Goal: Task Accomplishment & Management: Complete application form

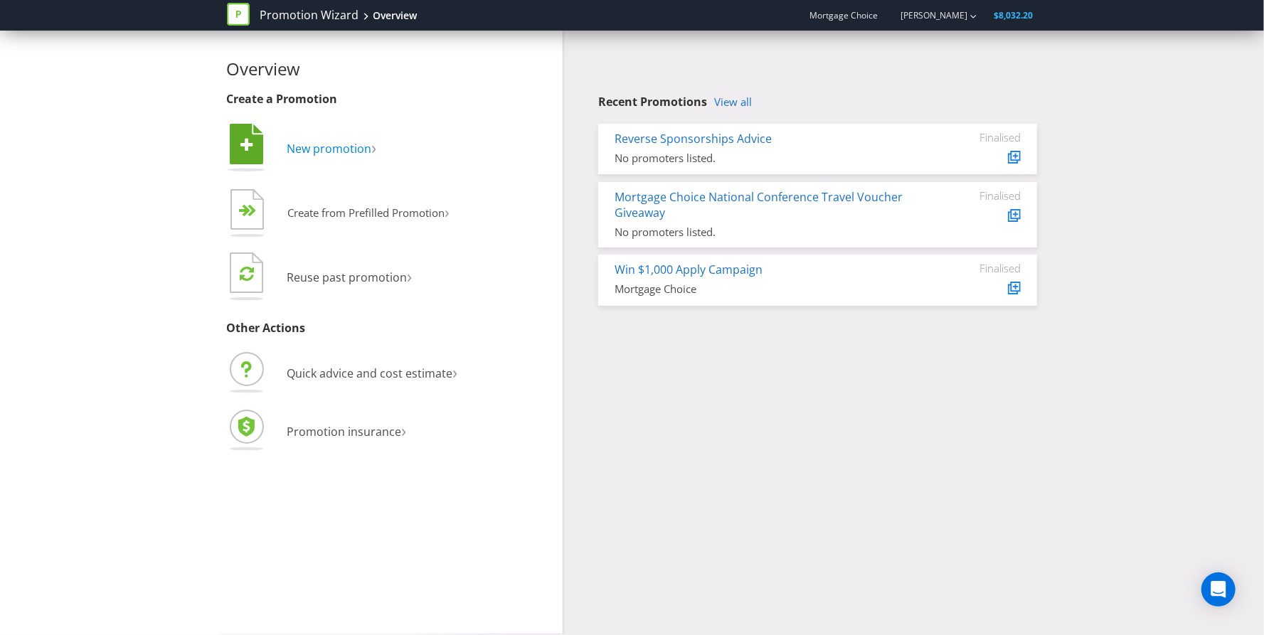
click at [324, 154] on span "New promotion" at bounding box center [329, 149] width 85 height 16
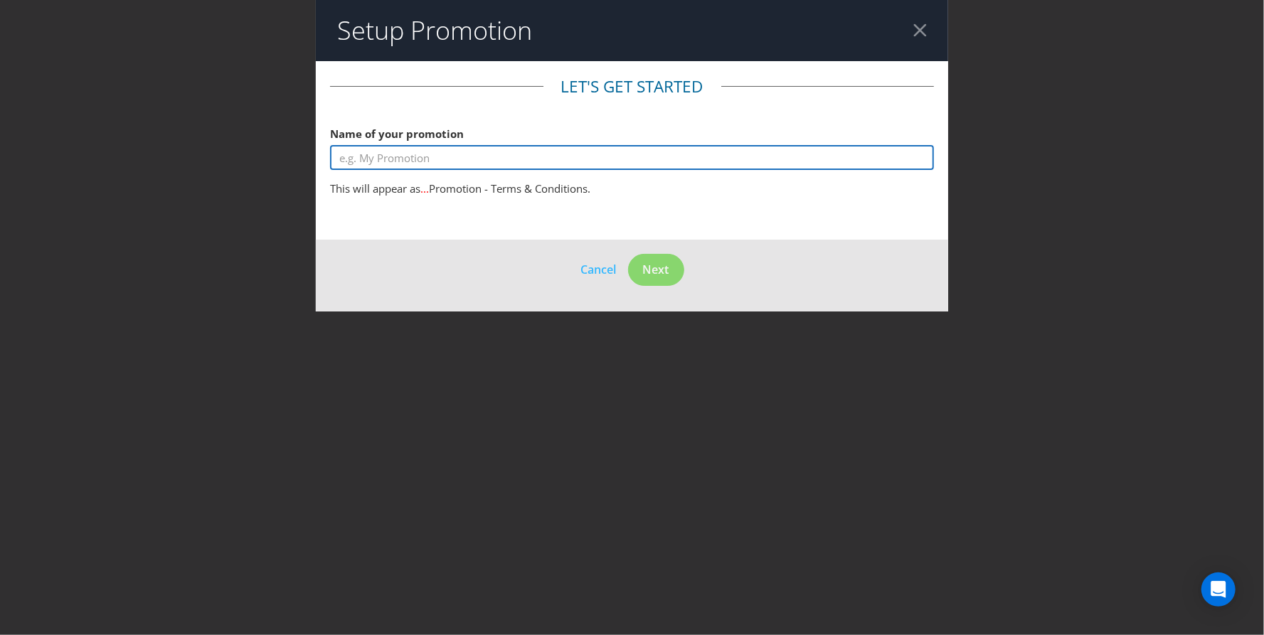
click at [415, 164] on input "text" at bounding box center [632, 157] width 604 height 25
drag, startPoint x: 477, startPoint y: 152, endPoint x: 290, endPoint y: 141, distance: 188.2
click at [289, 141] on div "Setup Promotion Let's get started Name of your promotion $50,000 Apply Campaign…" at bounding box center [632, 317] width 1264 height 635
click at [465, 153] on input "$50,000 Apply Campaign" at bounding box center [632, 157] width 604 height 25
drag, startPoint x: 442, startPoint y: 155, endPoint x: 268, endPoint y: 143, distance: 174.7
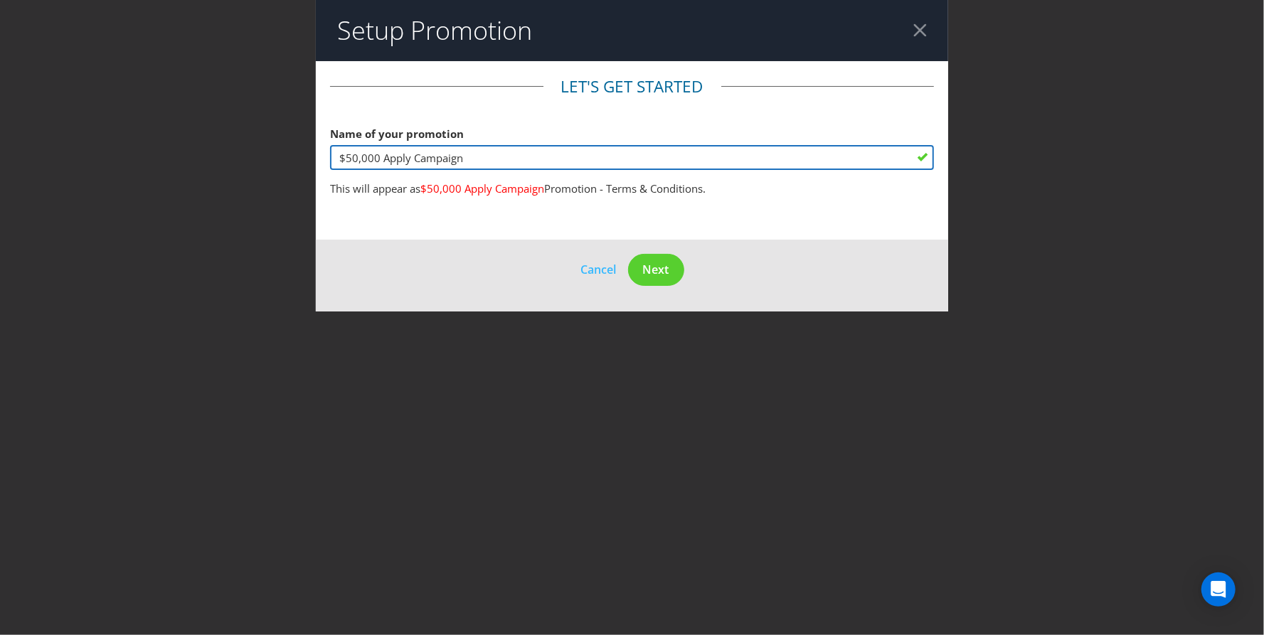
click at [275, 144] on div "Setup Promotion Let's get started Name of your promotion $50,000 Apply Campaign…" at bounding box center [632, 317] width 1264 height 635
type input "Apply to Win $50,000"
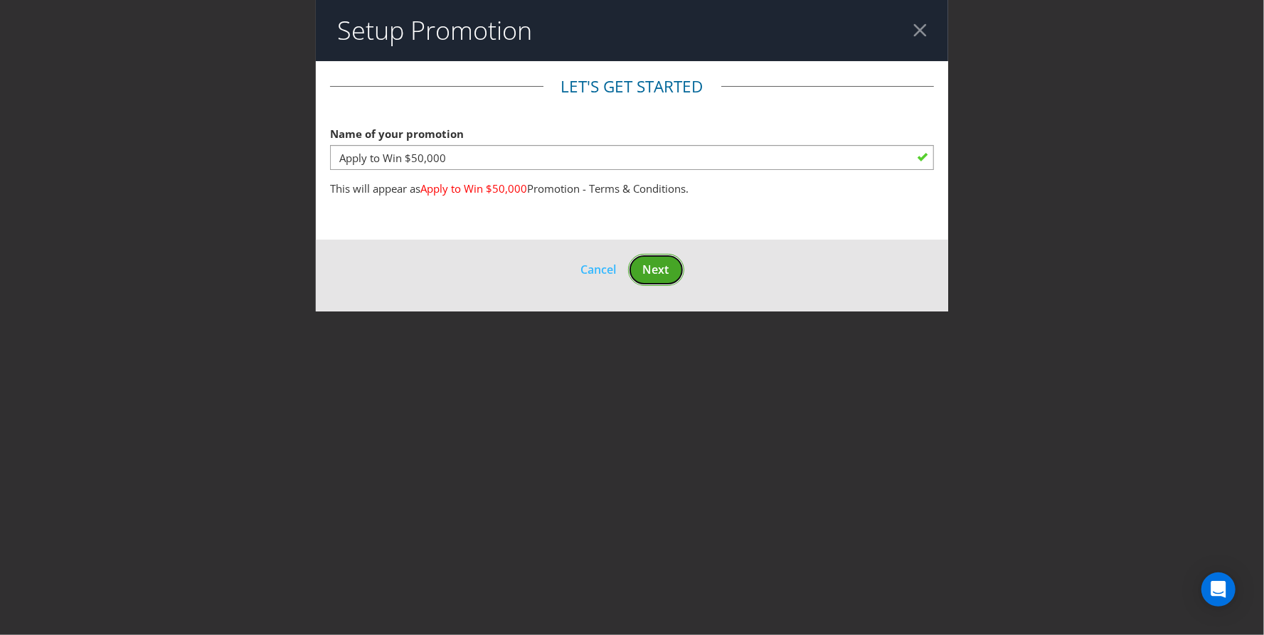
click at [661, 265] on span "Next" at bounding box center [656, 270] width 26 height 16
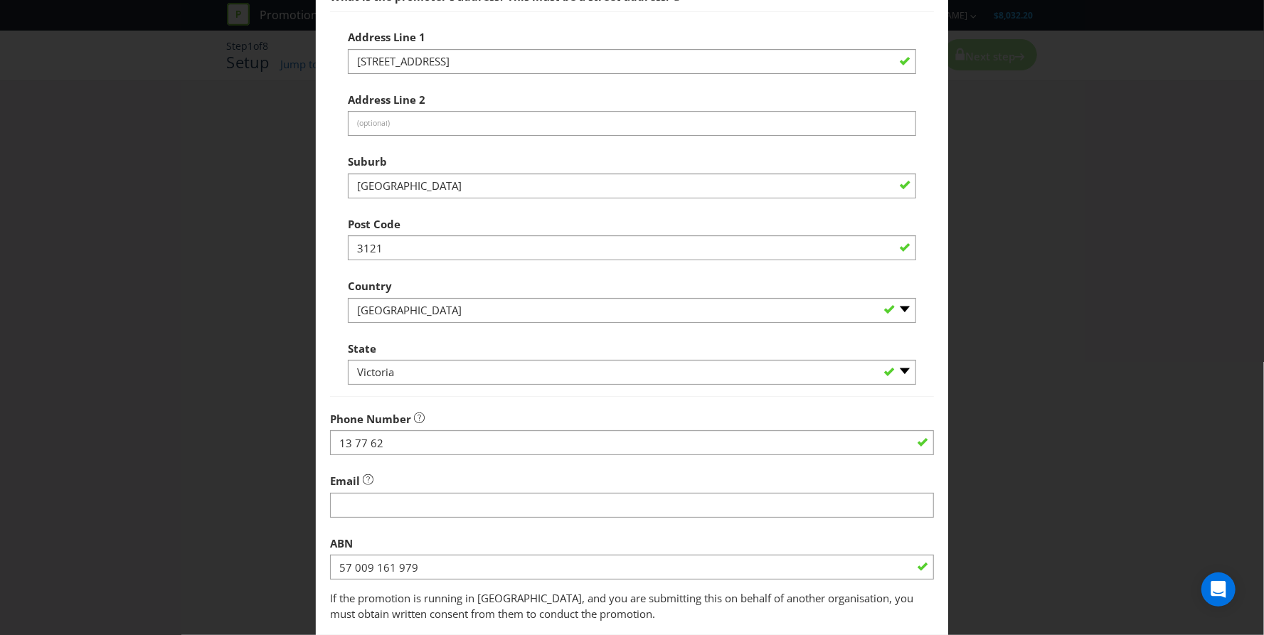
scroll to position [277, 0]
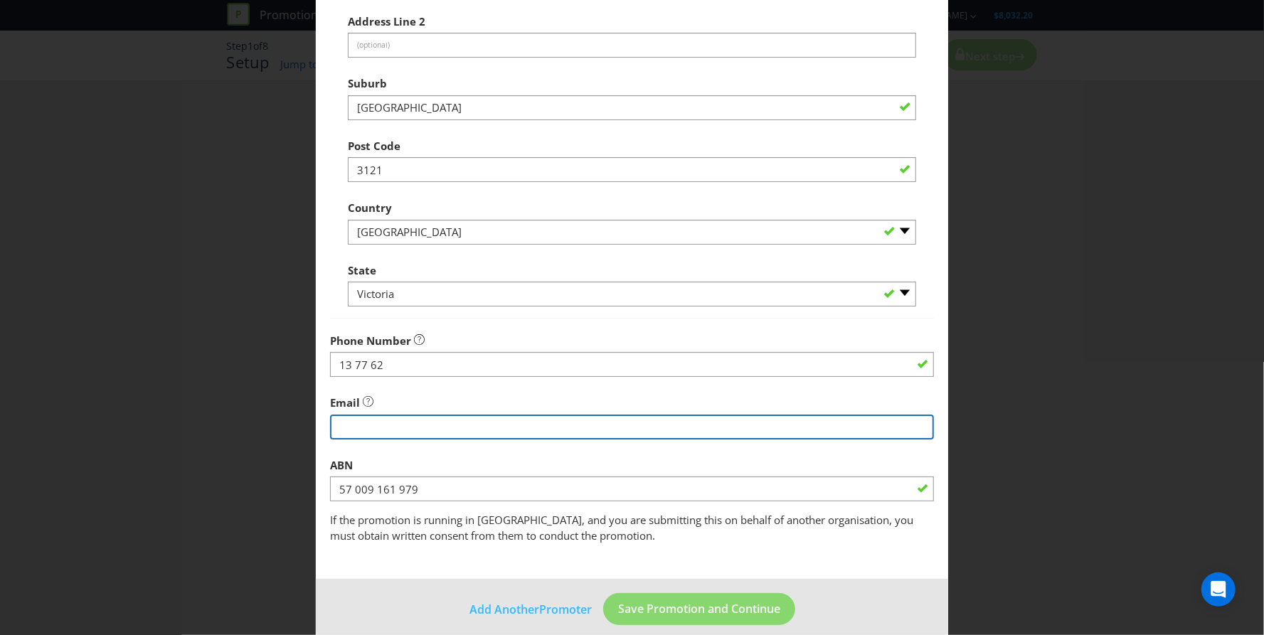
click at [493, 423] on input "string" at bounding box center [632, 427] width 604 height 25
type input "[EMAIL_ADDRESS][DOMAIN_NAME]"
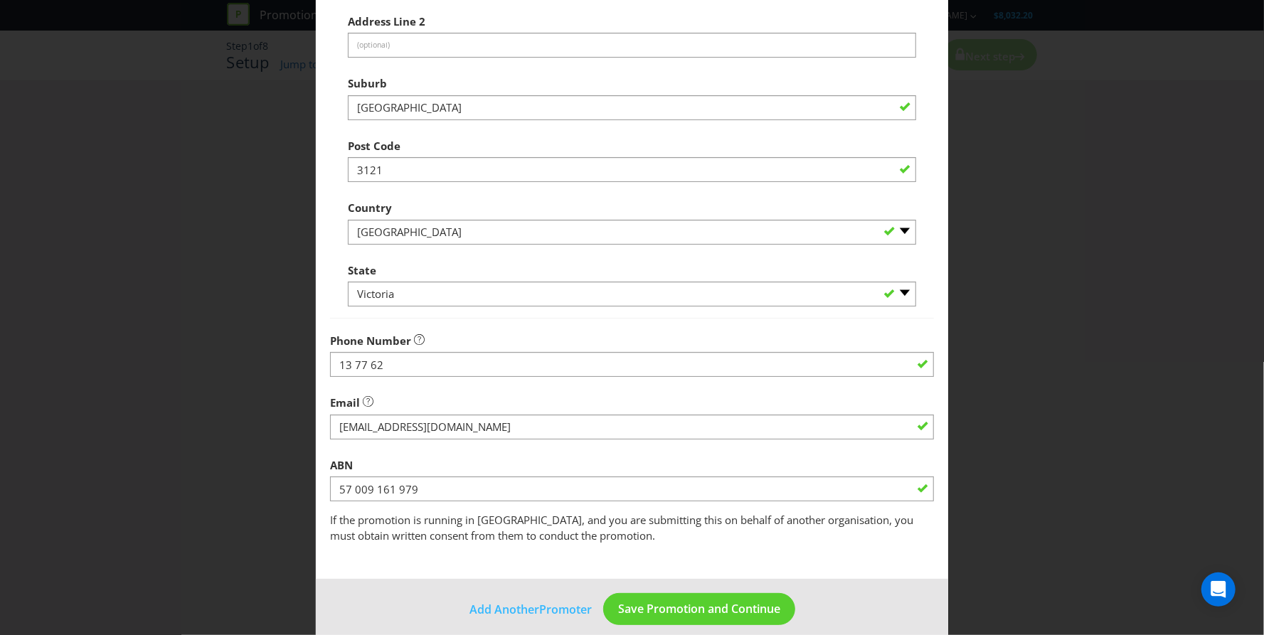
drag, startPoint x: 565, startPoint y: 559, endPoint x: 588, endPoint y: 559, distance: 22.8
click at [564, 559] on main "Promoter Information Company Name Mortgage Choice What is the promoter's addres…" at bounding box center [632, 182] width 632 height 796
click at [661, 585] on footer "Add Another Promoter Save Promotion and Continue" at bounding box center [632, 615] width 632 height 72
click at [661, 597] on button "Save Promotion and Continue" at bounding box center [699, 609] width 192 height 32
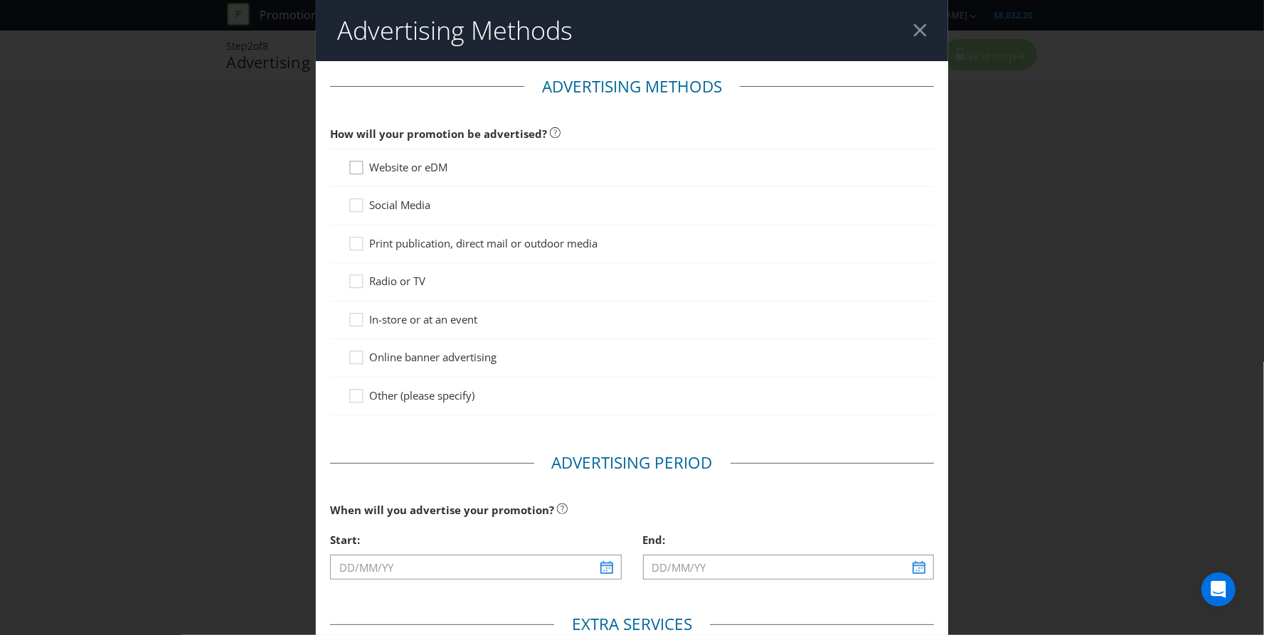
drag, startPoint x: 349, startPoint y: 167, endPoint x: 347, endPoint y: 179, distance: 11.5
click at [349, 167] on icon at bounding box center [358, 170] width 21 height 21
click at [0, 0] on input "Website or eDM" at bounding box center [0, 0] width 0 height 0
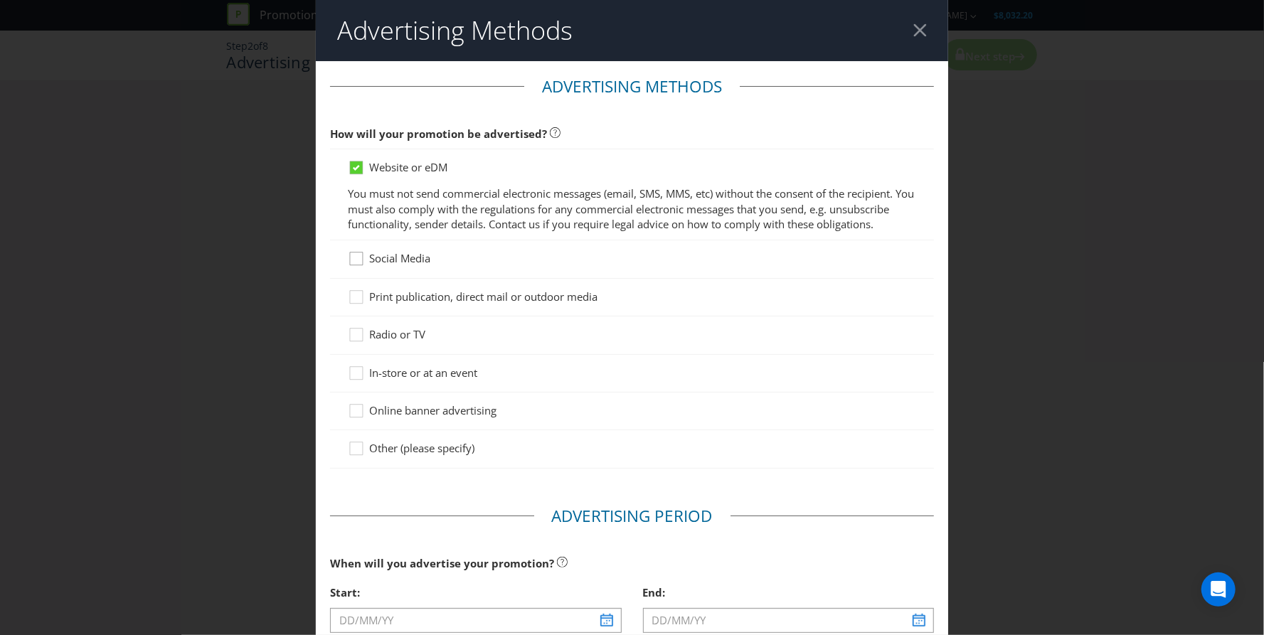
click at [354, 258] on div at bounding box center [356, 253] width 7 height 7
click at [0, 0] on input "Social Media" at bounding box center [0, 0] width 0 height 0
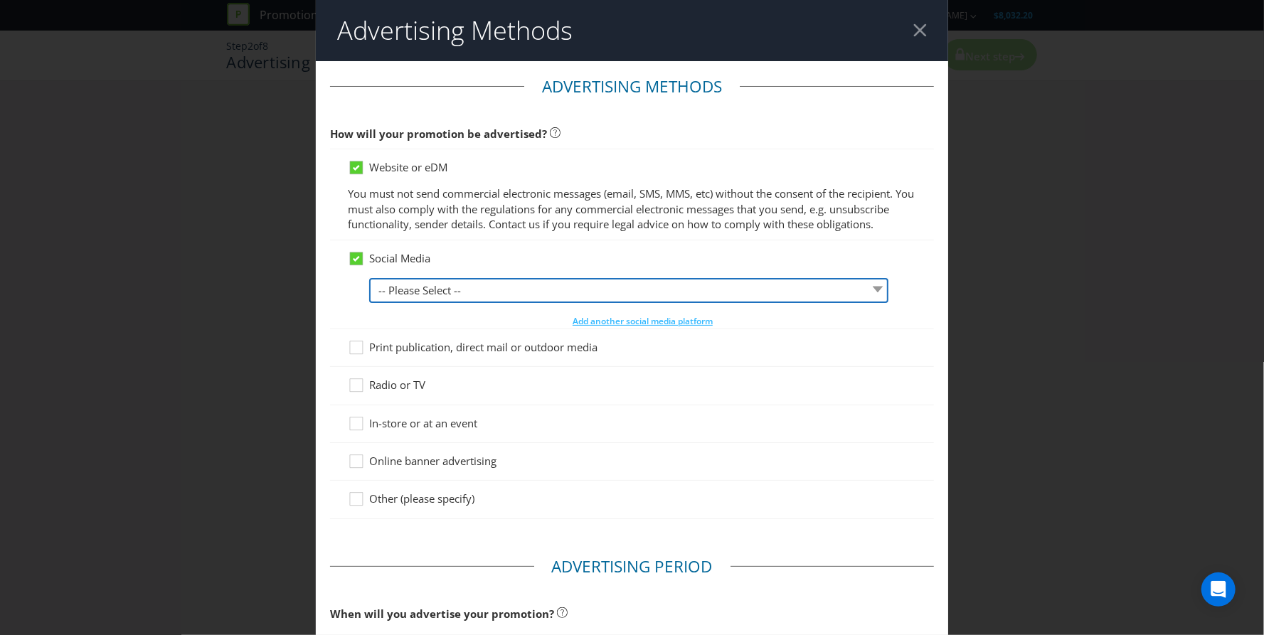
click at [425, 294] on select "-- Please Select -- Facebook X Instagram Snapchat LinkedIn Pinterest Tumblr You…" at bounding box center [628, 290] width 519 height 25
click at [575, 303] on select "-- Please Select -- Facebook X Instagram Snapchat LinkedIn Pinterest Tumblr You…" at bounding box center [628, 290] width 519 height 25
select select "FACEBOOK"
click at [369, 292] on select "-- Please Select -- Facebook X Instagram Snapchat LinkedIn Pinterest Tumblr You…" at bounding box center [628, 290] width 519 height 25
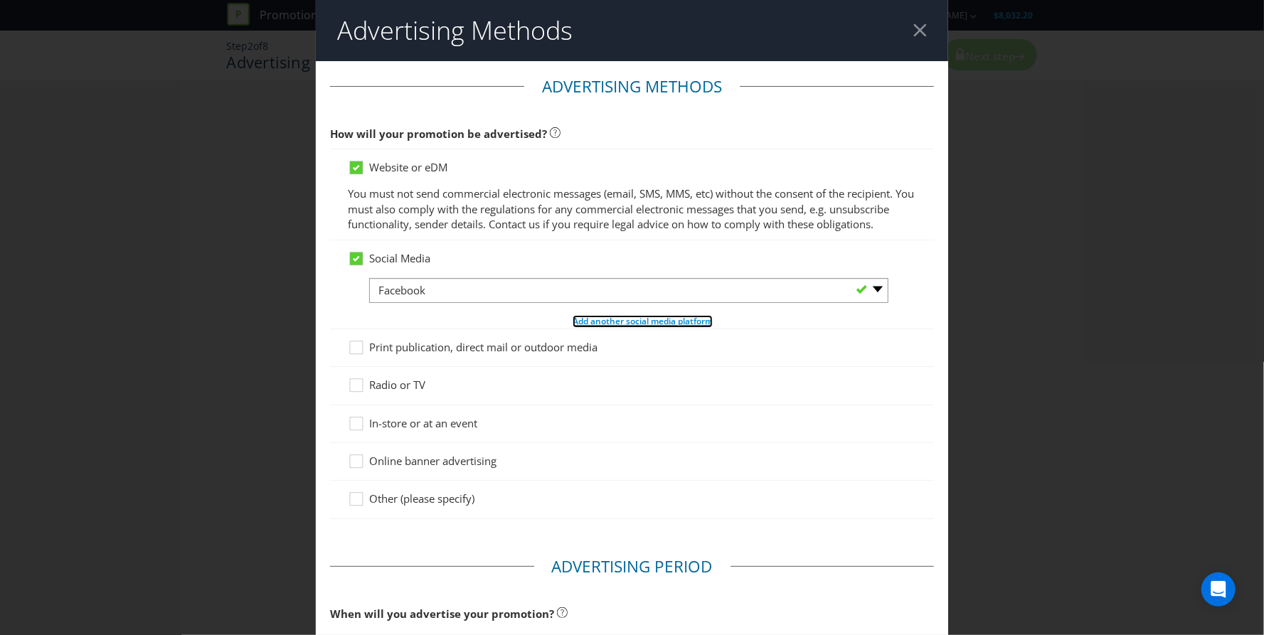
click at [652, 327] on span "Add another social media platform" at bounding box center [643, 321] width 140 height 12
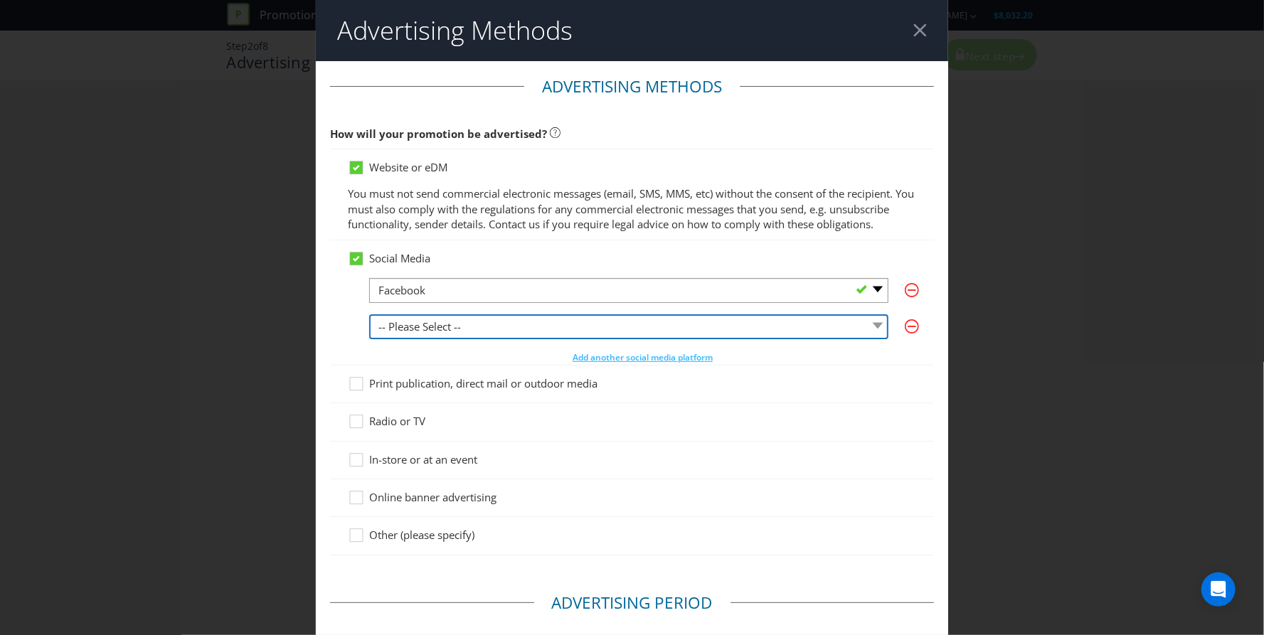
click at [500, 339] on select "-- Please Select -- Facebook X Instagram Snapchat LinkedIn Pinterest Tumblr You…" at bounding box center [628, 326] width 519 height 25
select select "INSTAGRAM"
click at [369, 329] on select "-- Please Select -- Facebook X Instagram Snapchat LinkedIn Pinterest Tumblr You…" at bounding box center [628, 326] width 519 height 25
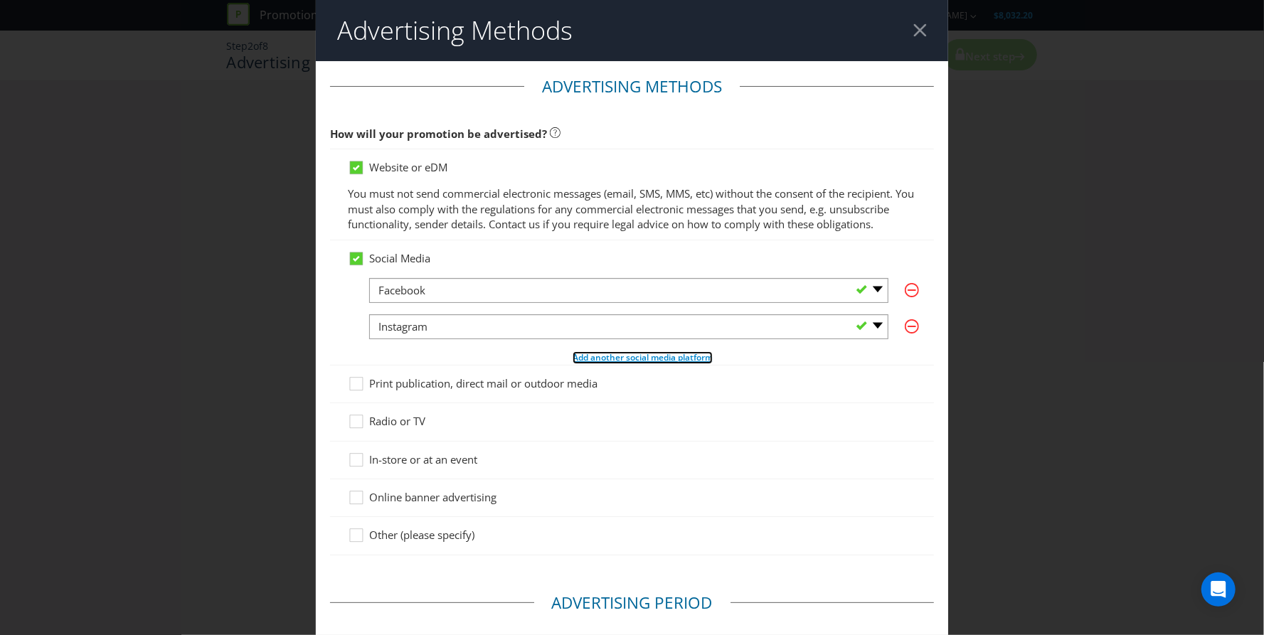
click at [580, 364] on span "Add another social media platform" at bounding box center [643, 357] width 140 height 12
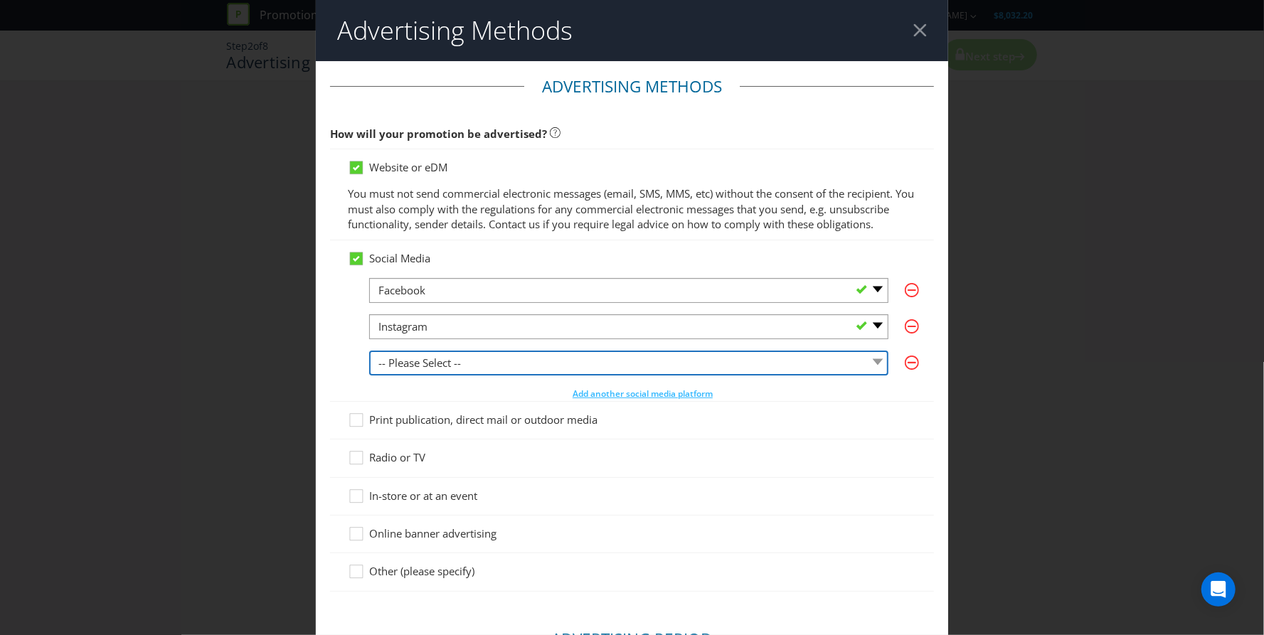
click at [526, 374] on select "-- Please Select -- Facebook X Instagram Snapchat LinkedIn Pinterest Tumblr You…" at bounding box center [628, 363] width 519 height 25
select select "LINKEDIN"
click at [369, 365] on select "-- Please Select -- Facebook X Instagram Snapchat LinkedIn Pinterest Tumblr You…" at bounding box center [628, 363] width 519 height 25
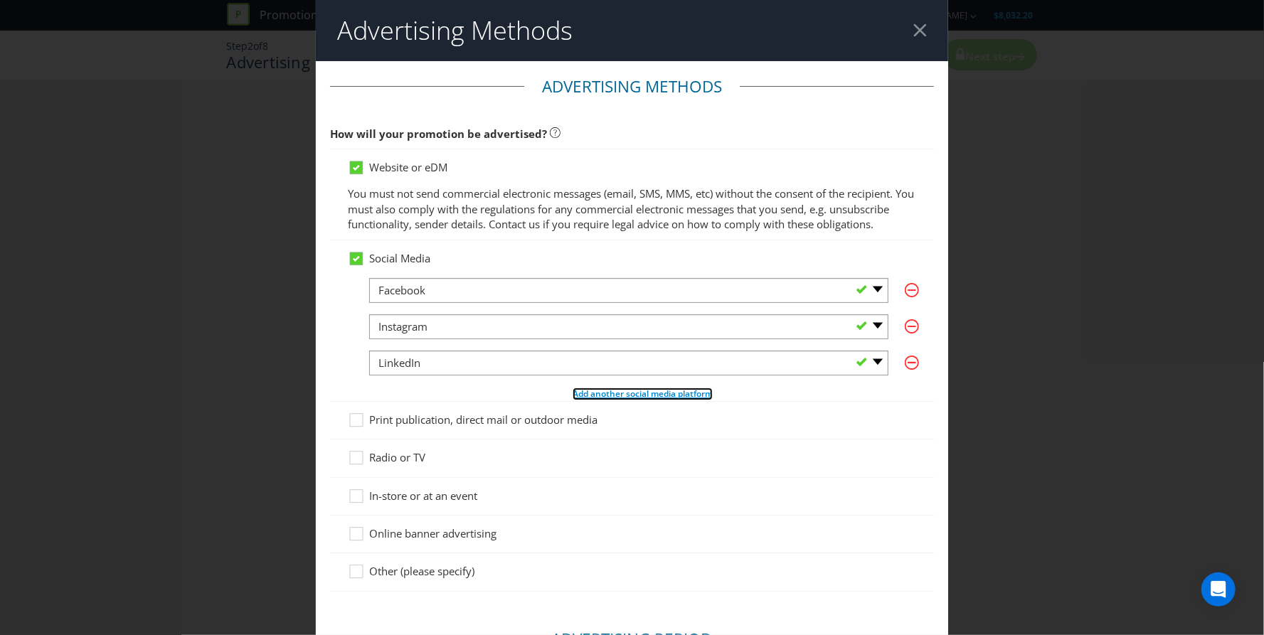
click at [589, 400] on span "Add another social media platform" at bounding box center [643, 394] width 140 height 12
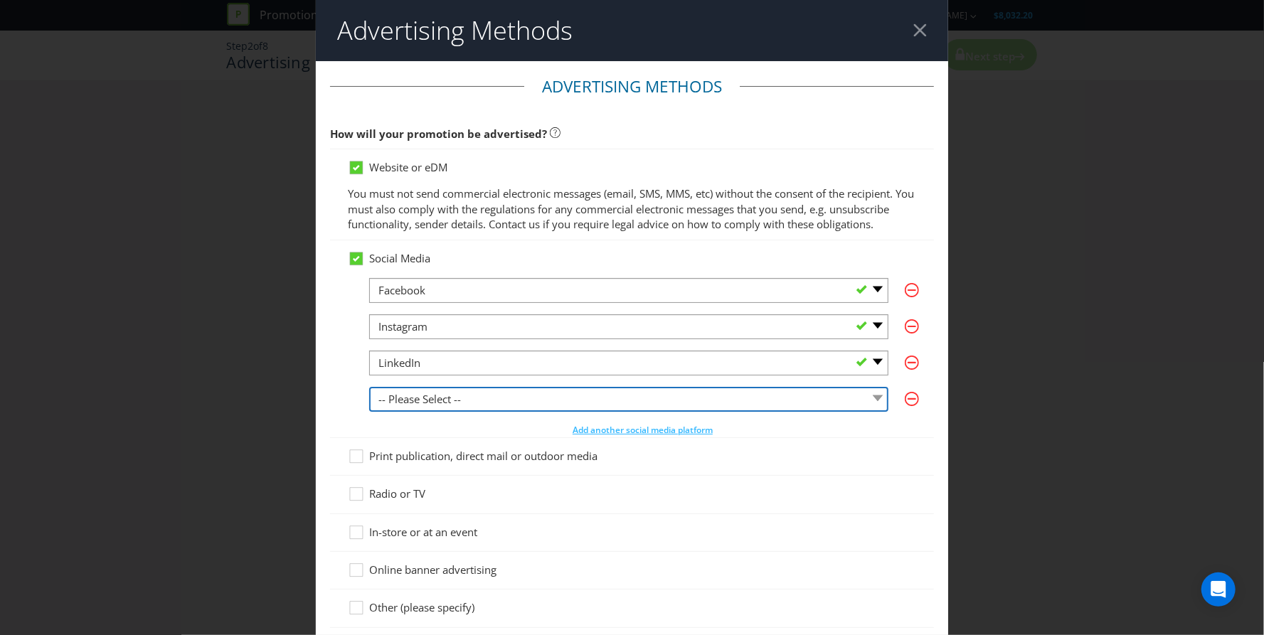
click at [522, 412] on select "-- Please Select -- Facebook X Instagram Snapchat LinkedIn Pinterest Tumblr You…" at bounding box center [628, 399] width 519 height 25
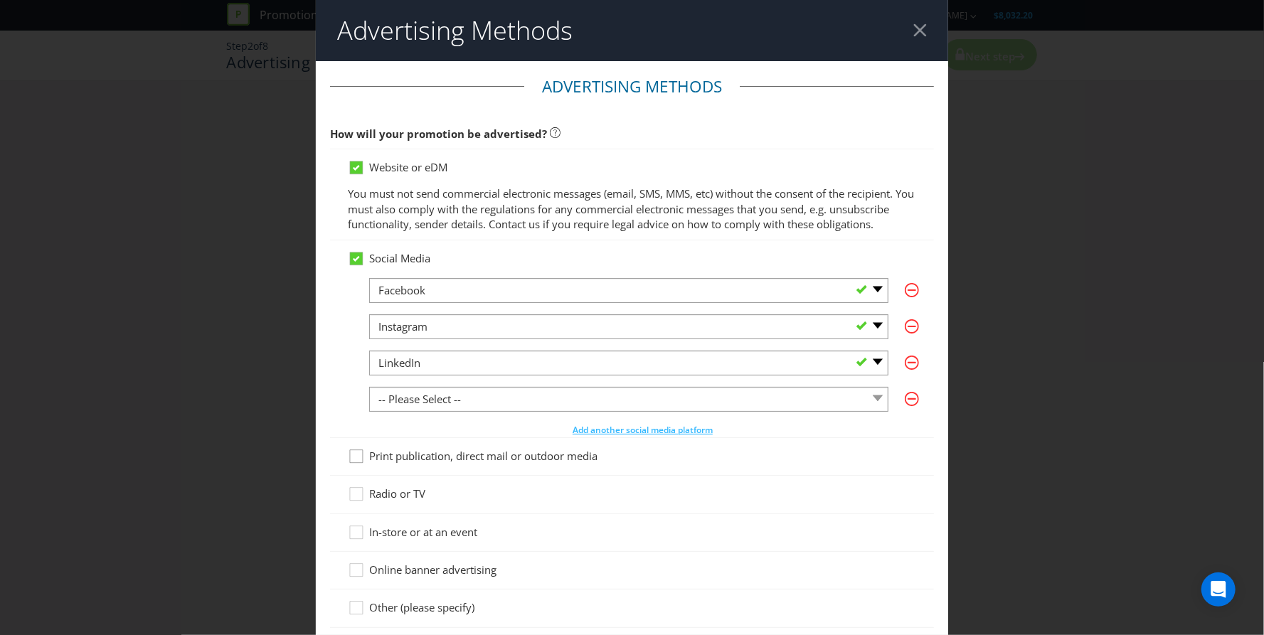
click at [358, 470] on div "Website or eDM You must not send commercial electronic messages (email, SMS, MM…" at bounding box center [632, 389] width 604 height 480
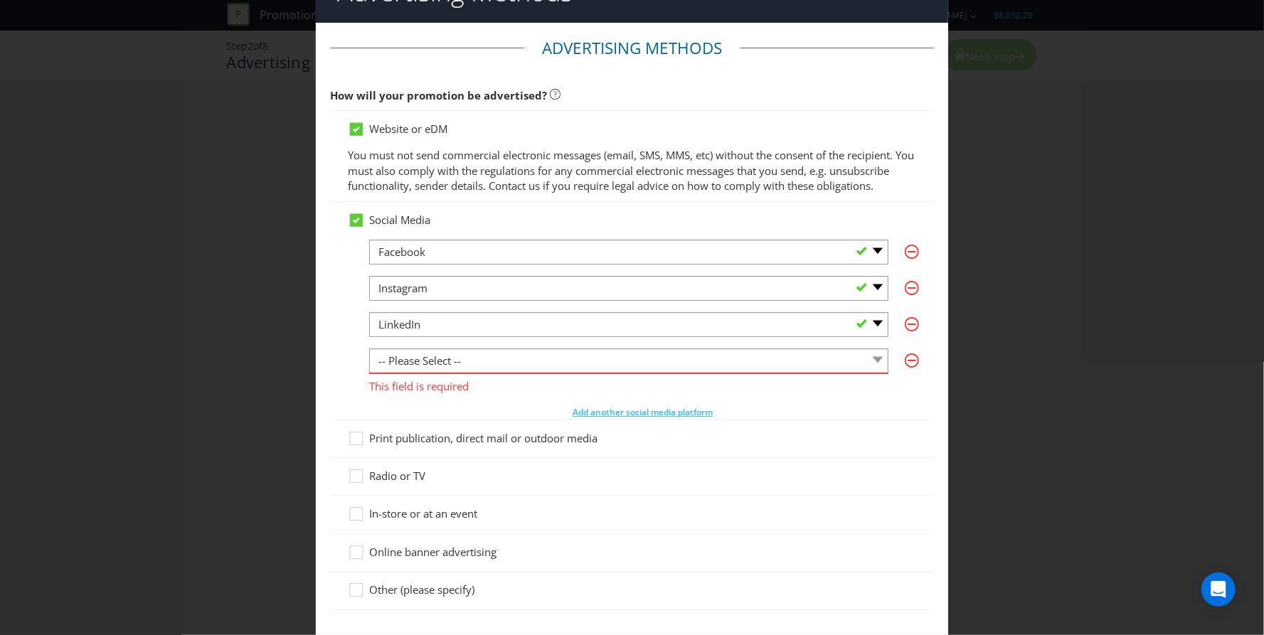
scroll to position [58, 0]
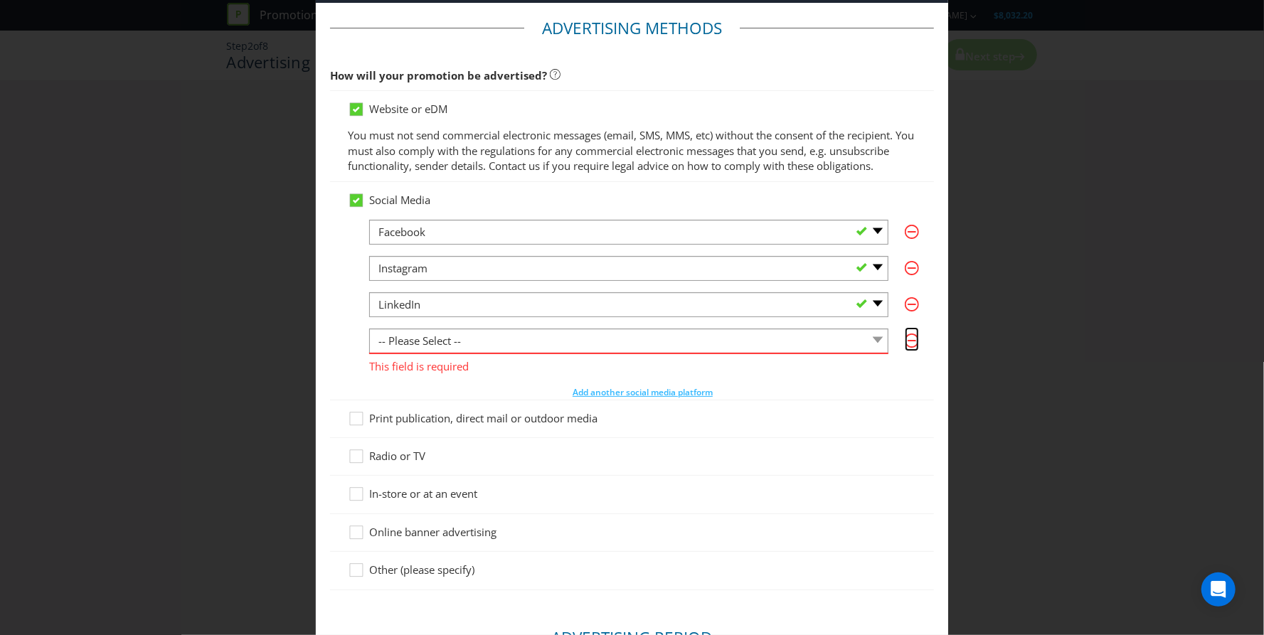
click at [905, 348] on icon "button" at bounding box center [912, 341] width 14 height 14
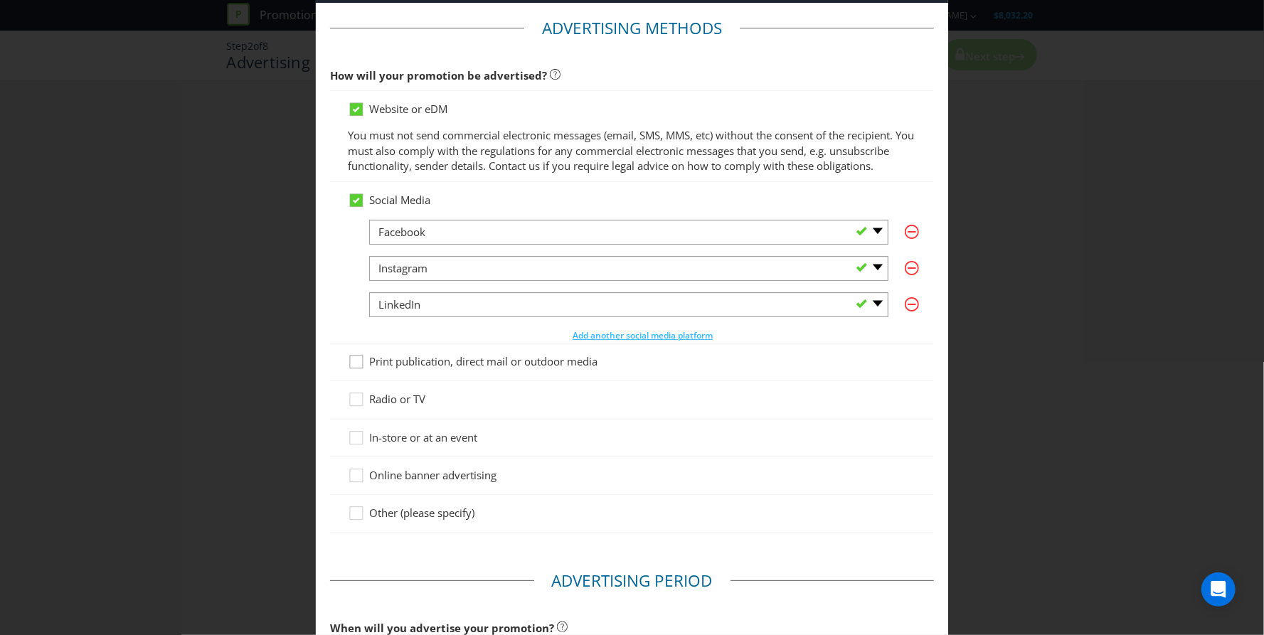
click at [349, 376] on icon at bounding box center [358, 364] width 21 height 21
click at [0, 0] on input "Print publication, direct mail or outdoor media" at bounding box center [0, 0] width 0 height 0
click at [358, 413] on icon at bounding box center [358, 402] width 21 height 21
click at [0, 0] on input "Radio or TV" at bounding box center [0, 0] width 0 height 0
click at [358, 485] on icon at bounding box center [358, 478] width 21 height 21
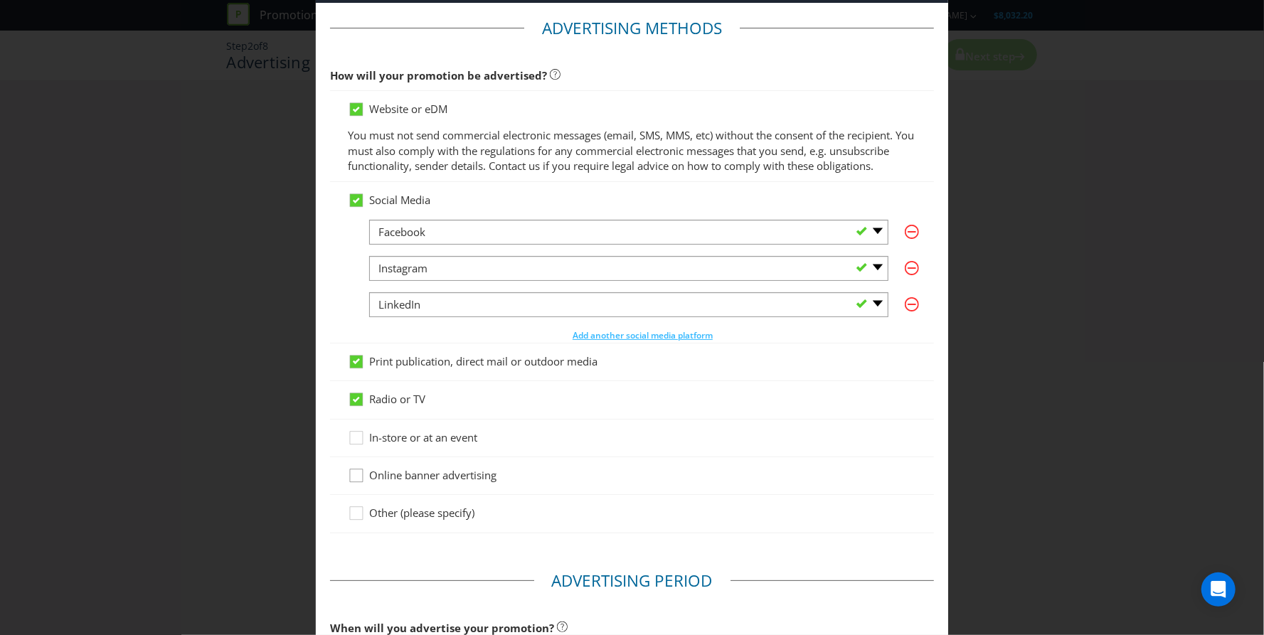
click at [0, 0] on input "Online banner advertising" at bounding box center [0, 0] width 0 height 0
click at [365, 411] on icon at bounding box center [358, 402] width 21 height 21
click at [0, 0] on input "Radio or TV" at bounding box center [0, 0] width 0 height 0
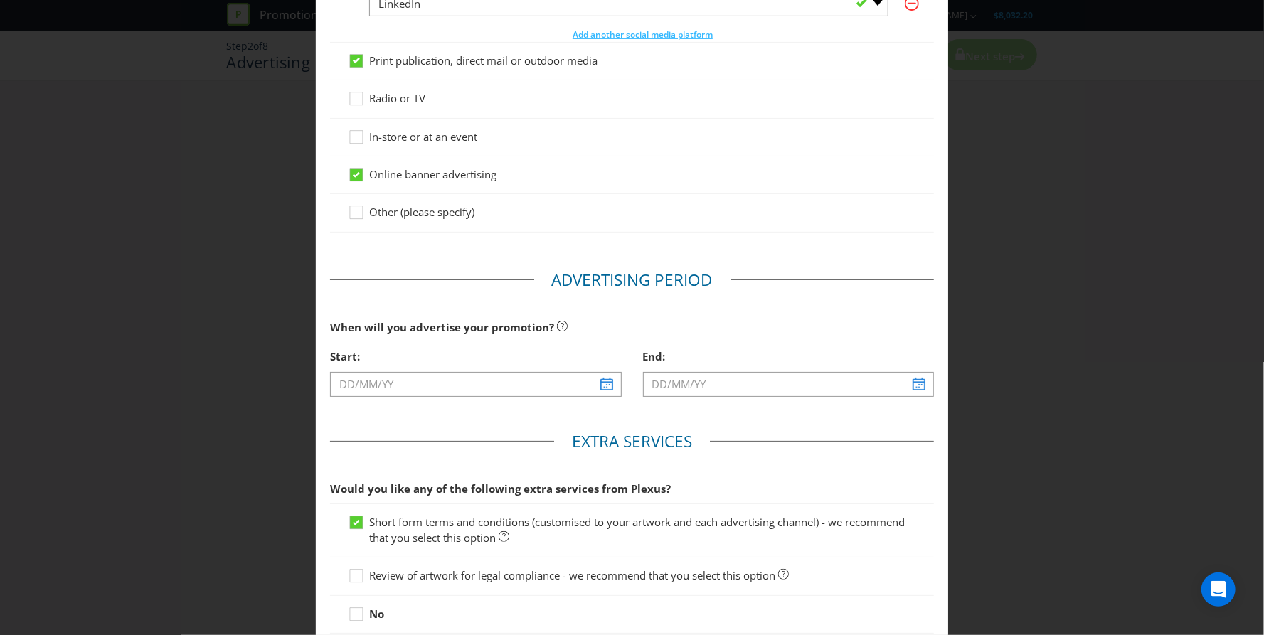
scroll to position [435, 0]
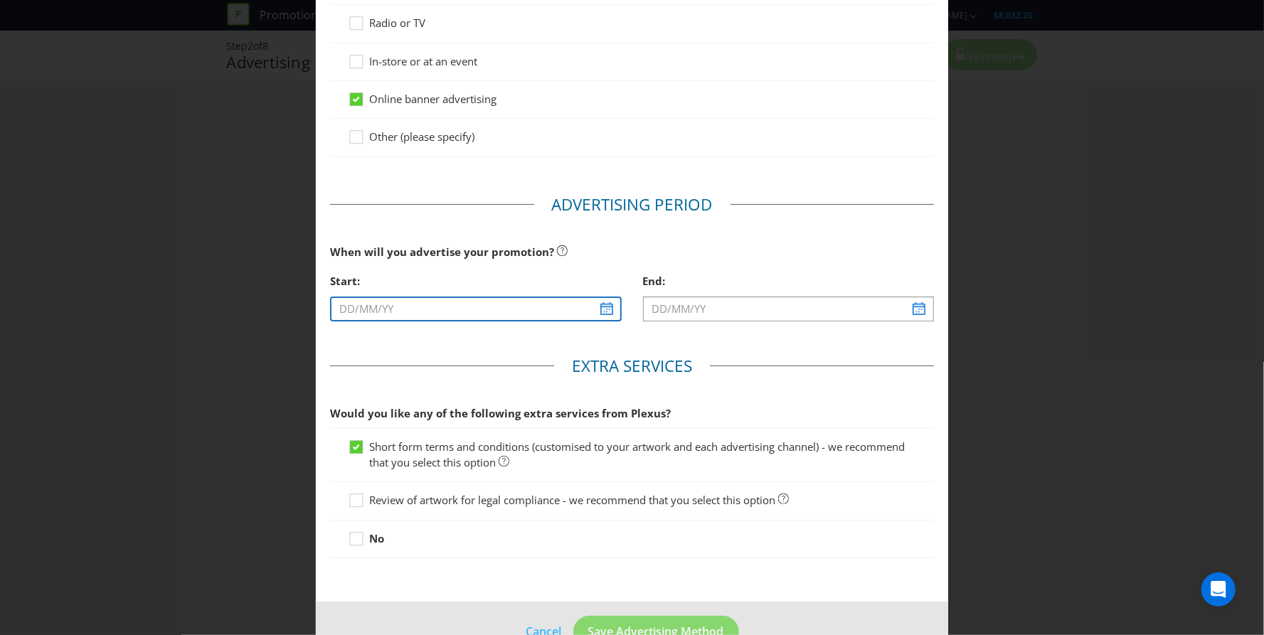
click at [589, 322] on input "text" at bounding box center [475, 309] width 291 height 25
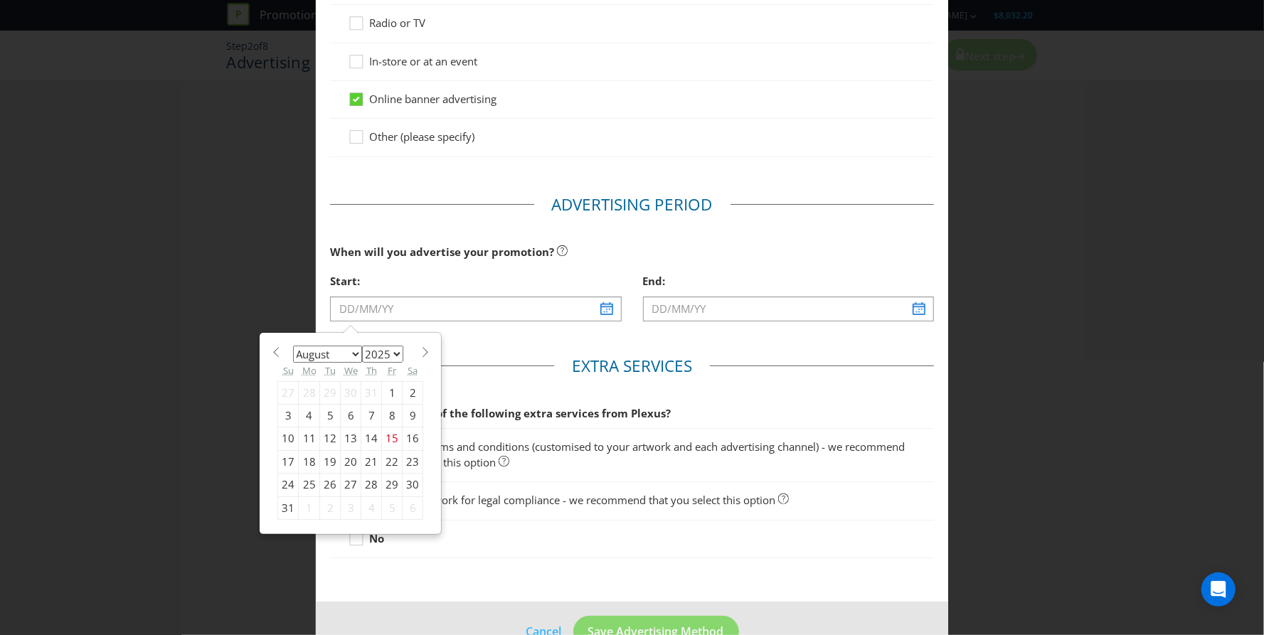
click at [420, 358] on span at bounding box center [425, 352] width 11 height 11
select select "8"
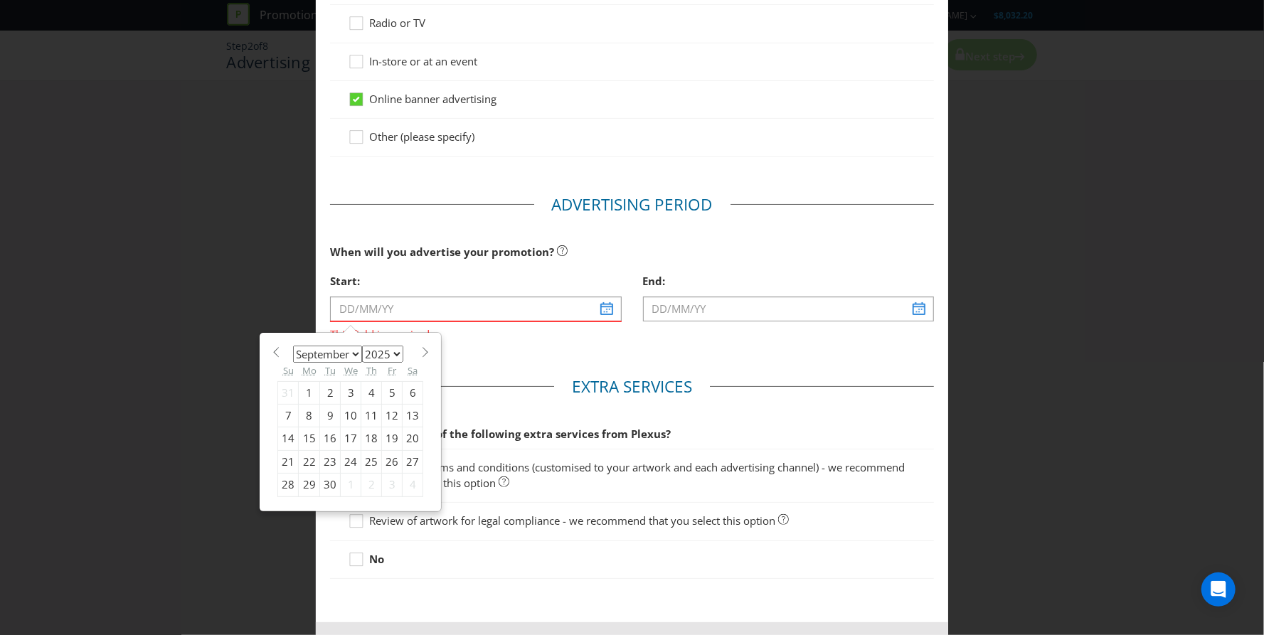
click at [306, 450] on div "15" at bounding box center [309, 439] width 21 height 23
type input "[DATE]"
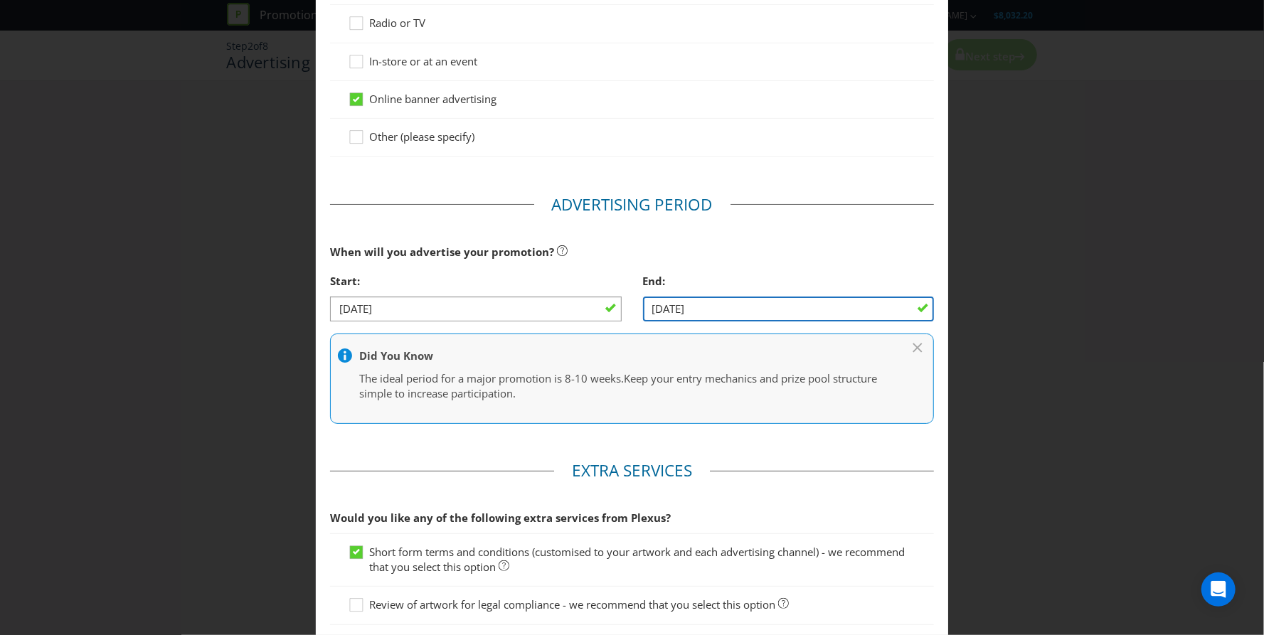
click at [711, 322] on input "[DATE]" at bounding box center [788, 309] width 291 height 25
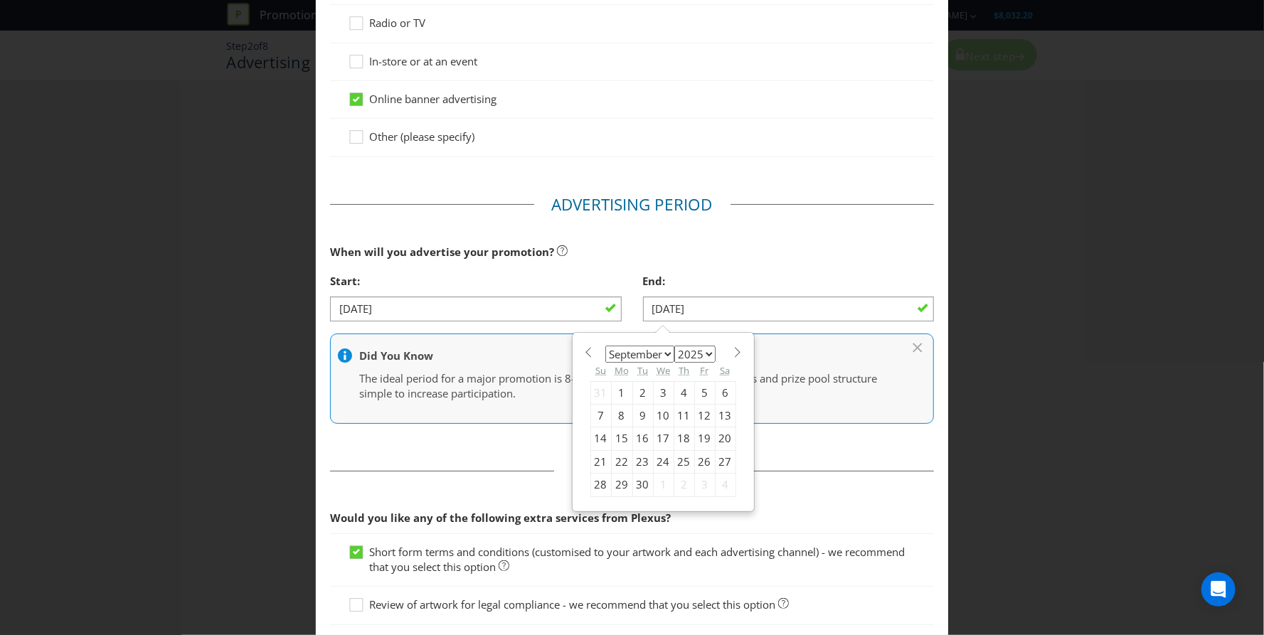
click at [733, 358] on span at bounding box center [738, 352] width 11 height 11
select select "11"
click at [694, 404] on div "5" at bounding box center [704, 392] width 21 height 23
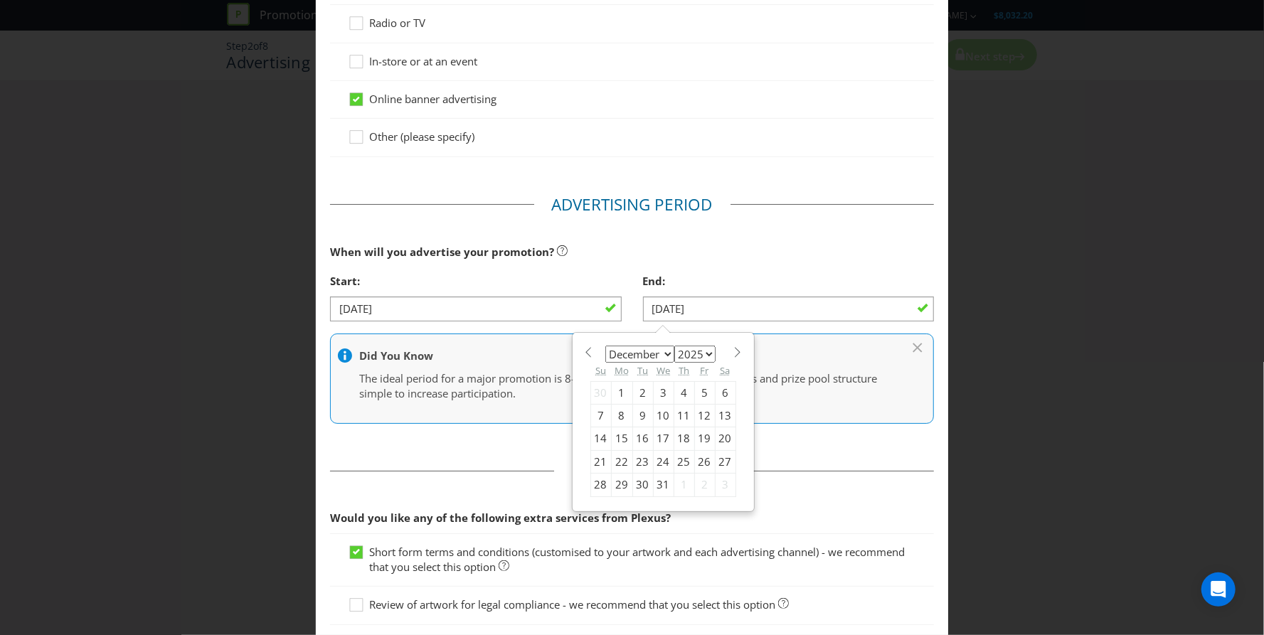
type input "[DATE]"
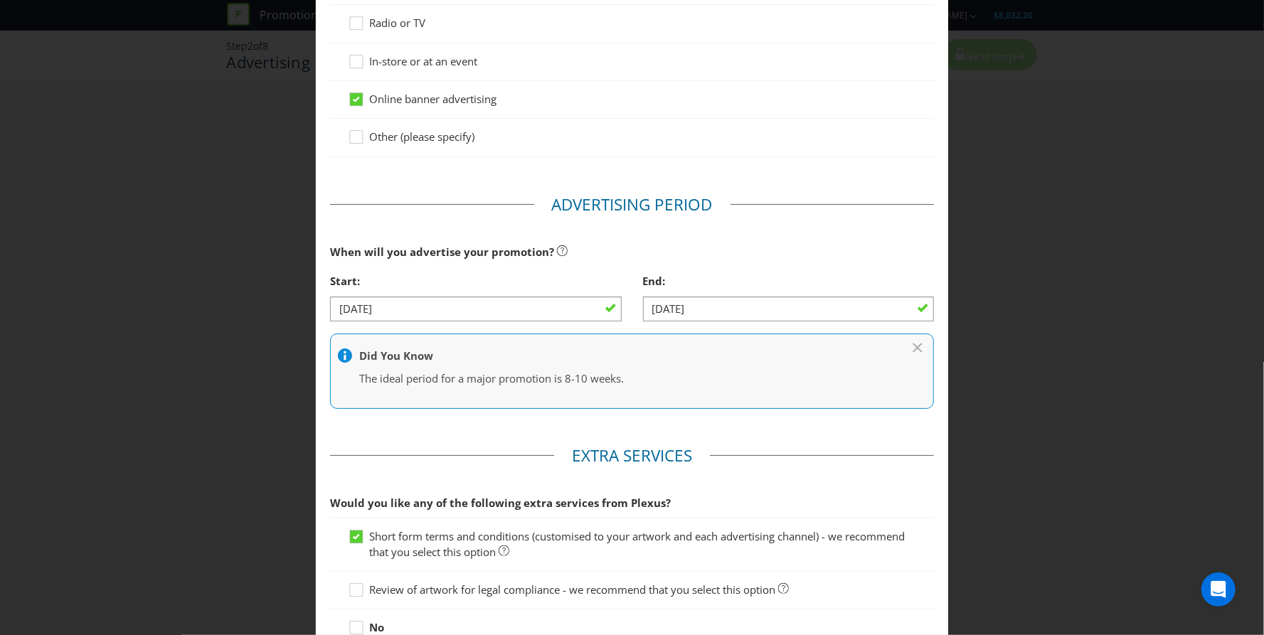
click at [501, 445] on main "Advertising Methods How will your promotion be advertised? Website or eDM You m…" at bounding box center [632, 158] width 632 height 1065
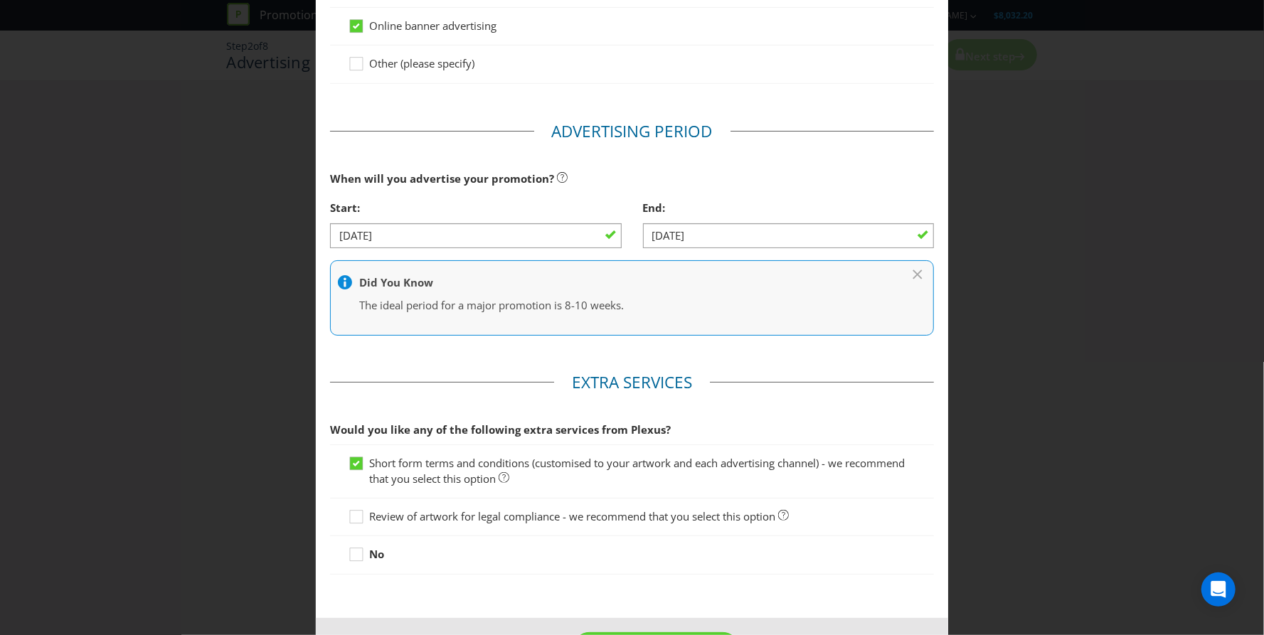
scroll to position [555, 0]
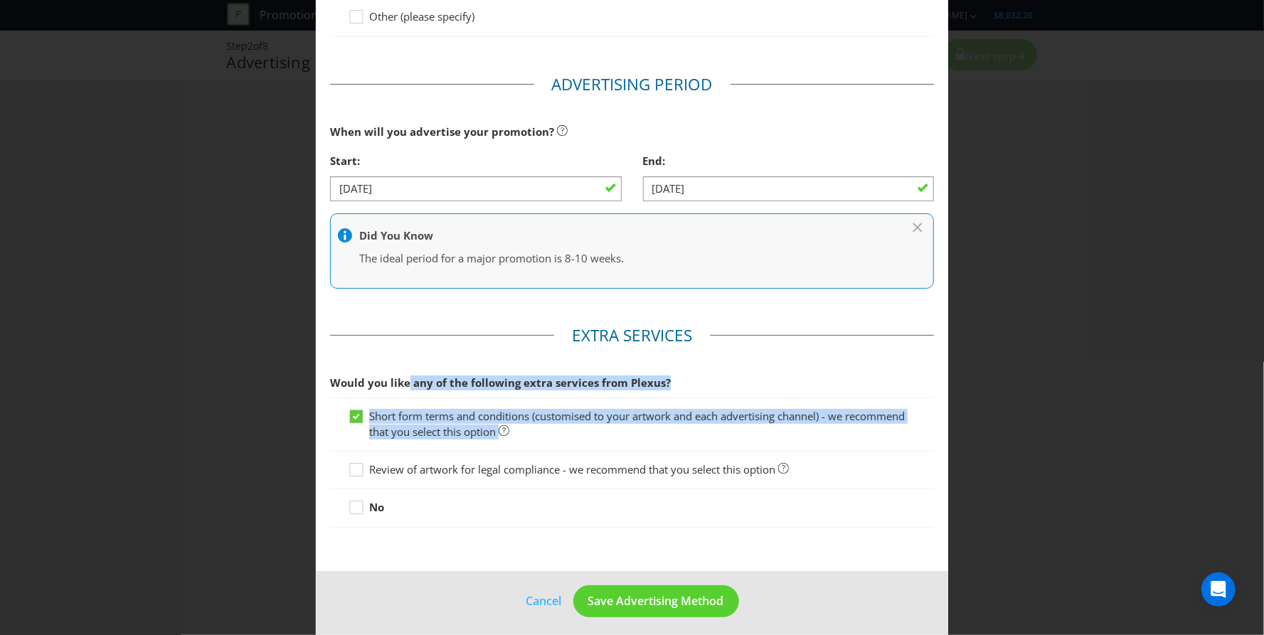
drag, startPoint x: 440, startPoint y: 398, endPoint x: 620, endPoint y: 443, distance: 186.0
click at [620, 443] on div "Would you like any of the following extra services from Plexus? Short form term…" at bounding box center [632, 449] width 604 height 160
click at [687, 391] on span "Would you like any of the following extra services from Plexus?" at bounding box center [632, 383] width 604 height 29
drag, startPoint x: 334, startPoint y: 371, endPoint x: 586, endPoint y: 441, distance: 262.2
click at [586, 441] on fieldset "Extra Services Would you like any of the following extra services from Plexus? …" at bounding box center [632, 429] width 604 height 211
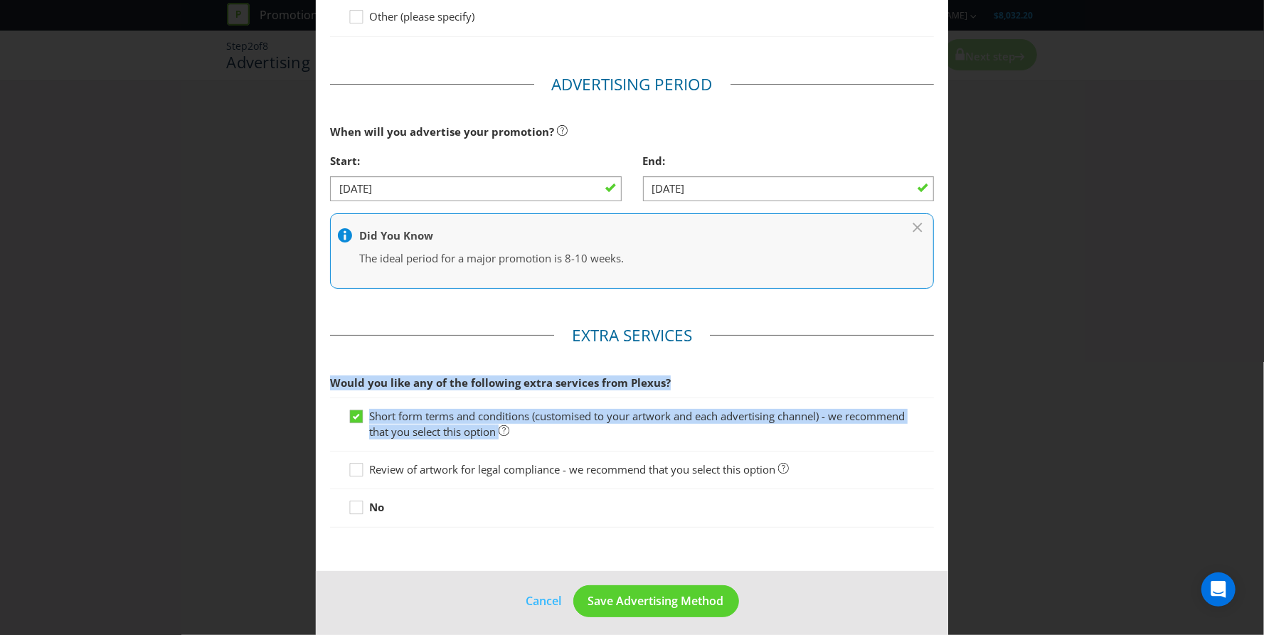
click at [486, 349] on fieldset "Extra Services Would you like any of the following extra services from Plexus? …" at bounding box center [632, 429] width 604 height 211
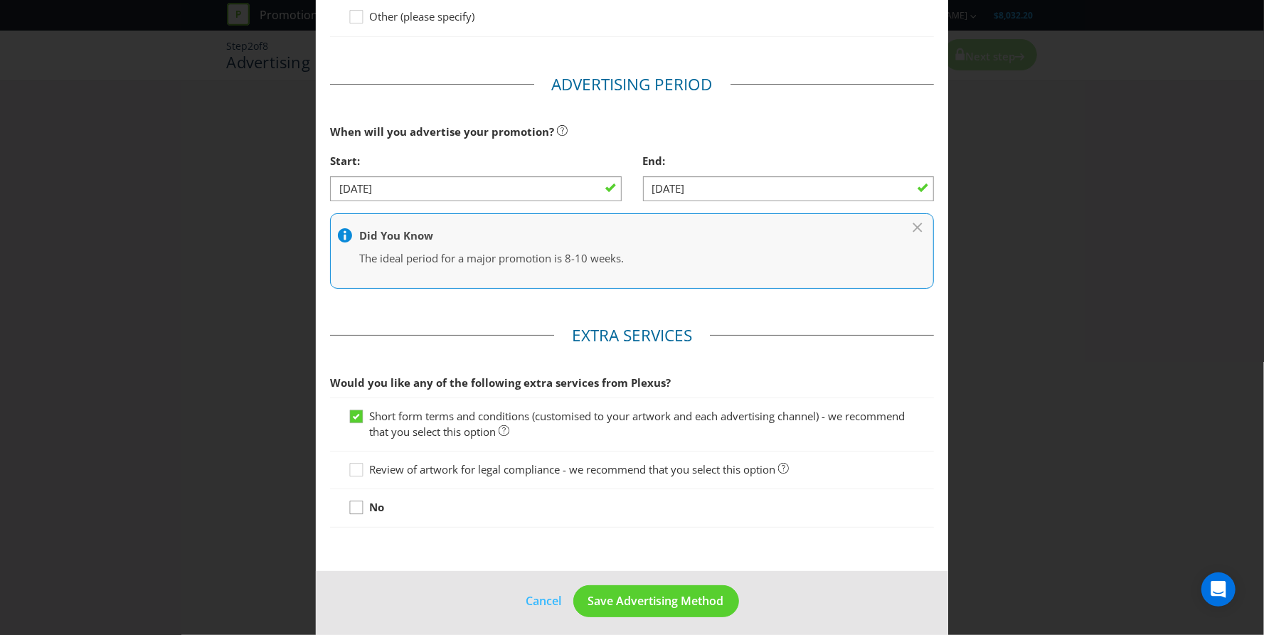
click at [353, 507] on div at bounding box center [356, 502] width 7 height 7
click at [0, 0] on input "No" at bounding box center [0, 0] width 0 height 0
click at [359, 426] on icon at bounding box center [358, 419] width 21 height 21
click at [0, 0] on input "Short form terms and conditions (customised to your artwork and each advertisin…" at bounding box center [0, 0] width 0 height 0
click at [652, 609] on span "Save Advertising Method" at bounding box center [656, 601] width 136 height 16
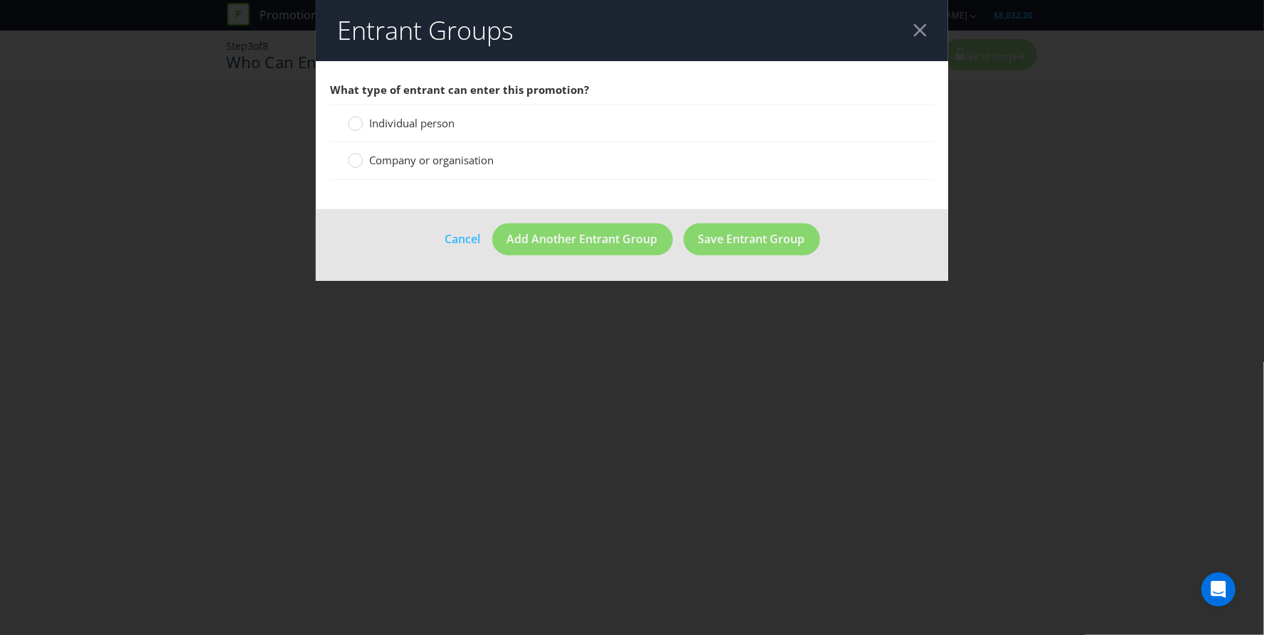
drag, startPoint x: 416, startPoint y: 121, endPoint x: 424, endPoint y: 132, distance: 13.2
click at [416, 121] on span "Individual person" at bounding box center [411, 123] width 85 height 14
click at [0, 0] on input "Individual person" at bounding box center [0, 0] width 0 height 0
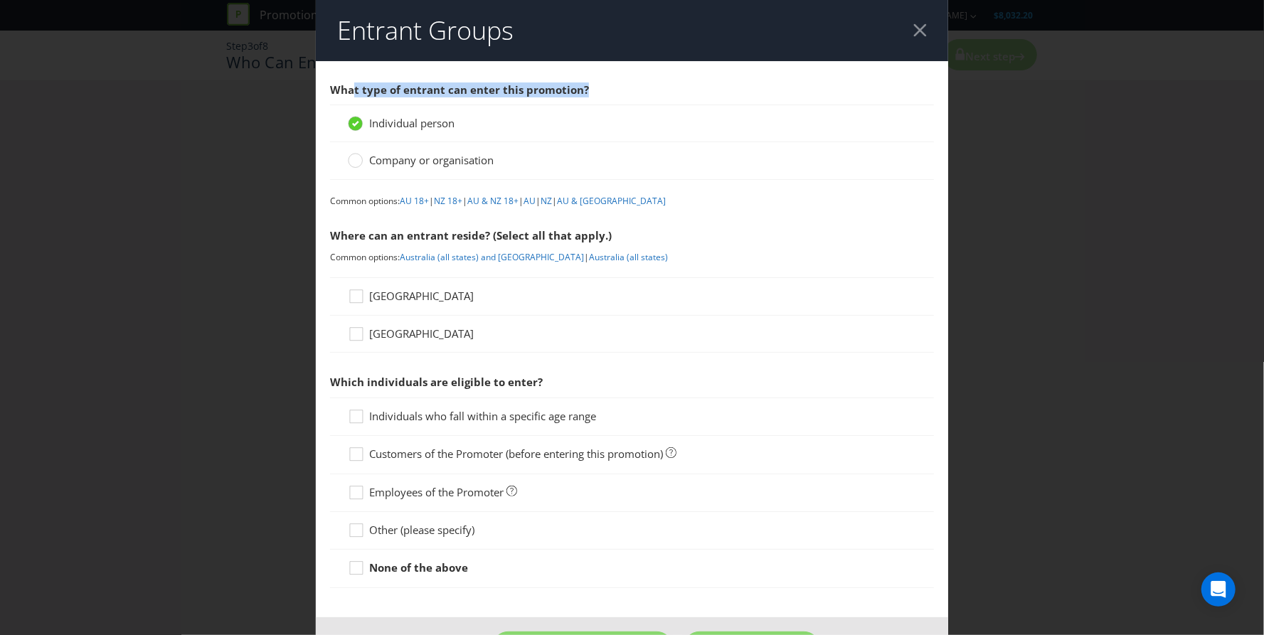
drag, startPoint x: 351, startPoint y: 90, endPoint x: 636, endPoint y: 90, distance: 284.6
click at [635, 90] on span "What type of entrant can enter this promotion?" at bounding box center [632, 89] width 604 height 29
click at [636, 90] on span "What type of entrant can enter this promotion?" at bounding box center [632, 89] width 604 height 29
click at [419, 200] on link "AU 18+" at bounding box center [414, 201] width 29 height 12
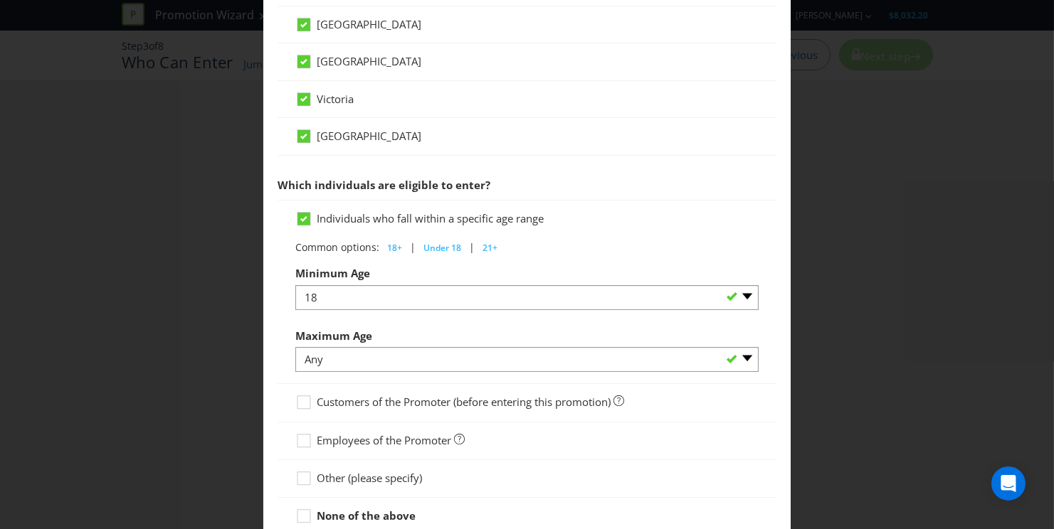
scroll to position [580, 0]
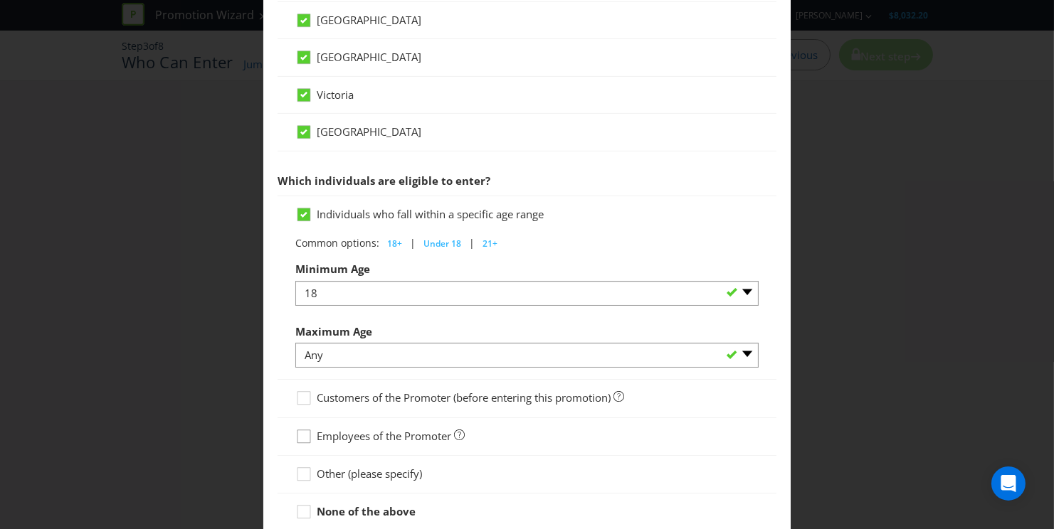
click at [300, 433] on icon at bounding box center [305, 439] width 21 height 21
click at [0, 0] on input "Employees of the Promoter" at bounding box center [0, 0] width 0 height 0
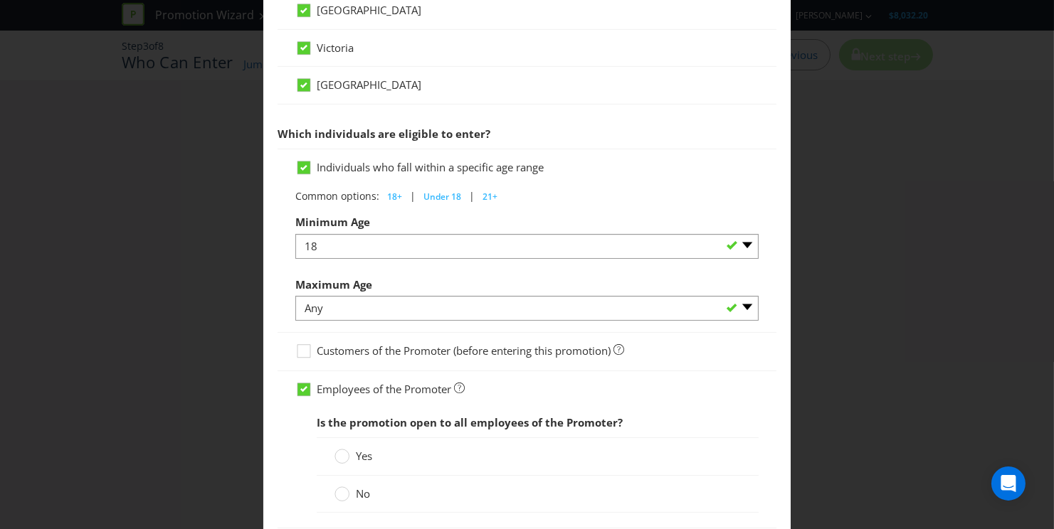
scroll to position [662, 0]
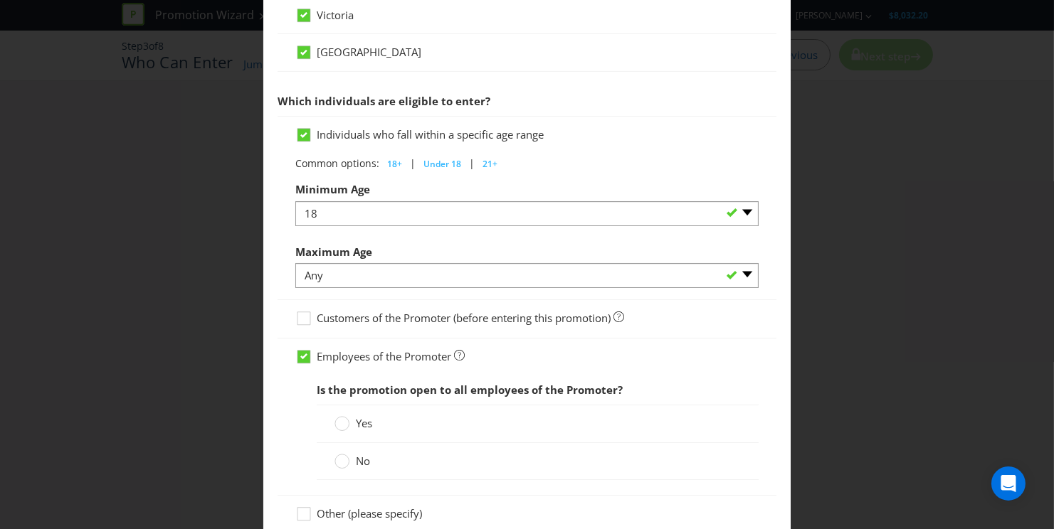
click at [348, 455] on label "No" at bounding box center [353, 461] width 38 height 15
click at [0, 0] on input "No" at bounding box center [0, 0] width 0 height 0
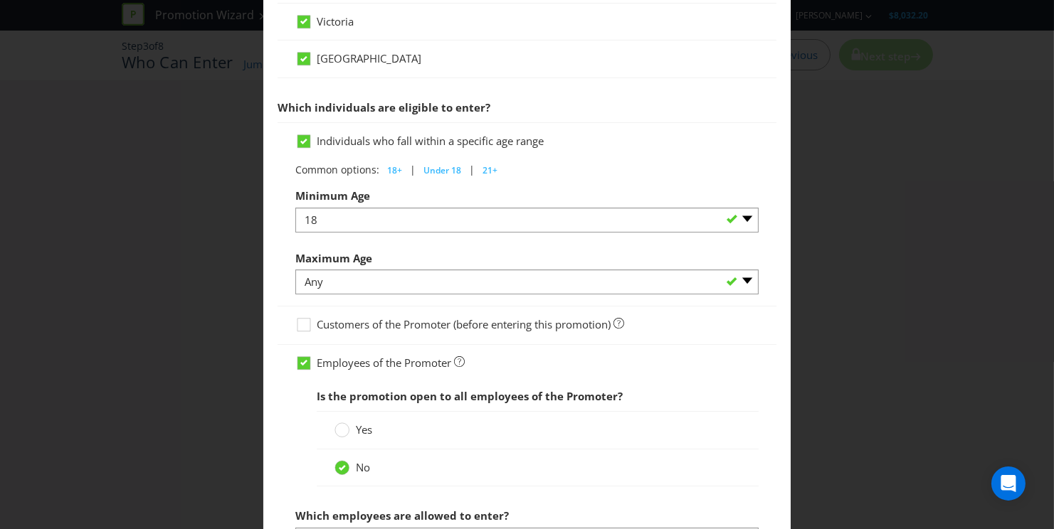
scroll to position [654, 0]
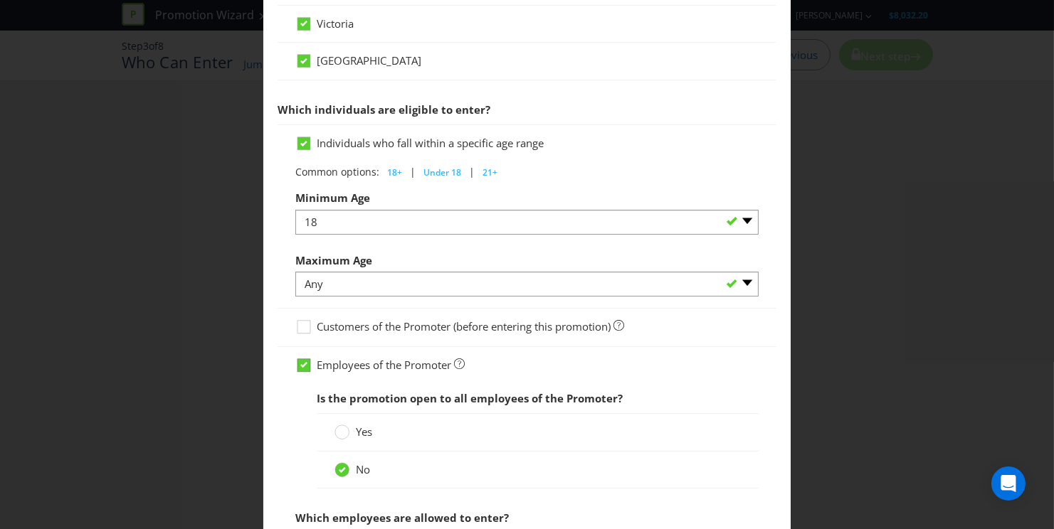
click at [295, 358] on icon at bounding box center [305, 368] width 21 height 21
click at [0, 0] on input "Employees of the Promoter" at bounding box center [0, 0] width 0 height 0
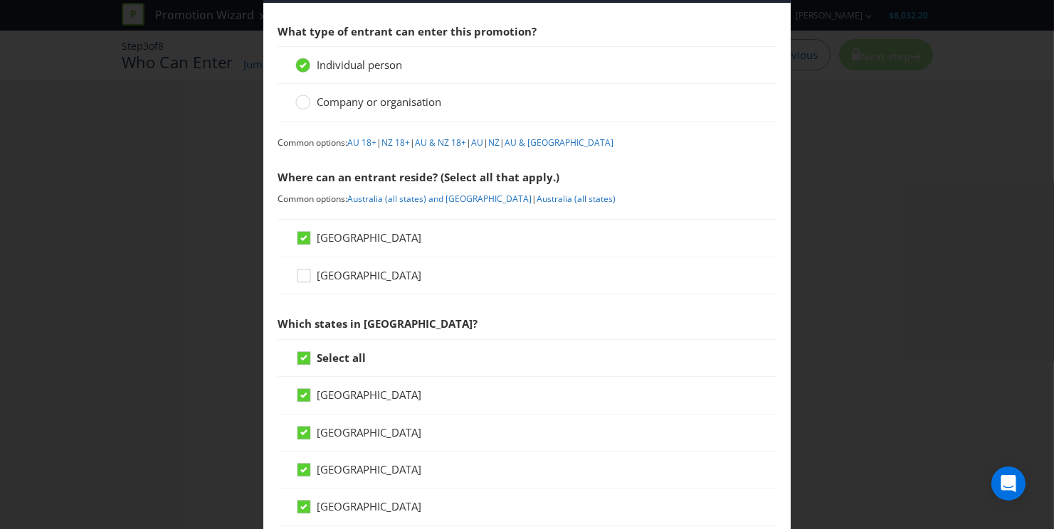
scroll to position [0, 0]
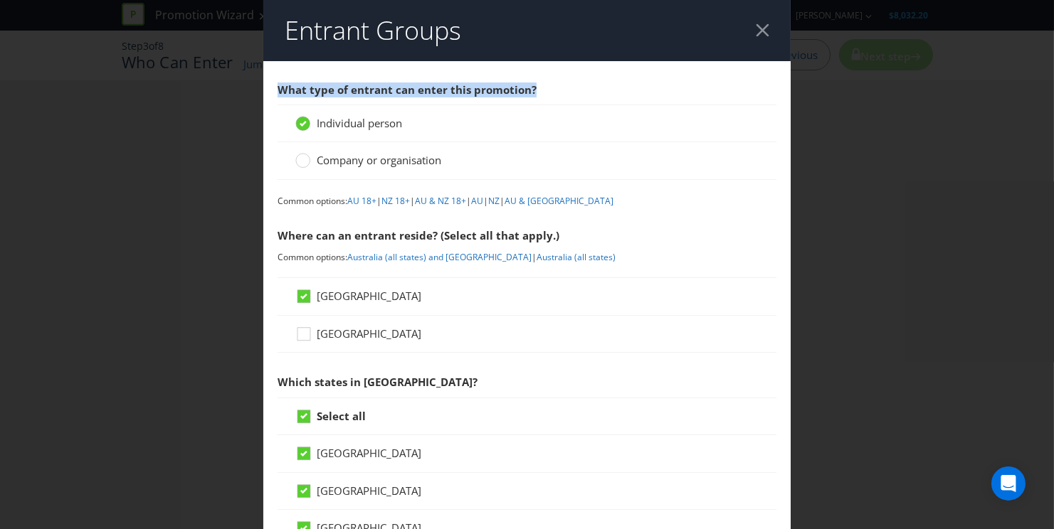
drag, startPoint x: 329, startPoint y: 83, endPoint x: 563, endPoint y: 87, distance: 234.8
click at [563, 87] on span "What type of entrant can enter this promotion?" at bounding box center [526, 89] width 499 height 29
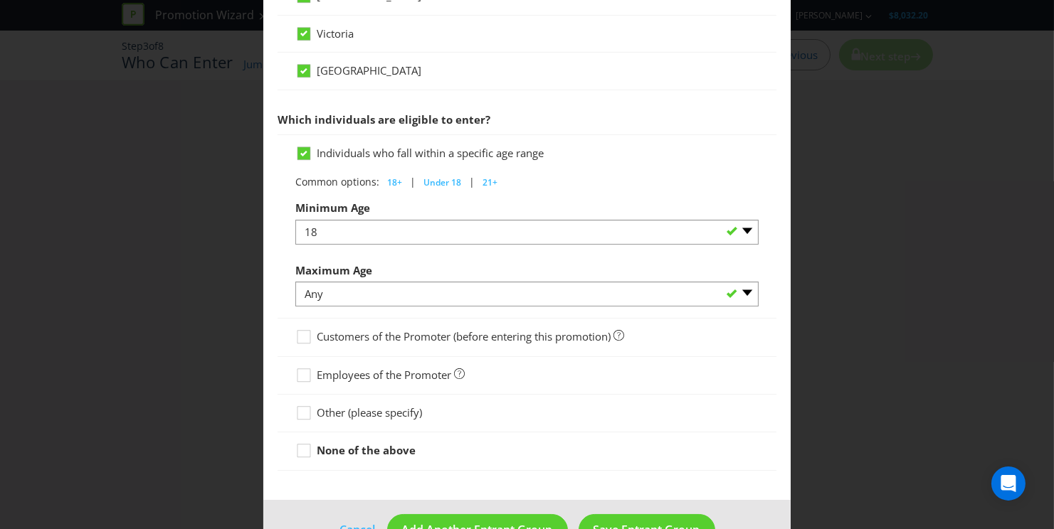
scroll to position [677, 0]
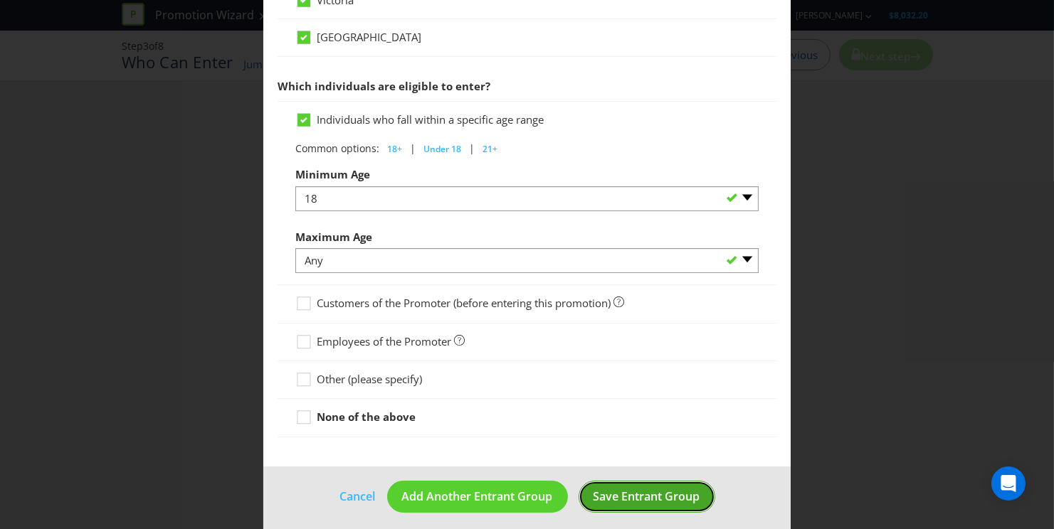
click at [649, 494] on span "Save Entrant Group" at bounding box center [646, 497] width 107 height 16
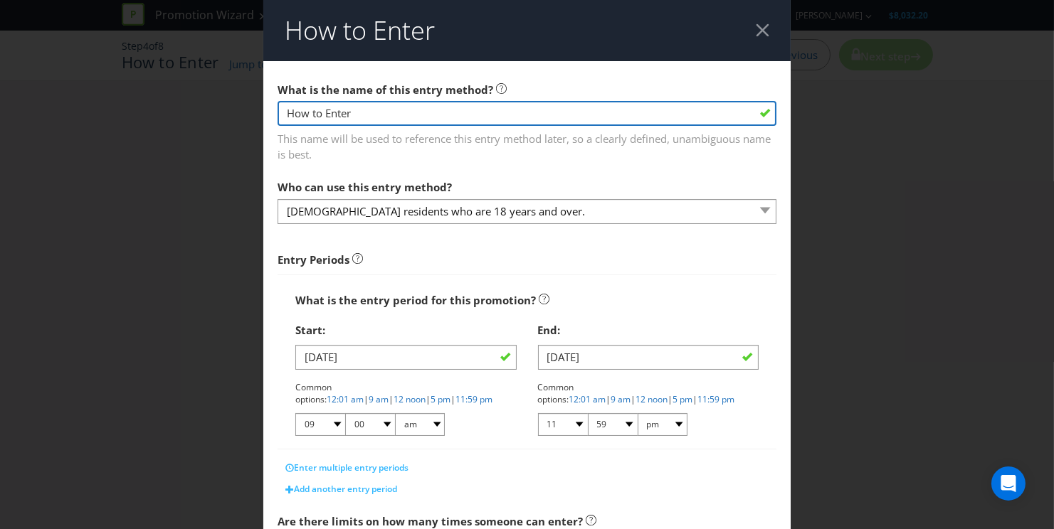
drag, startPoint x: 385, startPoint y: 108, endPoint x: 425, endPoint y: 117, distance: 41.6
click at [385, 107] on input "How to Enter" at bounding box center [526, 113] width 499 height 25
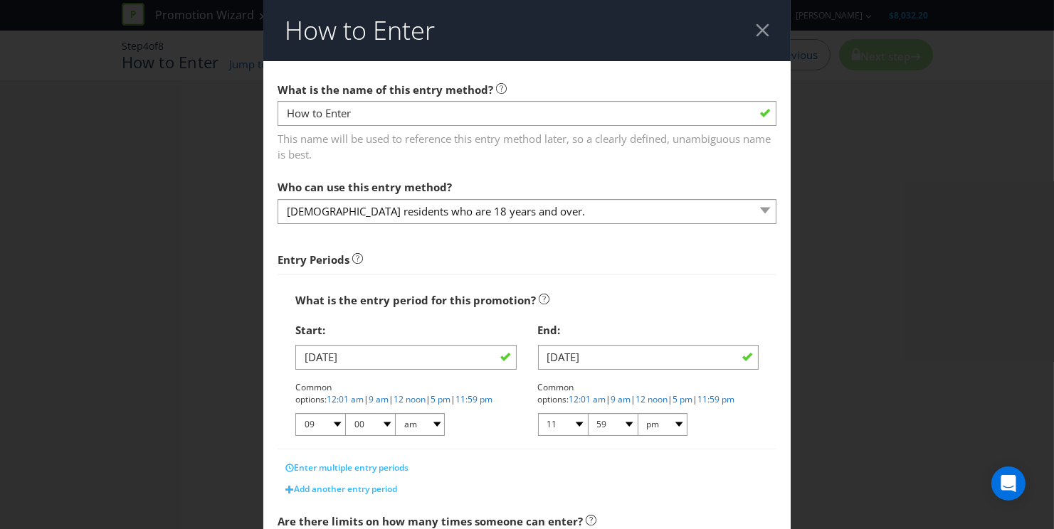
click at [502, 140] on span "This name will be used to reference this entry method later, so a clearly defin…" at bounding box center [526, 145] width 499 height 36
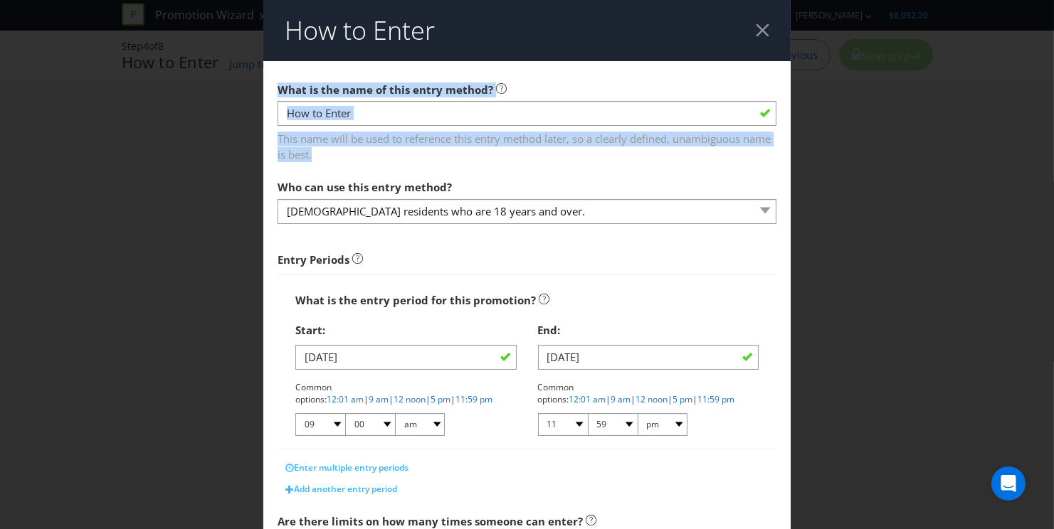
drag, startPoint x: 342, startPoint y: 154, endPoint x: 260, endPoint y: 82, distance: 108.4
click at [255, 79] on div "How to Enter What is the name of this entry method? How to Enter This name will…" at bounding box center [527, 264] width 1054 height 529
click at [366, 159] on span "This name will be used to reference this entry method later, so a clearly defin…" at bounding box center [526, 145] width 499 height 36
drag, startPoint x: 329, startPoint y: 144, endPoint x: 258, endPoint y: 80, distance: 95.2
click at [258, 80] on div "How to Enter What is the name of this entry method? How to Enter This name will…" at bounding box center [527, 264] width 1054 height 529
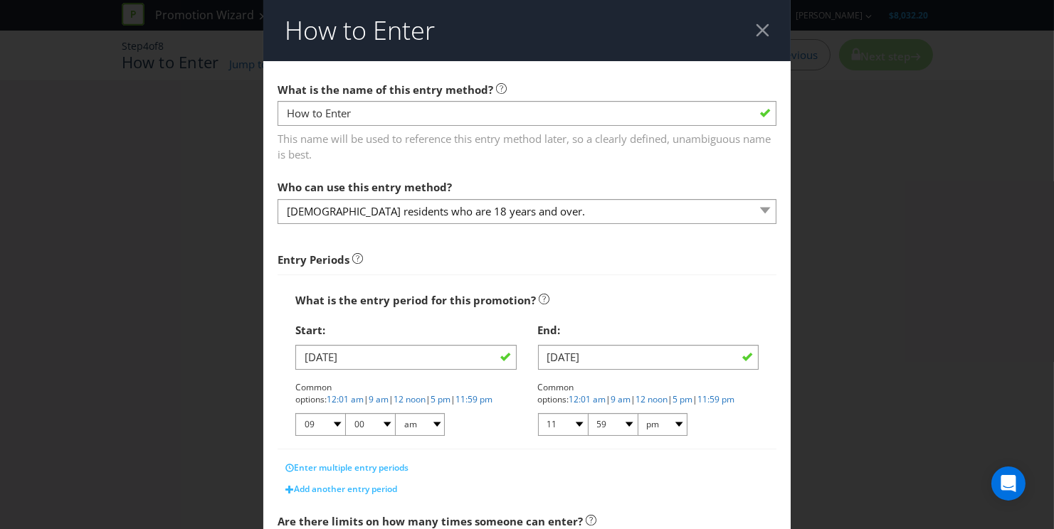
click at [332, 137] on span "This name will be used to reference this entry method later, so a clearly defin…" at bounding box center [526, 145] width 499 height 36
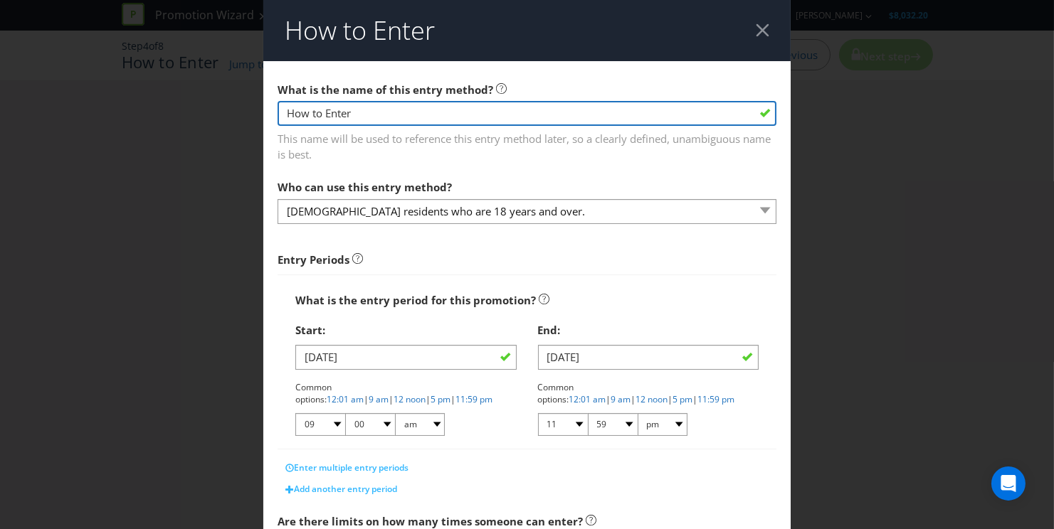
click at [383, 105] on input "How to Enter" at bounding box center [526, 113] width 499 height 25
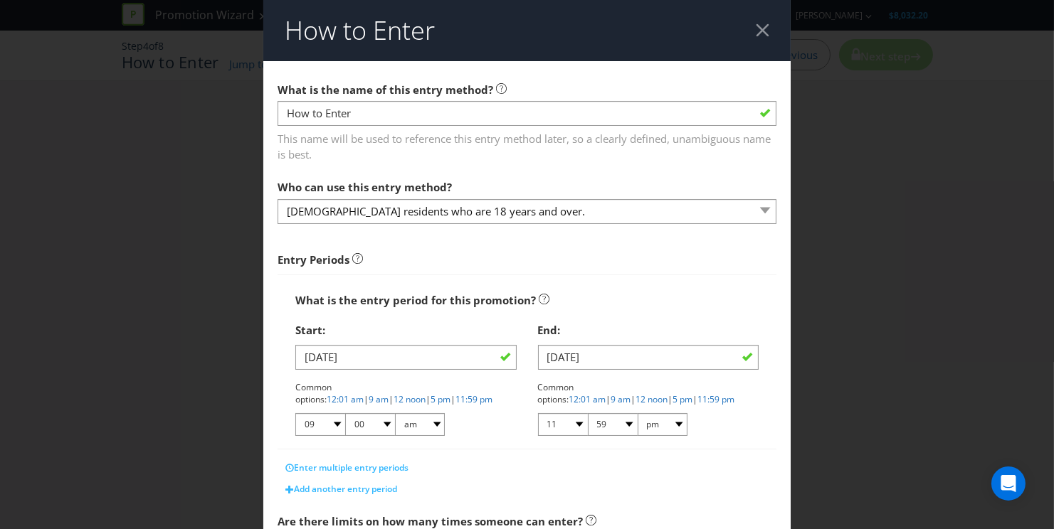
click at [393, 99] on div "What is the name of this entry method? How to Enter This name will be used to r…" at bounding box center [526, 119] width 499 height 88
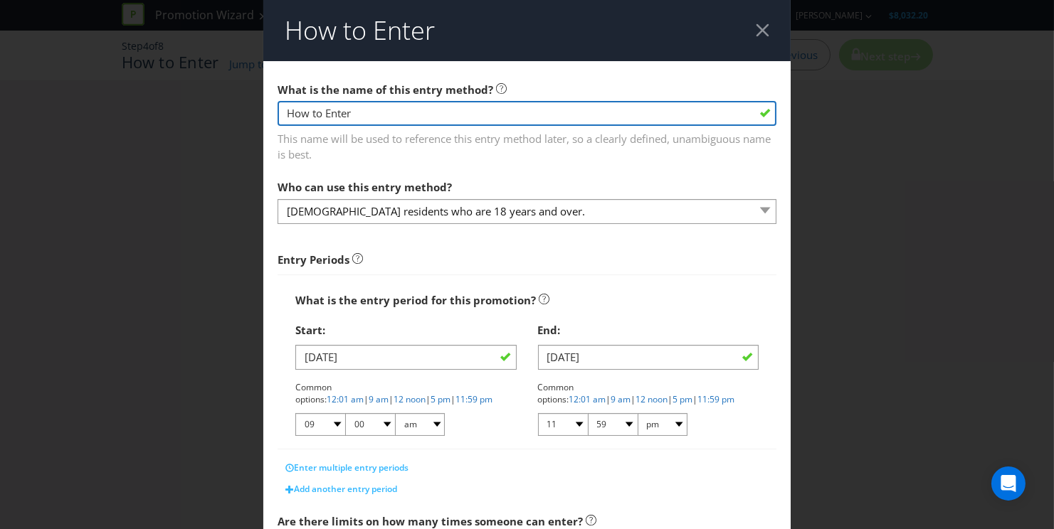
drag, startPoint x: 391, startPoint y: 110, endPoint x: 245, endPoint y: 107, distance: 146.6
click at [252, 106] on div "How to Enter What is the name of this entry method? How to Enter This name will…" at bounding box center [527, 264] width 1054 height 529
click at [342, 108] on input "Apply for a Loan" at bounding box center [526, 113] width 499 height 25
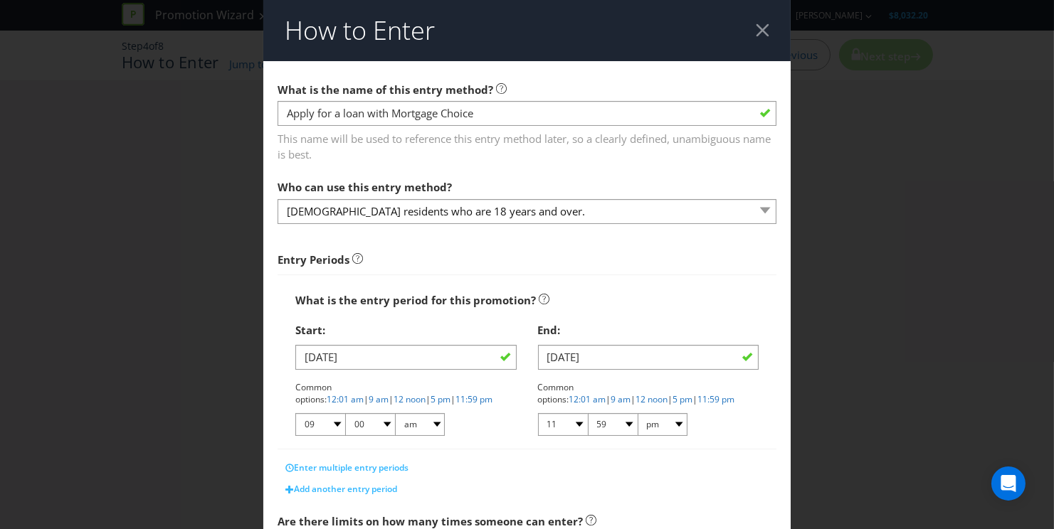
click at [464, 152] on span "This name will be used to reference this entry method later, so a clearly defin…" at bounding box center [526, 145] width 499 height 36
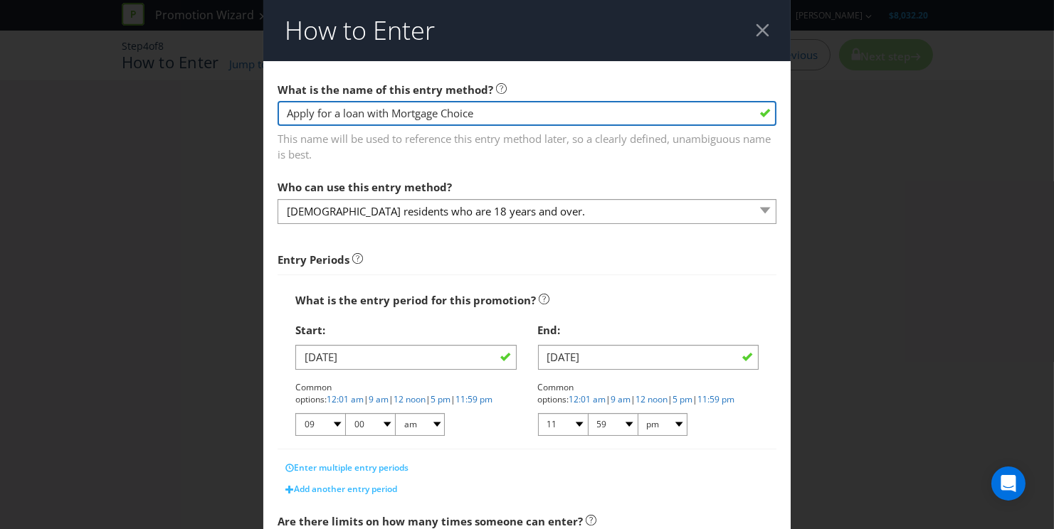
drag, startPoint x: 473, startPoint y: 114, endPoint x: 342, endPoint y: 118, distance: 131.7
click at [342, 118] on input "Apply for a loan with Mortgage Choice" at bounding box center [526, 113] width 499 height 25
click at [439, 119] on input "Apply for a loan with Mortgage Choice" at bounding box center [526, 113] width 499 height 25
drag, startPoint x: 368, startPoint y: 113, endPoint x: 535, endPoint y: 114, distance: 167.2
click at [534, 114] on input "Apply for a loan with Mortgage Choice" at bounding box center [526, 113] width 499 height 25
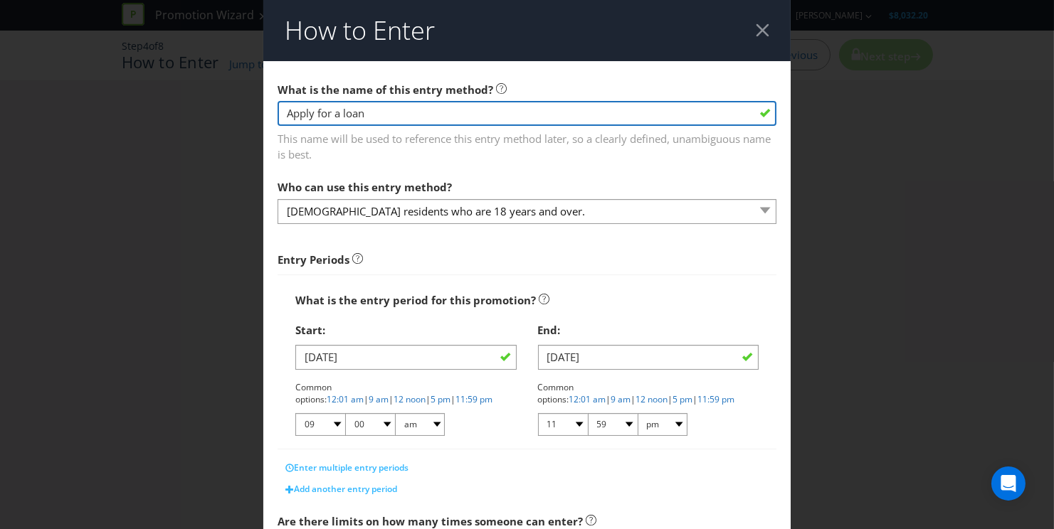
type input "Apply for a loan with Mortgage Choice"
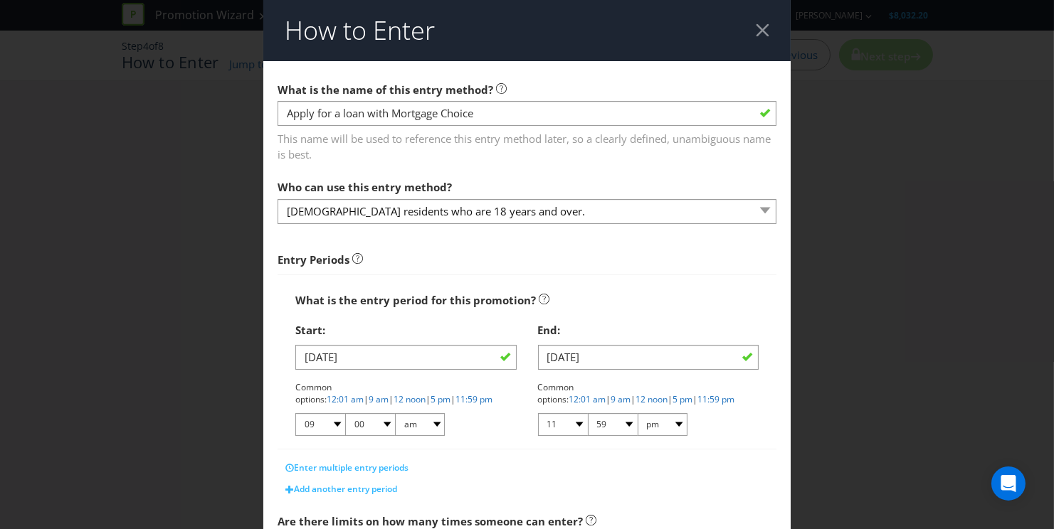
click at [450, 149] on span "This name will be used to reference this entry method later, so a clearly defin…" at bounding box center [526, 145] width 499 height 36
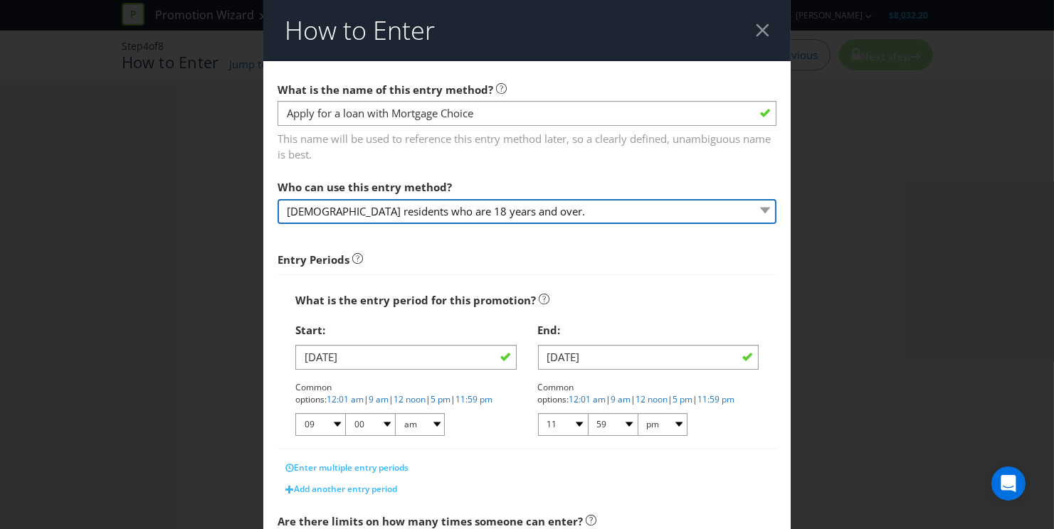
click at [375, 213] on select "[DEMOGRAPHIC_DATA] residents who are 18 years and over." at bounding box center [526, 211] width 499 height 25
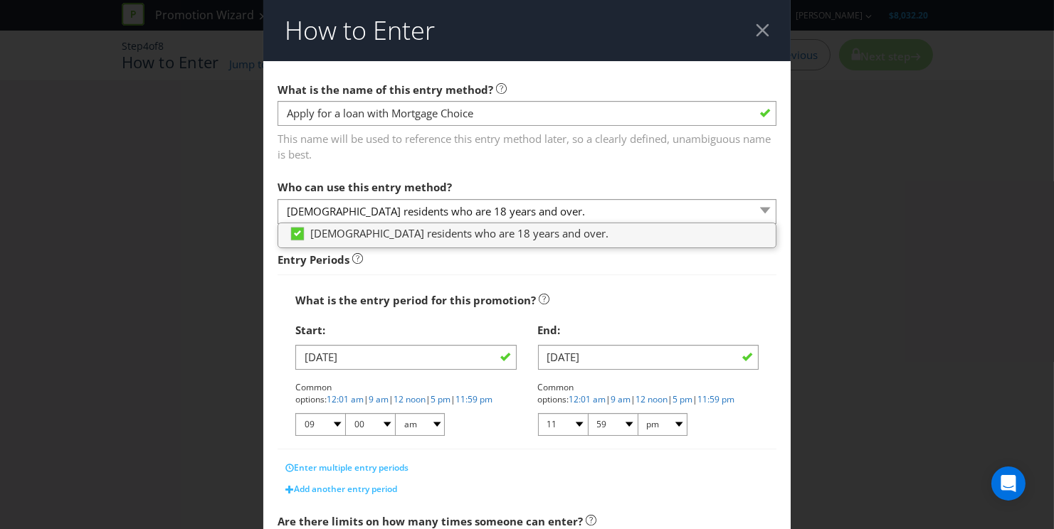
click at [504, 181] on div "Who can use this entry method? [DEMOGRAPHIC_DATA] residents who are 18 years an…" at bounding box center [526, 198] width 499 height 51
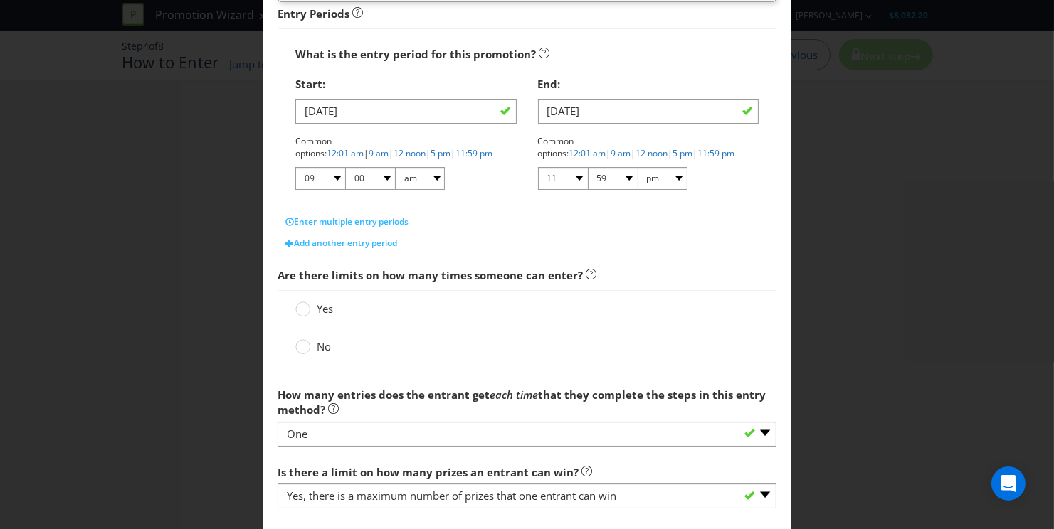
scroll to position [249, 0]
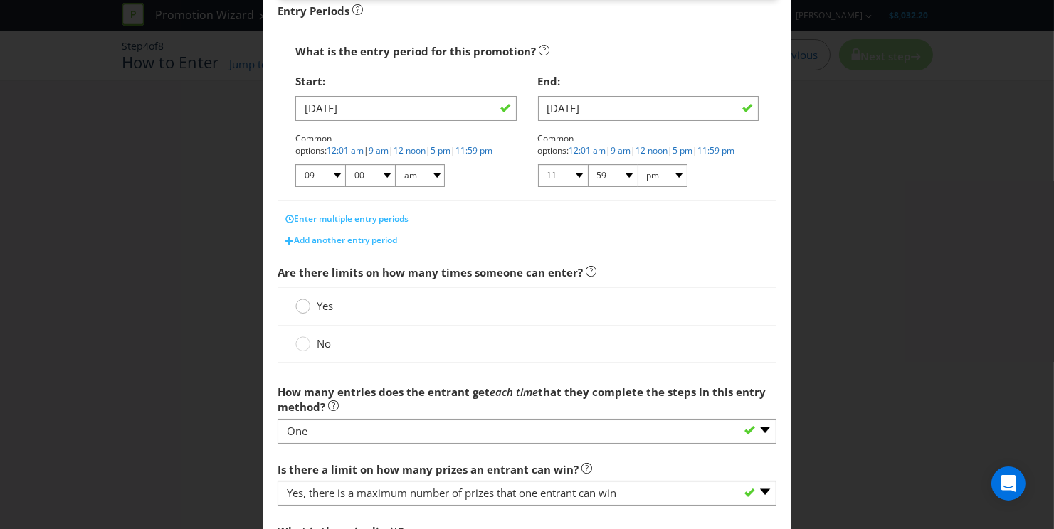
click at [305, 305] on circle at bounding box center [303, 307] width 14 height 14
click at [0, 0] on input "Yes" at bounding box center [0, 0] width 0 height 0
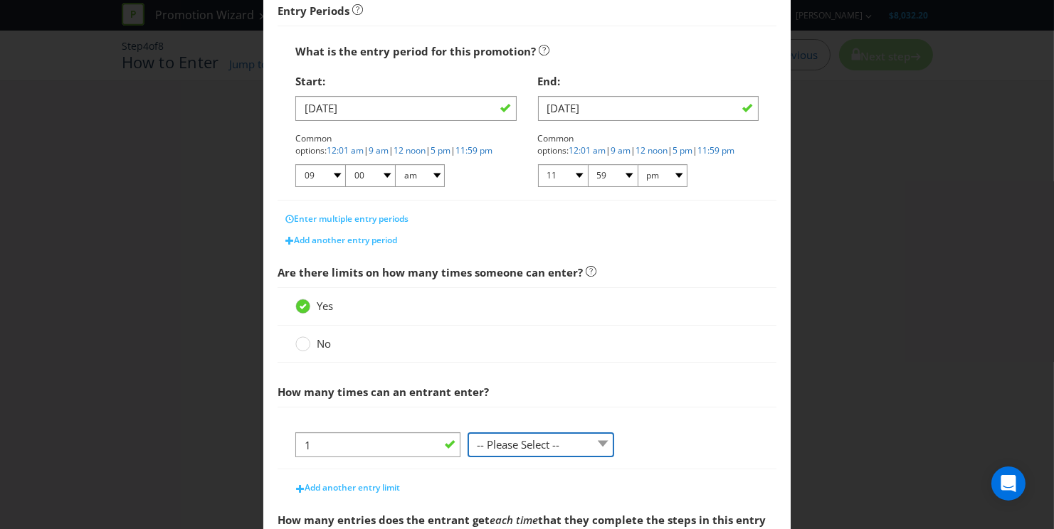
click at [539, 443] on select "-- Please Select -- per person per day per purchase per transaction Other (plea…" at bounding box center [540, 445] width 147 height 25
select select "PER_PERSON"
click at [467, 433] on select "-- Please Select -- per person per day per purchase per transaction Other (plea…" at bounding box center [540, 445] width 147 height 25
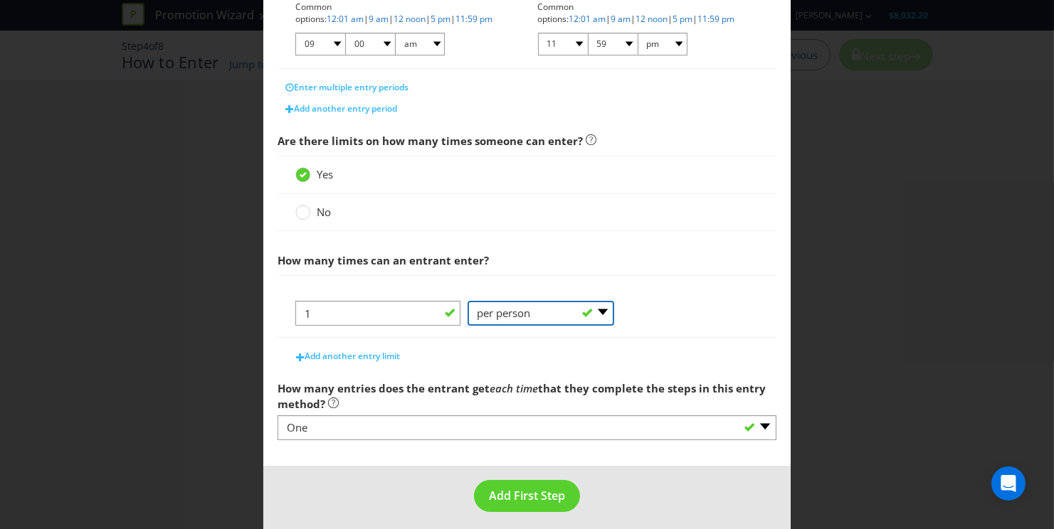
scroll to position [384, 0]
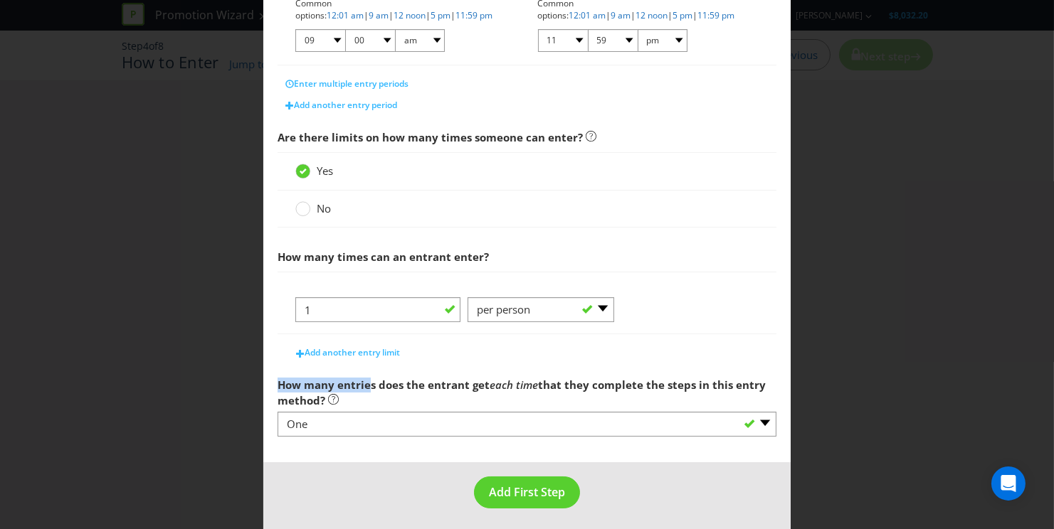
drag, startPoint x: 349, startPoint y: 381, endPoint x: 292, endPoint y: 374, distance: 57.4
click at [291, 378] on span "How many entries does the entrant get" at bounding box center [383, 385] width 212 height 14
click at [338, 380] on span "How many entries does the entrant get" at bounding box center [383, 385] width 212 height 14
click at [535, 477] on button "Add First Step" at bounding box center [527, 493] width 106 height 32
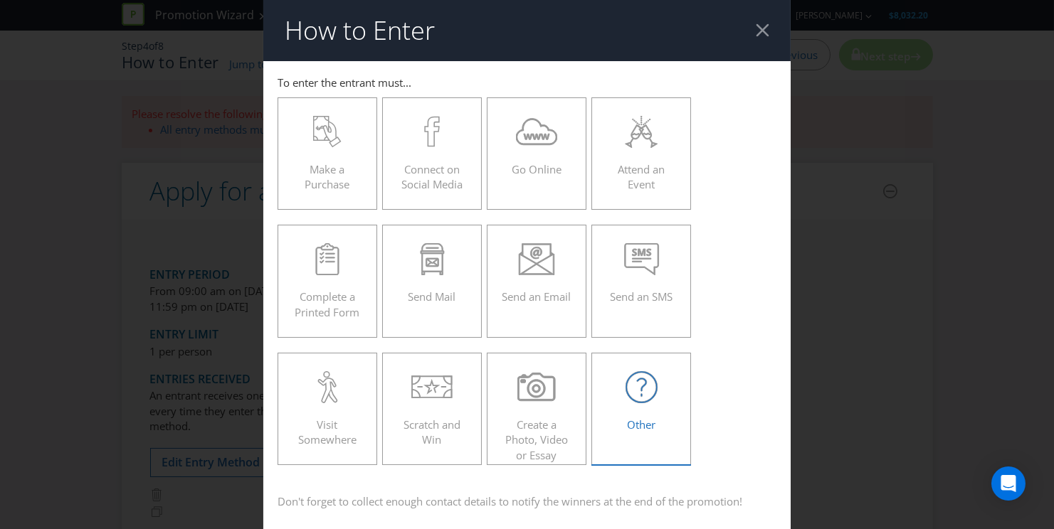
click at [645, 432] on div "Other" at bounding box center [641, 403] width 70 height 64
click at [0, 0] on input "Other" at bounding box center [0, 0] width 0 height 0
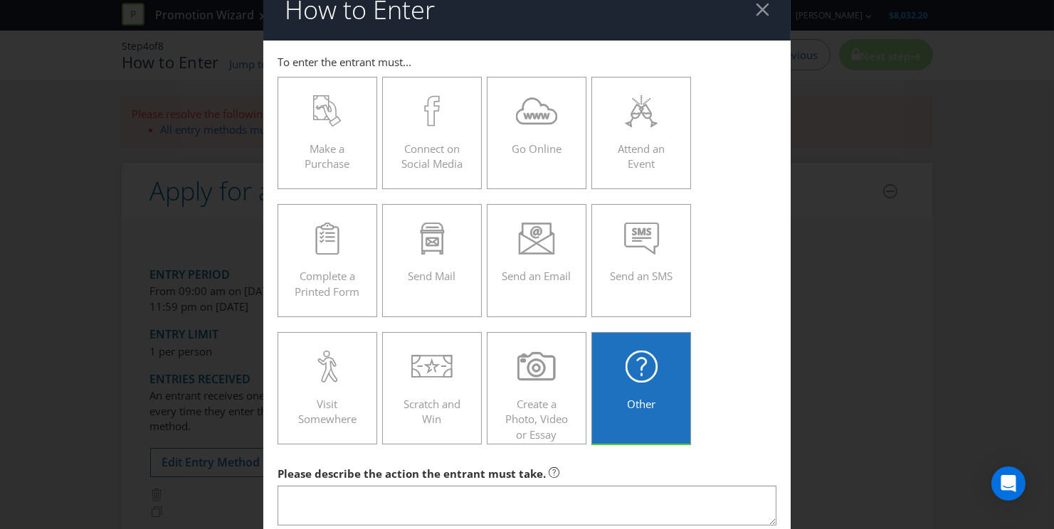
scroll to position [102, 0]
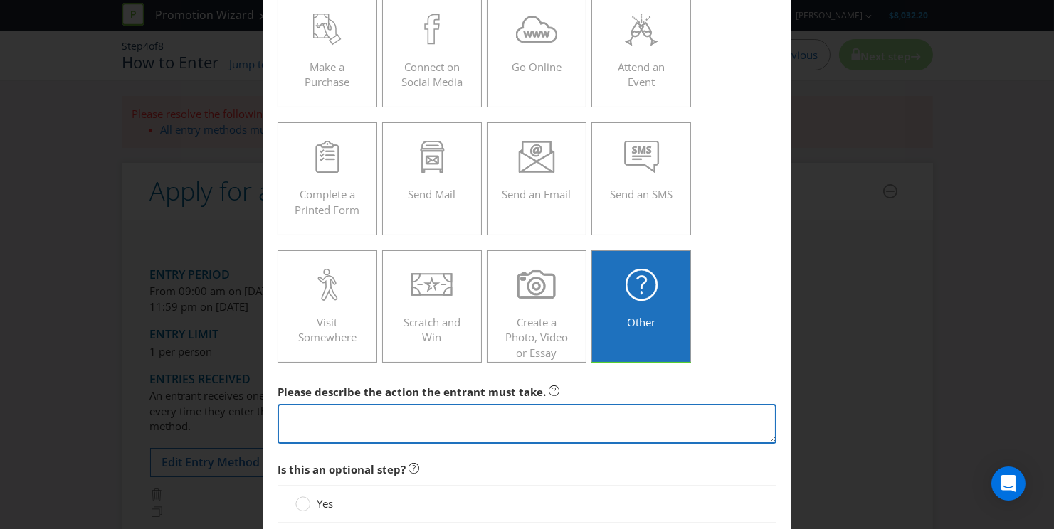
click at [509, 422] on textarea at bounding box center [526, 424] width 499 height 41
click at [470, 420] on textarea at bounding box center [526, 424] width 499 height 41
type textarea "Apply for a loan with Mortgage Choice"
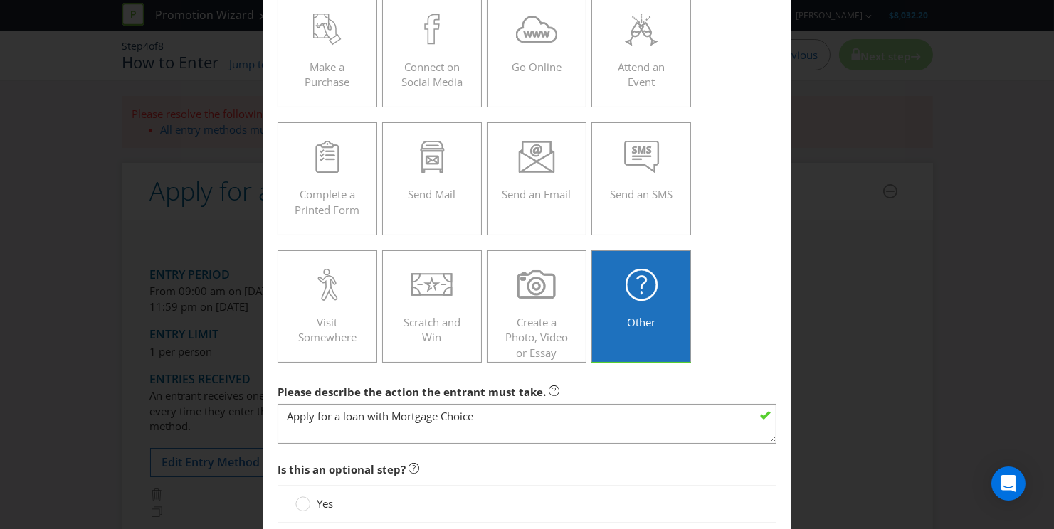
click at [736, 361] on div "Make a Purchase Connect on Social Media Go Online Attend an Event Complete a Pr…" at bounding box center [526, 179] width 499 height 383
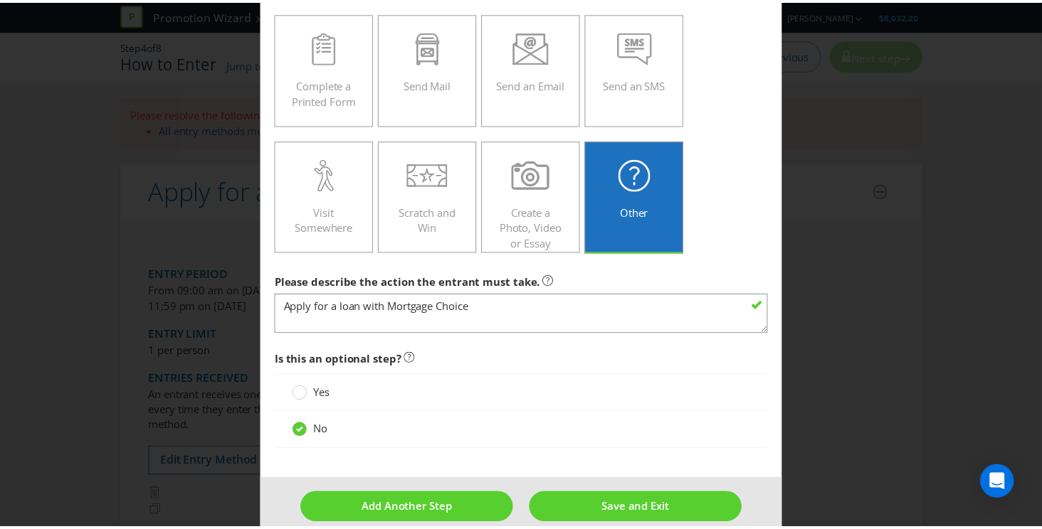
scroll to position [228, 0]
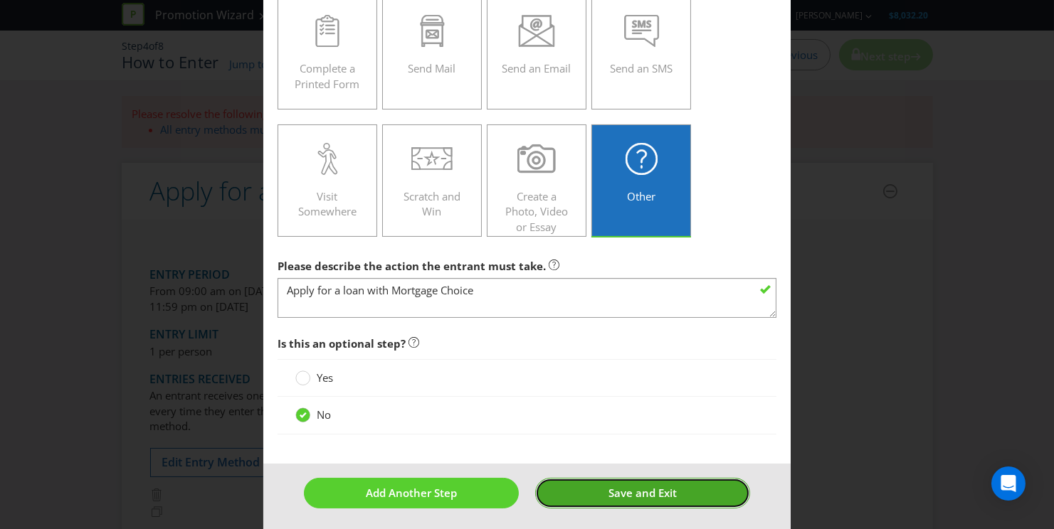
click at [597, 492] on button "Save and Exit" at bounding box center [642, 493] width 215 height 31
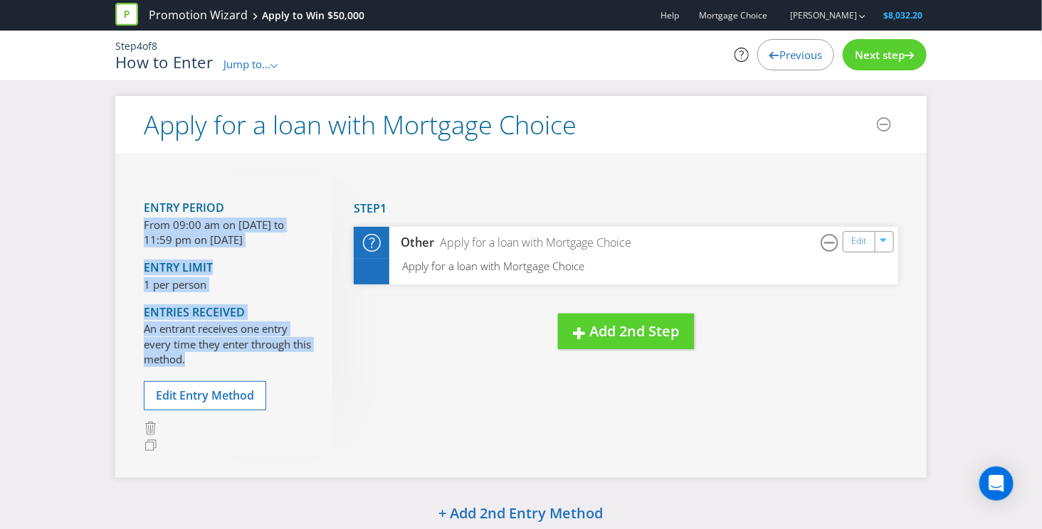
drag, startPoint x: 141, startPoint y: 220, endPoint x: 305, endPoint y: 364, distance: 218.8
click at [305, 364] on div "Entry Period From 09:00 am on [DATE] to 11:59 pm on [DATE] Entry Limit 1 per pe…" at bounding box center [520, 315] width 811 height 324
click at [307, 364] on p "An entrant receives one entry every time they enter through this method." at bounding box center [227, 345] width 167 height 46
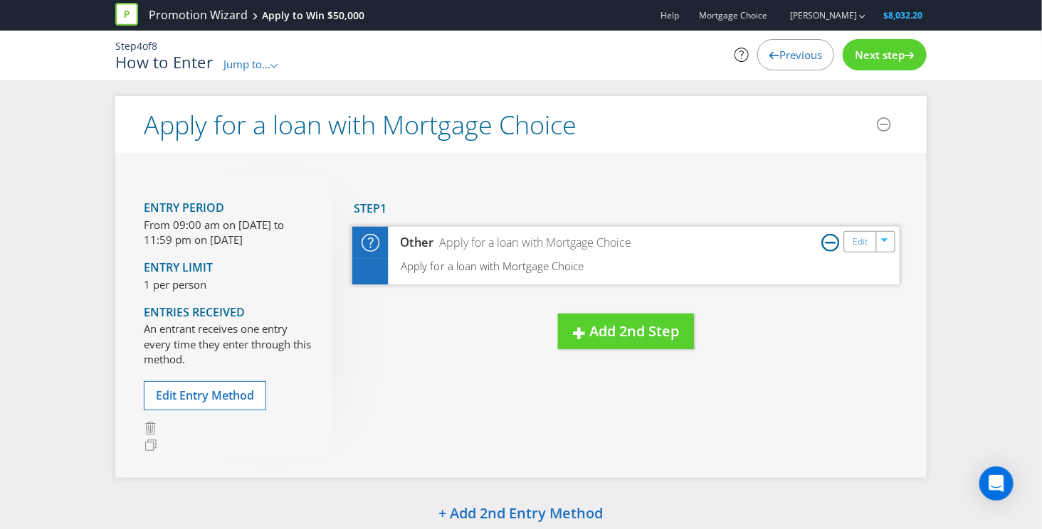
click at [833, 244] on icon at bounding box center [830, 242] width 18 height 18
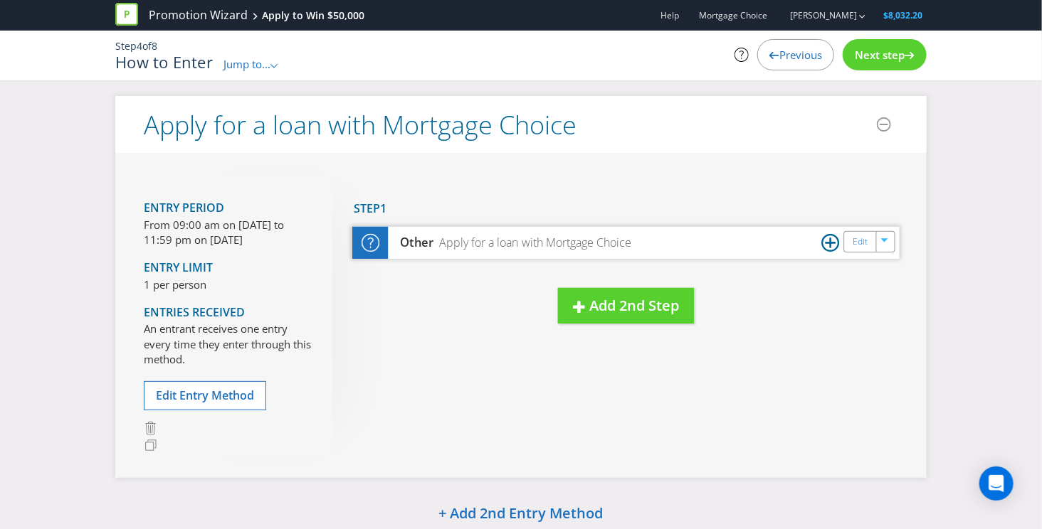
click at [828, 244] on icon at bounding box center [830, 242] width 18 height 18
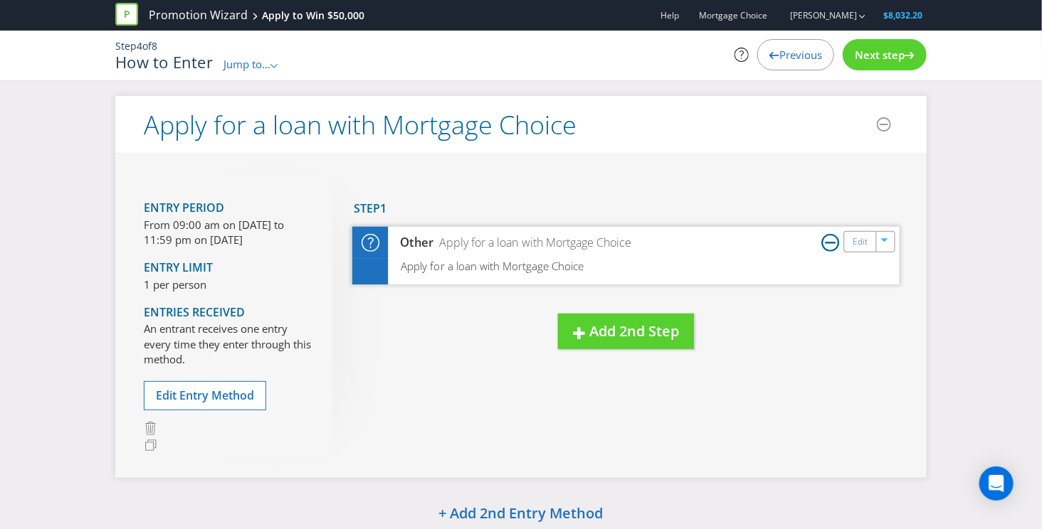
click at [467, 268] on span "Apply for a loan with Mortgage Choice" at bounding box center [492, 266] width 183 height 14
click at [859, 253] on div "Other Apply for a loan with Mortgage Choice Edit" at bounding box center [626, 243] width 544 height 32
click at [858, 247] on link "Edit" at bounding box center [858, 241] width 15 height 16
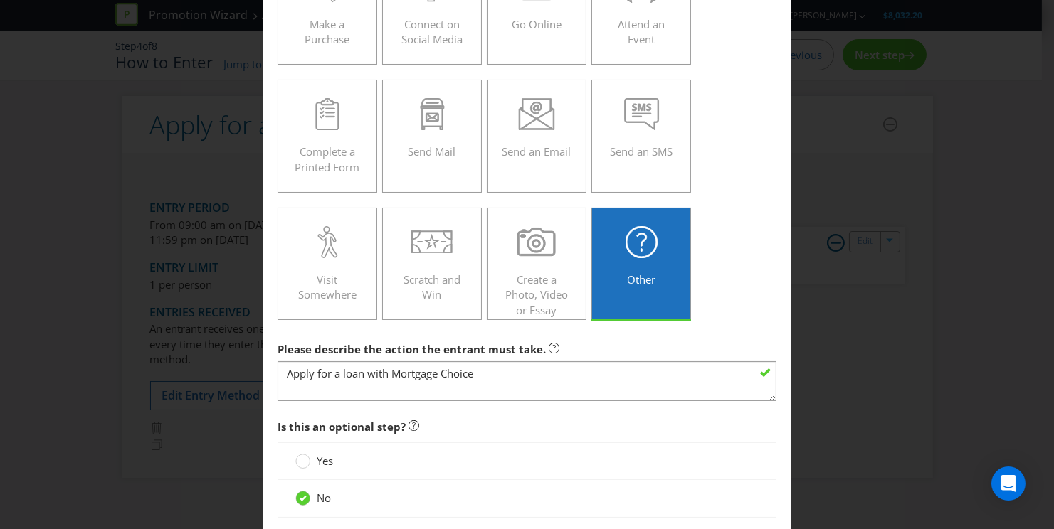
scroll to position [228, 0]
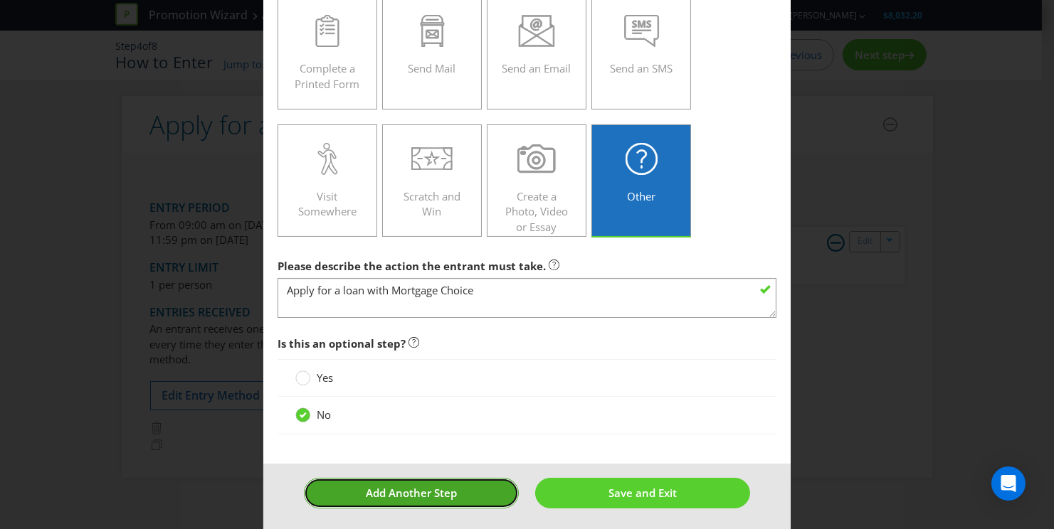
click at [450, 496] on span "Add Another Step" at bounding box center [411, 493] width 91 height 14
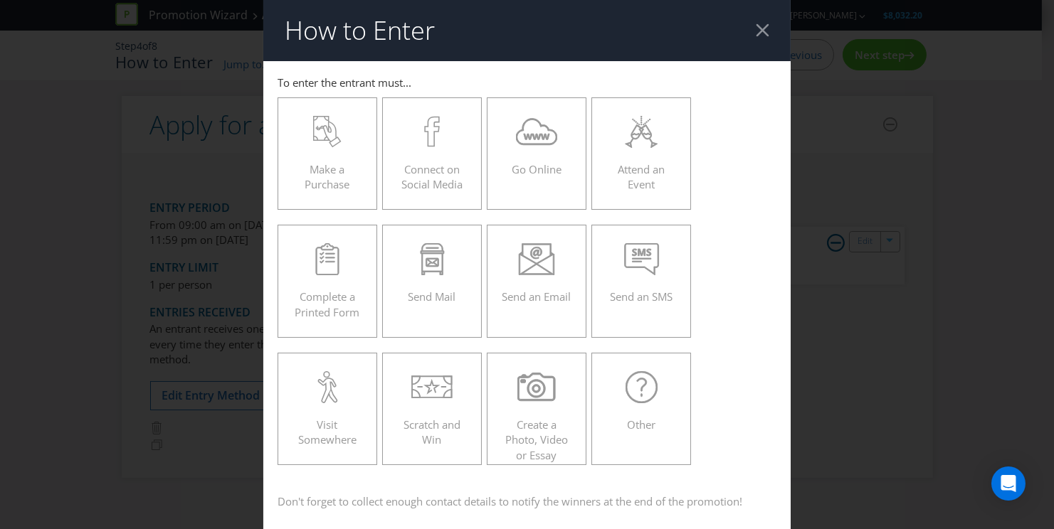
click at [756, 32] on div at bounding box center [763, 30] width 14 height 14
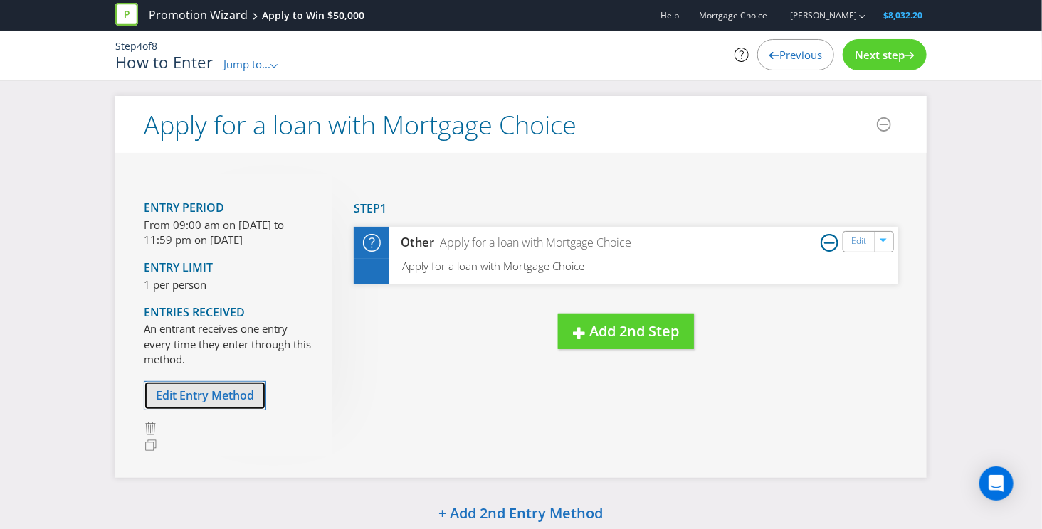
click at [213, 393] on span "Edit Entry Method" at bounding box center [205, 396] width 98 height 16
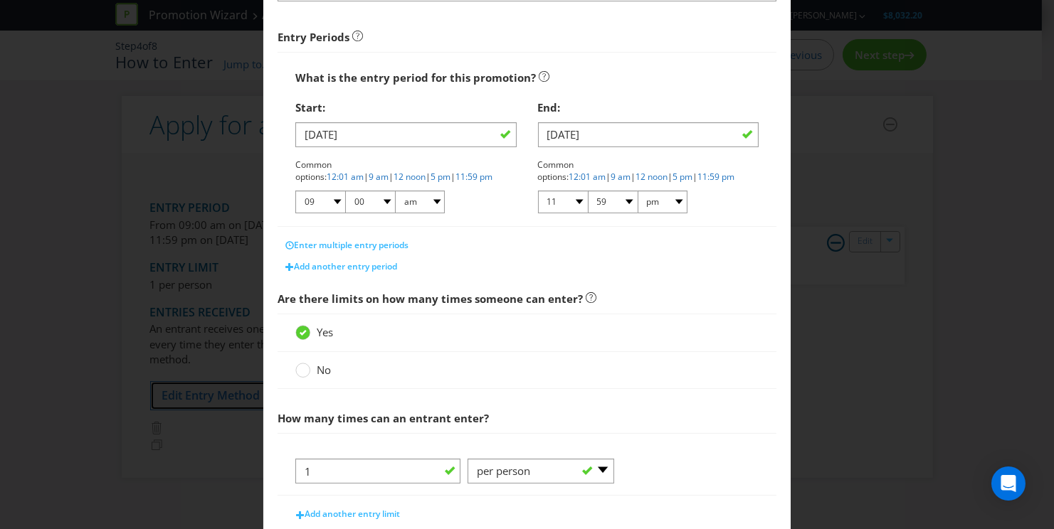
scroll to position [384, 0]
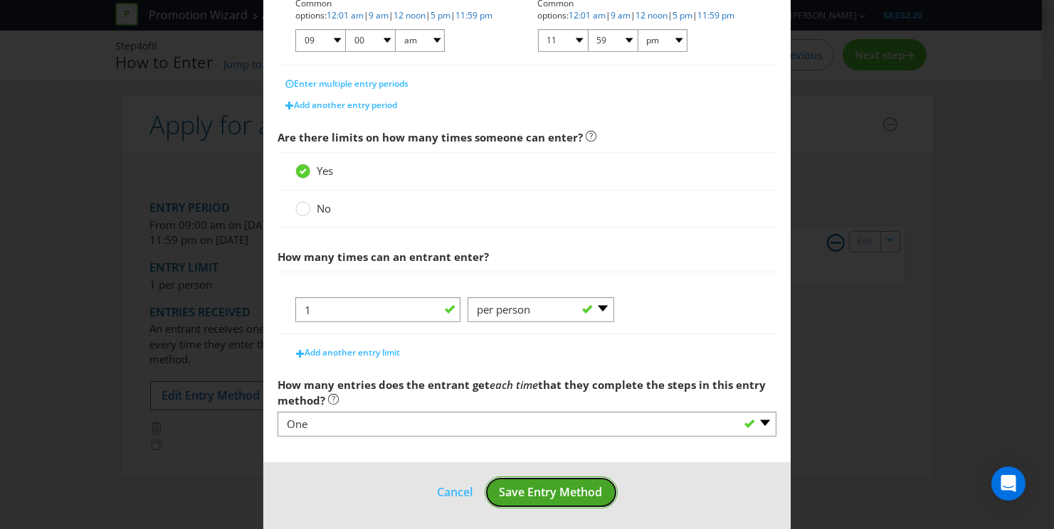
click at [536, 487] on span "Save Entry Method" at bounding box center [550, 493] width 103 height 16
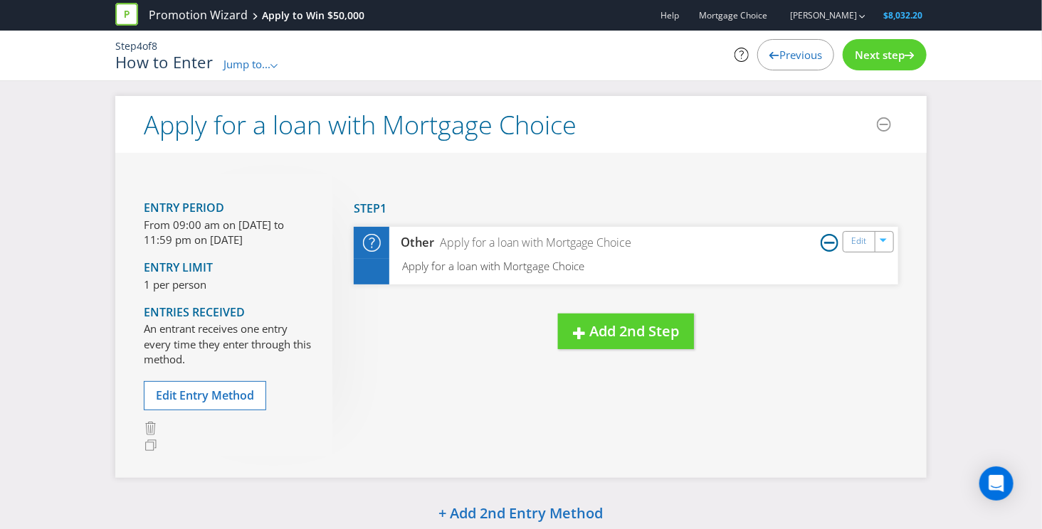
click at [837, 244] on icon at bounding box center [829, 243] width 18 height 18
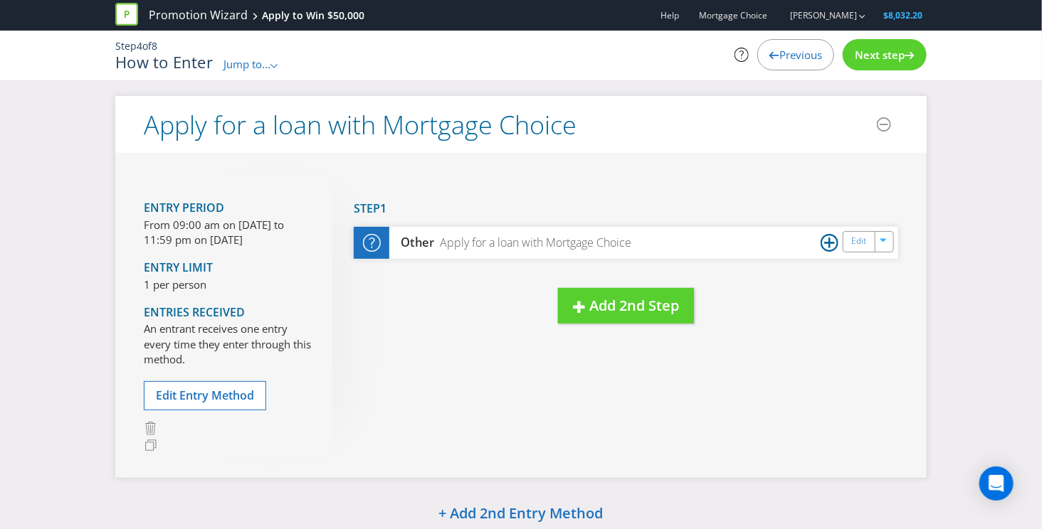
click at [836, 245] on icon at bounding box center [829, 243] width 18 height 18
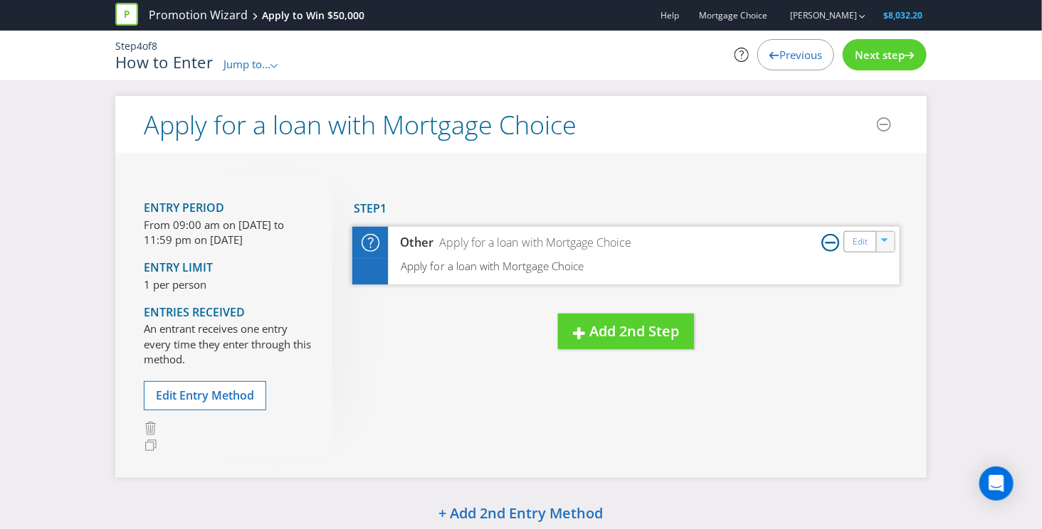
click at [888, 240] on icon "button" at bounding box center [885, 242] width 9 height 9
click at [876, 293] on link "Delete" at bounding box center [874, 291] width 31 height 14
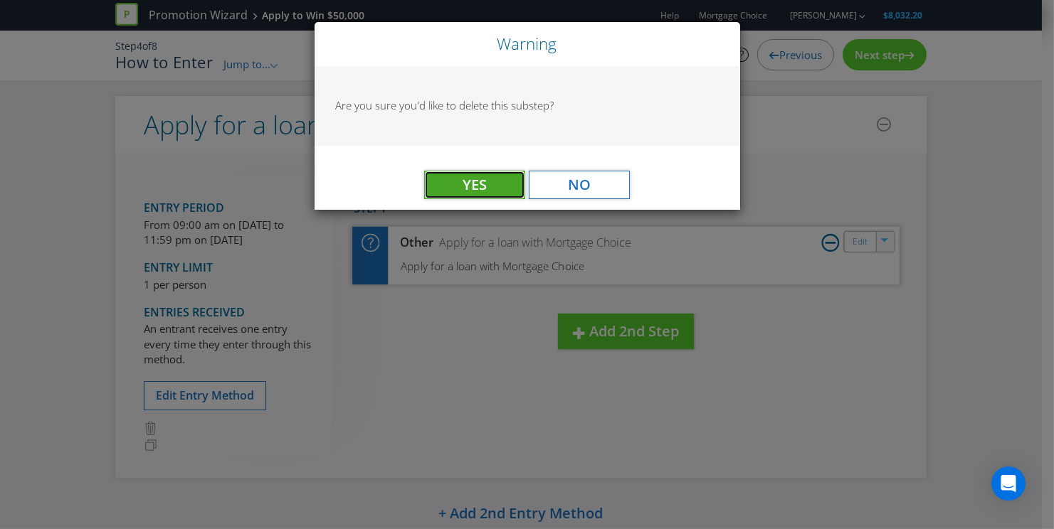
click at [471, 191] on span "Yes" at bounding box center [474, 184] width 24 height 19
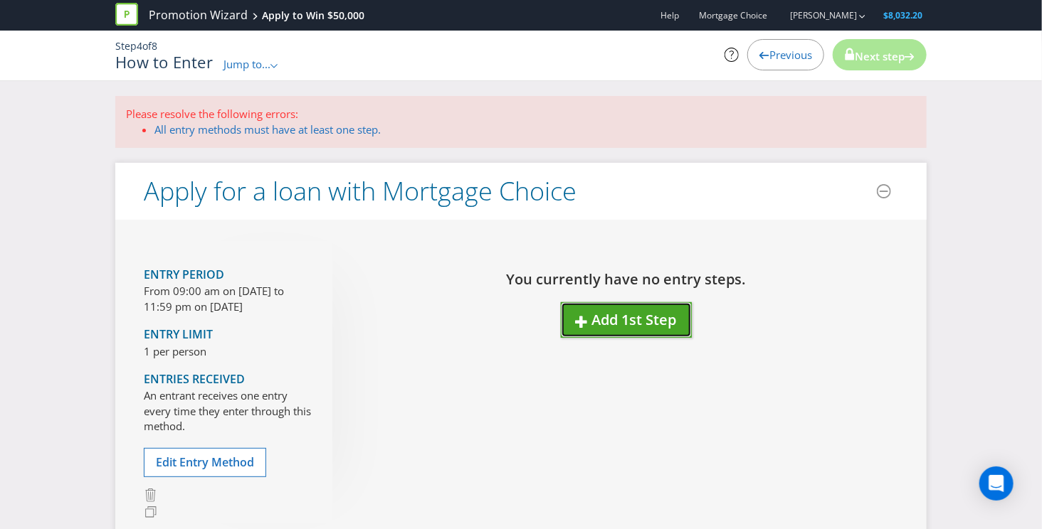
click at [618, 311] on span "Add 1st Step" at bounding box center [634, 319] width 85 height 19
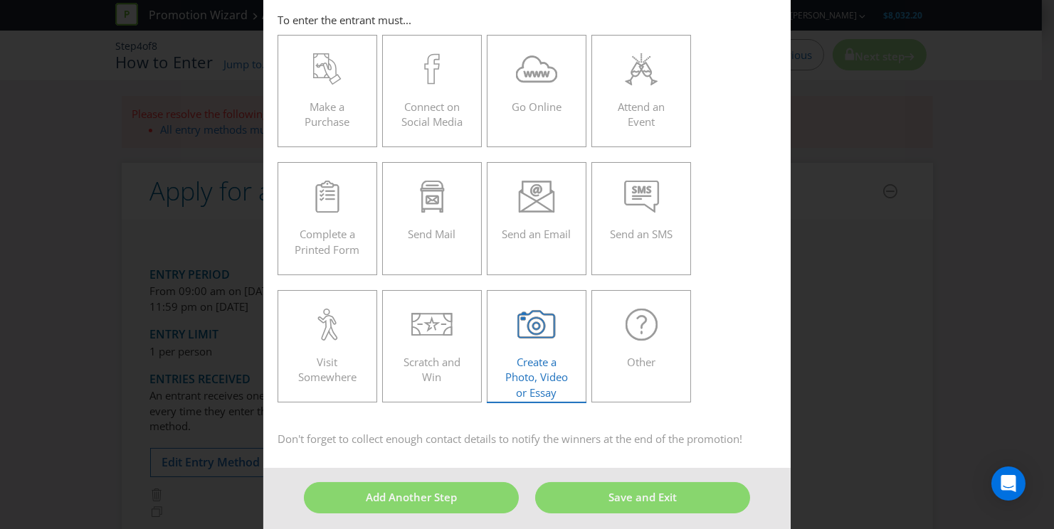
scroll to position [68, 0]
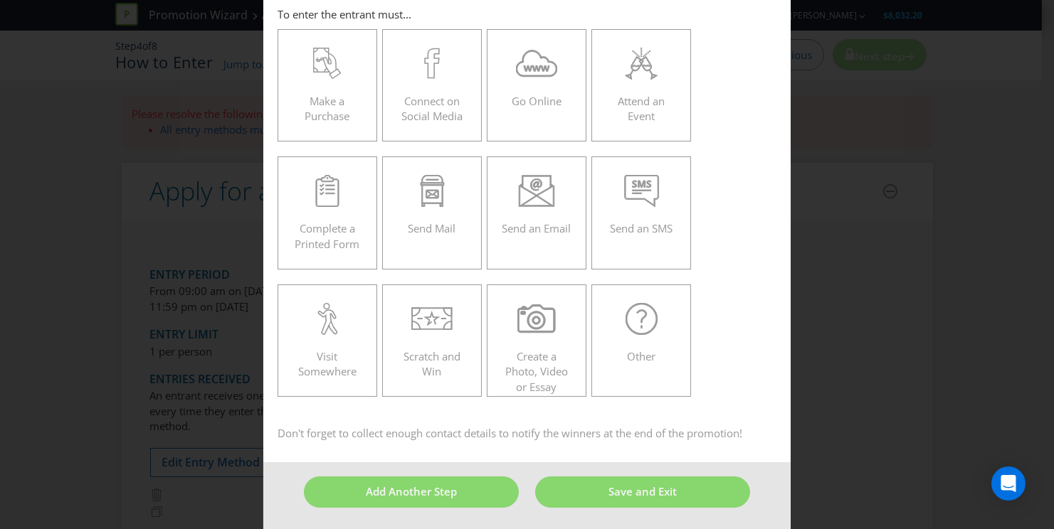
drag, startPoint x: 618, startPoint y: 360, endPoint x: 574, endPoint y: 402, distance: 60.4
click at [618, 361] on div "Other" at bounding box center [641, 335] width 70 height 64
click at [0, 0] on input "Other" at bounding box center [0, 0] width 0 height 0
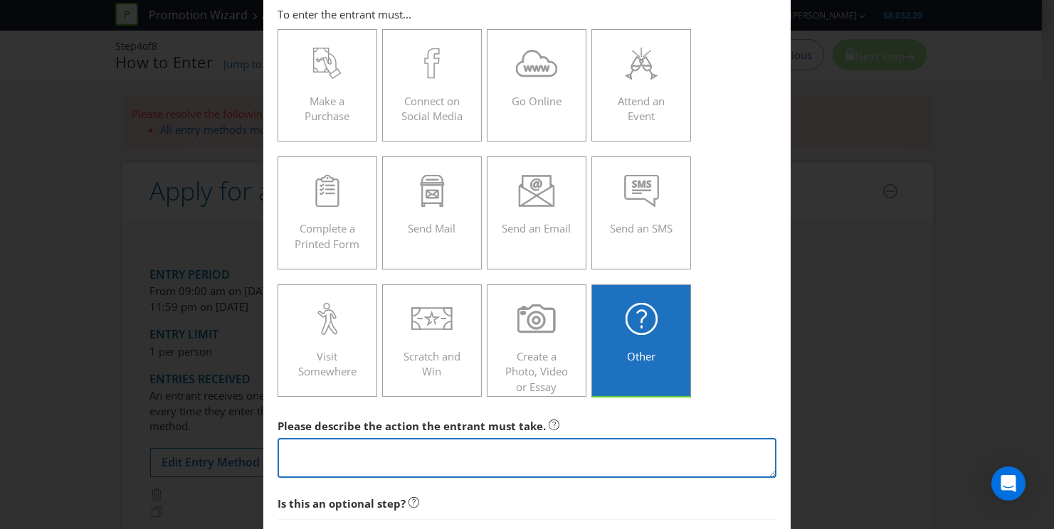
click at [471, 461] on textarea at bounding box center [526, 458] width 499 height 41
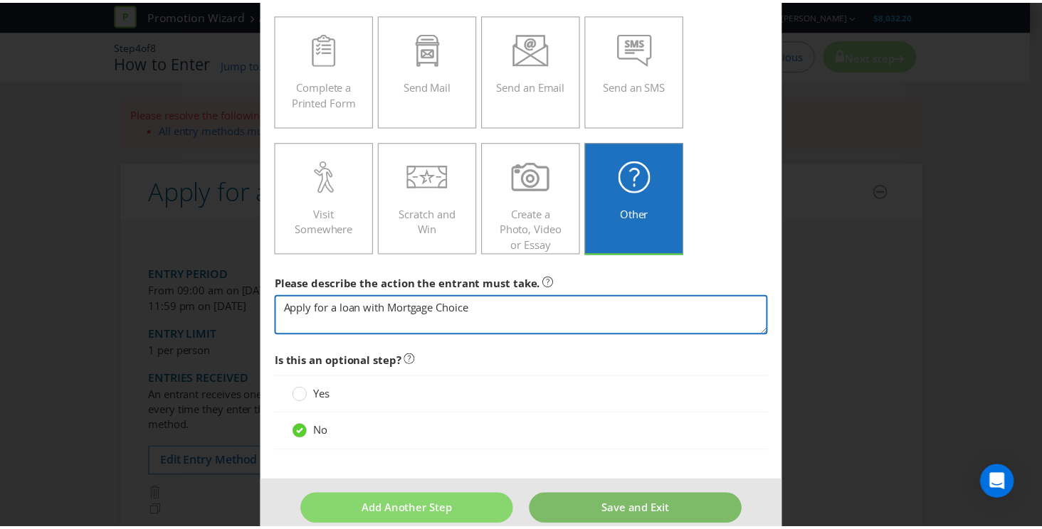
scroll to position [211, 0]
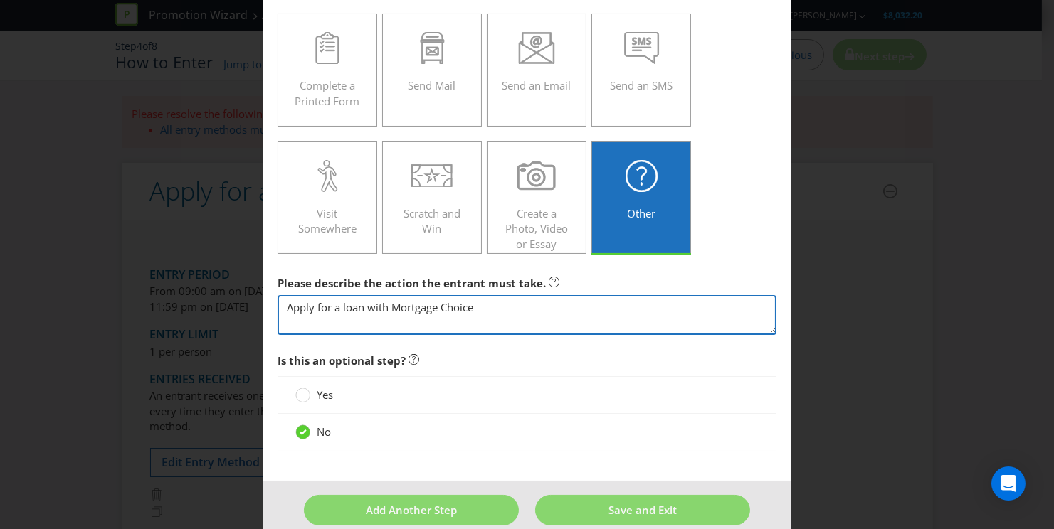
type textarea "Apply for a loan with Mortgage Choice"
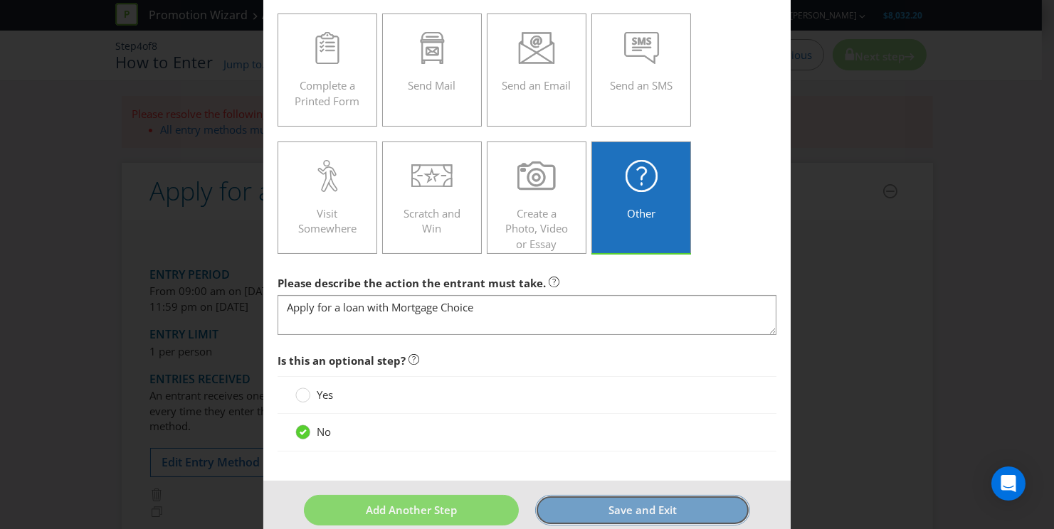
click at [642, 503] on span "Save and Exit" at bounding box center [642, 510] width 68 height 14
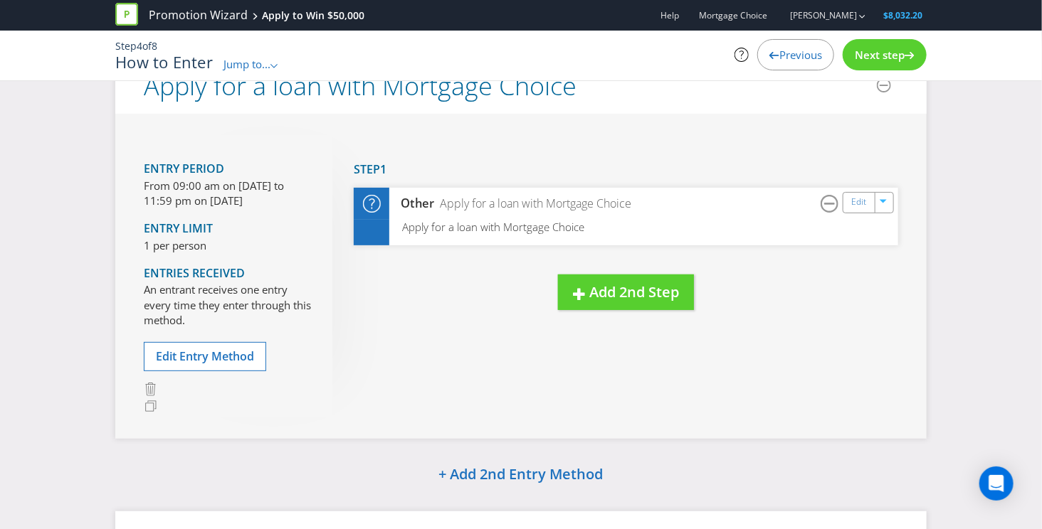
scroll to position [214, 0]
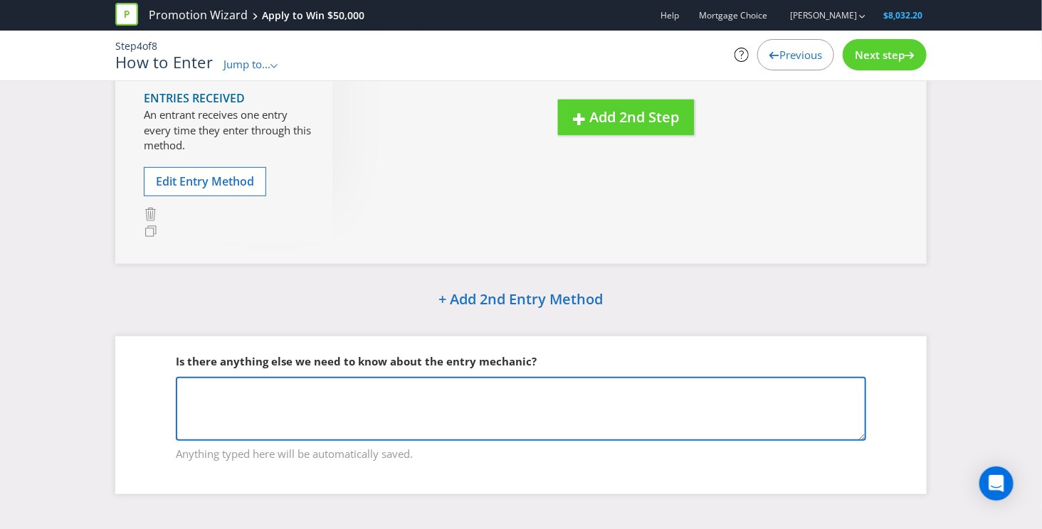
click at [364, 398] on textarea at bounding box center [521, 409] width 690 height 64
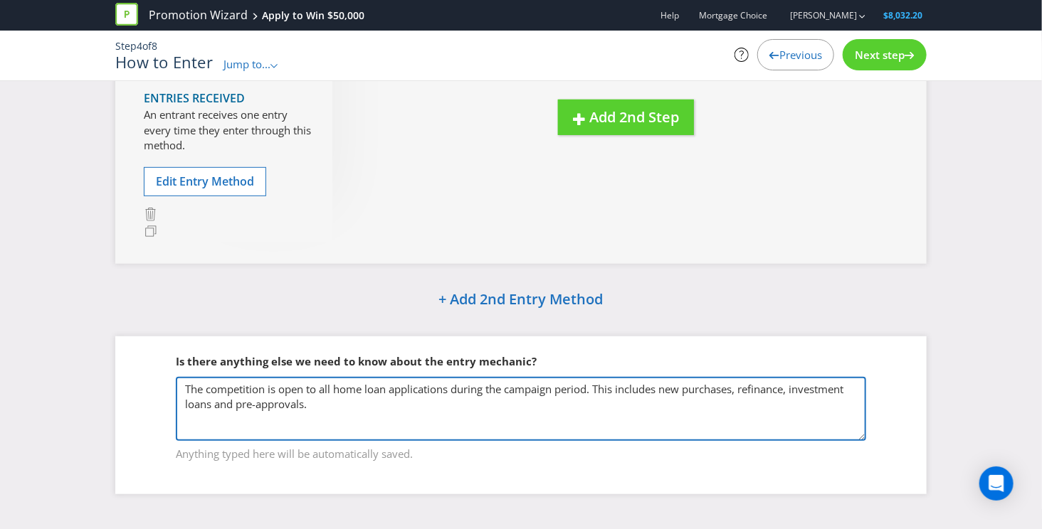
type textarea "The competition is open to all home loan applications during the campaign perio…"
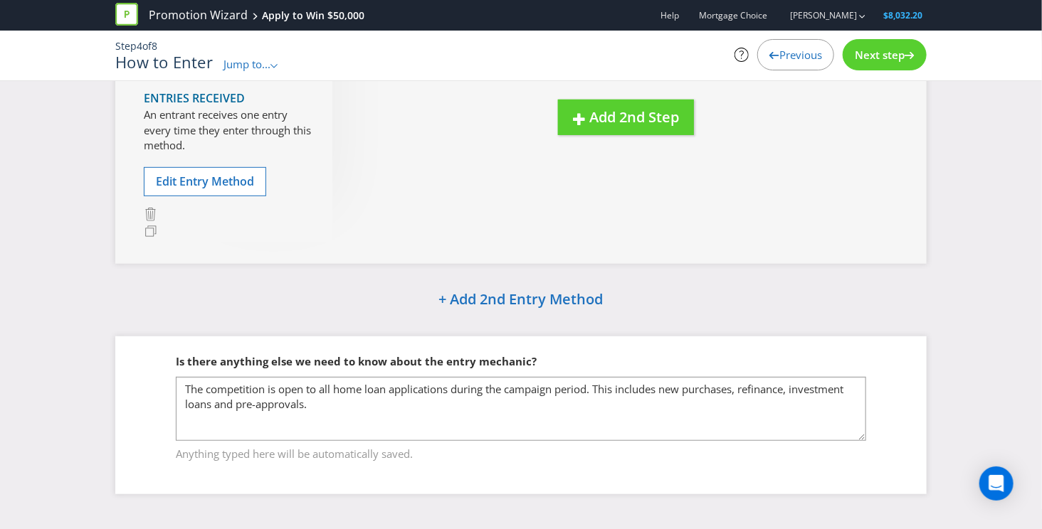
click at [482, 472] on div "Is there anything else we need to know about the entry mechanic? The competitio…" at bounding box center [520, 415] width 811 height 157
click at [894, 60] on span "Next step" at bounding box center [879, 55] width 50 height 14
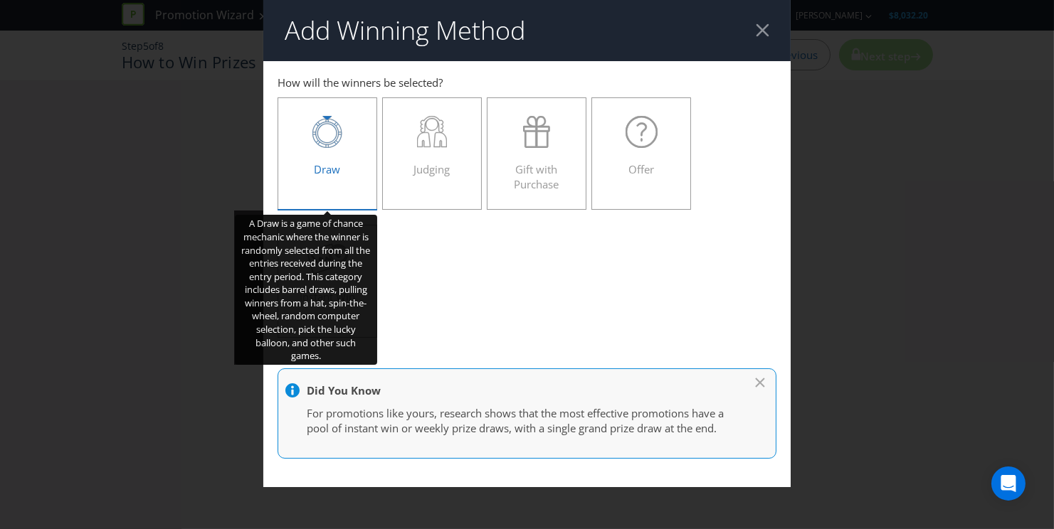
click at [321, 149] on div "Draw" at bounding box center [327, 148] width 70 height 64
click at [0, 0] on input "Draw" at bounding box center [0, 0] width 0 height 0
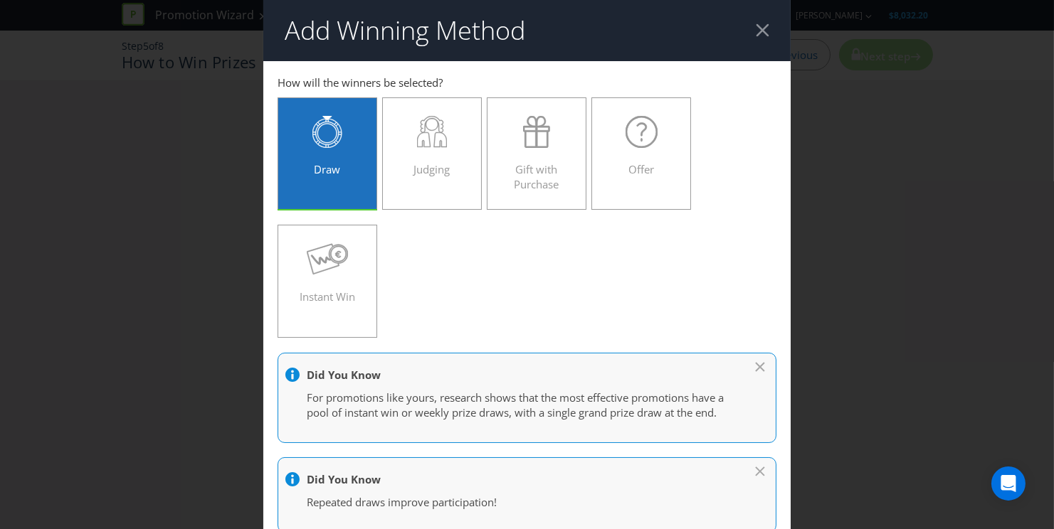
click at [756, 364] on icon at bounding box center [760, 367] width 9 height 9
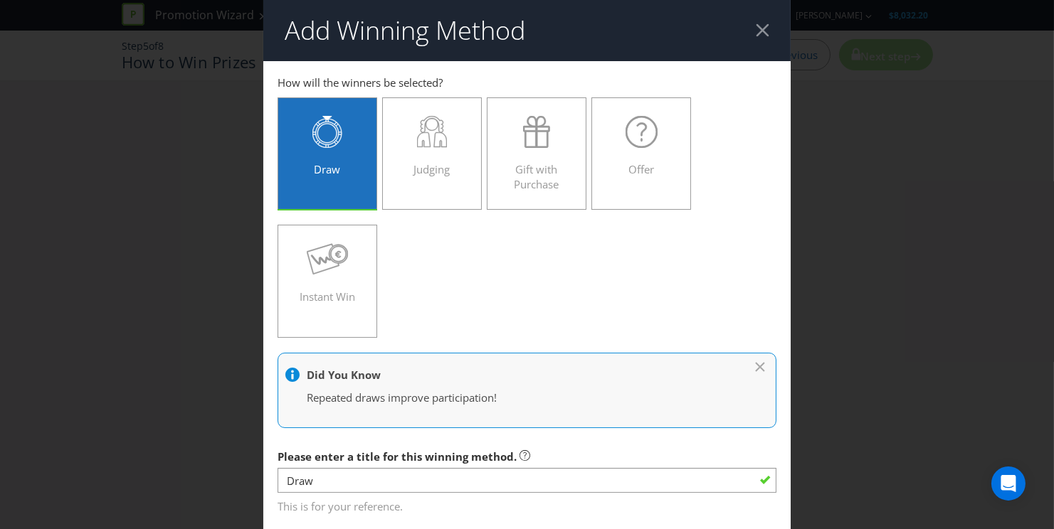
drag, startPoint x: 748, startPoint y: 362, endPoint x: 736, endPoint y: 362, distance: 12.1
click at [756, 363] on icon at bounding box center [760, 367] width 9 height 9
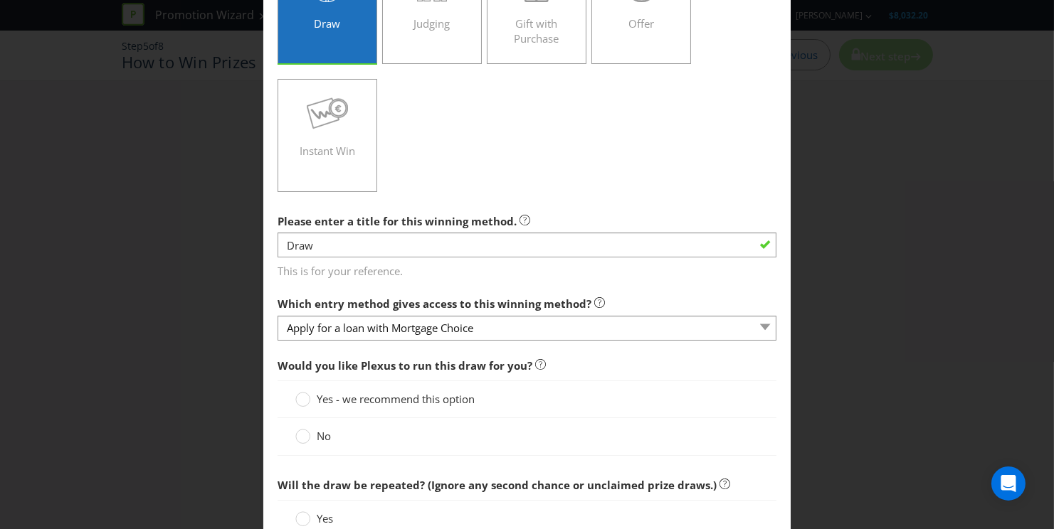
scroll to position [147, 0]
click at [339, 300] on span "Which entry method gives access to this winning method?" at bounding box center [434, 303] width 314 height 14
drag, startPoint x: 363, startPoint y: 300, endPoint x: 532, endPoint y: 300, distance: 169.3
click at [532, 300] on span "Which entry method gives access to this winning method?" at bounding box center [434, 303] width 314 height 14
click at [499, 296] on span "Which entry method gives access to this winning method?" at bounding box center [434, 303] width 314 height 14
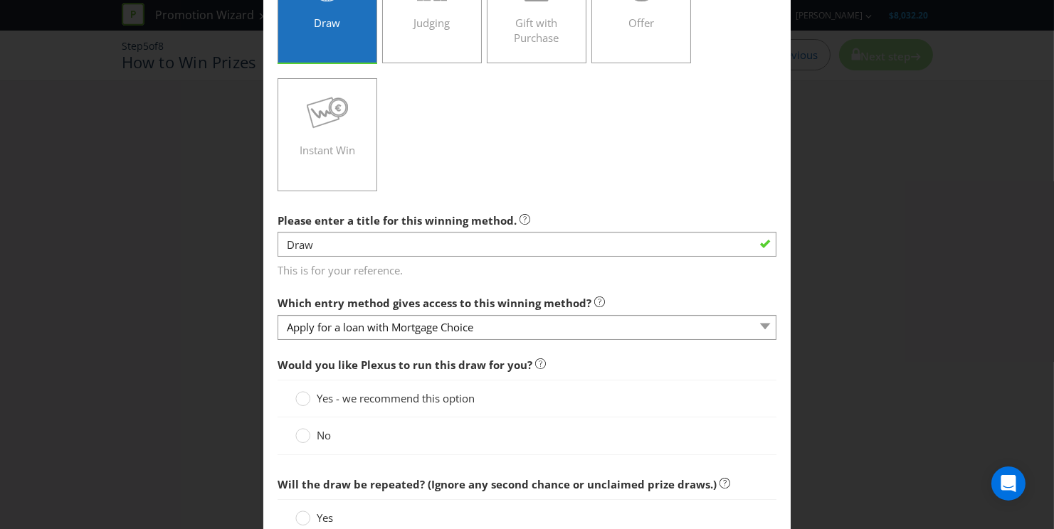
click at [383, 403] on span "Yes - we recommend this option" at bounding box center [396, 398] width 158 height 14
click at [0, 0] on input "Yes - we recommend this option" at bounding box center [0, 0] width 0 height 0
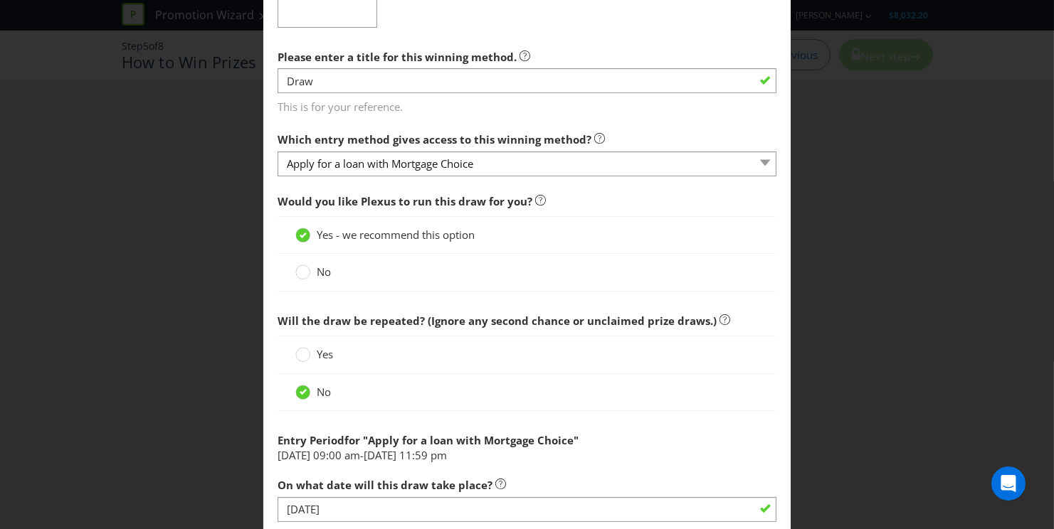
scroll to position [318, 0]
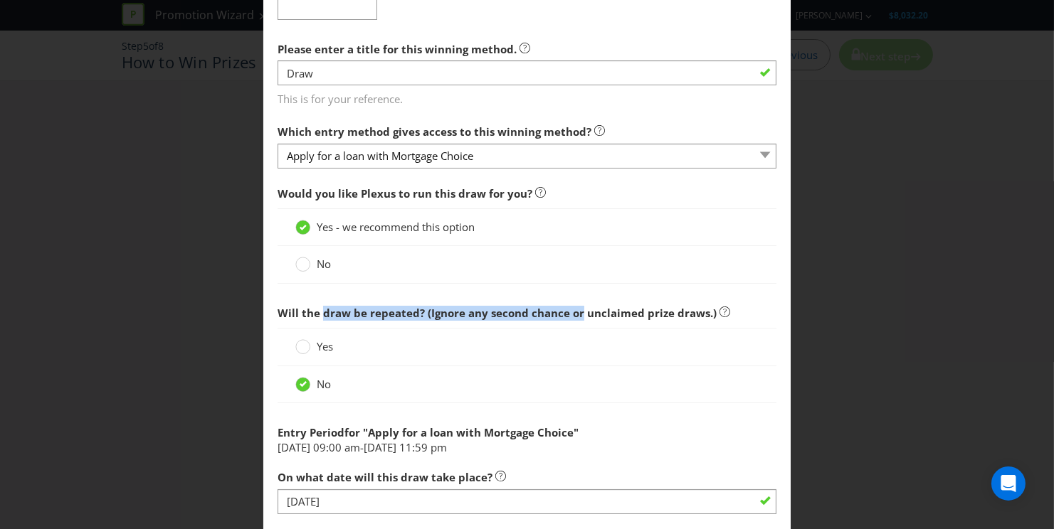
drag, startPoint x: 320, startPoint y: 312, endPoint x: 577, endPoint y: 314, distance: 256.9
click at [575, 314] on span "Will the draw be repeated? (Ignore any second chance or unclaimed prize draws.)" at bounding box center [496, 313] width 439 height 14
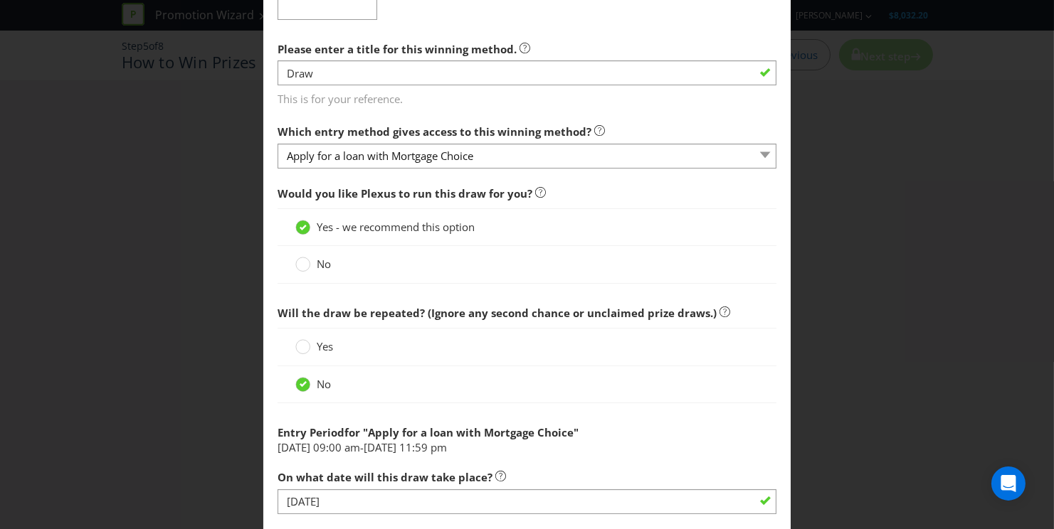
click at [586, 306] on span "Will the draw be repeated? (Ignore any second chance or unclaimed prize draws.)" at bounding box center [496, 313] width 439 height 14
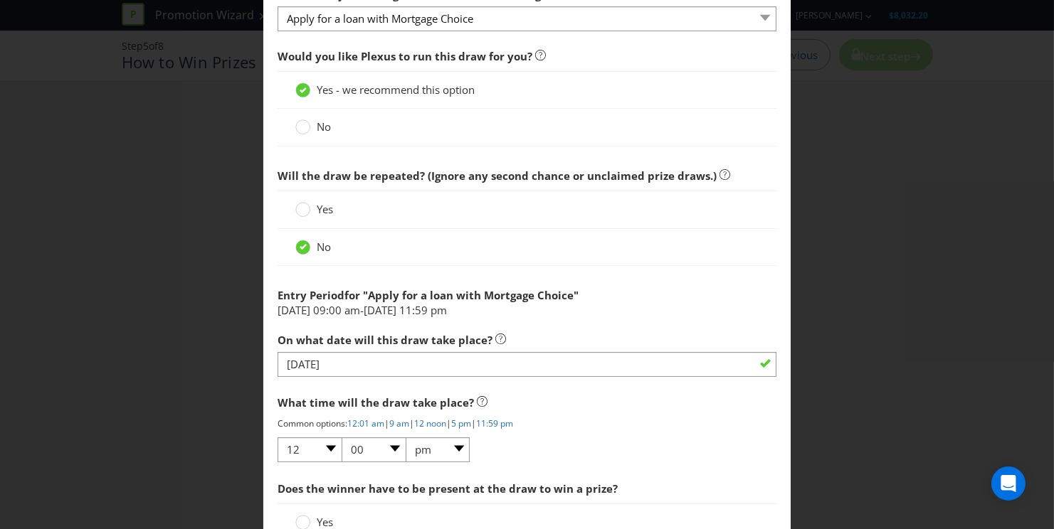
scroll to position [457, 0]
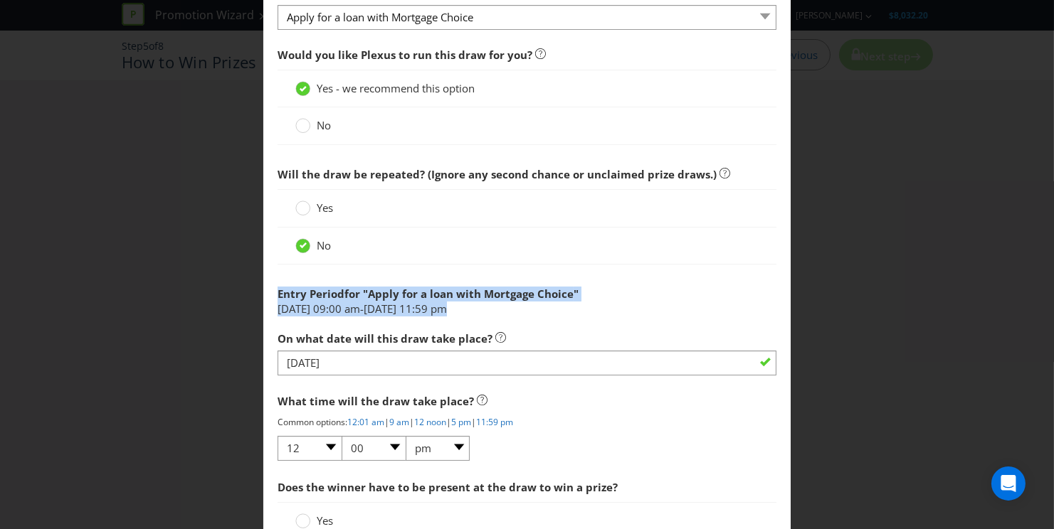
drag, startPoint x: 275, startPoint y: 291, endPoint x: 526, endPoint y: 304, distance: 250.8
click at [528, 303] on div "Would you like Plexus to run this draw for you? Yes - we recommend this option …" at bounding box center [526, 314] width 499 height 546
drag, startPoint x: 524, startPoint y: 304, endPoint x: 421, endPoint y: 309, distance: 103.3
click at [524, 304] on li "[DATE] 09:00 am - [DATE] 11:59 pm" at bounding box center [526, 309] width 499 height 15
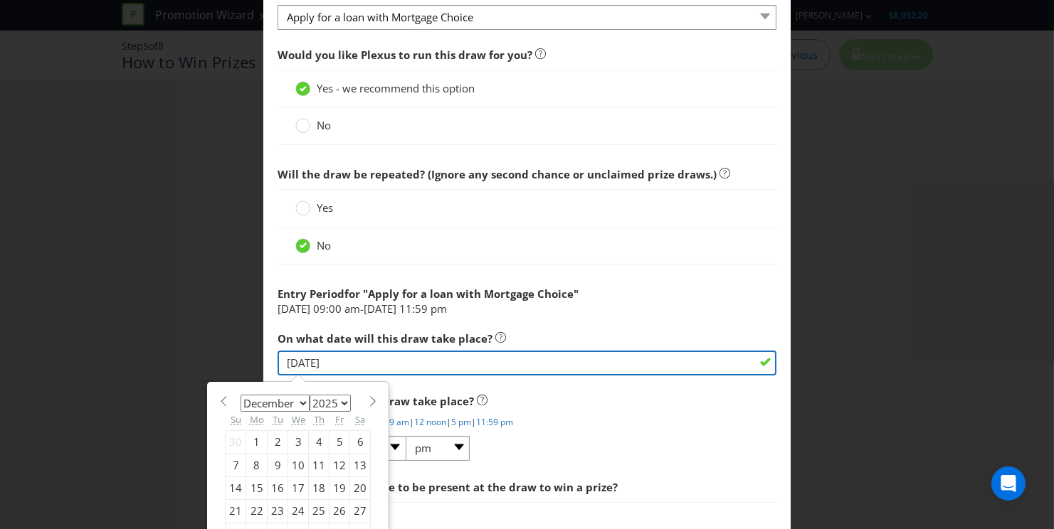
click at [418, 351] on input "[DATE]" at bounding box center [526, 363] width 499 height 25
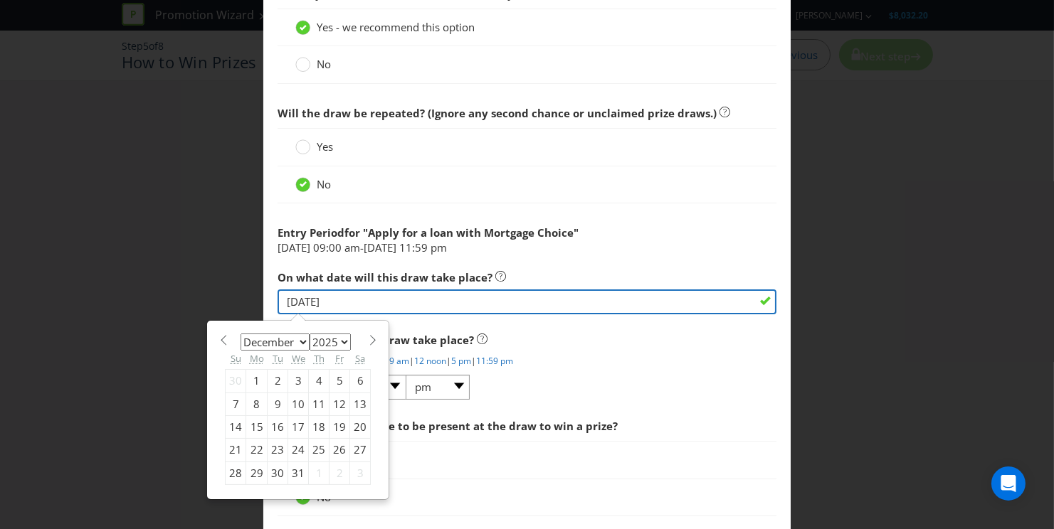
scroll to position [537, 0]
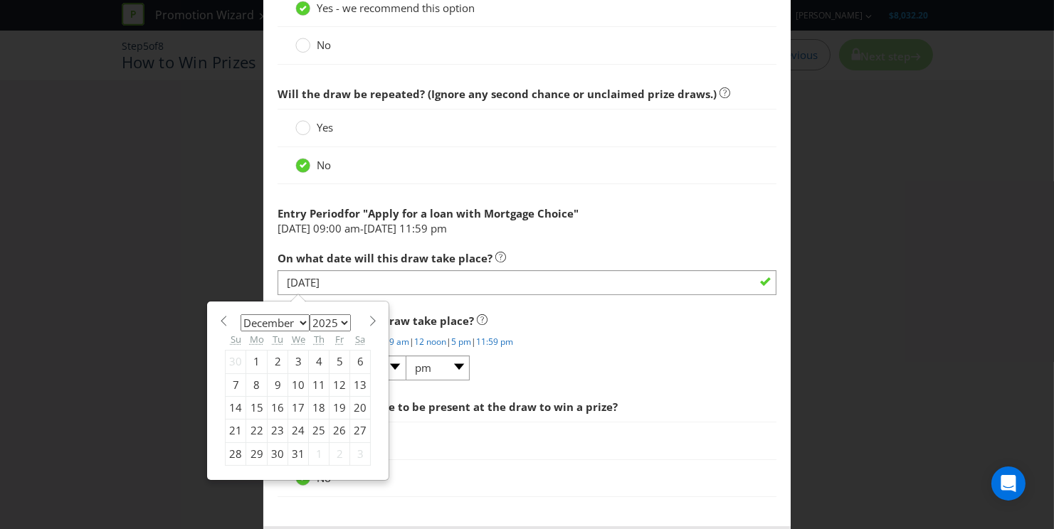
click at [615, 339] on p "Common options: 12:01 am | 9 am | 12 noon | 5 pm | 11:59 pm" at bounding box center [526, 342] width 499 height 12
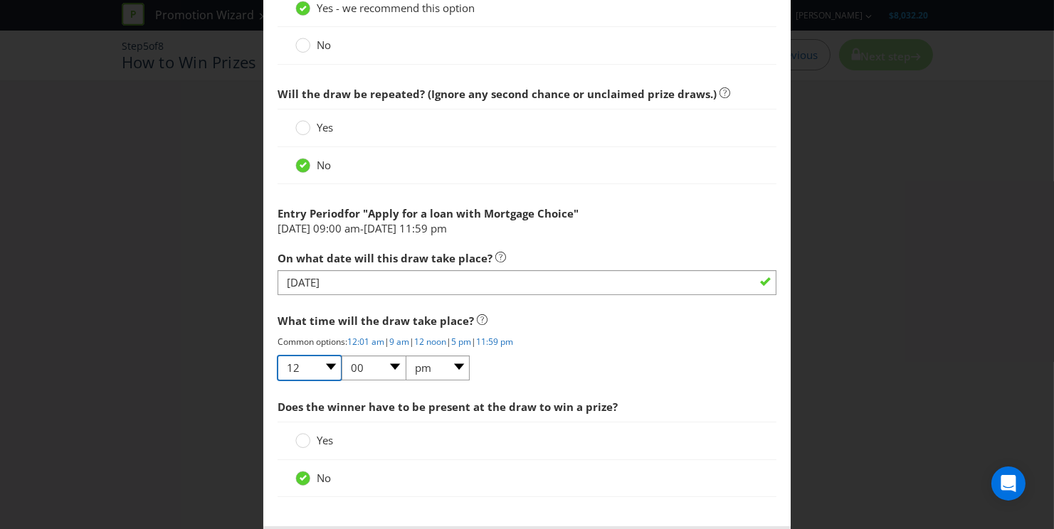
click at [306, 369] on select "01 02 03 04 05 06 07 08 09 10 11 12" at bounding box center [309, 368] width 64 height 25
select select "11"
click at [277, 356] on select "01 02 03 04 05 06 07 08 09 10 11 12" at bounding box center [309, 368] width 64 height 25
click at [361, 357] on select "00 01 05 10 15 20 25 29 30 35 40 45 50 55 59" at bounding box center [374, 368] width 64 height 25
click at [430, 366] on select "am pm" at bounding box center [438, 368] width 64 height 25
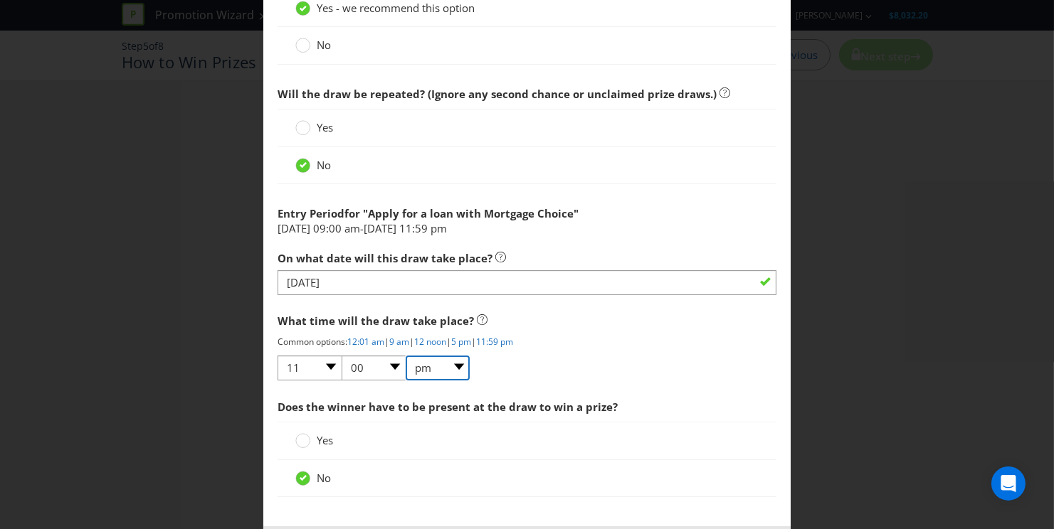
select select "am"
click at [406, 356] on select "am pm" at bounding box center [438, 368] width 64 height 25
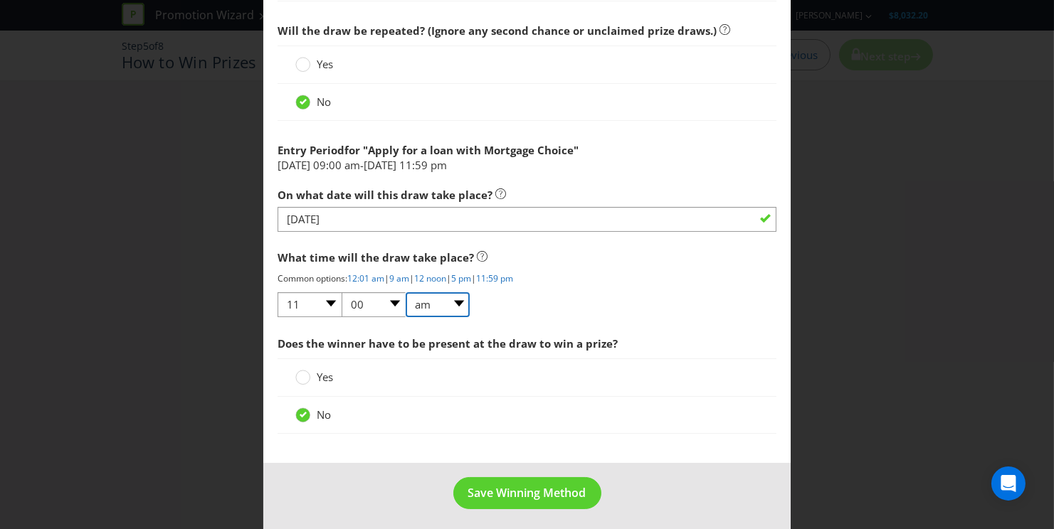
scroll to position [601, 0]
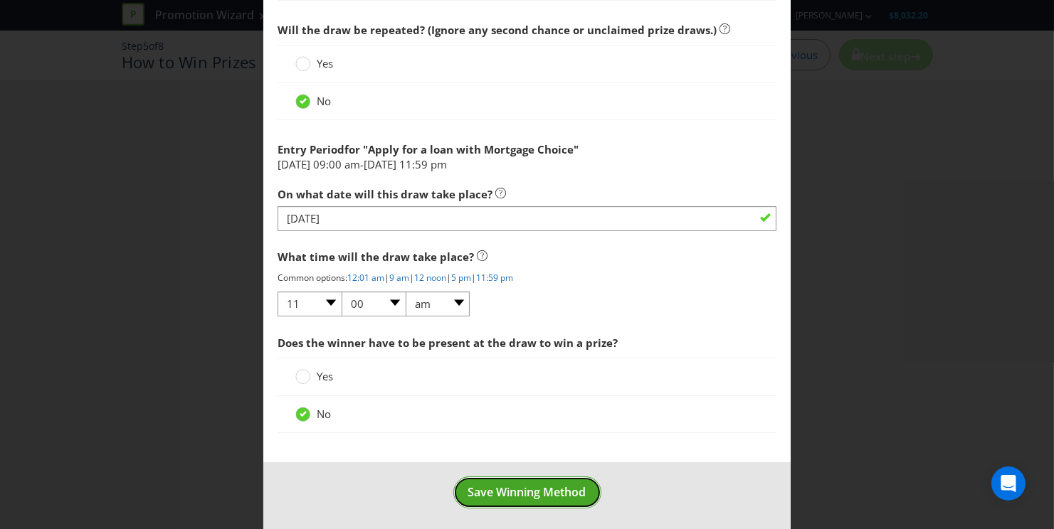
click at [504, 485] on span "Save Winning Method" at bounding box center [527, 493] width 118 height 16
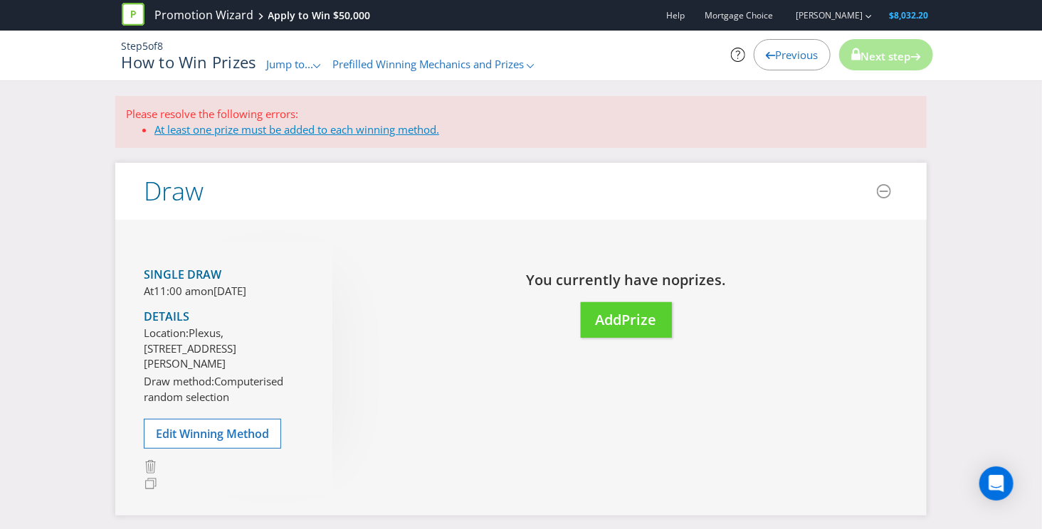
click at [189, 132] on link "At least one prize must be added to each winning method." at bounding box center [296, 129] width 285 height 14
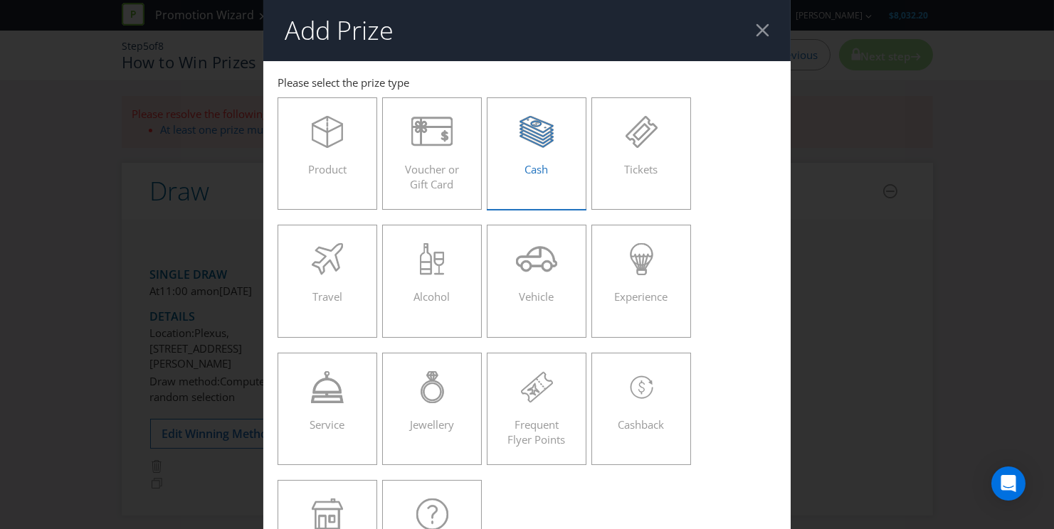
click at [508, 171] on div "Cash" at bounding box center [537, 148] width 70 height 64
click at [0, 0] on input "Cash" at bounding box center [0, 0] width 0 height 0
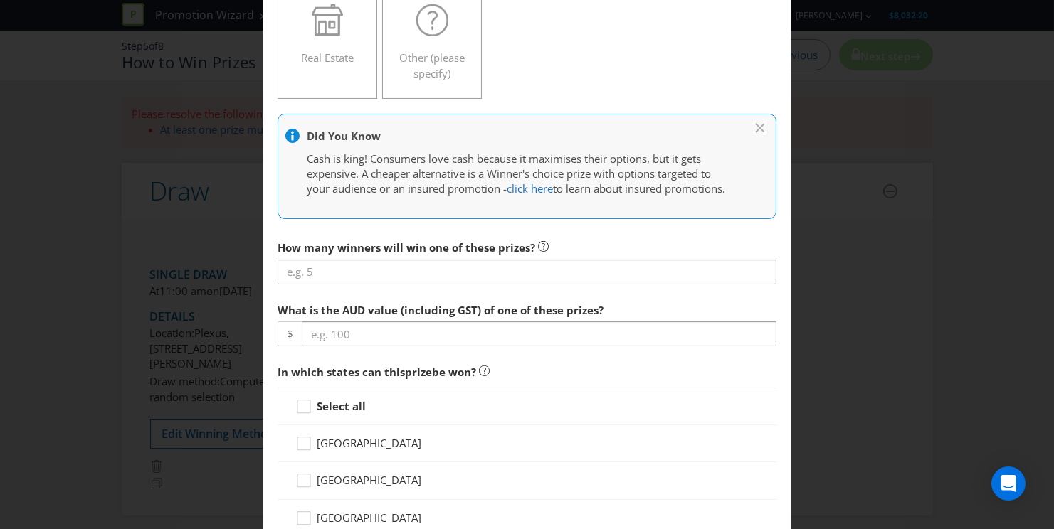
scroll to position [499, 0]
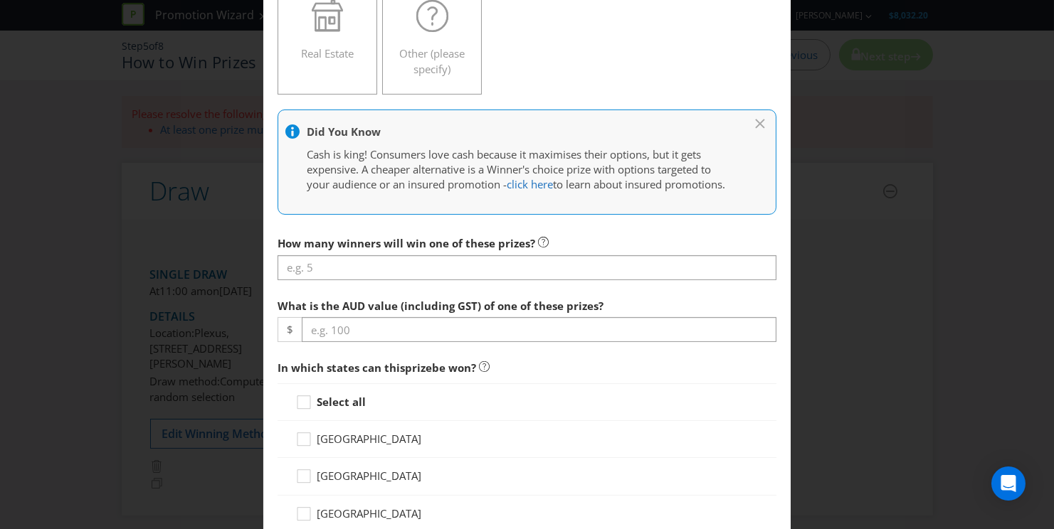
click at [392, 281] on div at bounding box center [526, 280] width 499 height 1
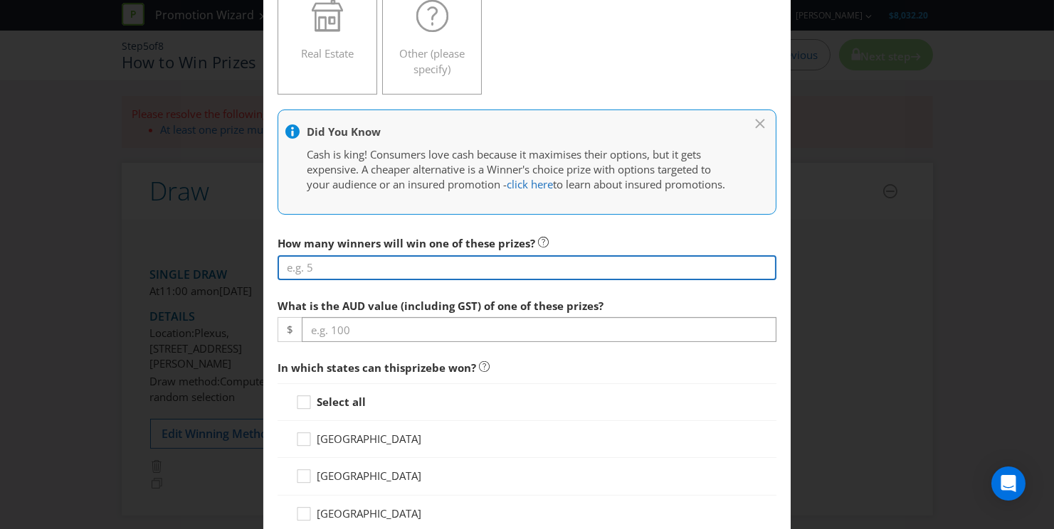
click at [393, 280] on input "number" at bounding box center [526, 267] width 499 height 25
type input "1"
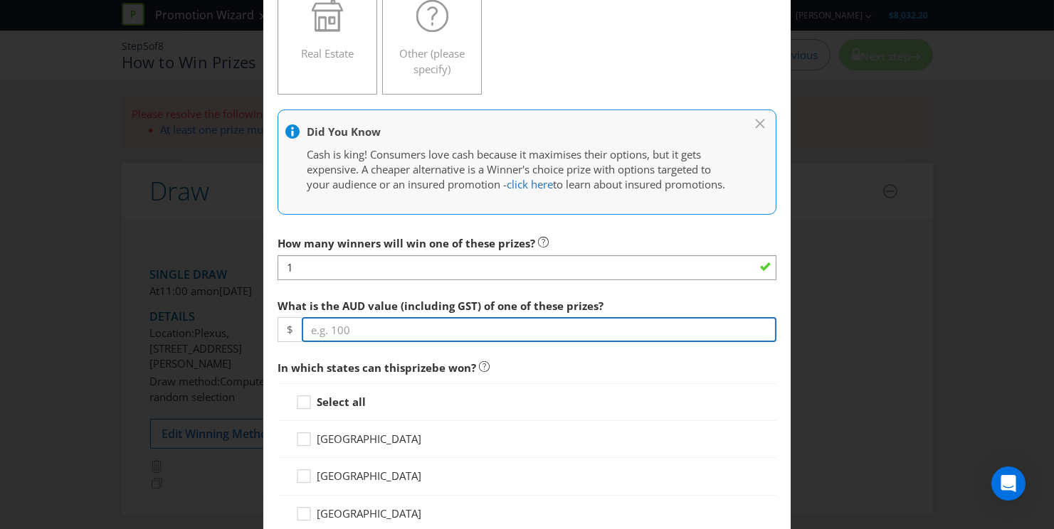
click at [383, 342] on input "number" at bounding box center [539, 329] width 475 height 25
type input "50000"
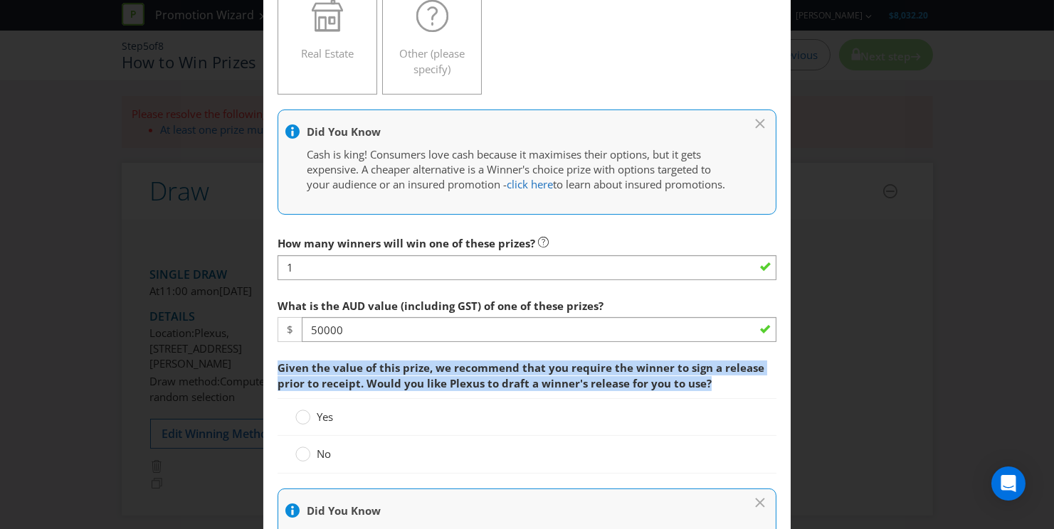
drag, startPoint x: 301, startPoint y: 370, endPoint x: 708, endPoint y: 395, distance: 407.7
click at [708, 395] on span "Given the value of this prize, we recommend that you require the winner to sign…" at bounding box center [526, 376] width 499 height 45
drag, startPoint x: 283, startPoint y: 382, endPoint x: 728, endPoint y: 392, distance: 444.8
click at [727, 392] on span "Given the value of this prize, we recommend that you require the winner to sign…" at bounding box center [526, 376] width 499 height 45
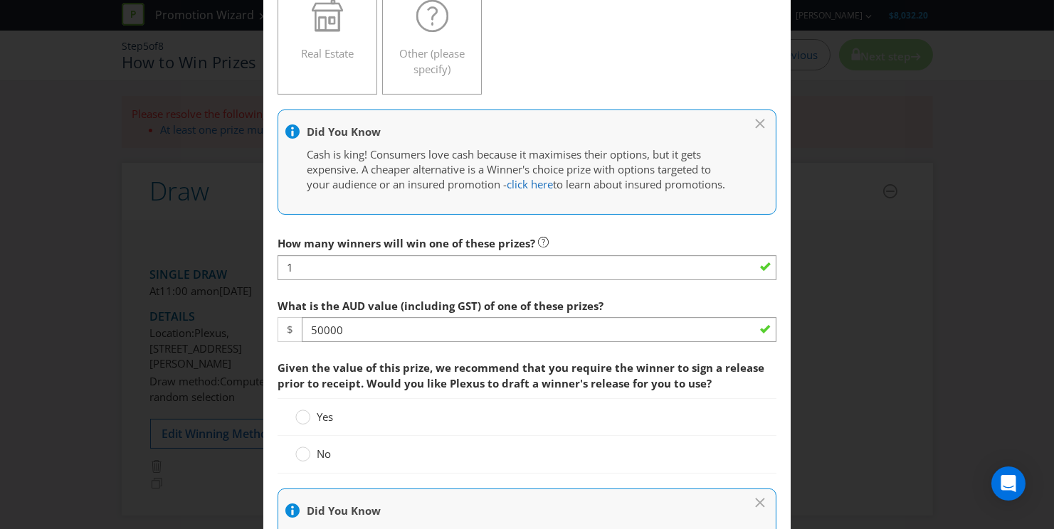
drag, startPoint x: 728, startPoint y: 392, endPoint x: 719, endPoint y: 393, distance: 8.7
click at [727, 392] on span "Given the value of this prize, we recommend that you require the winner to sign…" at bounding box center [526, 376] width 499 height 45
click at [319, 461] on span "No" at bounding box center [324, 454] width 14 height 14
click at [0, 0] on input "No" at bounding box center [0, 0] width 0 height 0
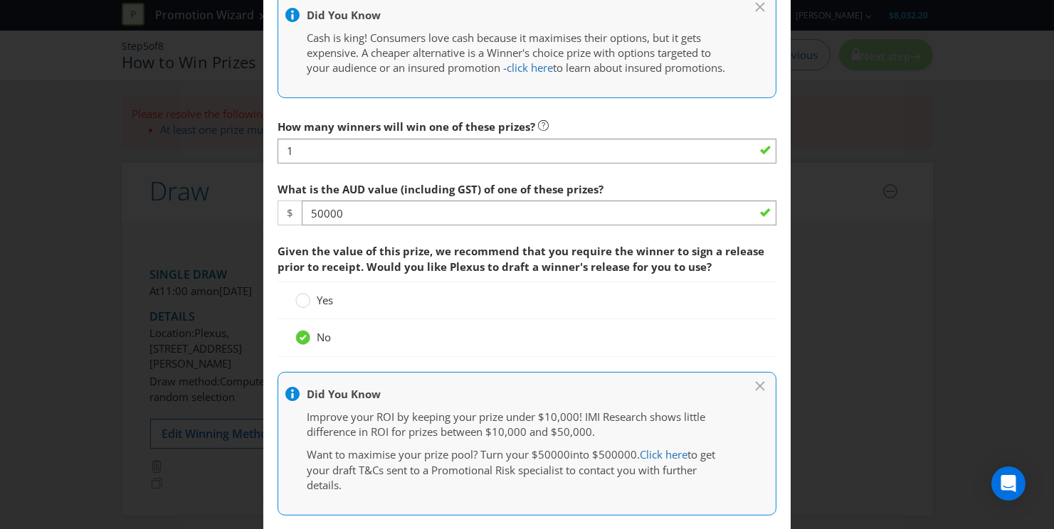
scroll to position [633, 0]
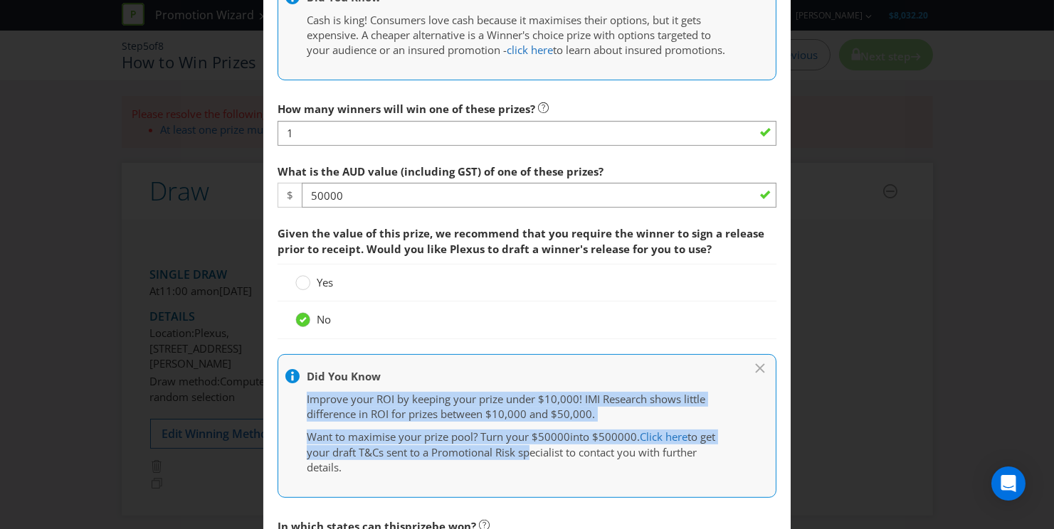
drag, startPoint x: 297, startPoint y: 411, endPoint x: 537, endPoint y: 478, distance: 249.6
click at [535, 484] on div "Did You Know Improve your ROI by keeping your prize under $10,000! IMI Research…" at bounding box center [526, 426] width 499 height 144
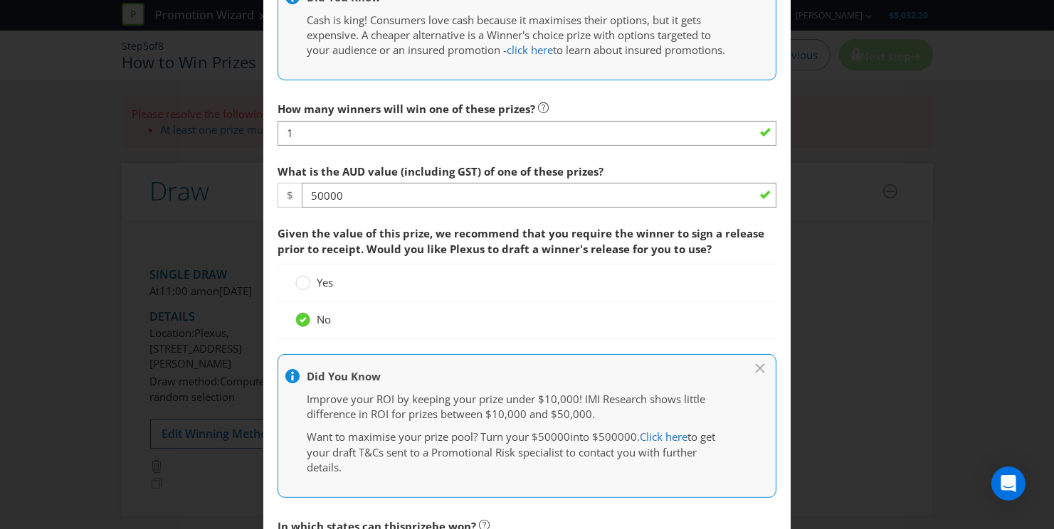
drag, startPoint x: 751, startPoint y: 379, endPoint x: 721, endPoint y: 383, distance: 30.9
click at [756, 373] on icon at bounding box center [760, 368] width 9 height 9
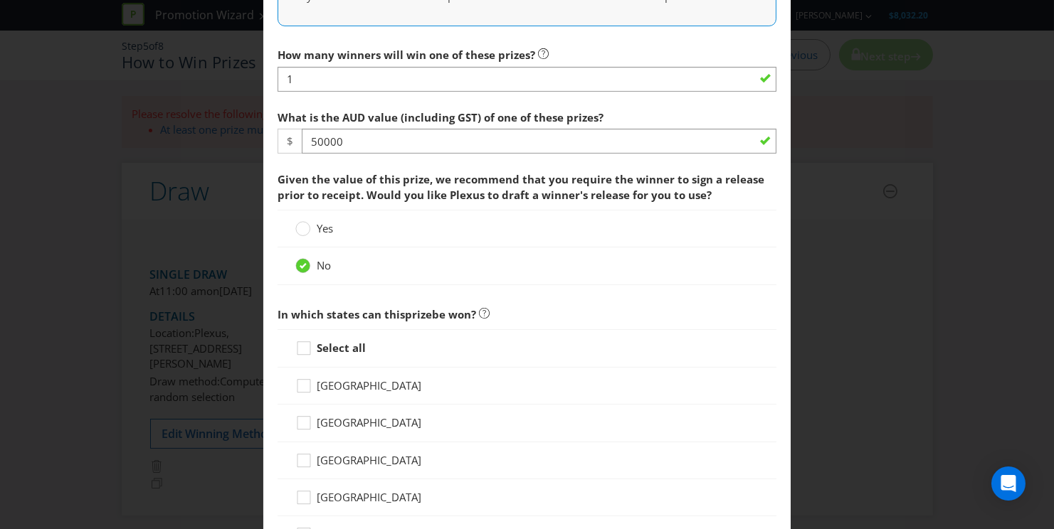
scroll to position [720, 0]
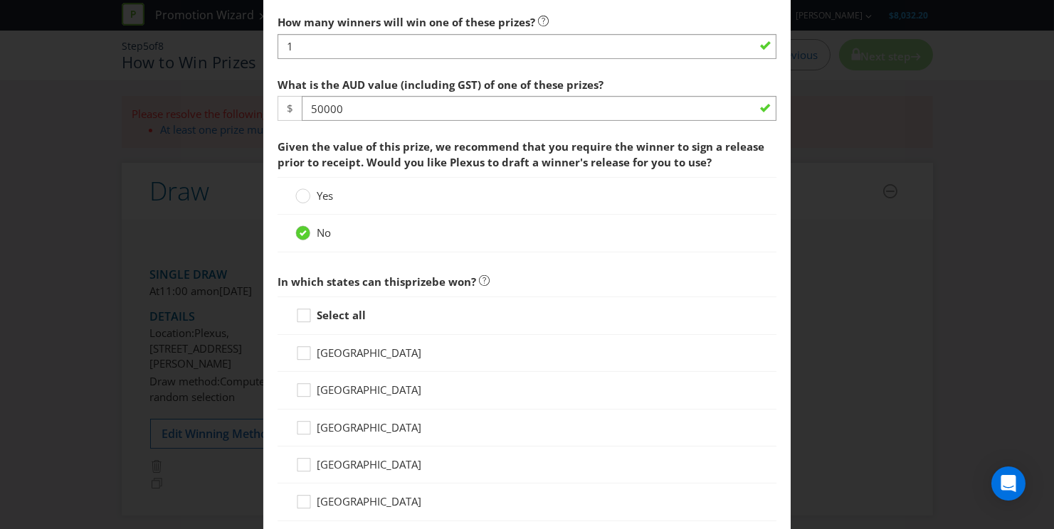
click at [317, 322] on strong "Select all" at bounding box center [341, 315] width 49 height 14
click at [0, 0] on input "Select all" at bounding box center [0, 0] width 0 height 0
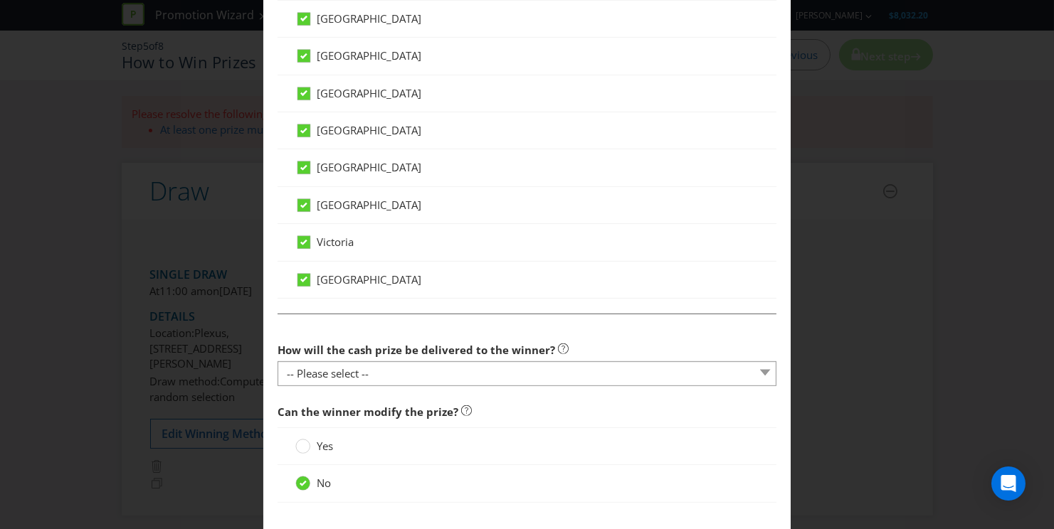
scroll to position [1094, 0]
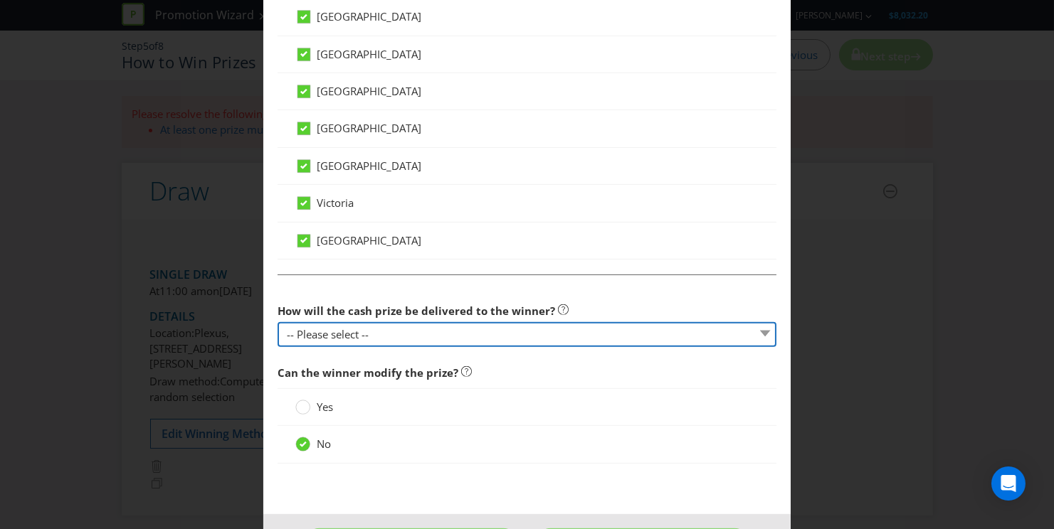
click at [366, 346] on select "-- Please select -- Cash Direct deposit to winner's bank account Cheque Credit …" at bounding box center [526, 334] width 499 height 25
select select "DIRECT_DEPOSIT"
click at [277, 329] on select "-- Please select -- Cash Direct deposit to winner's bank account Cheque Credit …" at bounding box center [526, 334] width 499 height 25
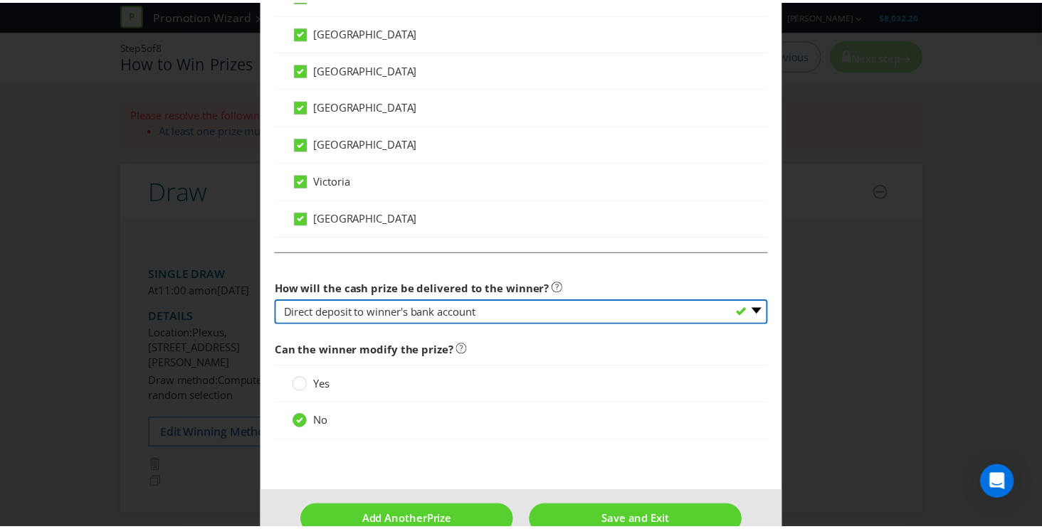
scroll to position [1154, 0]
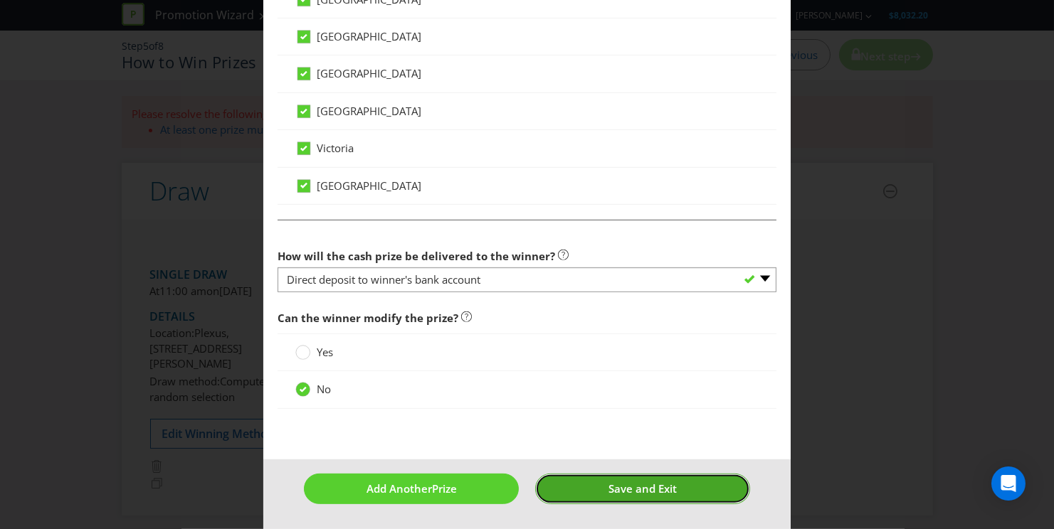
click at [608, 486] on span "Save and Exit" at bounding box center [642, 489] width 68 height 14
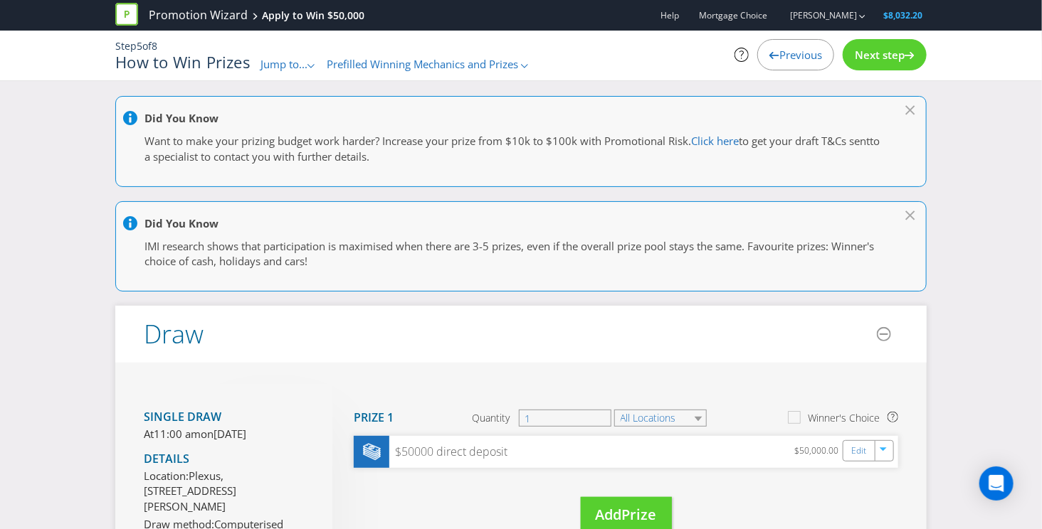
click at [874, 48] on span "Next step" at bounding box center [879, 55] width 50 height 14
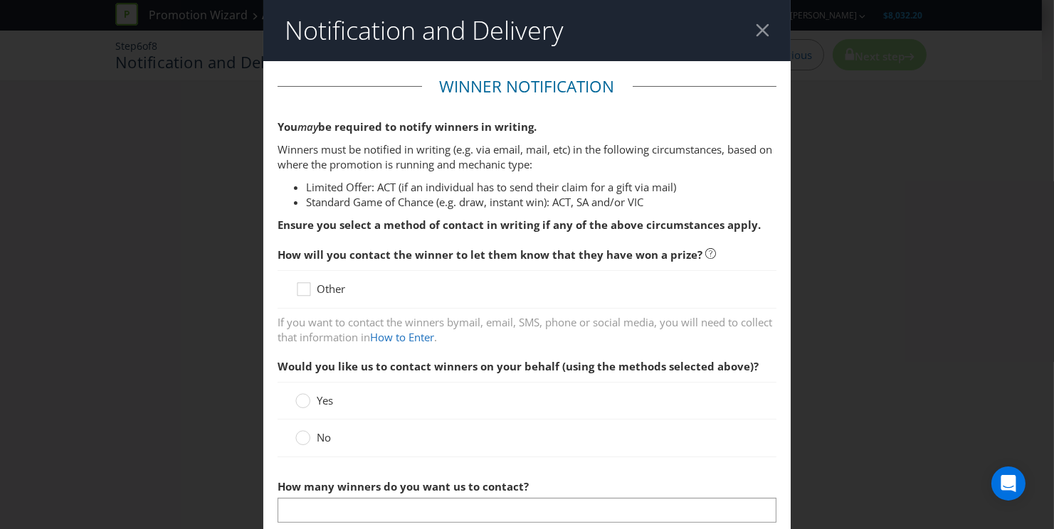
click at [756, 36] on div at bounding box center [763, 30] width 14 height 14
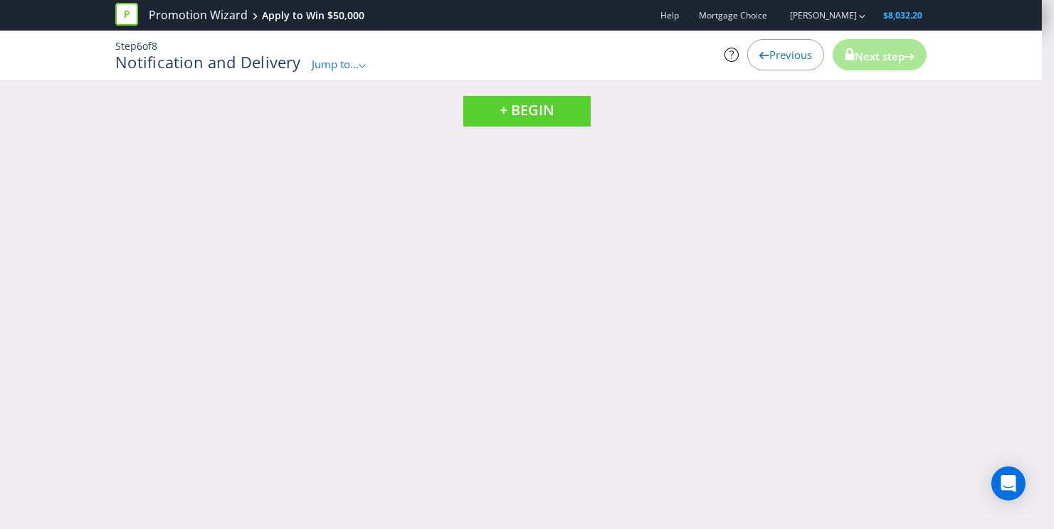
click at [805, 56] on span "Previous" at bounding box center [790, 55] width 43 height 14
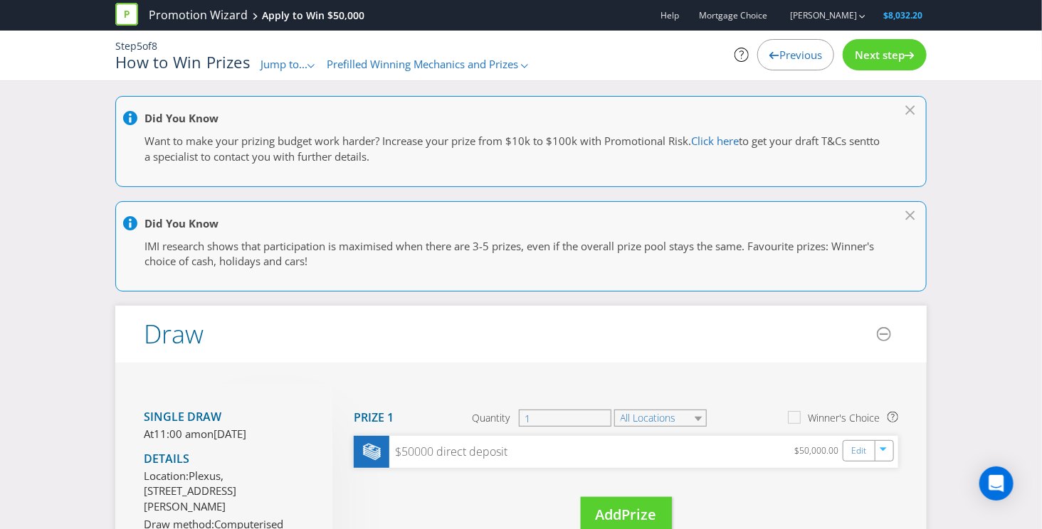
click at [879, 60] on span "Next step" at bounding box center [879, 55] width 50 height 14
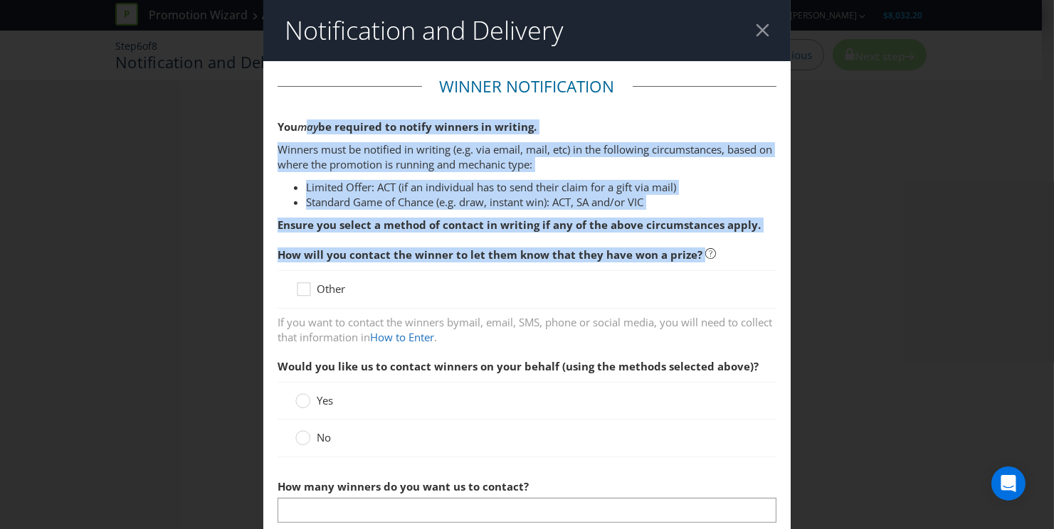
drag, startPoint x: 309, startPoint y: 127, endPoint x: 734, endPoint y: 263, distance: 446.0
click at [734, 263] on fieldset "Winner Notification You may be required to notify winners in writing. Winners m…" at bounding box center [526, 392] width 499 height 635
drag, startPoint x: 731, startPoint y: 263, endPoint x: 672, endPoint y: 254, distance: 59.1
click at [731, 263] on span "How will you contact the winner to let them know that they have won a prize?" at bounding box center [526, 254] width 499 height 29
drag, startPoint x: 299, startPoint y: 125, endPoint x: 721, endPoint y: 258, distance: 443.1
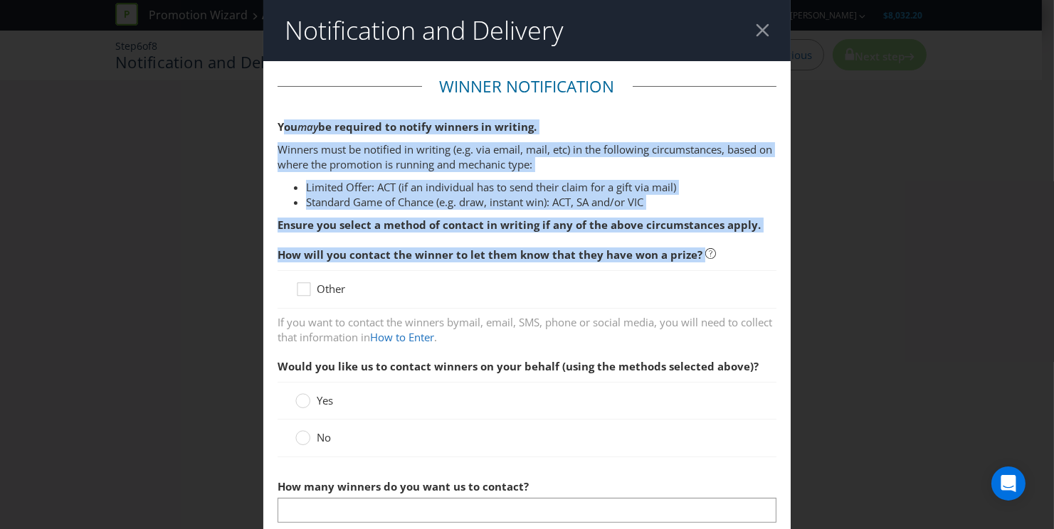
click at [721, 258] on fieldset "Winner Notification You may be required to notify winners in writing. Winners m…" at bounding box center [526, 392] width 499 height 635
click at [543, 270] on div "Other" at bounding box center [526, 289] width 499 height 38
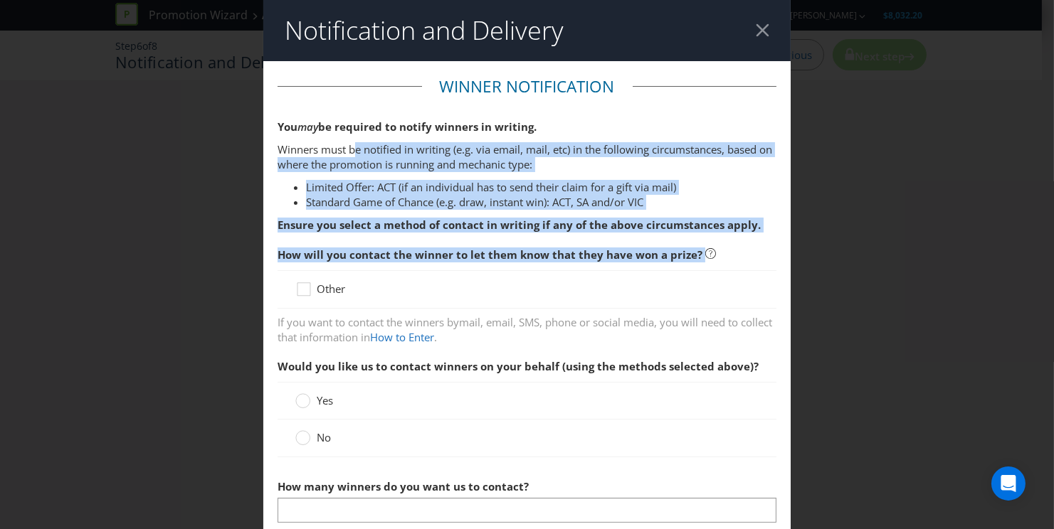
drag, startPoint x: 452, startPoint y: 264, endPoint x: 388, endPoint y: 174, distance: 110.2
click at [351, 149] on fieldset "Winner Notification You may be required to notify winners in writing. Winners m…" at bounding box center [526, 392] width 499 height 635
click at [408, 192] on li "Limited Offer: ACT (if an individual has to send their claim for a gift via mai…" at bounding box center [541, 187] width 470 height 15
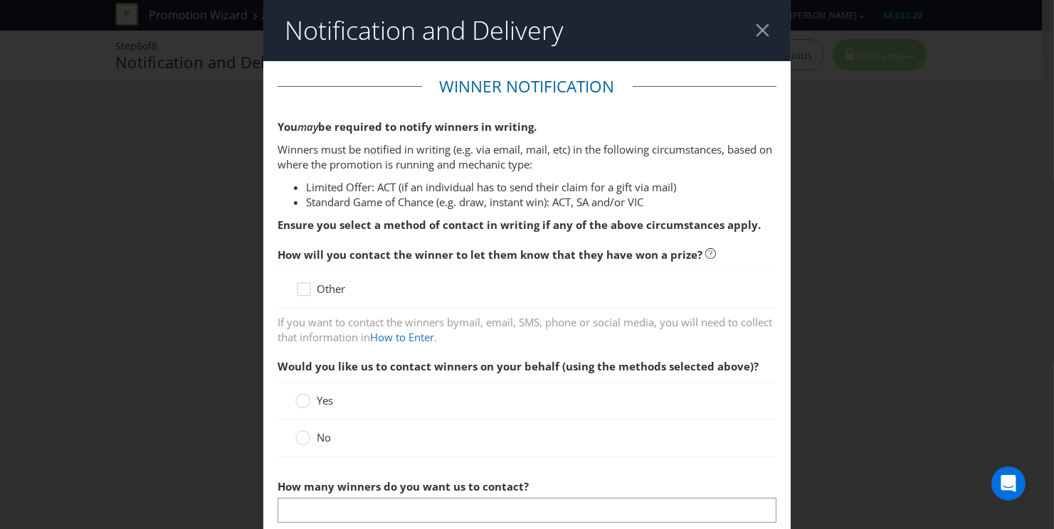
click at [333, 293] on span "Other" at bounding box center [331, 289] width 28 height 14
click at [0, 0] on input "Other" at bounding box center [0, 0] width 0 height 0
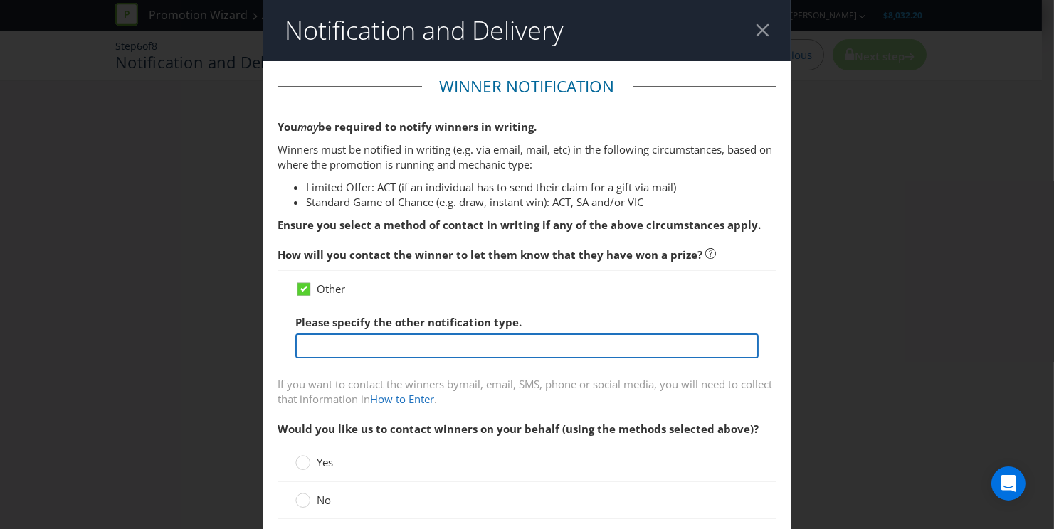
click at [516, 335] on input "text" at bounding box center [526, 346] width 463 height 25
type input "Their Mortgage Choice broker will call them to let them know they have won the …"
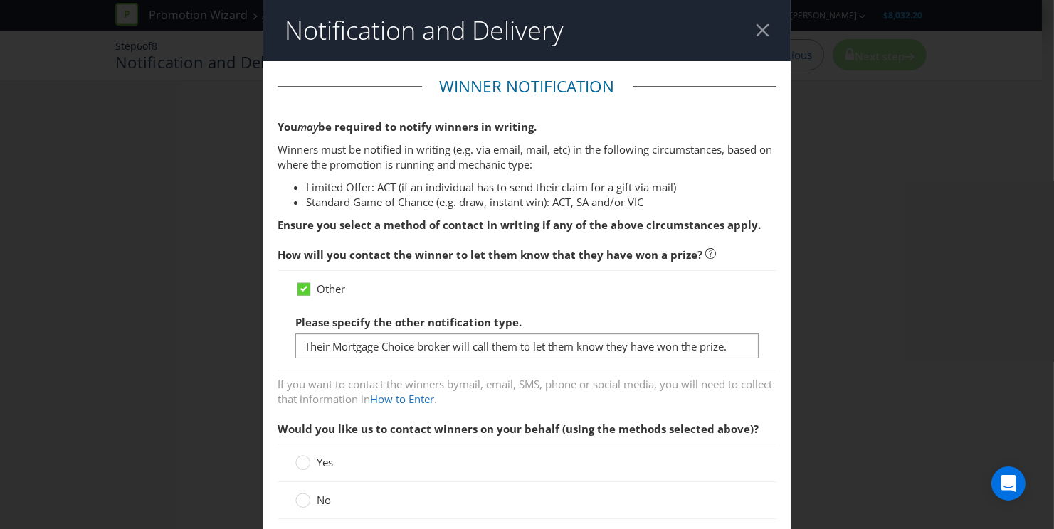
click at [591, 377] on span "mail, email, SMS, phone or social media" at bounding box center [556, 384] width 195 height 14
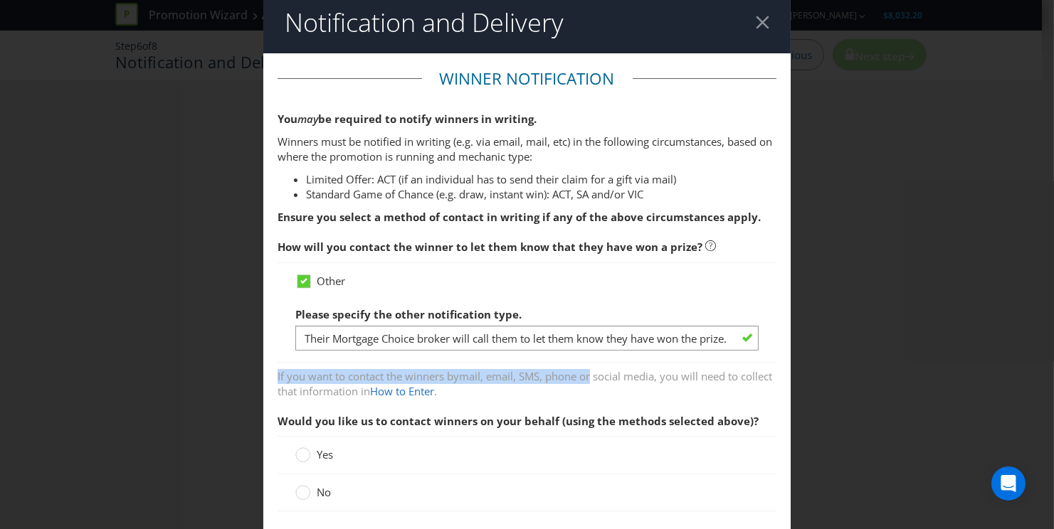
scroll to position [19, 0]
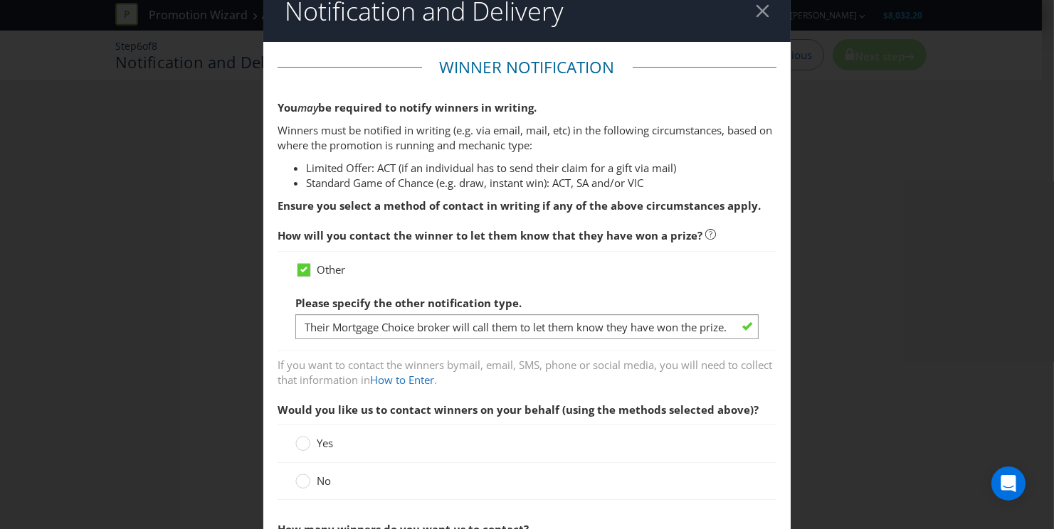
click at [595, 401] on span "Would you like us to contact winners on your behalf (using the methods selected…" at bounding box center [526, 410] width 499 height 29
click at [323, 476] on span "No" at bounding box center [324, 481] width 14 height 14
click at [0, 0] on input "No" at bounding box center [0, 0] width 0 height 0
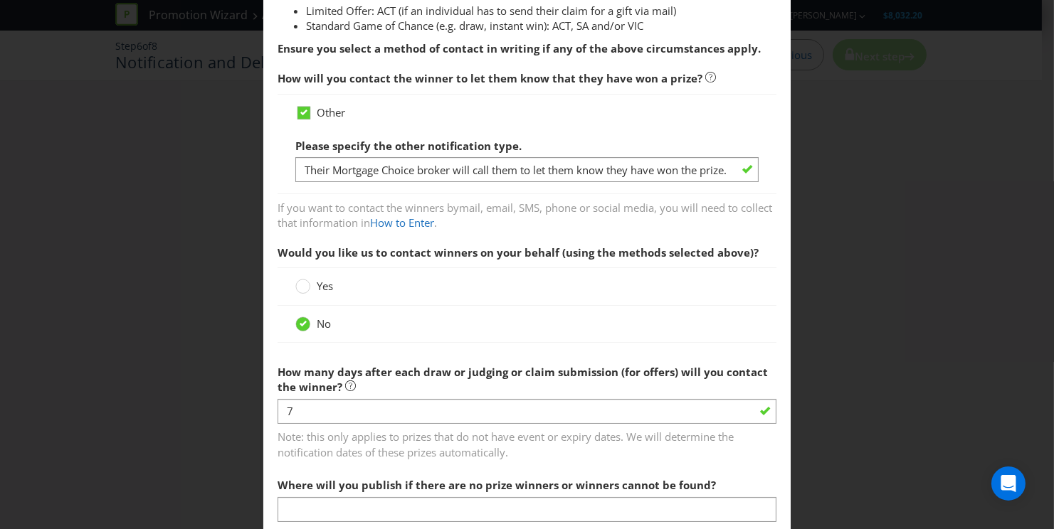
scroll to position [242, 0]
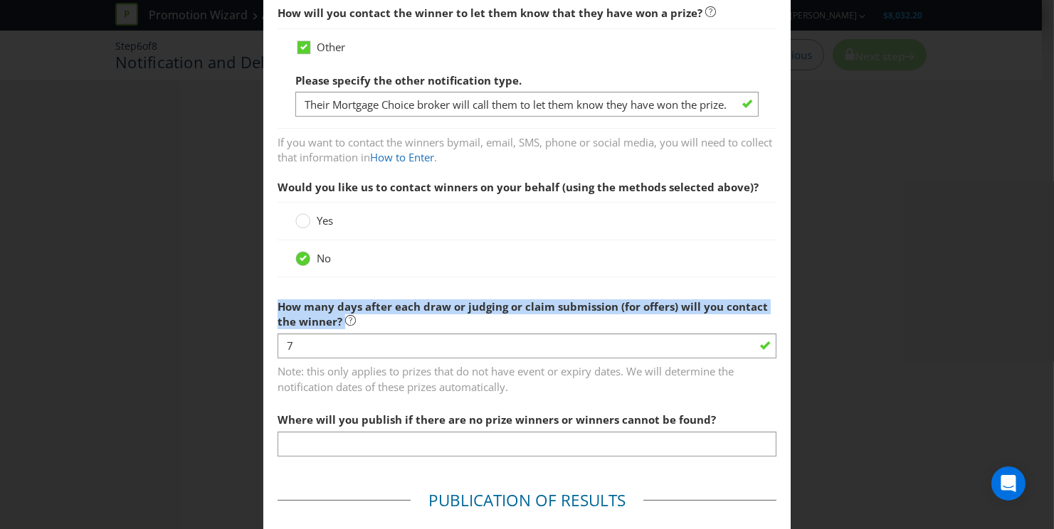
drag, startPoint x: 420, startPoint y: 297, endPoint x: 513, endPoint y: 316, distance: 95.2
click at [513, 316] on label "How many days after each draw or judging or claim submission (for offers) will …" at bounding box center [526, 311] width 499 height 38
click at [510, 316] on label "How many days after each draw or judging or claim submission (for offers) will …" at bounding box center [526, 311] width 499 height 38
drag, startPoint x: 489, startPoint y: 316, endPoint x: 277, endPoint y: 308, distance: 211.5
click at [277, 308] on label "How many days after each draw or judging or claim submission (for offers) will …" at bounding box center [526, 311] width 499 height 38
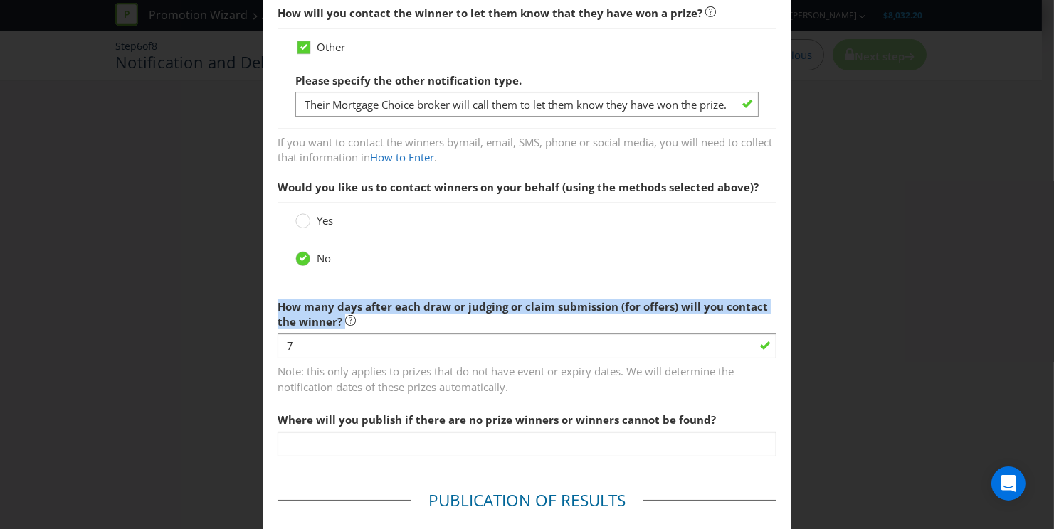
click at [394, 313] on label "How many days after each draw or judging or claim submission (for offers) will …" at bounding box center [526, 311] width 499 height 38
drag, startPoint x: 390, startPoint y: 324, endPoint x: 273, endPoint y: 312, distance: 117.4
click at [273, 312] on main "Winner Notification You may be required to notify winners in writing. Winners m…" at bounding box center [526, 480] width 527 height 1322
click at [396, 311] on span "How many days after each draw or judging or claim submission (for offers) will …" at bounding box center [522, 314] width 490 height 29
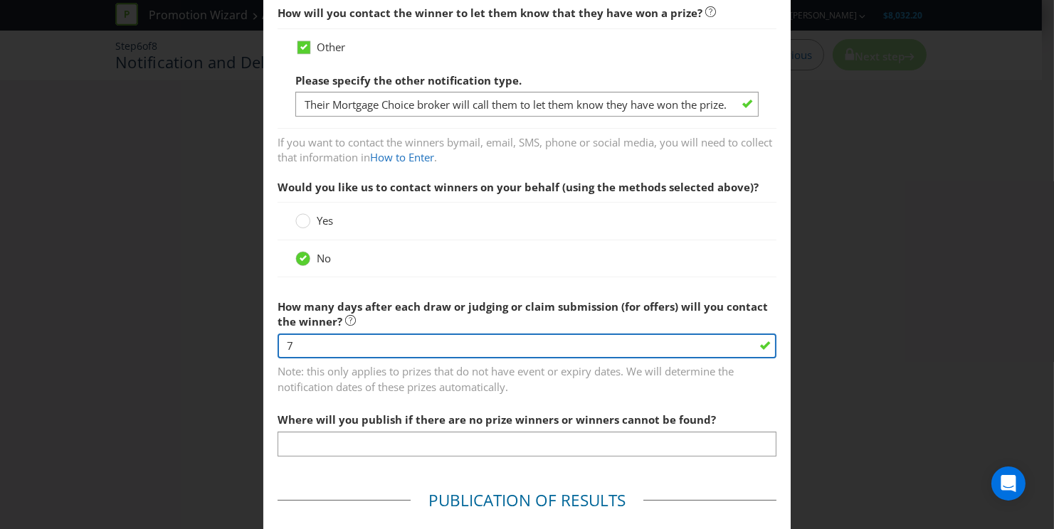
click at [442, 342] on input "7" at bounding box center [526, 346] width 499 height 25
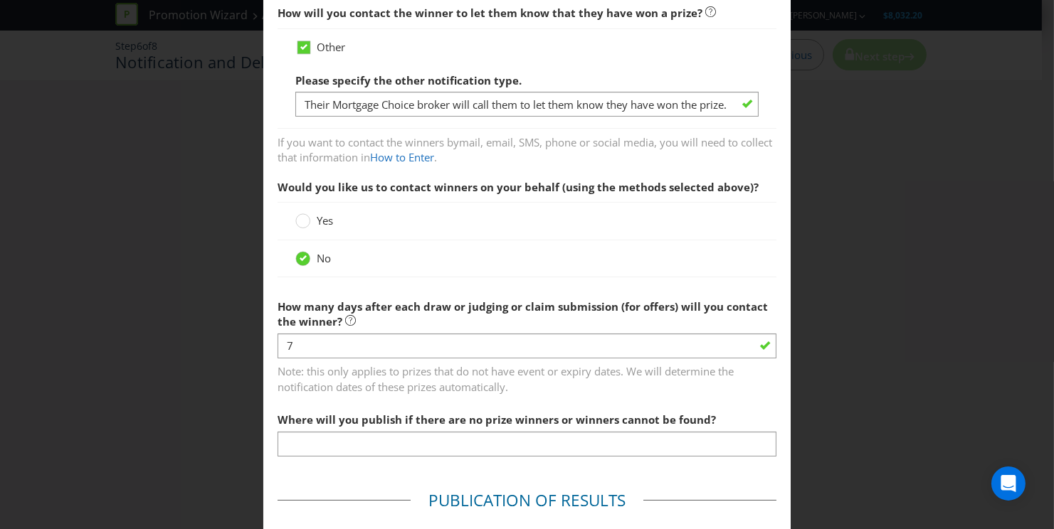
click at [386, 322] on label "How many days after each draw or judging or claim submission (for offers) will …" at bounding box center [526, 311] width 499 height 38
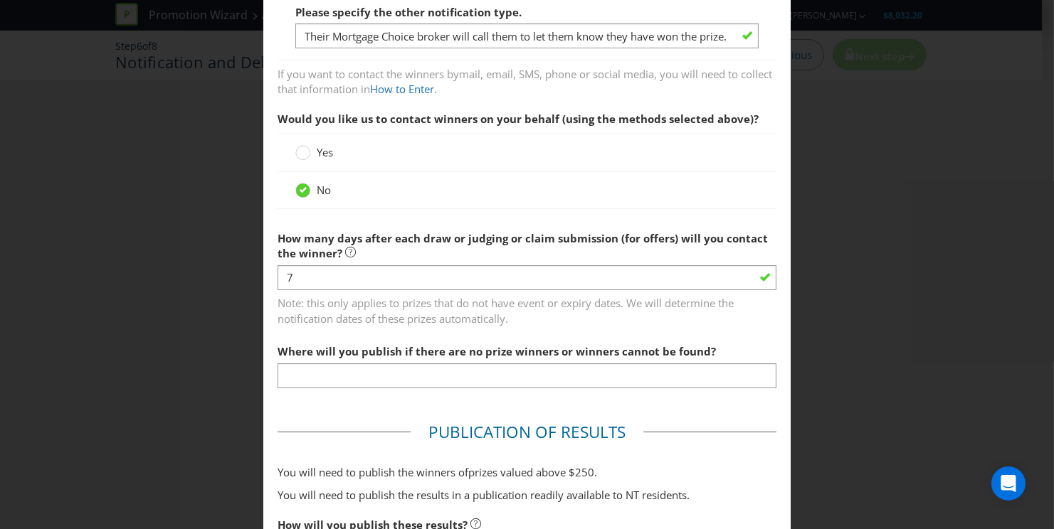
scroll to position [312, 0]
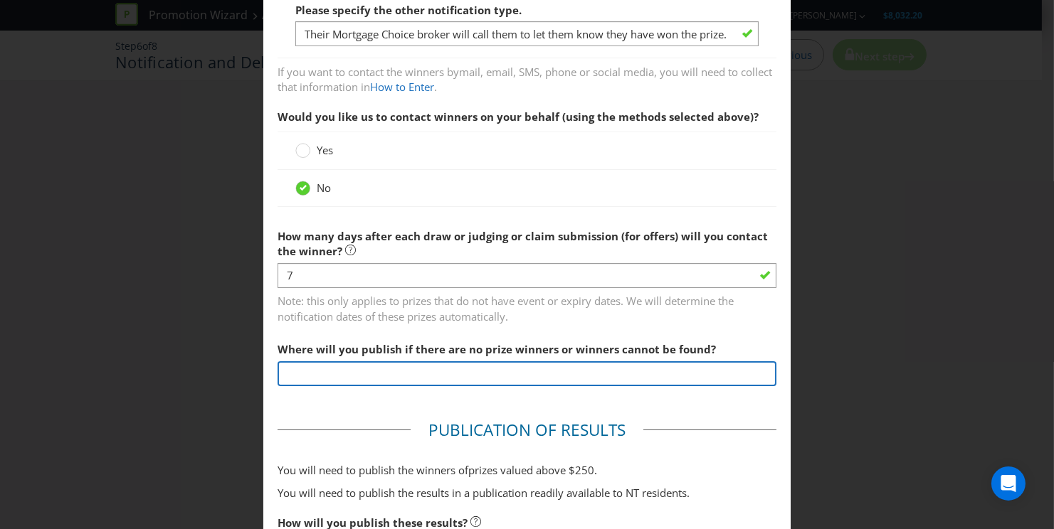
click at [477, 381] on input "text" at bounding box center [526, 373] width 499 height 25
type input "[DOMAIN_NAME]"
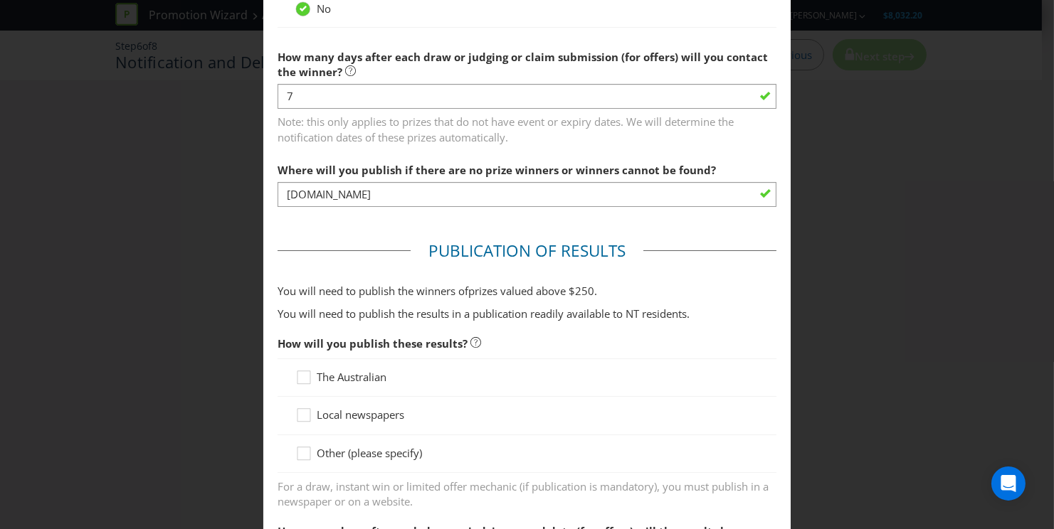
scroll to position [578, 0]
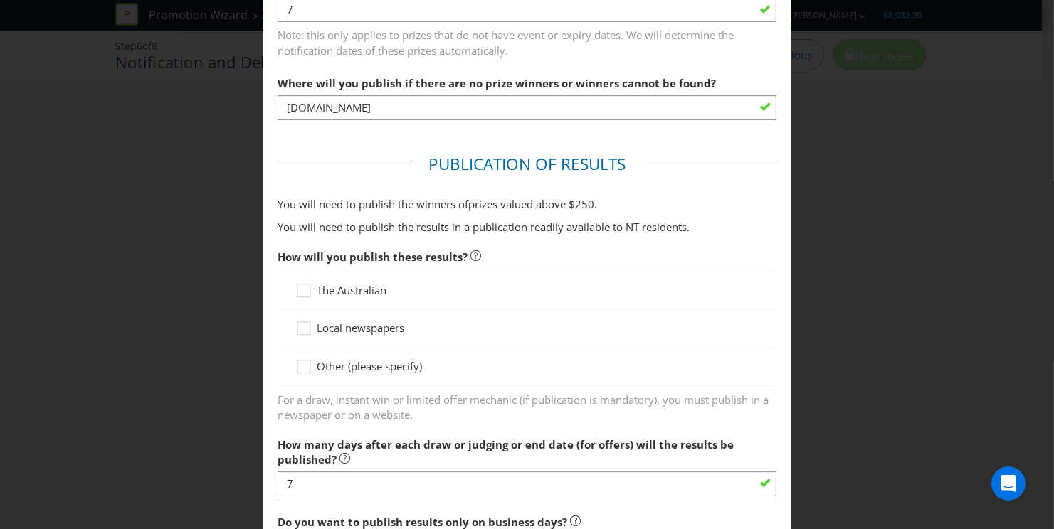
click at [361, 361] on span "Other (please specify)" at bounding box center [369, 366] width 105 height 14
click at [0, 0] on input "Other (please specify)" at bounding box center [0, 0] width 0 height 0
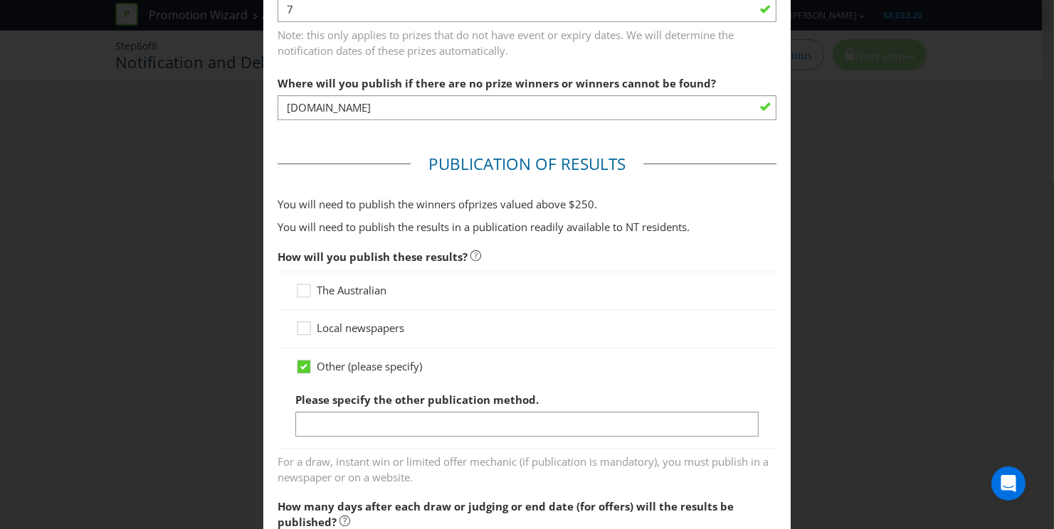
click at [368, 402] on span "Please specify the other publication method." at bounding box center [416, 400] width 243 height 14
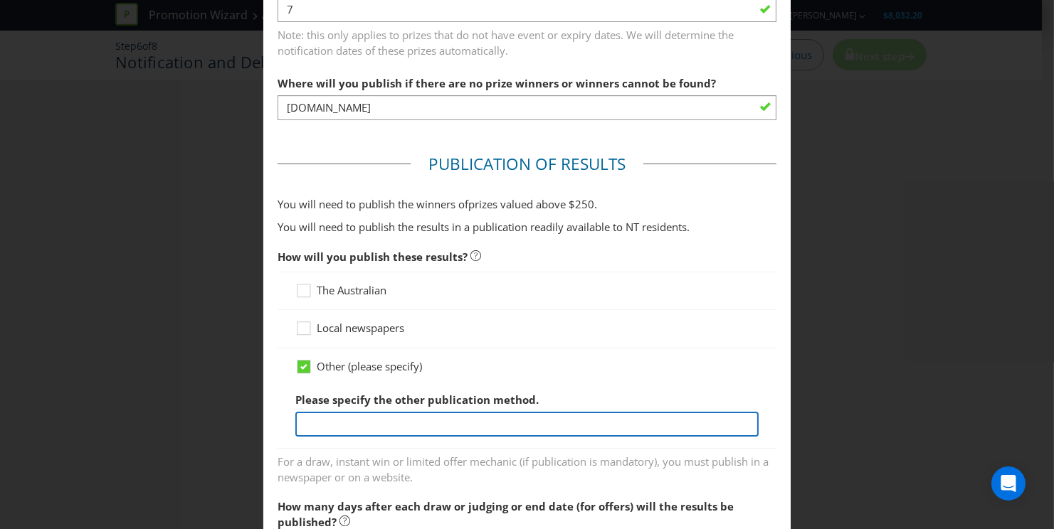
click at [370, 412] on input "text" at bounding box center [526, 424] width 463 height 25
type input "Mortgage Choice website"
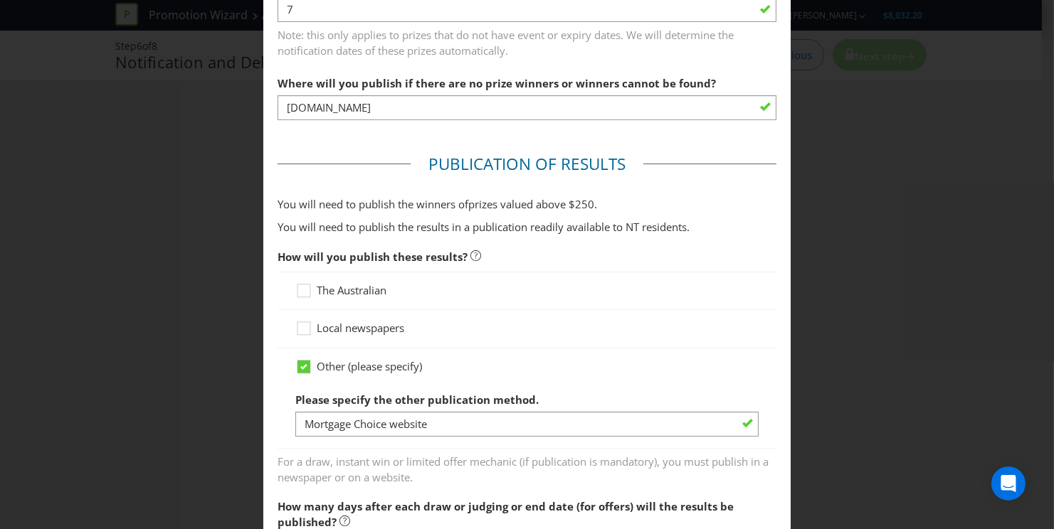
click at [664, 459] on span "For a draw, instant win or limited offer mechanic (if publication is mandatory)…" at bounding box center [526, 468] width 499 height 36
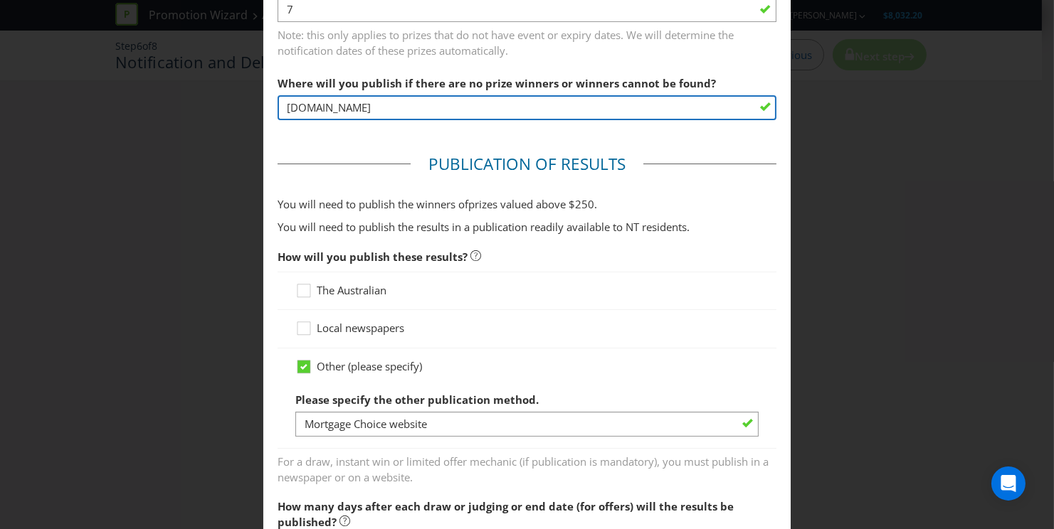
drag, startPoint x: 450, startPoint y: 112, endPoint x: 252, endPoint y: 98, distance: 199.0
click at [243, 101] on div "Notification and Delivery Winner Notification You may be required to notify win…" at bounding box center [527, 264] width 1054 height 529
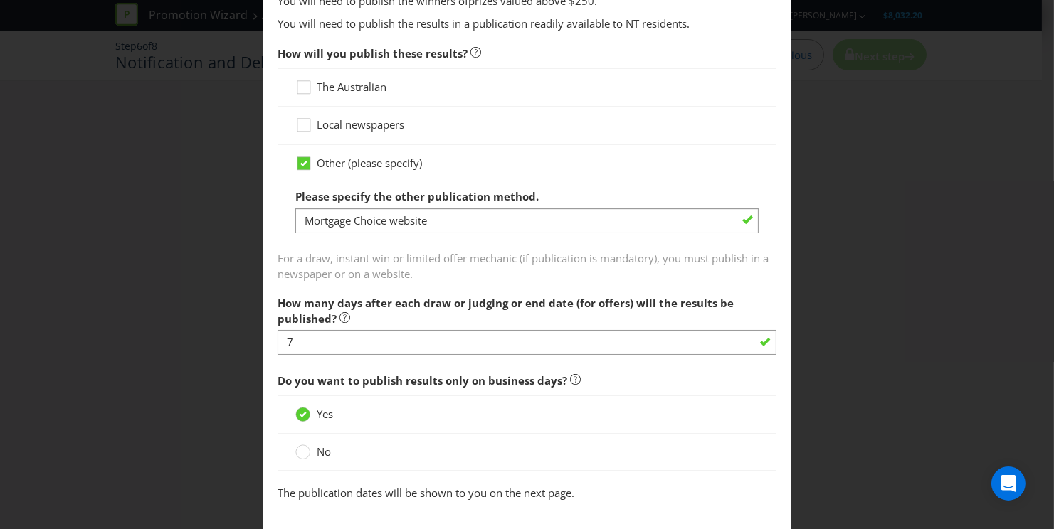
scroll to position [803, 0]
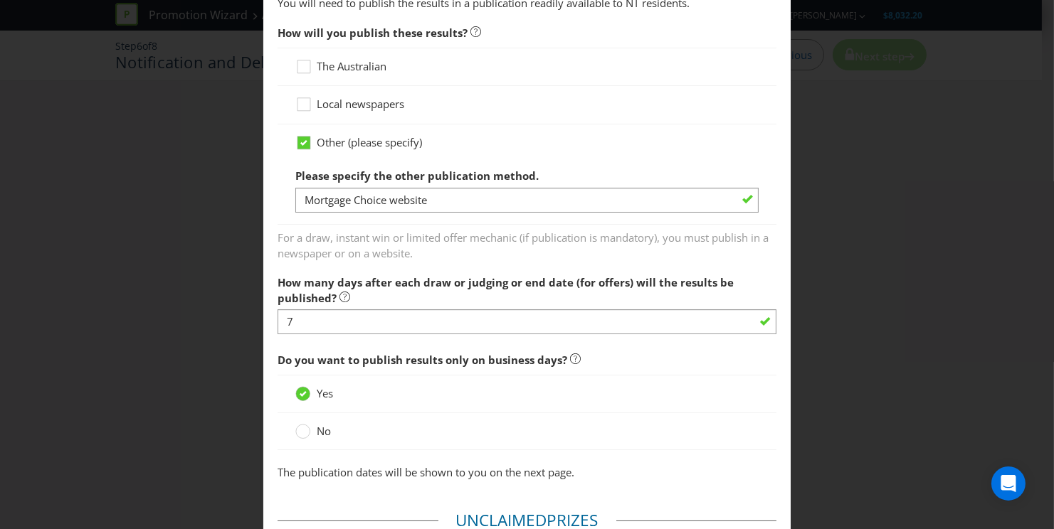
type input "Mortgage Choice website"
click at [514, 279] on span "How many days after each draw or judging or end date (for offers) will the resu…" at bounding box center [505, 289] width 456 height 29
drag, startPoint x: 356, startPoint y: 284, endPoint x: 280, endPoint y: 277, distance: 75.8
click at [280, 277] on span "How many days after each draw or judging or end date (for offers) will the resu…" at bounding box center [505, 289] width 456 height 29
click at [277, 277] on span "How many days after each draw or judging or end date (for offers) will the resu…" at bounding box center [505, 289] width 456 height 29
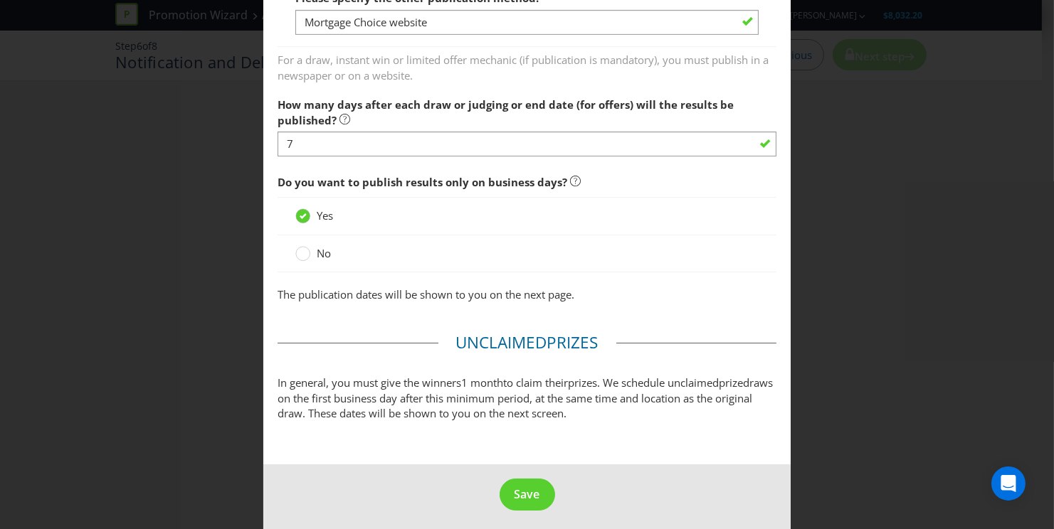
scroll to position [983, 0]
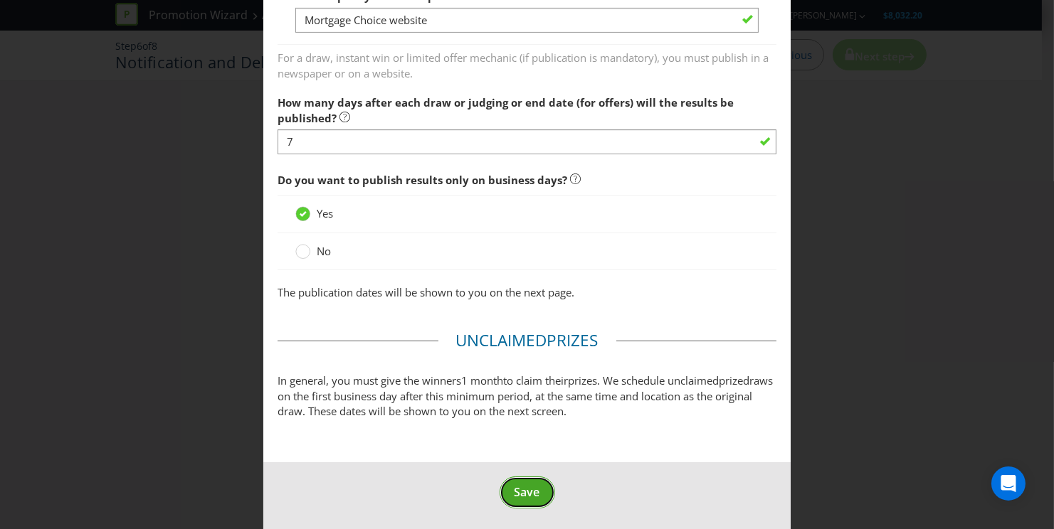
click at [525, 502] on button "Save" at bounding box center [526, 493] width 55 height 32
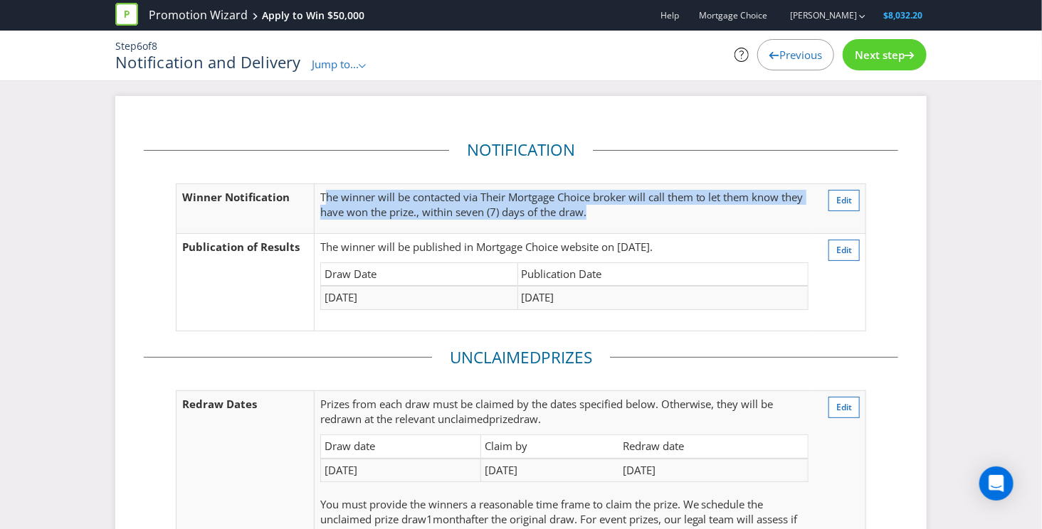
drag, startPoint x: 329, startPoint y: 190, endPoint x: 657, endPoint y: 213, distance: 329.5
click at [657, 213] on p "The winner will be contacted via Their Mortgage Choice broker will call them to…" at bounding box center [564, 205] width 488 height 31
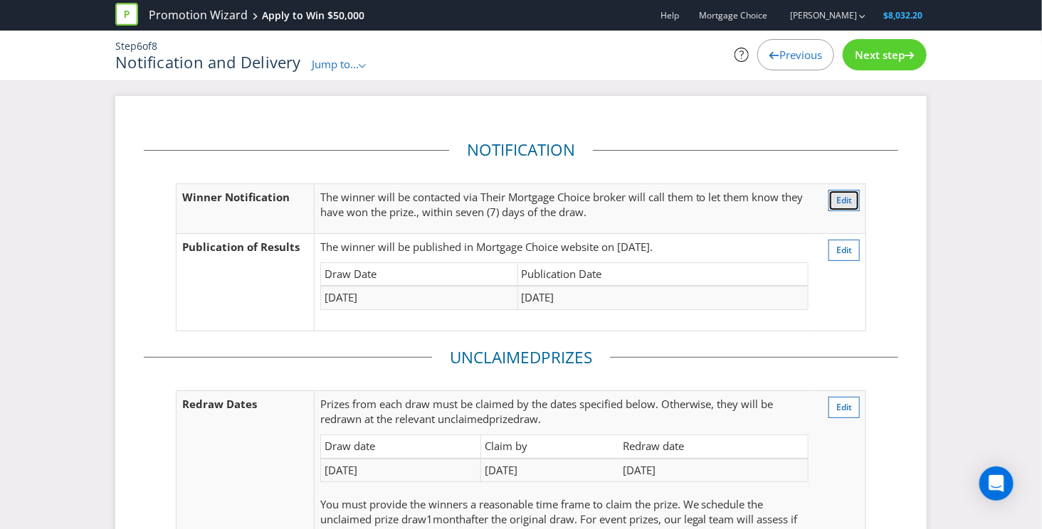
click at [848, 194] on span "Edit" at bounding box center [844, 200] width 16 height 12
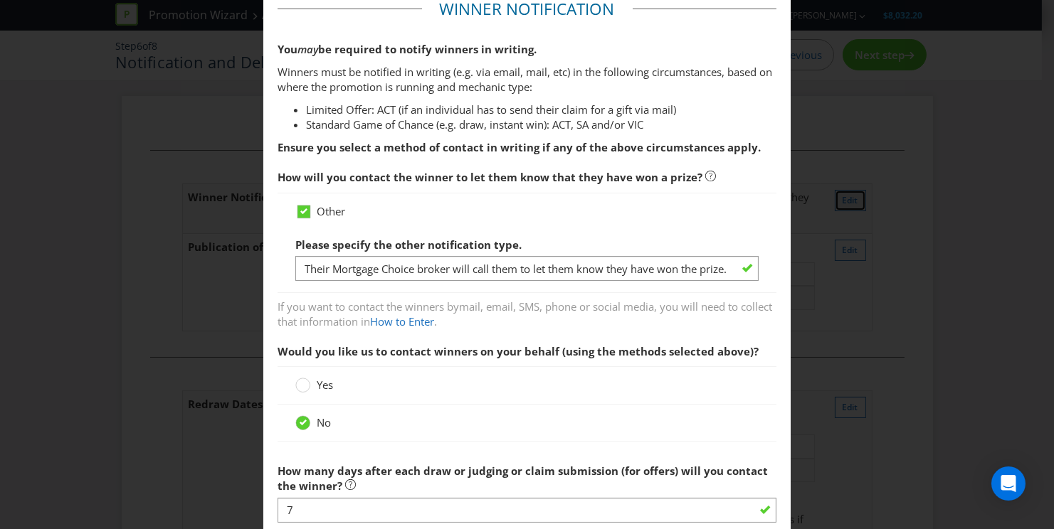
scroll to position [78, 0]
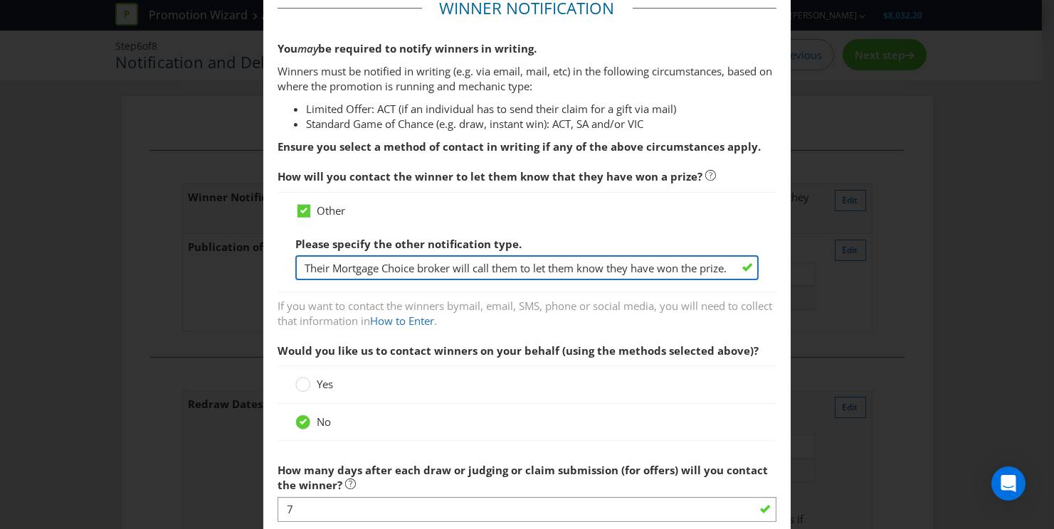
click at [307, 265] on input "Their Mortgage Choice broker will call them to let them know they have won the …" at bounding box center [526, 267] width 463 height 25
type input "their Mortgage Choice broker will call them to let them know they have won the …"
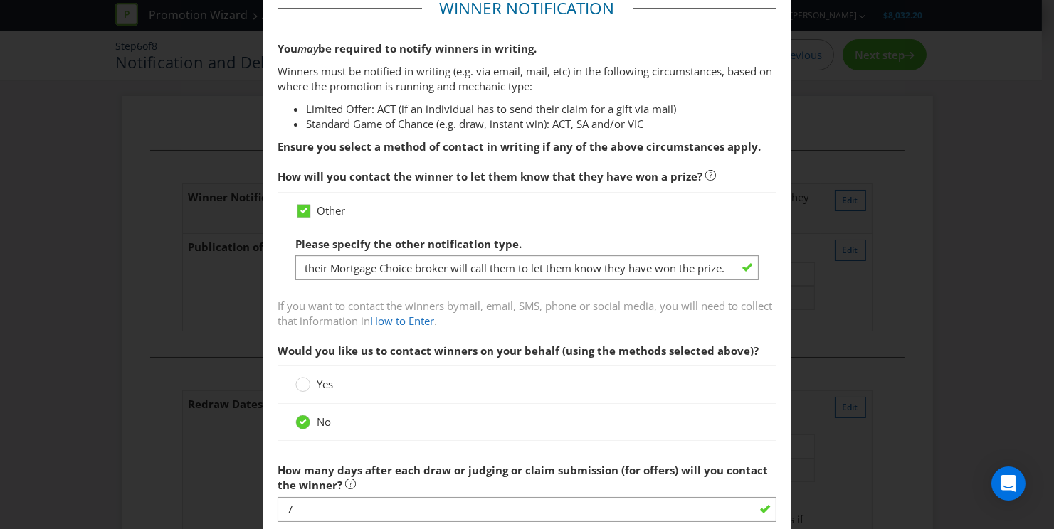
click at [908, 373] on div "Notification and Delivery Winner Notification You may be required to notify win…" at bounding box center [527, 264] width 1054 height 529
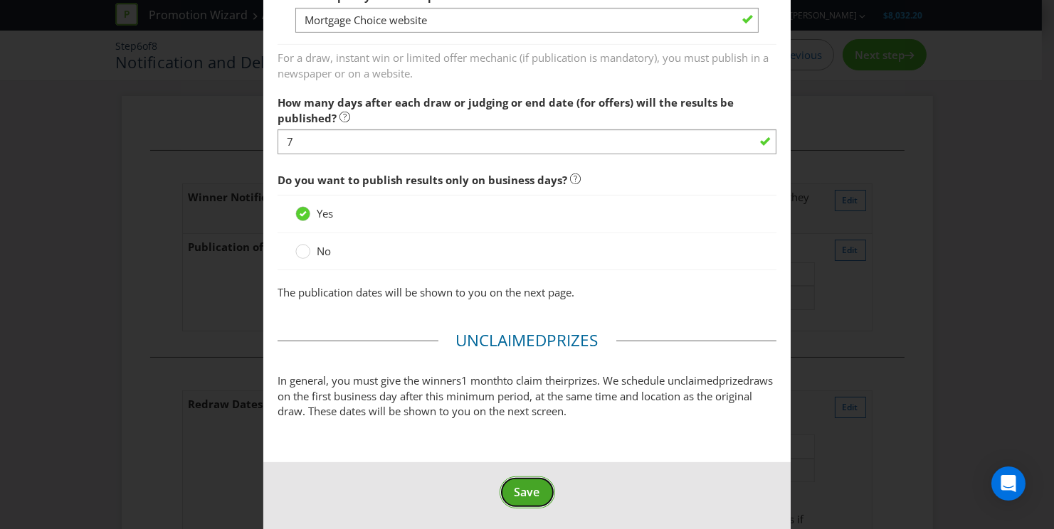
click at [521, 490] on span "Save" at bounding box center [527, 493] width 26 height 16
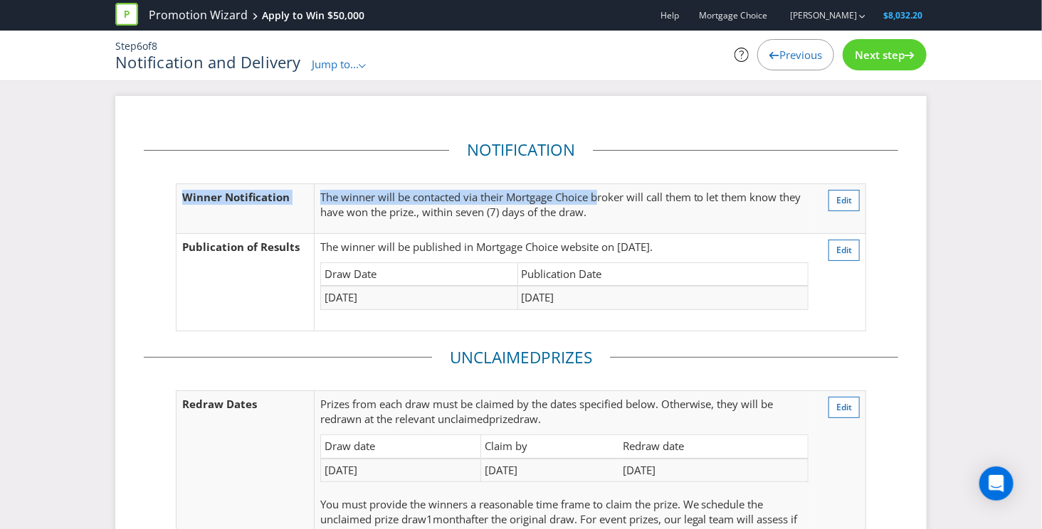
drag, startPoint x: 601, startPoint y: 201, endPoint x: 297, endPoint y: 187, distance: 304.1
click at [296, 187] on tr "Winner Notification The winner will be contacted via their Mortgage Choice brok…" at bounding box center [520, 209] width 689 height 50
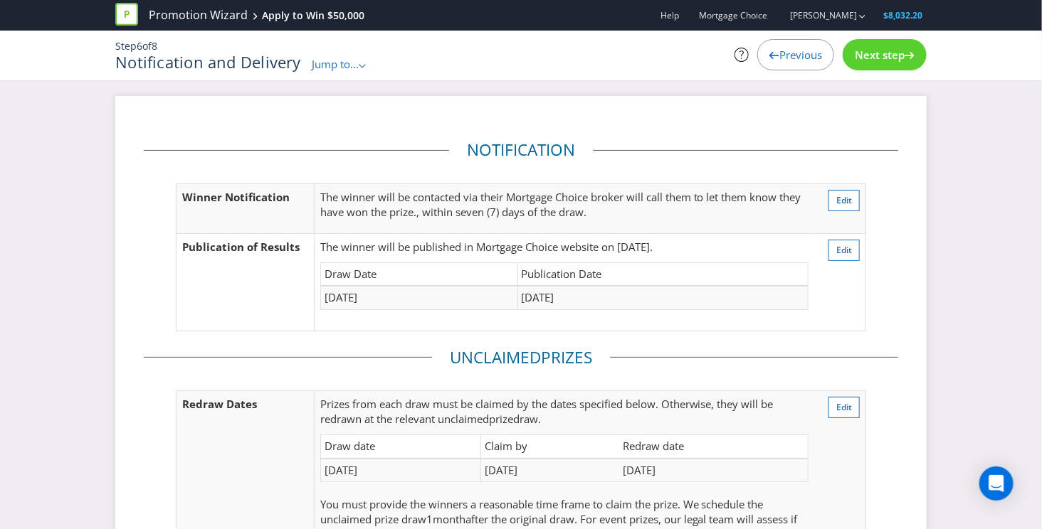
click at [333, 195] on p "The winner will be contacted via their Mortgage Choice broker will call them to…" at bounding box center [564, 205] width 488 height 31
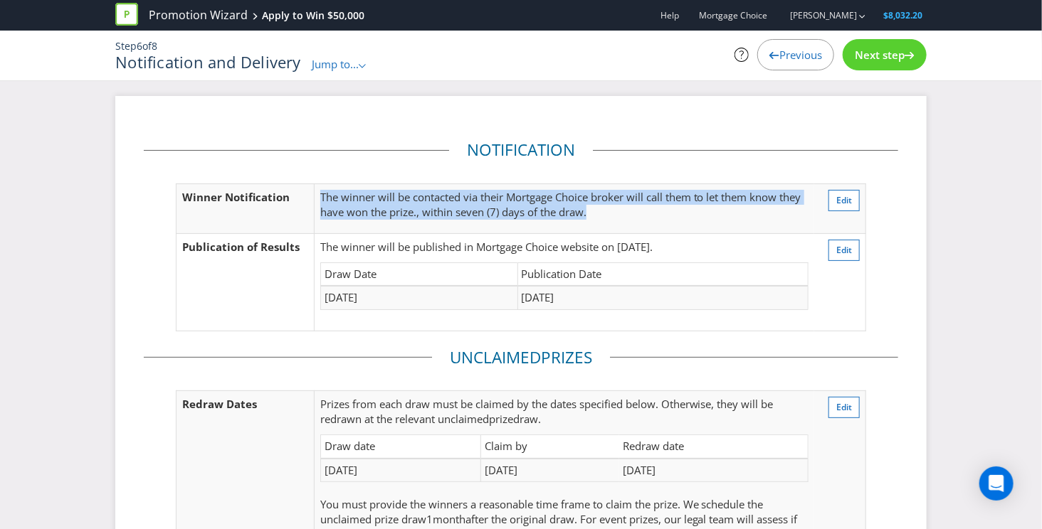
drag, startPoint x: 342, startPoint y: 195, endPoint x: 719, endPoint y: 228, distance: 378.5
click at [648, 226] on td "The winner will be contacted via their Mortgage Choice broker will call them to…" at bounding box center [564, 209] width 500 height 50
click at [847, 199] on span "Edit" at bounding box center [844, 200] width 16 height 12
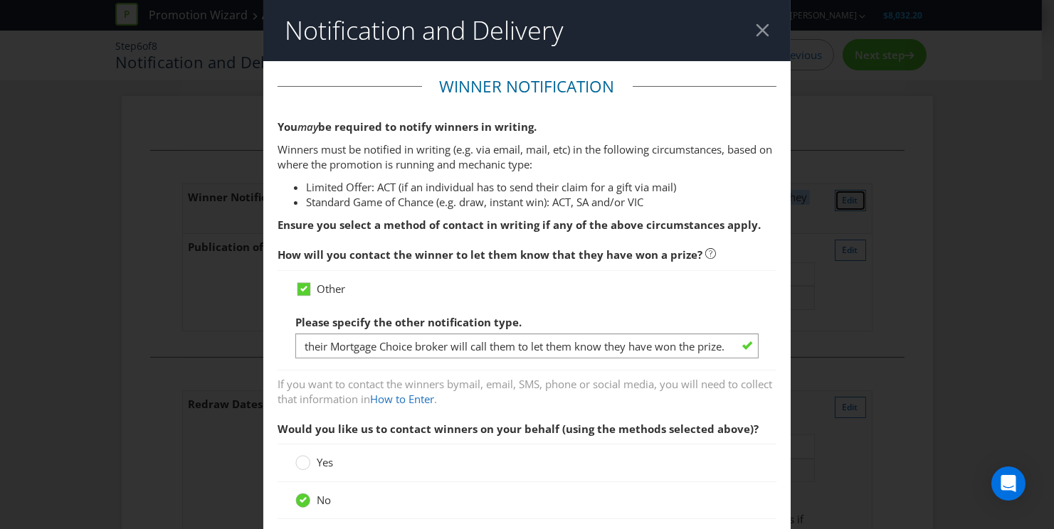
scroll to position [75, 0]
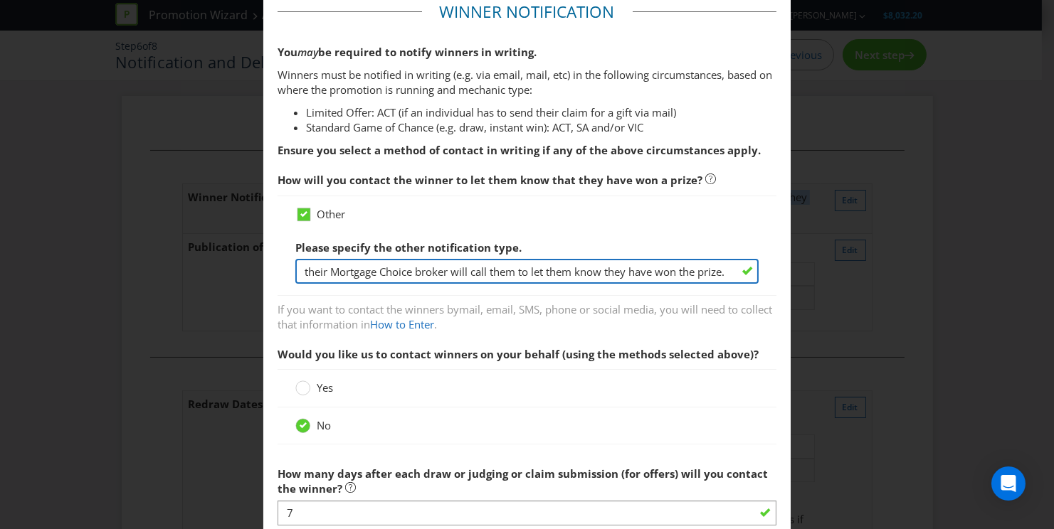
click at [449, 269] on input "their Mortgage Choice broker will call them to let them know they have won the …" at bounding box center [526, 271] width 463 height 25
type input "their Mortgage Choice broker who will call them to let them know they have won …"
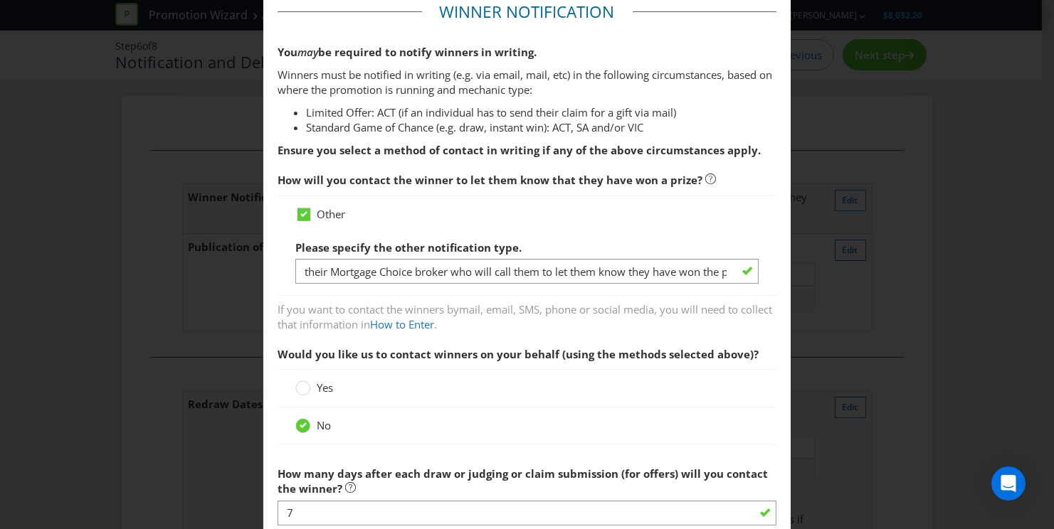
click at [658, 225] on div "Other Please specify the other notification type. their Mortgage Choice broker …" at bounding box center [526, 246] width 463 height 78
click at [844, 288] on div "Notification and Delivery Winner Notification You may be required to notify win…" at bounding box center [527, 264] width 1054 height 529
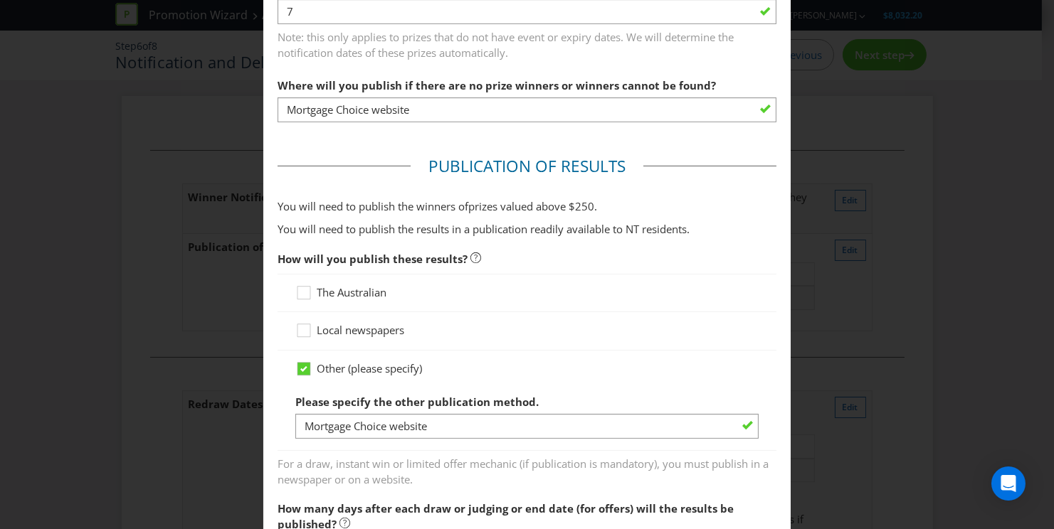
scroll to position [983, 0]
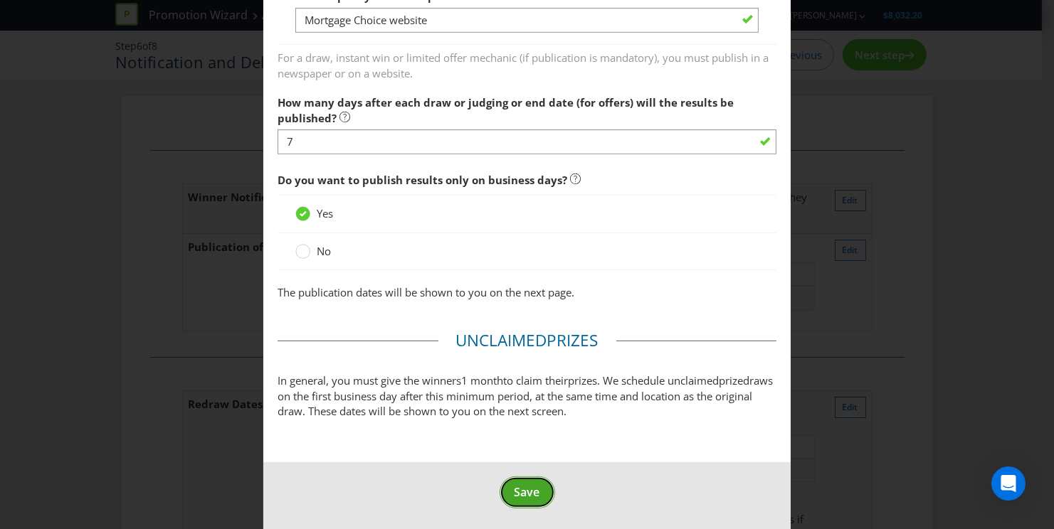
click at [527, 485] on span "Save" at bounding box center [527, 493] width 26 height 16
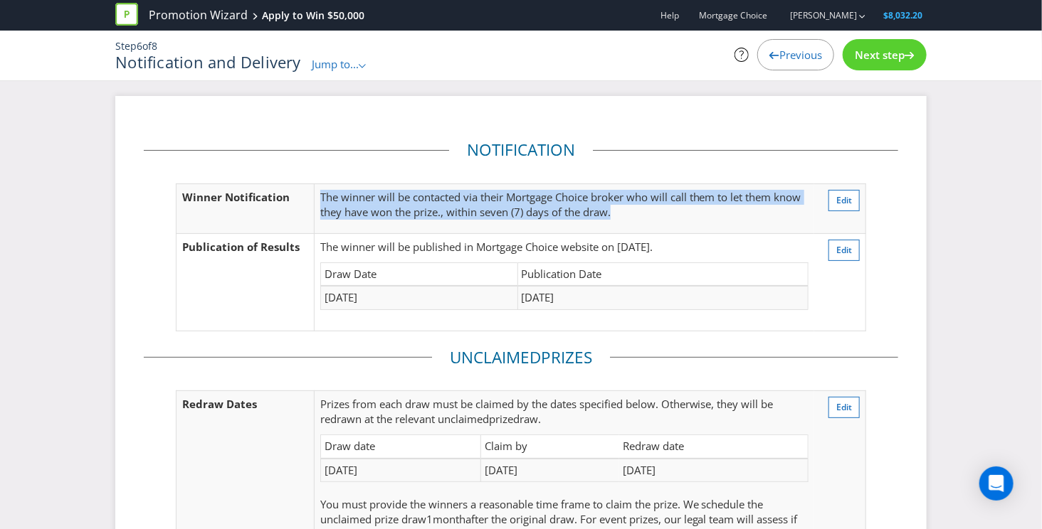
drag, startPoint x: 333, startPoint y: 185, endPoint x: 638, endPoint y: 210, distance: 306.2
click at [638, 210] on td "The winner will be contacted via their Mortgage Choice broker who will call the…" at bounding box center [564, 209] width 500 height 50
click at [694, 200] on p "The winner will be contacted via their Mortgage Choice broker who will call the…" at bounding box center [564, 205] width 488 height 31
drag, startPoint x: 598, startPoint y: 213, endPoint x: 339, endPoint y: 188, distance: 260.2
click at [339, 190] on p "The winner will be contacted via their Mortgage Choice broker who will call the…" at bounding box center [564, 205] width 488 height 31
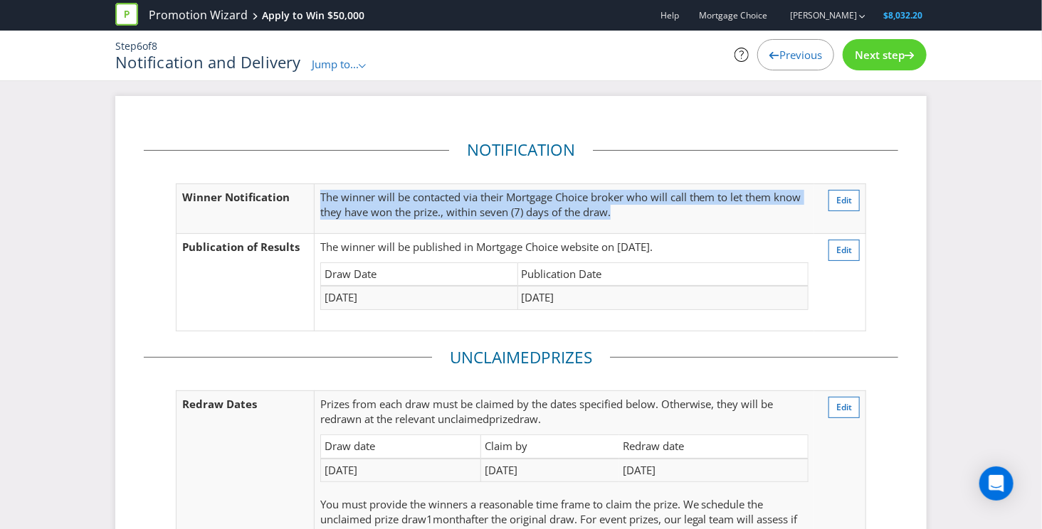
click at [501, 203] on p "The winner will be contacted via their Mortgage Choice broker who will call the…" at bounding box center [564, 205] width 488 height 31
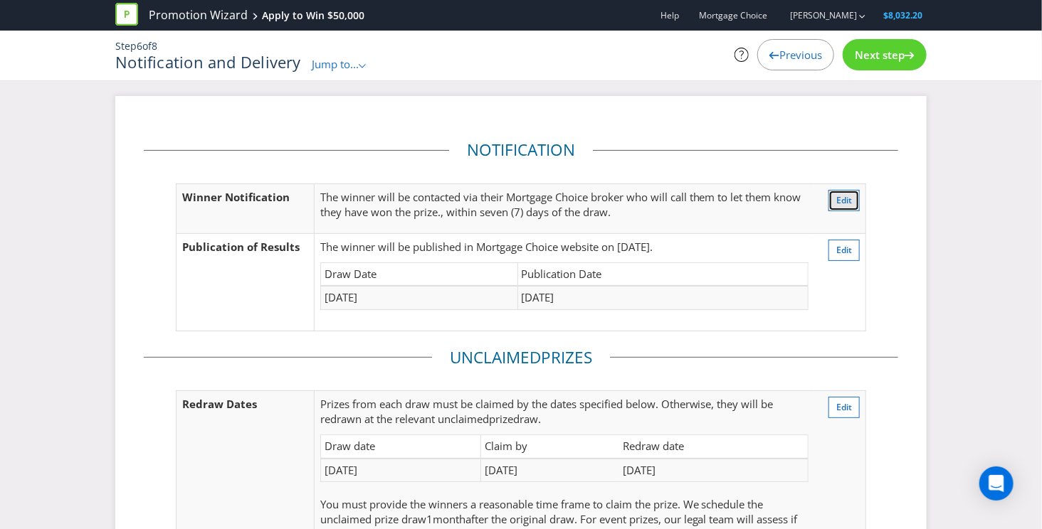
click at [838, 201] on span "Edit" at bounding box center [844, 200] width 16 height 12
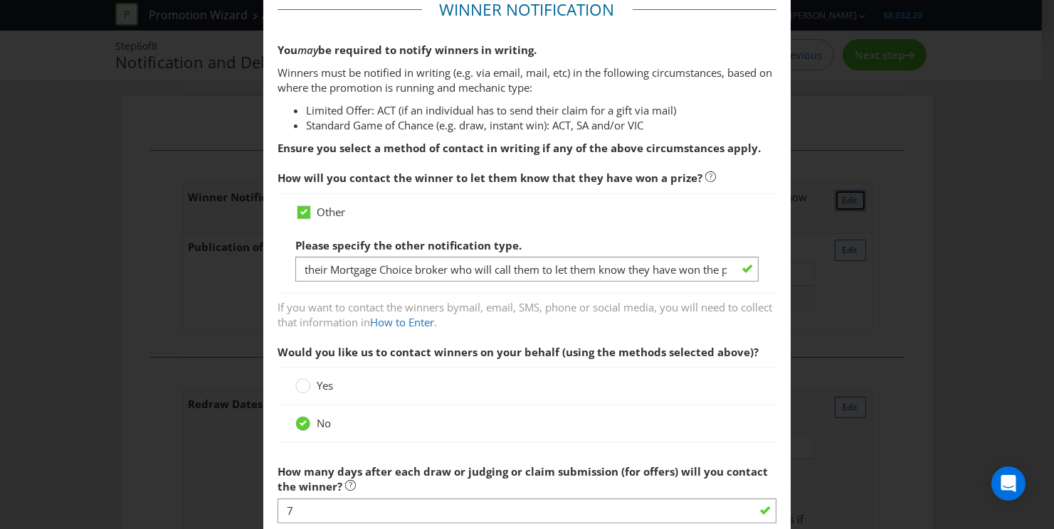
scroll to position [78, 0]
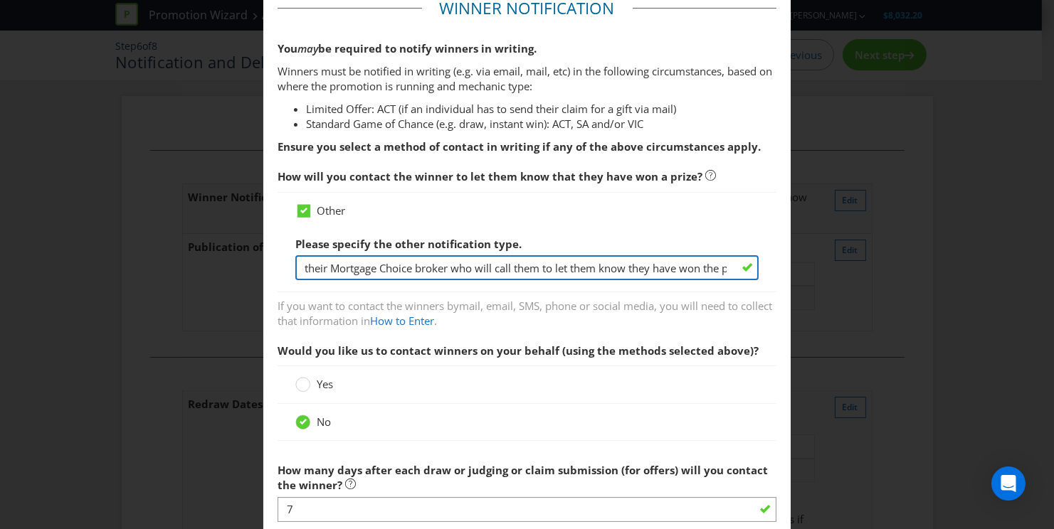
click at [657, 262] on input "their Mortgage Choice broker who will call them to let them know they have won …" at bounding box center [526, 267] width 463 height 25
type input "their Mortgage Choice broker who will call them to let them know they have won …"
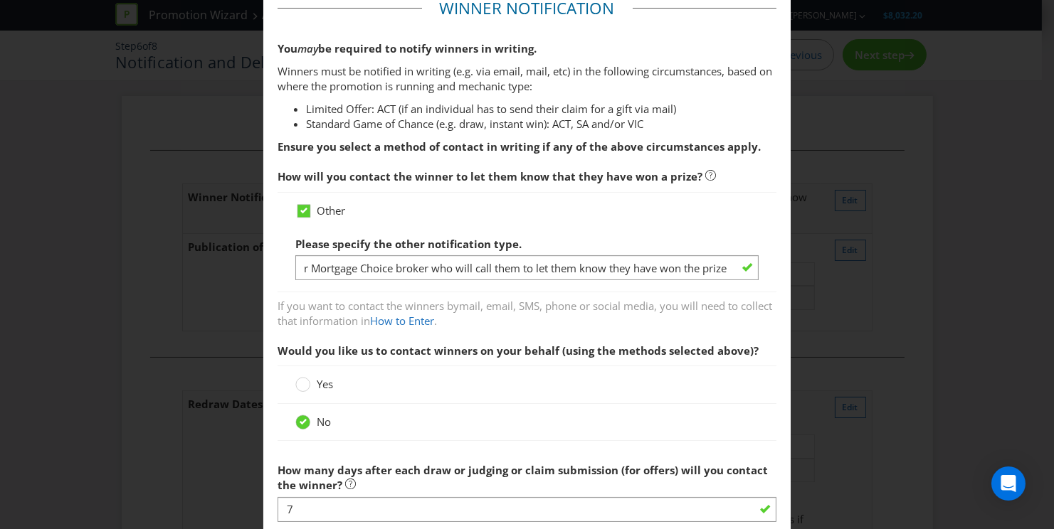
click at [877, 329] on div "Notification and Delivery Winner Notification You may be required to notify win…" at bounding box center [527, 264] width 1054 height 529
click at [882, 352] on div "Notification and Delivery Winner Notification You may be required to notify win…" at bounding box center [527, 264] width 1054 height 529
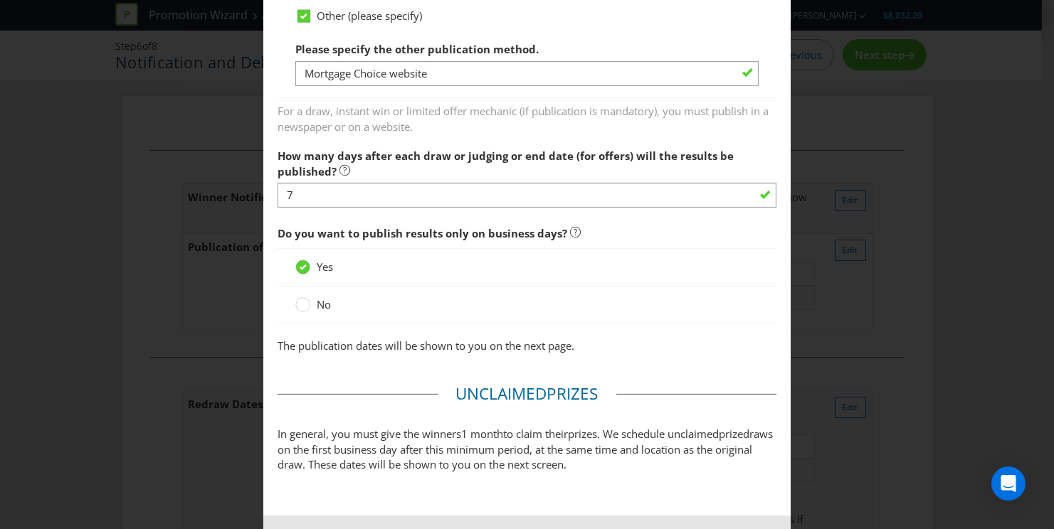
scroll to position [983, 0]
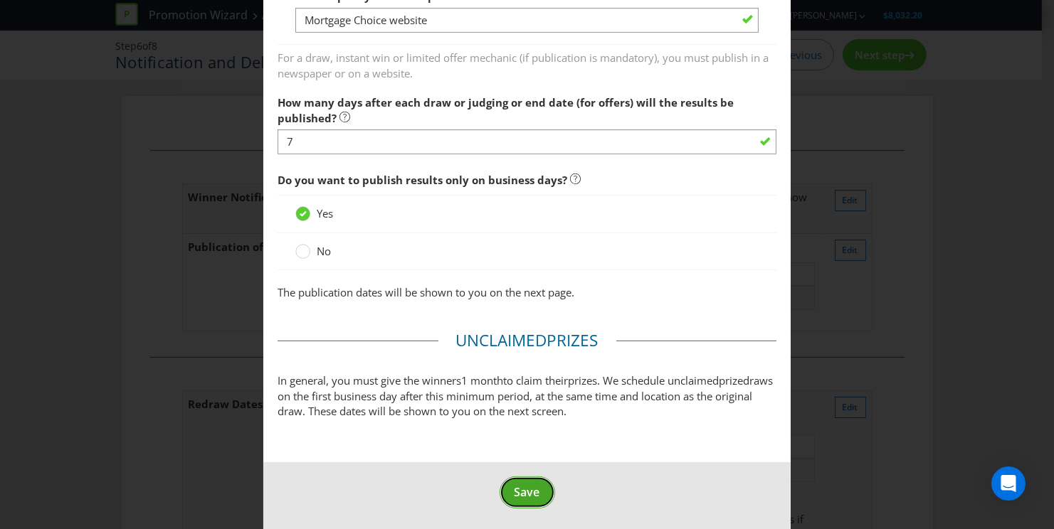
click at [505, 484] on button "Save" at bounding box center [526, 493] width 55 height 32
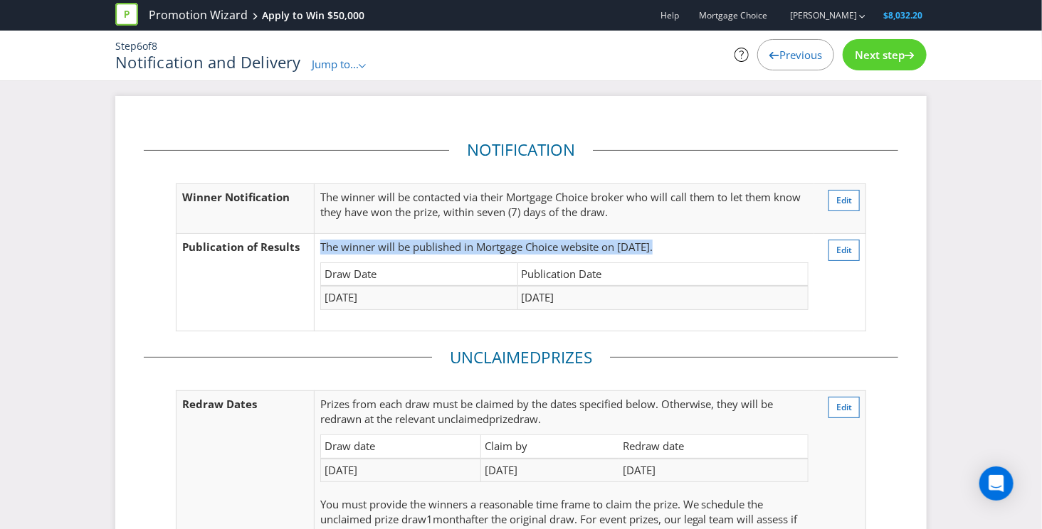
drag, startPoint x: 379, startPoint y: 240, endPoint x: 761, endPoint y: 314, distance: 389.3
click at [761, 314] on td "The winner will be published in Mortgage Choice website on [DATE]. Draw Date Pu…" at bounding box center [564, 281] width 500 height 97
click at [762, 314] on div "Draw Date Publication Date [DATE] [DATE]" at bounding box center [564, 294] width 488 height 63
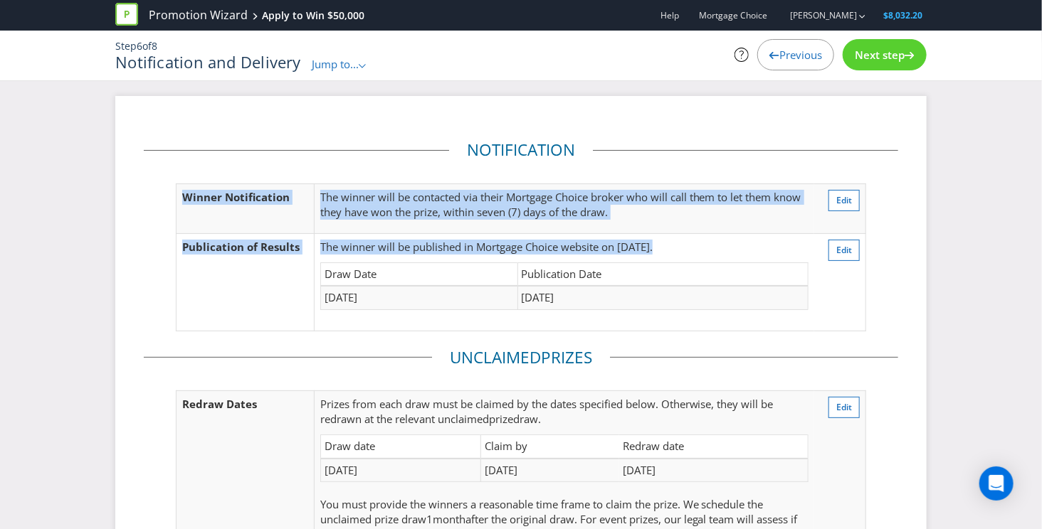
drag, startPoint x: 827, startPoint y: 311, endPoint x: 420, endPoint y: 244, distance: 411.7
click at [353, 250] on tr "Publication of Results The winner will be published in Mortgage Choice website …" at bounding box center [520, 281] width 689 height 97
click at [494, 249] on p "The winner will be published in Mortgage Choice website on [DATE]." at bounding box center [564, 247] width 488 height 15
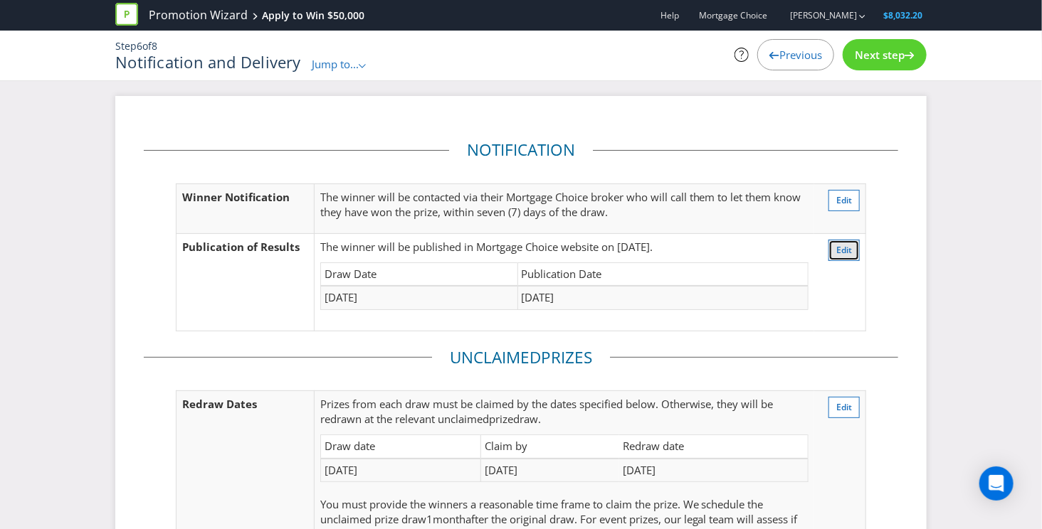
click at [843, 250] on span "Edit" at bounding box center [844, 250] width 16 height 12
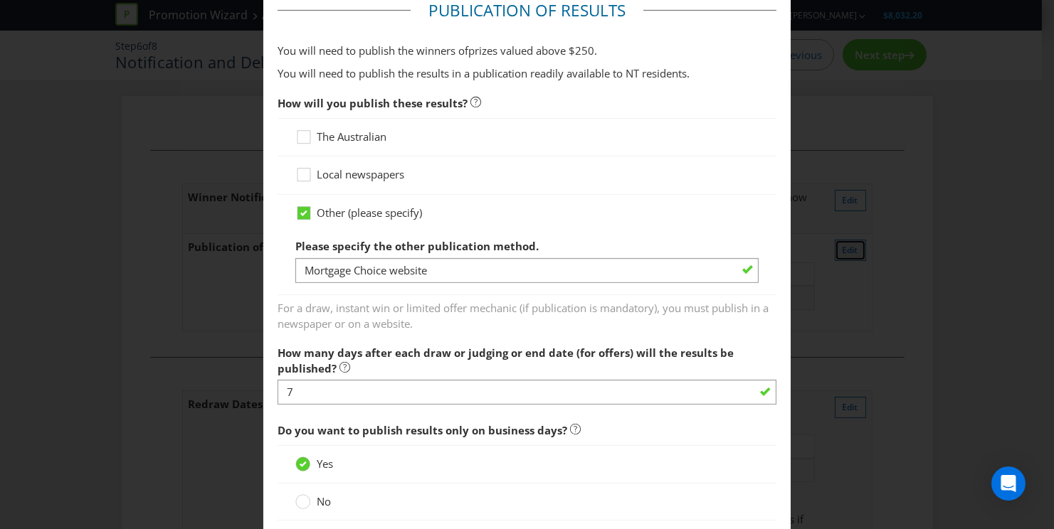
scroll to position [733, 0]
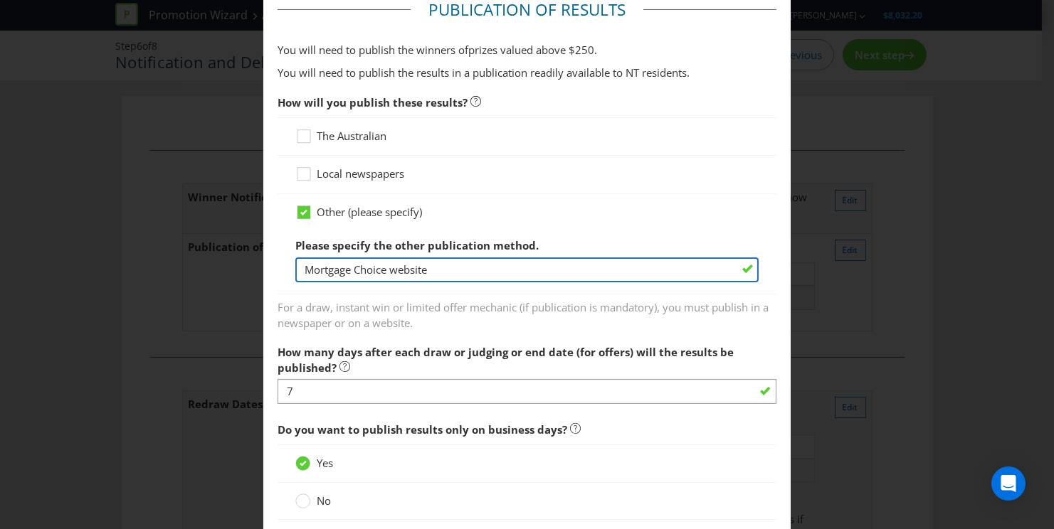
click at [309, 266] on input "Mortgage Choice website" at bounding box center [526, 270] width 463 height 25
type input "on the Mortgage Choice website"
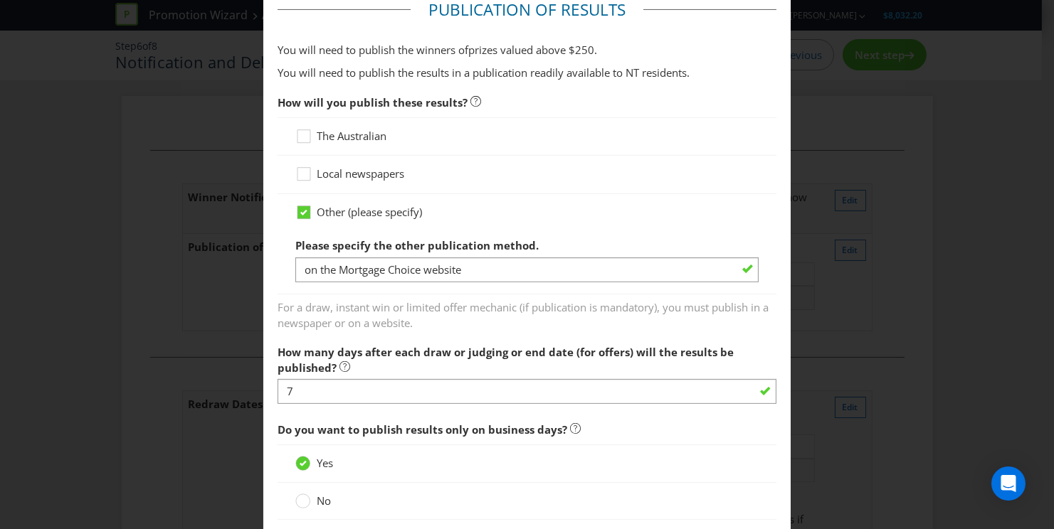
click at [619, 108] on span "How will you publish these results?" at bounding box center [526, 102] width 499 height 29
click at [947, 265] on div "Notification and Delivery Winner Notification You may be required to notify win…" at bounding box center [527, 264] width 1054 height 529
click at [953, 424] on div "Notification and Delivery Winner Notification You may be required to notify win…" at bounding box center [527, 264] width 1054 height 529
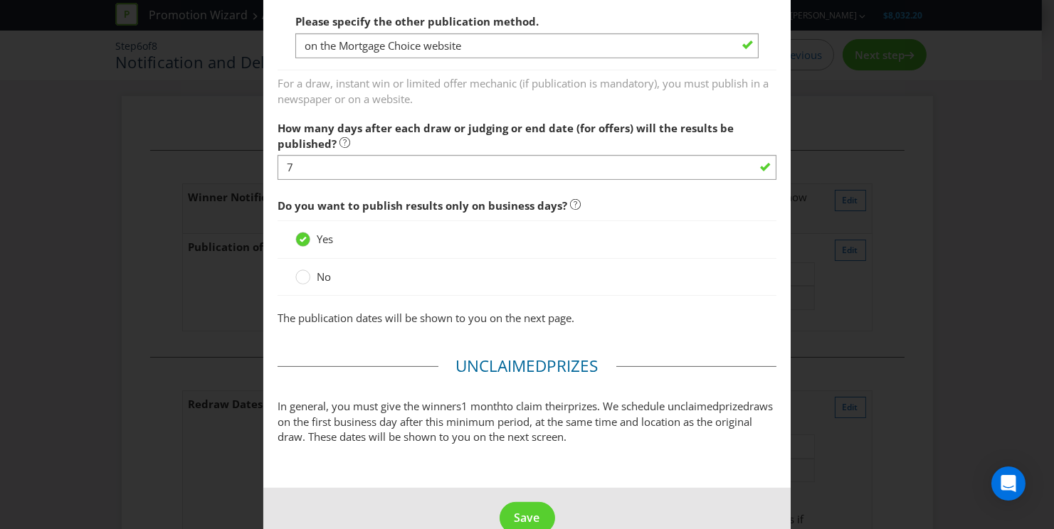
scroll to position [983, 0]
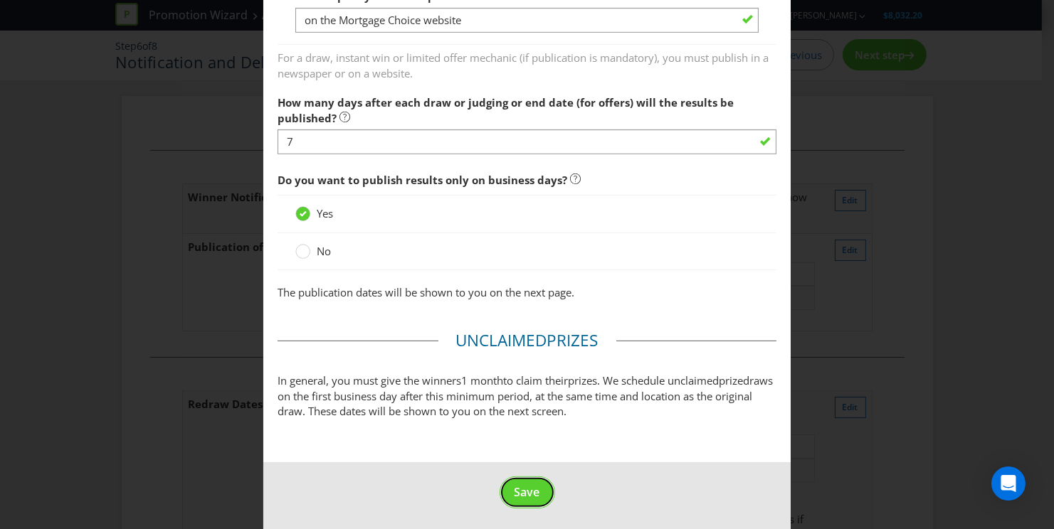
click at [533, 492] on span "Save" at bounding box center [527, 493] width 26 height 16
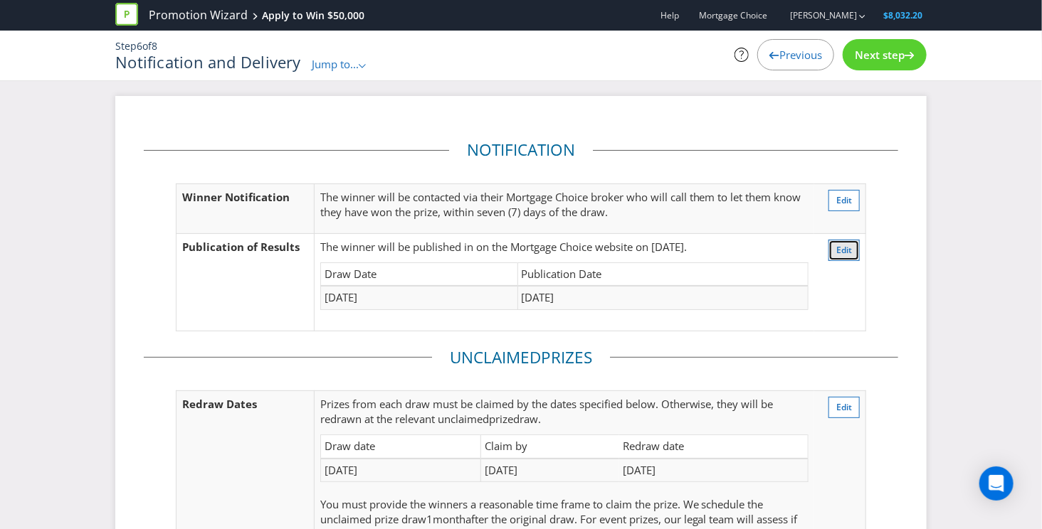
click at [843, 244] on span "Edit" at bounding box center [844, 250] width 16 height 12
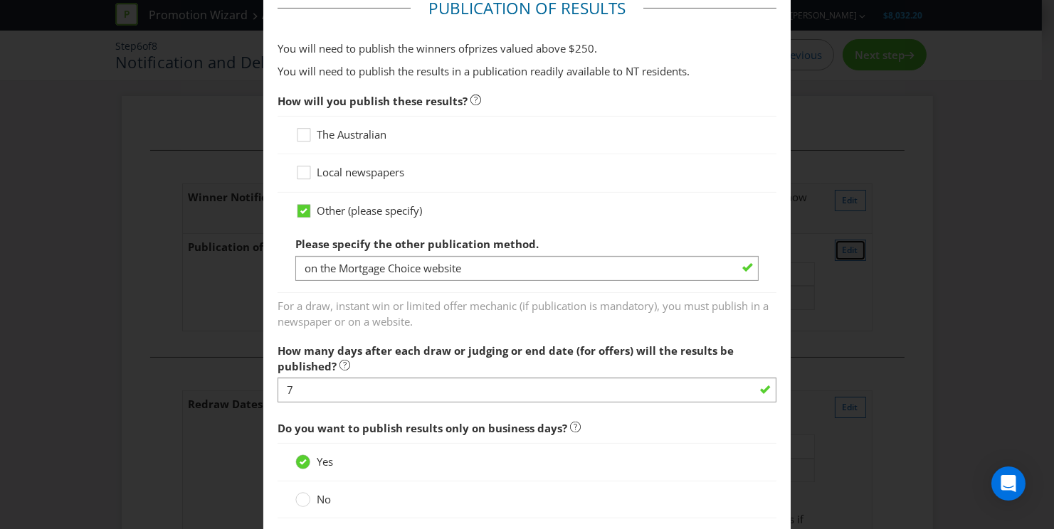
scroll to position [736, 0]
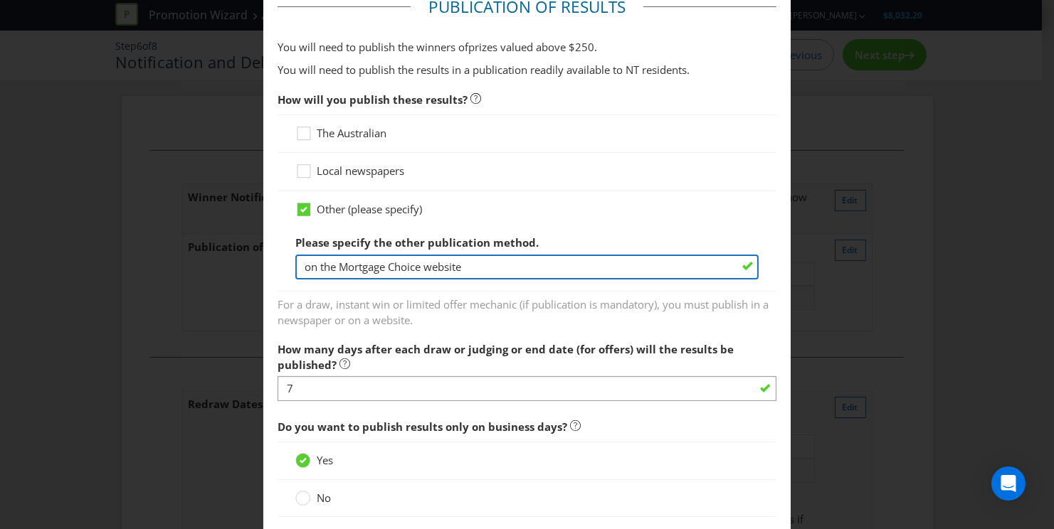
drag, startPoint x: 319, startPoint y: 265, endPoint x: 237, endPoint y: 266, distance: 82.5
click at [237, 266] on div "Notification and Delivery Winner Notification You may be required to notify win…" at bounding box center [527, 264] width 1054 height 529
type input "the Mortgage Choice website"
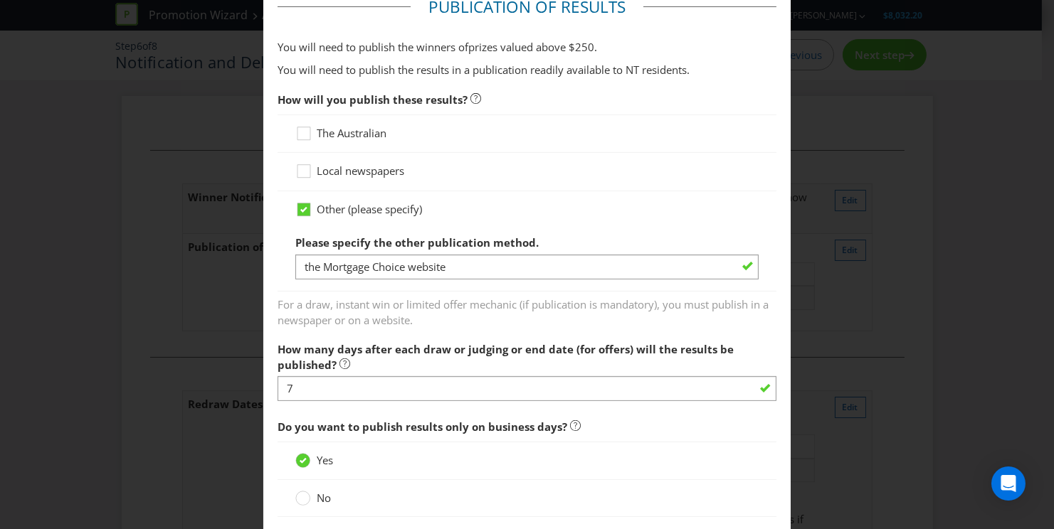
click at [882, 287] on div "Notification and Delivery Winner Notification You may be required to notify win…" at bounding box center [527, 264] width 1054 height 529
drag, startPoint x: 926, startPoint y: 357, endPoint x: 882, endPoint y: 345, distance: 46.4
click at [926, 356] on div "Notification and Delivery Winner Notification You may be required to notify win…" at bounding box center [527, 264] width 1054 height 529
drag, startPoint x: 911, startPoint y: 270, endPoint x: 901, endPoint y: 286, distance: 18.8
click at [911, 270] on div "Notification and Delivery Winner Notification You may be required to notify win…" at bounding box center [527, 264] width 1054 height 529
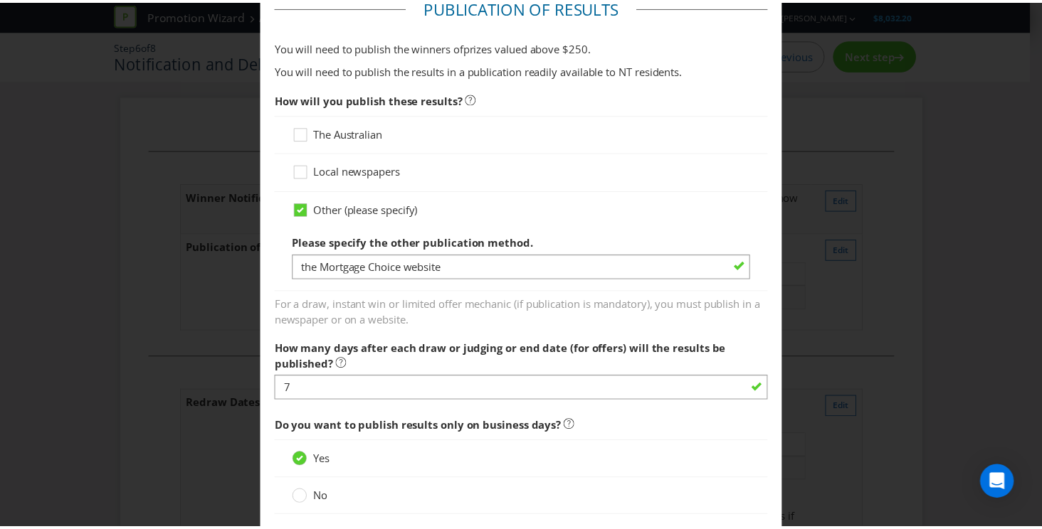
scroll to position [983, 0]
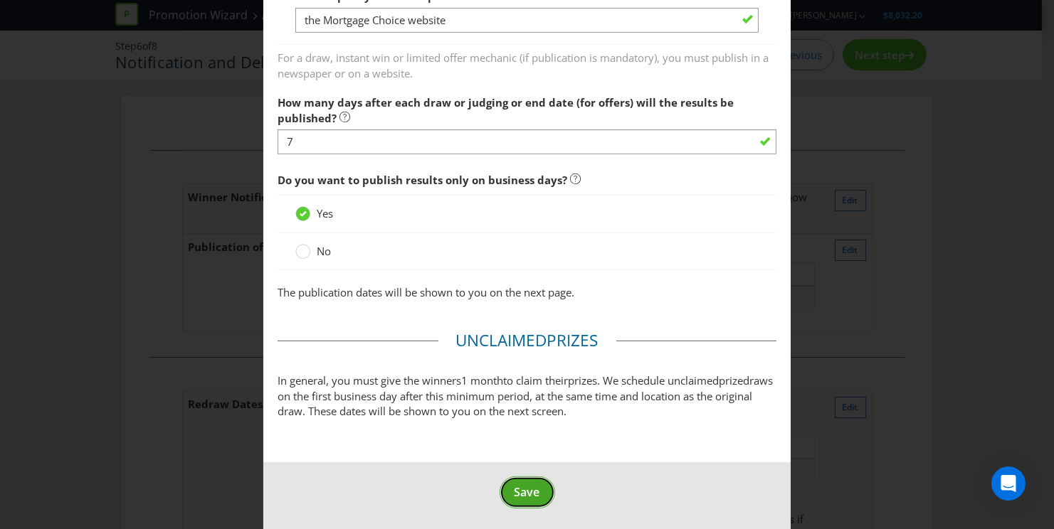
click at [531, 497] on button "Save" at bounding box center [526, 493] width 55 height 32
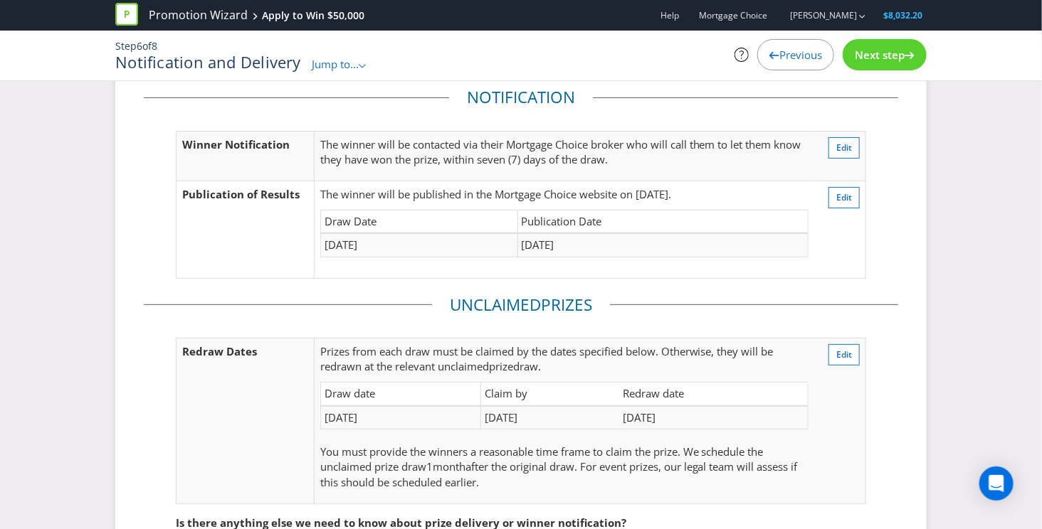
scroll to position [98, 0]
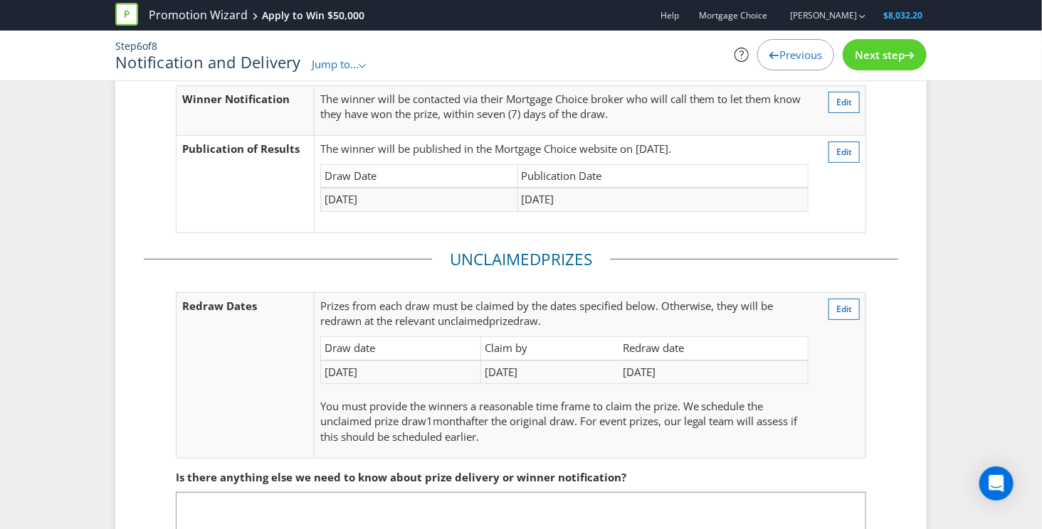
drag, startPoint x: 314, startPoint y: 305, endPoint x: 744, endPoint y: 371, distance: 434.7
click at [744, 371] on td "Prize s from each draw must be claimed by the dates specified below. Otherwise,…" at bounding box center [564, 375] width 500 height 166
drag, startPoint x: 744, startPoint y: 371, endPoint x: 696, endPoint y: 396, distance: 54.4
click at [744, 371] on td "[DATE]" at bounding box center [713, 372] width 189 height 23
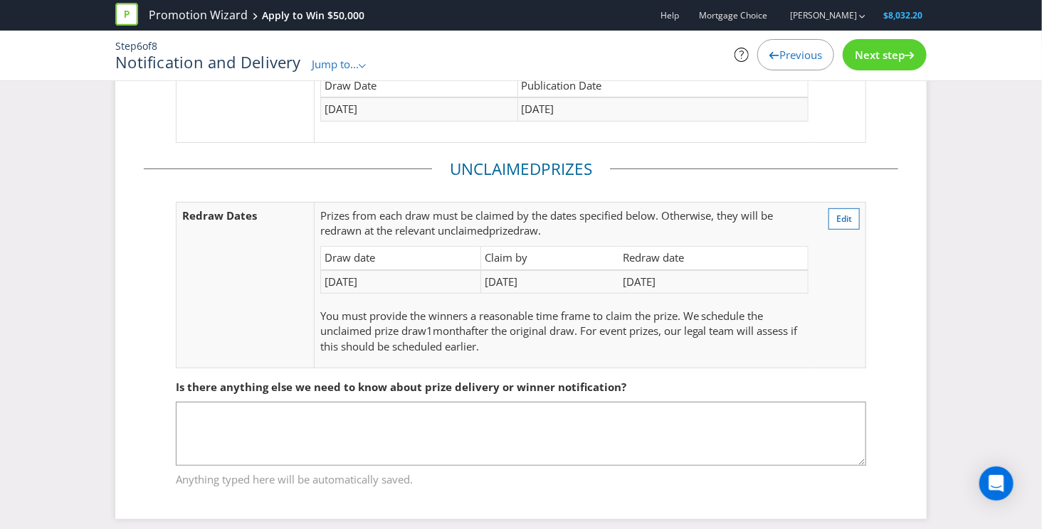
scroll to position [195, 0]
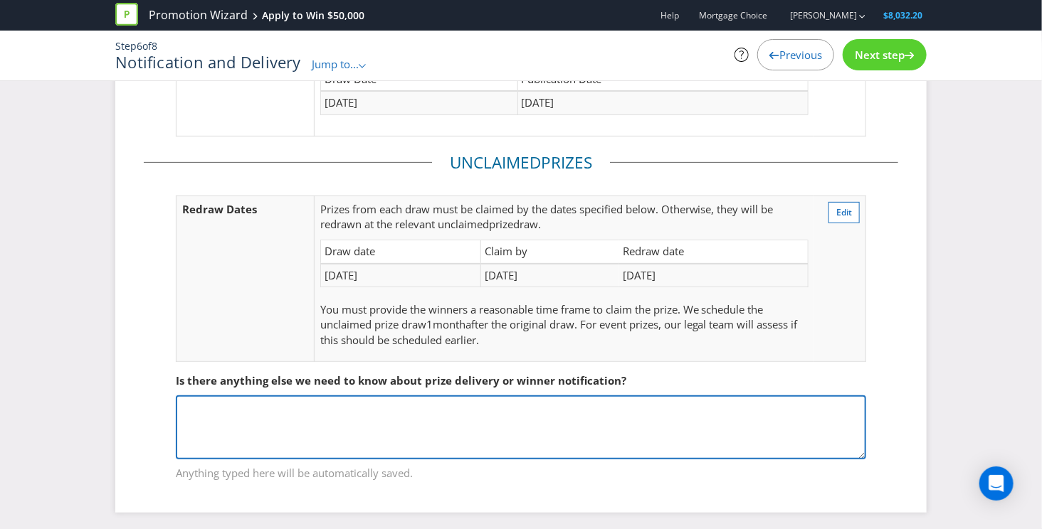
click at [448, 396] on textarea at bounding box center [521, 428] width 690 height 64
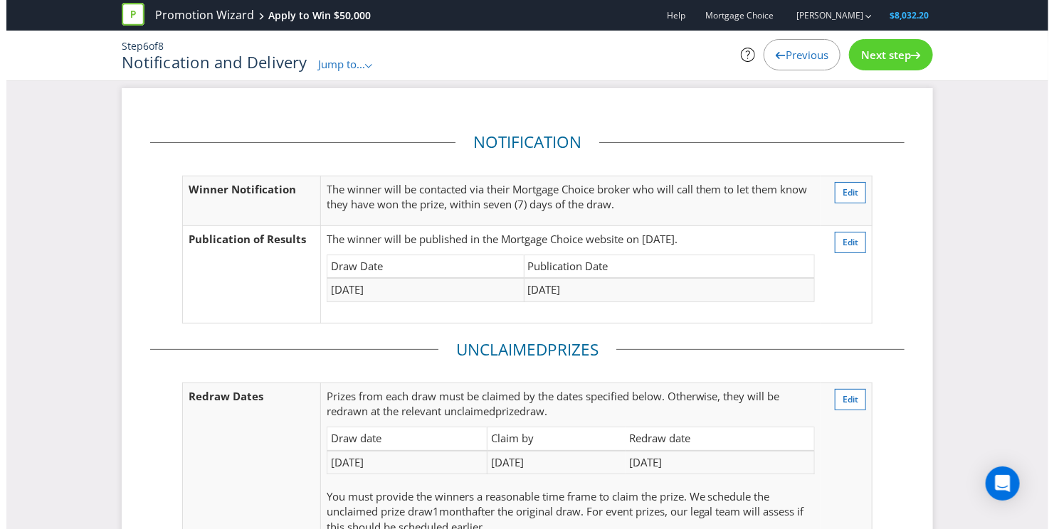
scroll to position [0, 0]
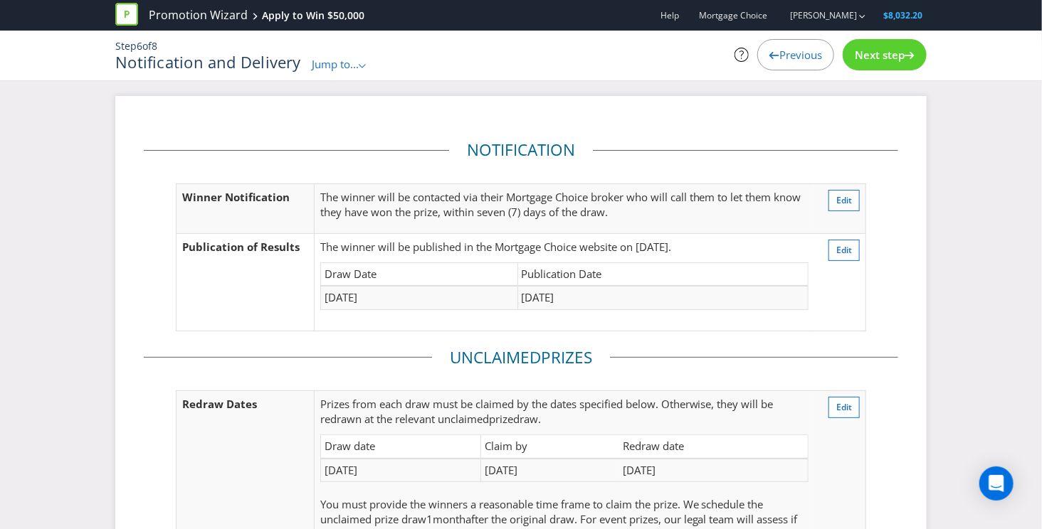
click at [903, 51] on span "Next step" at bounding box center [879, 55] width 50 height 14
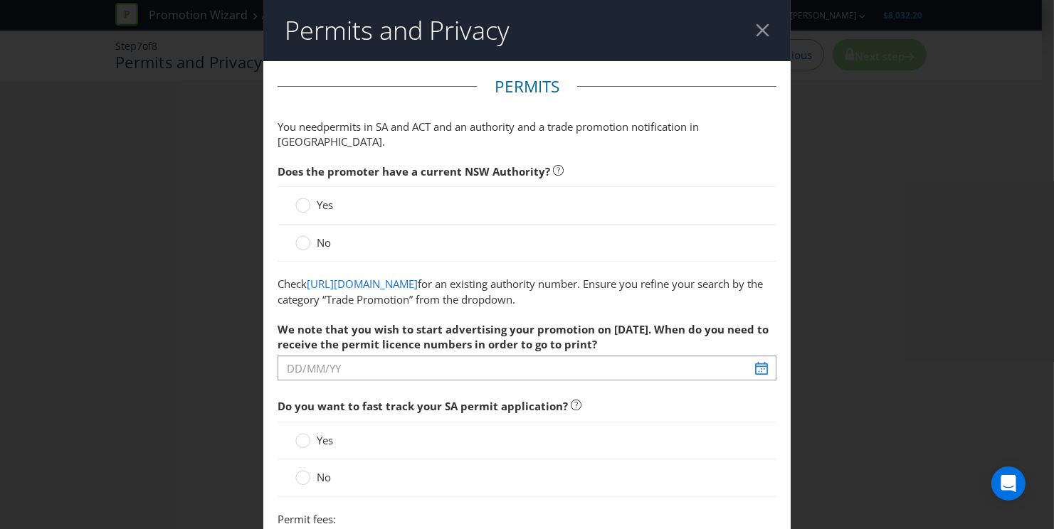
click at [313, 198] on label "Yes" at bounding box center [315, 205] width 41 height 15
click at [0, 0] on input "Yes" at bounding box center [0, 0] width 0 height 0
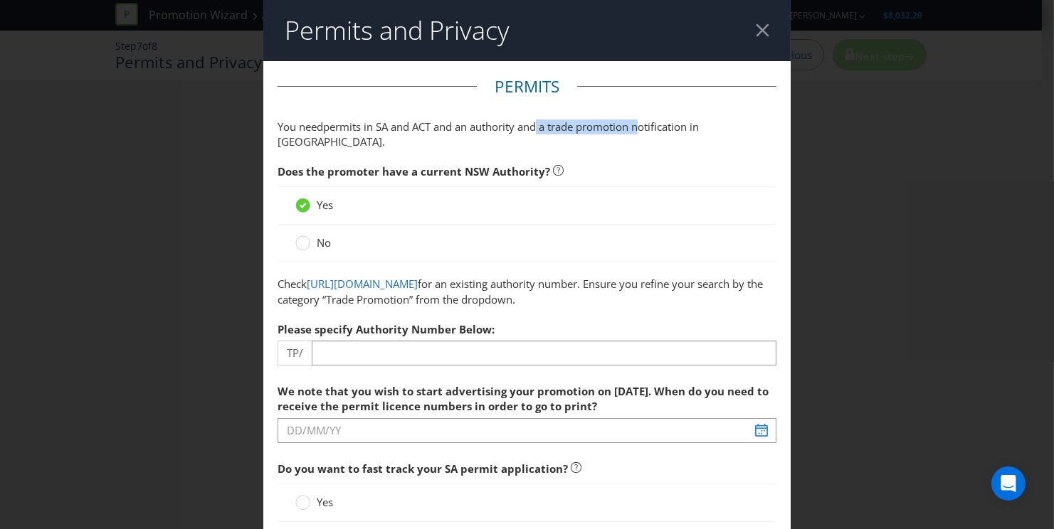
drag, startPoint x: 541, startPoint y: 129, endPoint x: 632, endPoint y: 152, distance: 94.0
click at [665, 132] on span "permits in SA and ACT and an authority and a trade promotion notification in [G…" at bounding box center [487, 134] width 421 height 29
click at [623, 159] on span "Does the promoter have a current NSW Authority?" at bounding box center [526, 171] width 499 height 29
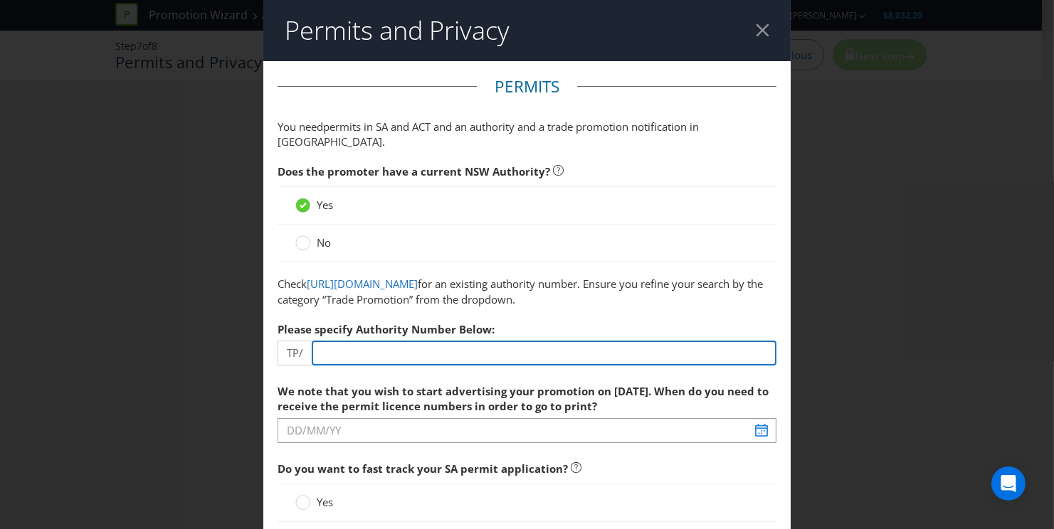
click at [463, 354] on input "number" at bounding box center [544, 353] width 465 height 25
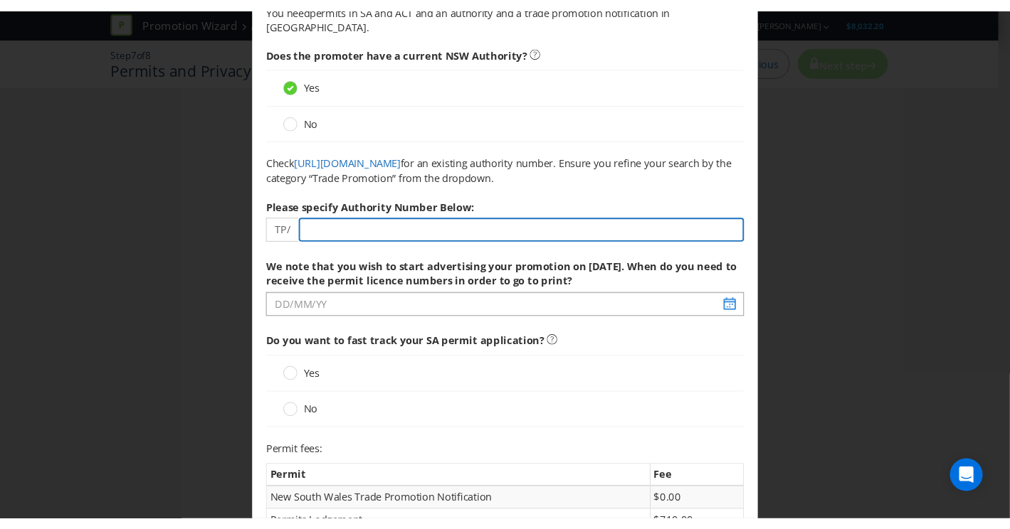
scroll to position [125, 0]
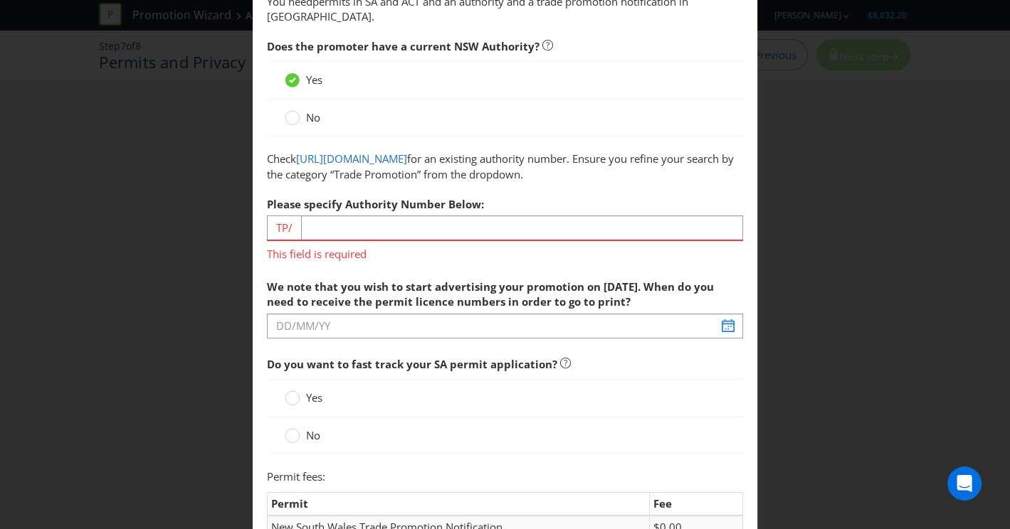
click at [297, 110] on label "No" at bounding box center [304, 117] width 38 height 15
click at [0, 0] on input "No" at bounding box center [0, 0] width 0 height 0
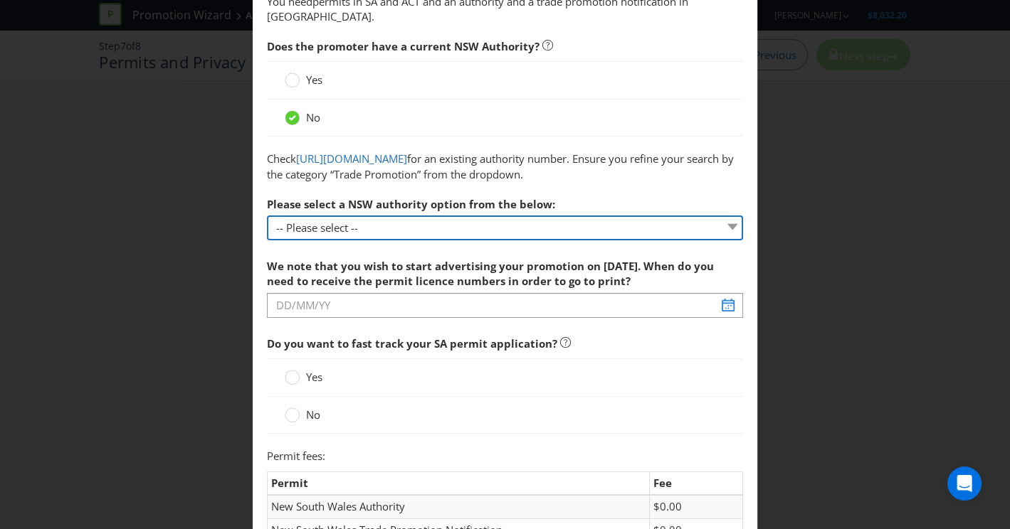
click at [352, 235] on select "-- Please select -- 1 year authority ($468) 3 year authority ($722) 5 year auth…" at bounding box center [505, 228] width 477 height 25
select select "PERMIT_NSW_3_YEAR_AUTHORITY"
click at [267, 216] on select "-- Please select -- 1 year authority ($468) 3 year authority ($722) 5 year auth…" at bounding box center [505, 228] width 477 height 25
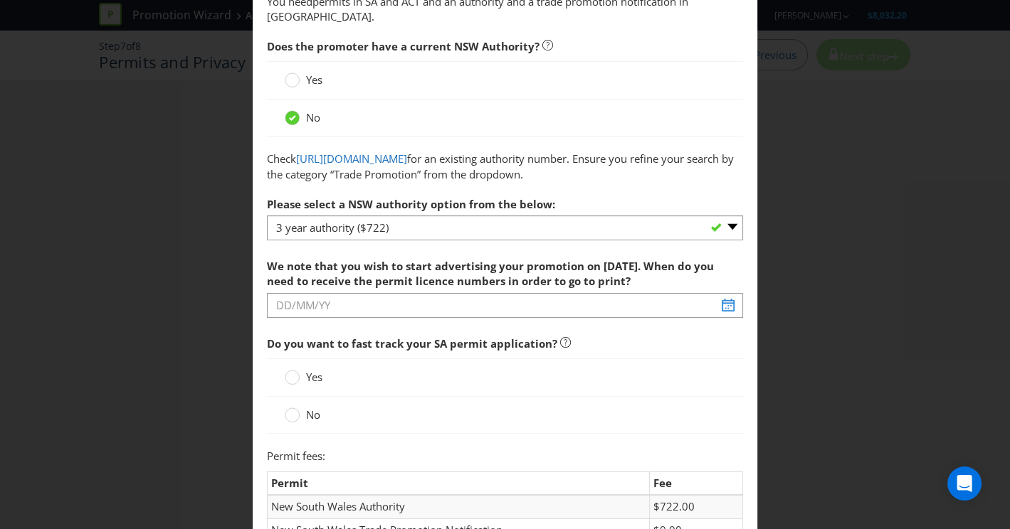
click at [398, 272] on span "We note that you wish to start advertising your promotion on [DATE]. When do yo…" at bounding box center [490, 273] width 447 height 29
drag, startPoint x: 365, startPoint y: 265, endPoint x: 616, endPoint y: 280, distance: 251.6
click at [616, 280] on span "We note that you wish to start advertising your promotion on [DATE]. When do yo…" at bounding box center [490, 273] width 447 height 29
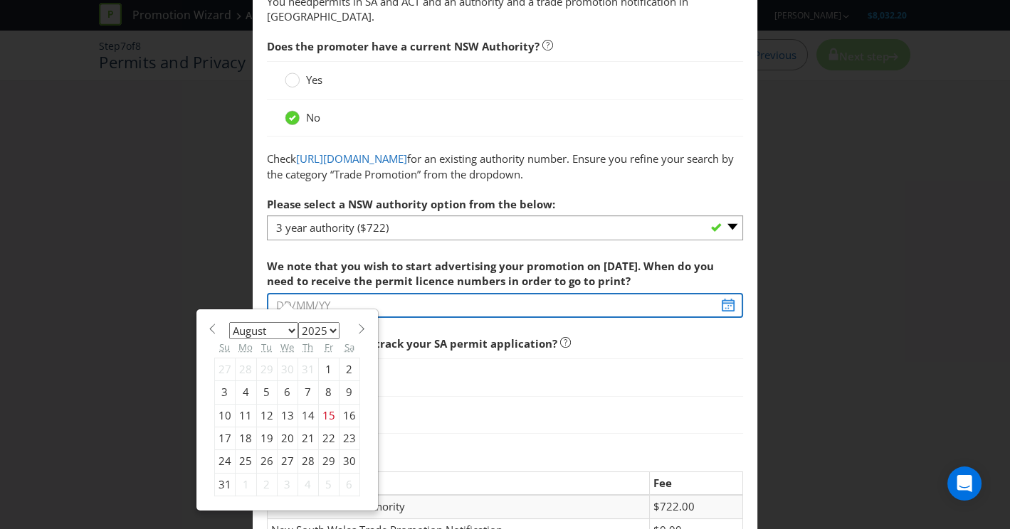
click at [720, 305] on input "text" at bounding box center [505, 305] width 477 height 25
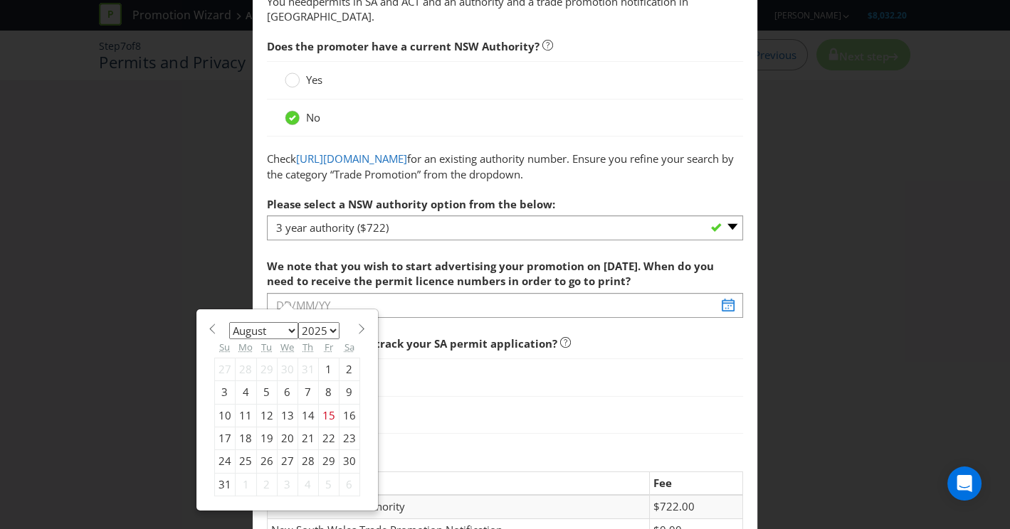
click at [338, 317] on div "January February March April May June July August September October November [D…" at bounding box center [287, 410] width 160 height 187
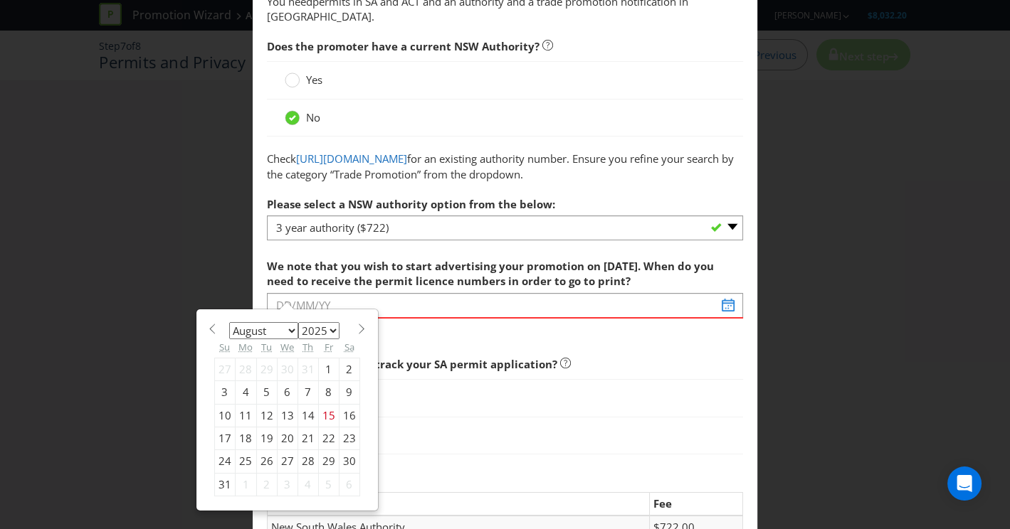
click at [356, 324] on span at bounding box center [361, 329] width 11 height 11
click at [211, 330] on span at bounding box center [212, 329] width 11 height 11
select select "7"
click at [244, 461] on div "25" at bounding box center [245, 461] width 21 height 23
type input "[DATE]"
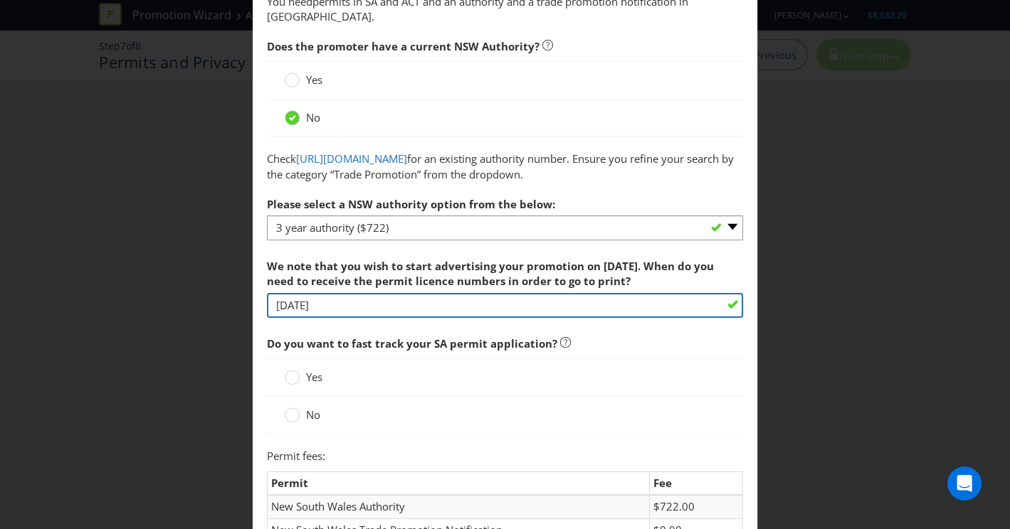
click at [535, 309] on input "[DATE]" at bounding box center [505, 305] width 477 height 25
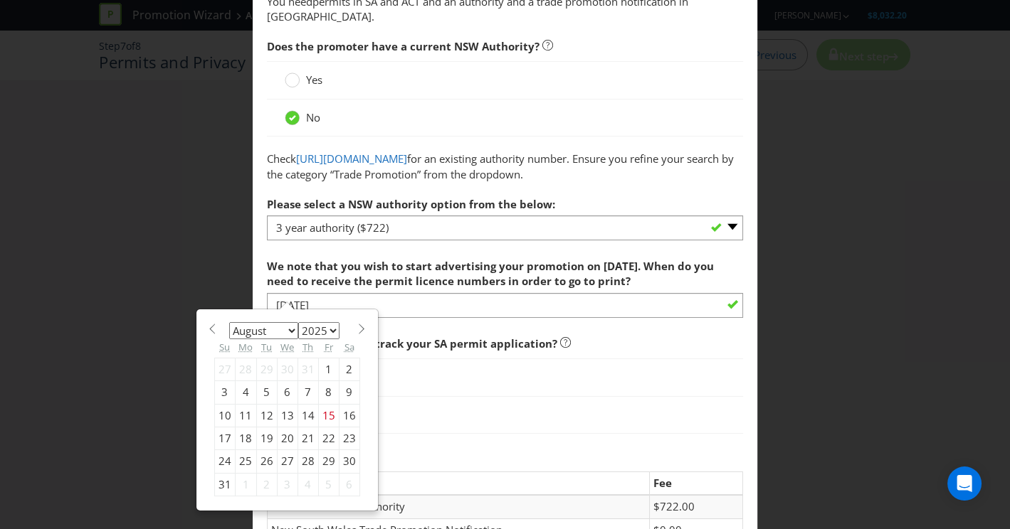
click at [354, 332] on div "January February March April May June July August September October November [D…" at bounding box center [287, 410] width 160 height 187
click at [356, 329] on span at bounding box center [361, 329] width 11 height 11
select select "8"
click at [541, 388] on div "Yes" at bounding box center [505, 378] width 477 height 38
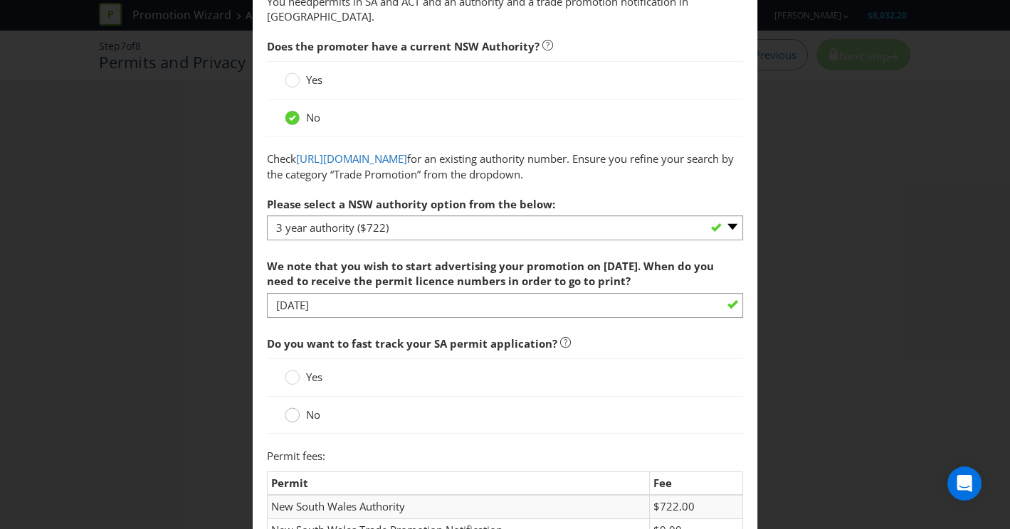
click at [291, 416] on circle at bounding box center [292, 415] width 14 height 14
click at [0, 0] on input "No" at bounding box center [0, 0] width 0 height 0
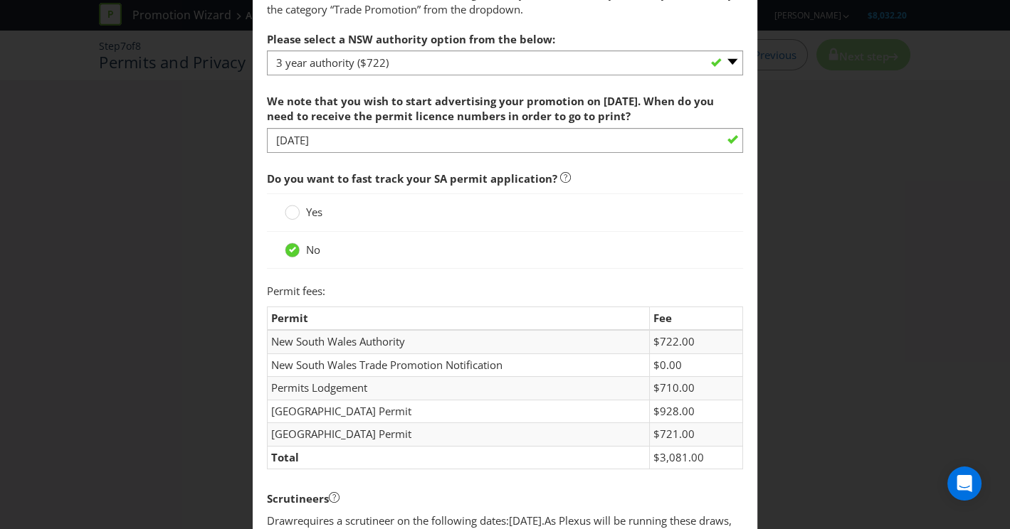
scroll to position [344, 0]
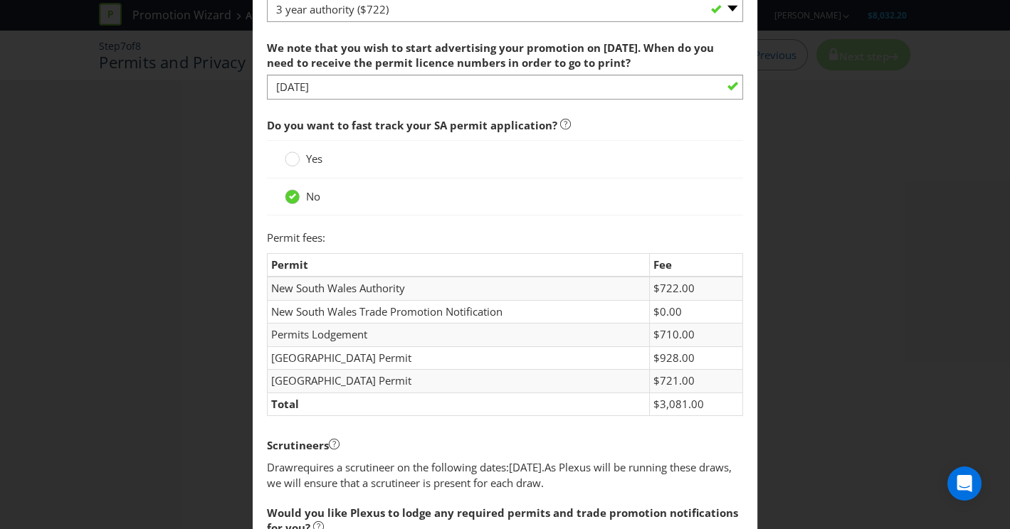
drag, startPoint x: 284, startPoint y: 161, endPoint x: 287, endPoint y: 169, distance: 8.3
click at [285, 161] on circle at bounding box center [292, 159] width 14 height 14
click at [0, 0] on input "Yes" at bounding box center [0, 0] width 0 height 0
click at [291, 191] on div at bounding box center [292, 192] width 7 height 7
click at [0, 0] on input "No" at bounding box center [0, 0] width 0 height 0
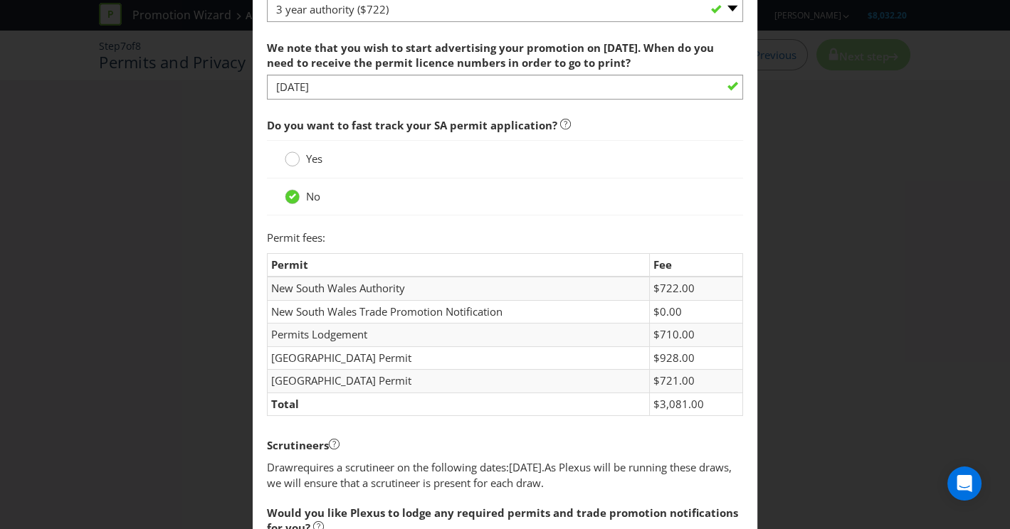
click at [290, 154] on div at bounding box center [292, 154] width 7 height 7
click at [0, 0] on input "Yes" at bounding box center [0, 0] width 0 height 0
click at [291, 201] on div at bounding box center [292, 198] width 14 height 18
click at [0, 0] on input "No" at bounding box center [0, 0] width 0 height 0
click at [286, 159] on circle at bounding box center [292, 159] width 14 height 14
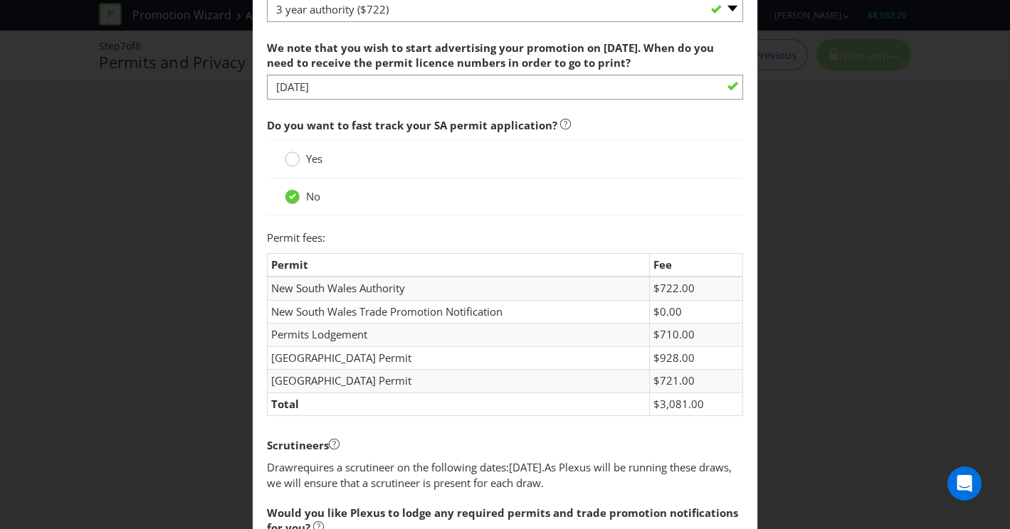
click at [0, 0] on input "Yes" at bounding box center [0, 0] width 0 height 0
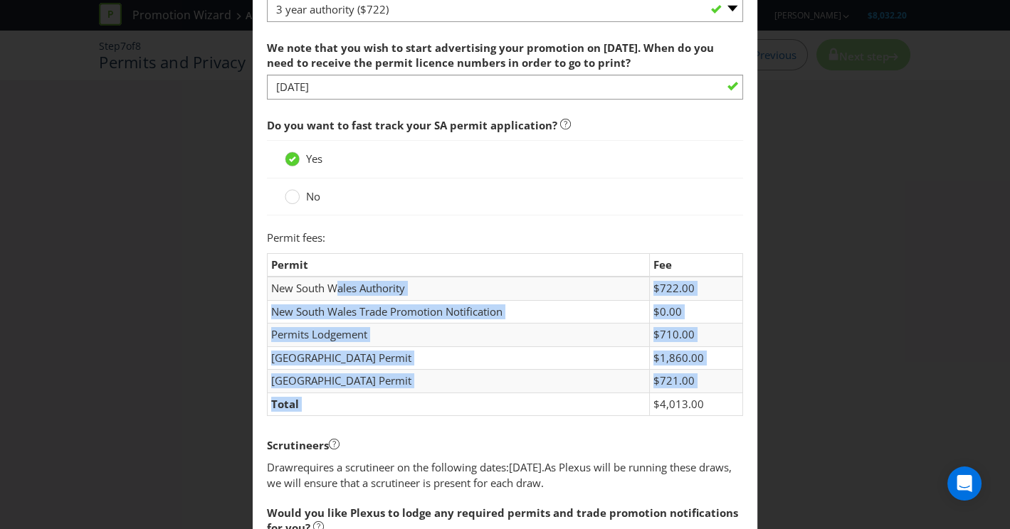
drag, startPoint x: 356, startPoint y: 280, endPoint x: 704, endPoint y: 393, distance: 366.5
click at [704, 391] on tbody "New South Wales Authority $722.00 [GEOGRAPHIC_DATA] Trade Promotion Notificatio…" at bounding box center [505, 346] width 476 height 139
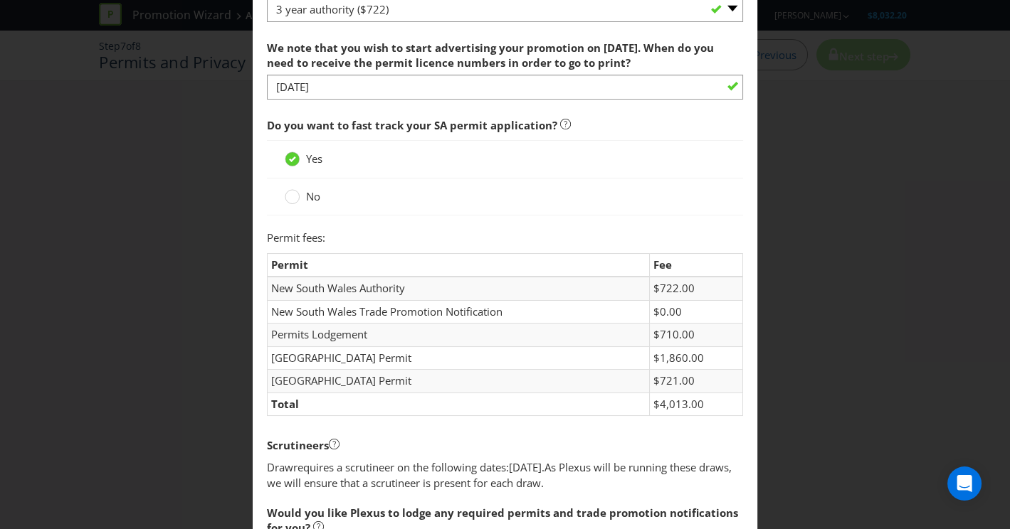
drag, startPoint x: 704, startPoint y: 393, endPoint x: 575, endPoint y: 420, distance: 132.1
click at [704, 394] on td "$4,013.00" at bounding box center [696, 404] width 93 height 23
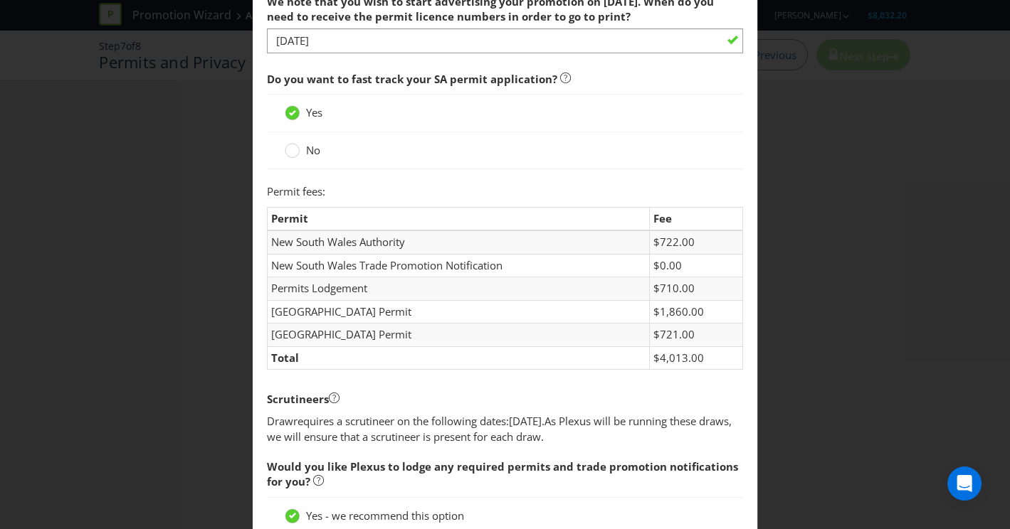
scroll to position [461, 0]
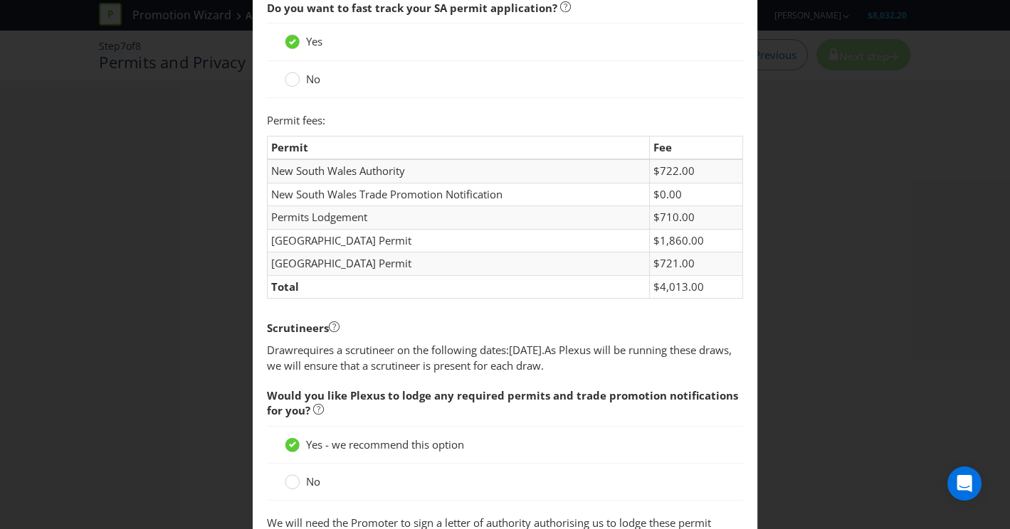
drag, startPoint x: 576, startPoint y: 364, endPoint x: 222, endPoint y: 309, distance: 357.8
click at [221, 309] on div "Permits and Privacy Permits You need permits in SA and ACT and an authority and…" at bounding box center [505, 264] width 1010 height 529
click at [305, 351] on span "requires a scrutineer on the following dates:" at bounding box center [401, 350] width 216 height 14
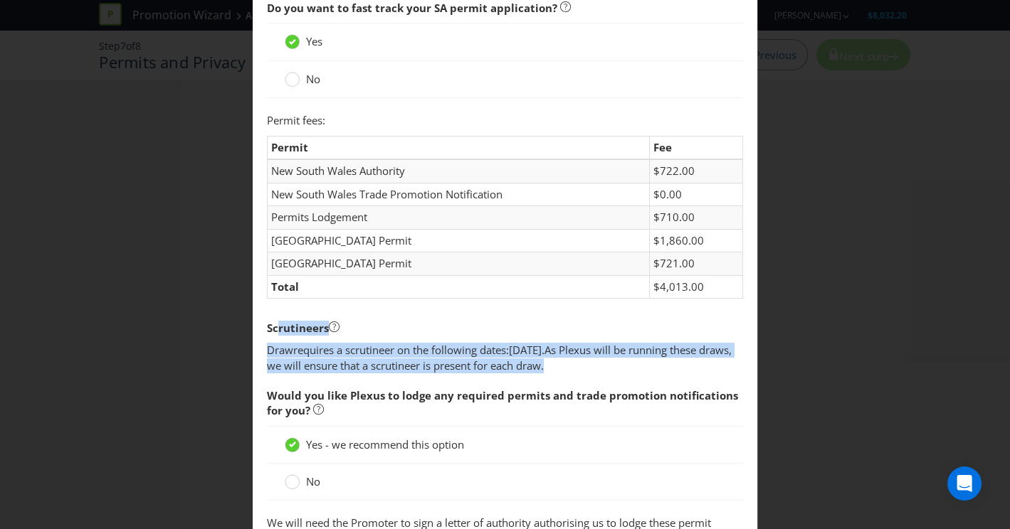
drag, startPoint x: 274, startPoint y: 328, endPoint x: 599, endPoint y: 369, distance: 327.8
click at [592, 370] on fieldset "Permits You need permits in SA and ACT and an authority and a trade promotion n…" at bounding box center [505, 458] width 477 height 1688
click at [601, 367] on p "Draw requires a scrutineer on the following dates: [DATE] . As Plexus will be r…" at bounding box center [505, 358] width 477 height 31
drag, startPoint x: 605, startPoint y: 364, endPoint x: 424, endPoint y: 297, distance: 193.4
click at [421, 300] on span "Does the promoter have a current NSW Authority? Yes No Check [URL][DOMAIN_NAME]…" at bounding box center [505, 495] width 477 height 1598
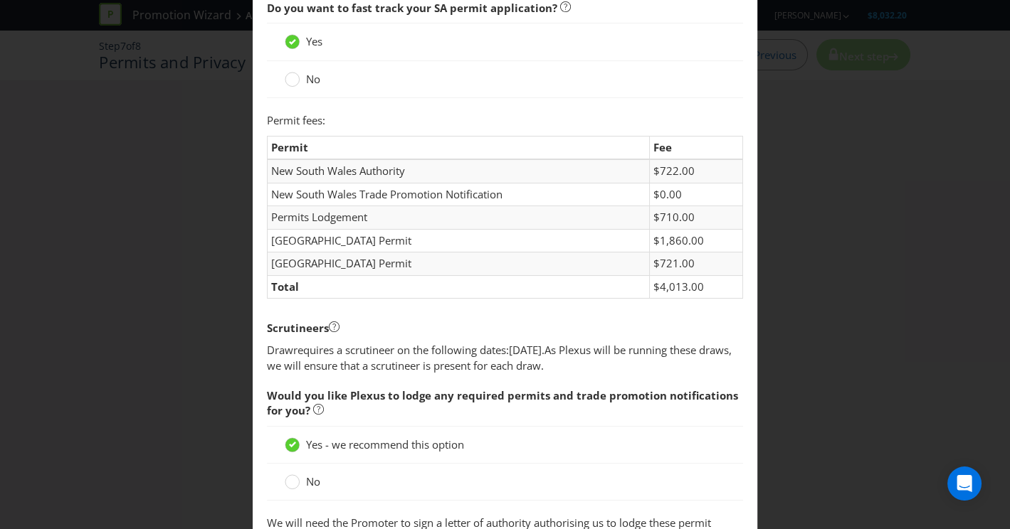
drag, startPoint x: 464, startPoint y: 359, endPoint x: 462, endPoint y: 373, distance: 13.7
click at [465, 360] on span "As Plexus will be running these draws, we will ensure that a scrutineer is pres…" at bounding box center [499, 357] width 465 height 29
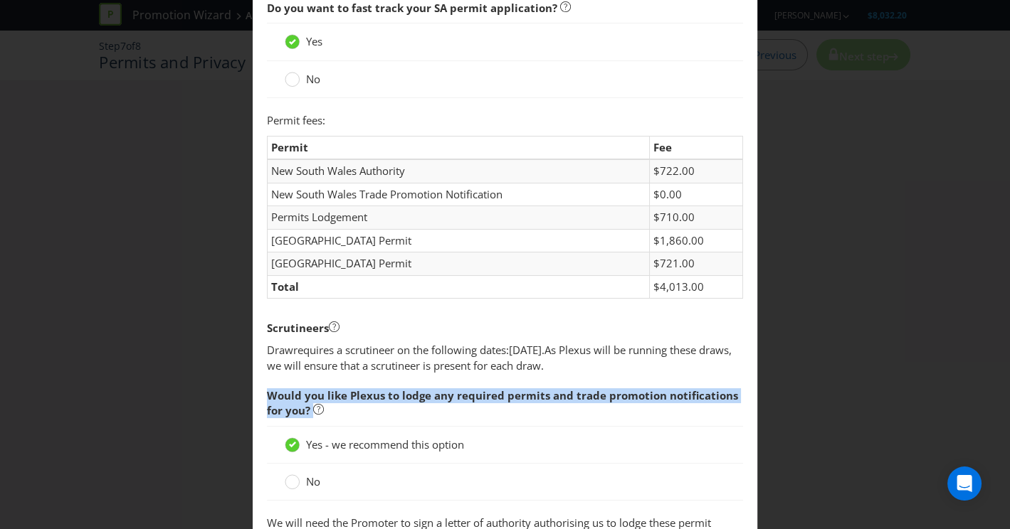
drag, startPoint x: 383, startPoint y: 383, endPoint x: 480, endPoint y: 412, distance: 100.4
click at [480, 412] on span "Would you like Plexus to lodge any required permits and trade promotion notific…" at bounding box center [505, 403] width 477 height 45
click at [479, 412] on span "Would you like Plexus to lodge any required permits and trade promotion notific…" at bounding box center [505, 403] width 477 height 45
drag, startPoint x: 418, startPoint y: 406, endPoint x: 377, endPoint y: 356, distance: 64.7
click at [375, 369] on span "Does the promoter have a current NSW Authority? Yes No Check [URL][DOMAIN_NAME]…" at bounding box center [505, 495] width 477 height 1598
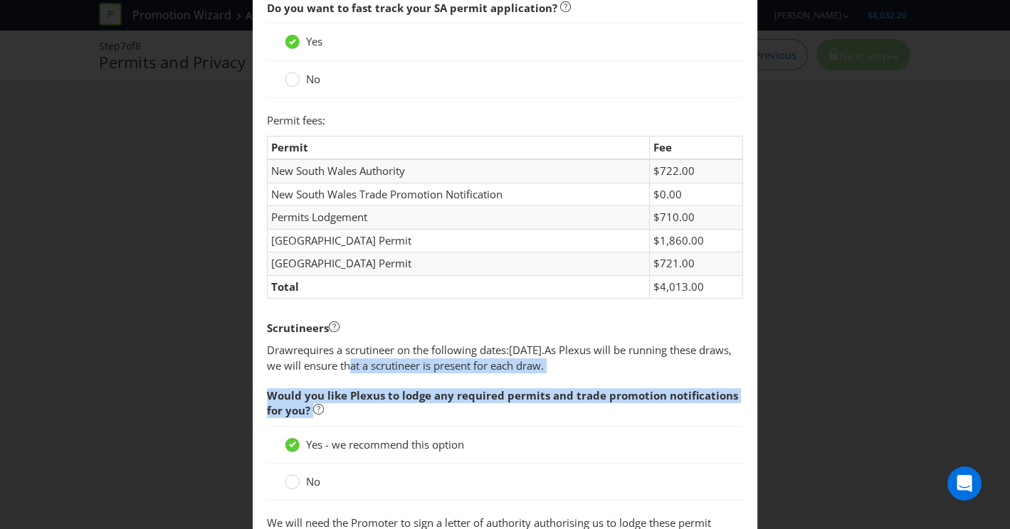
click at [408, 370] on fieldset "Permits You need permits in SA and ACT and an authority and a trade promotion n…" at bounding box center [505, 458] width 477 height 1688
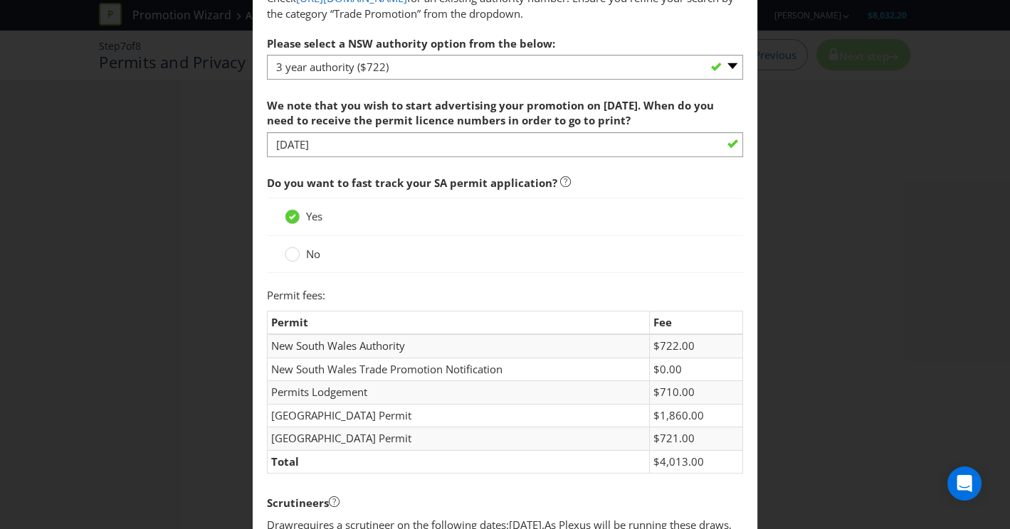
scroll to position [275, 0]
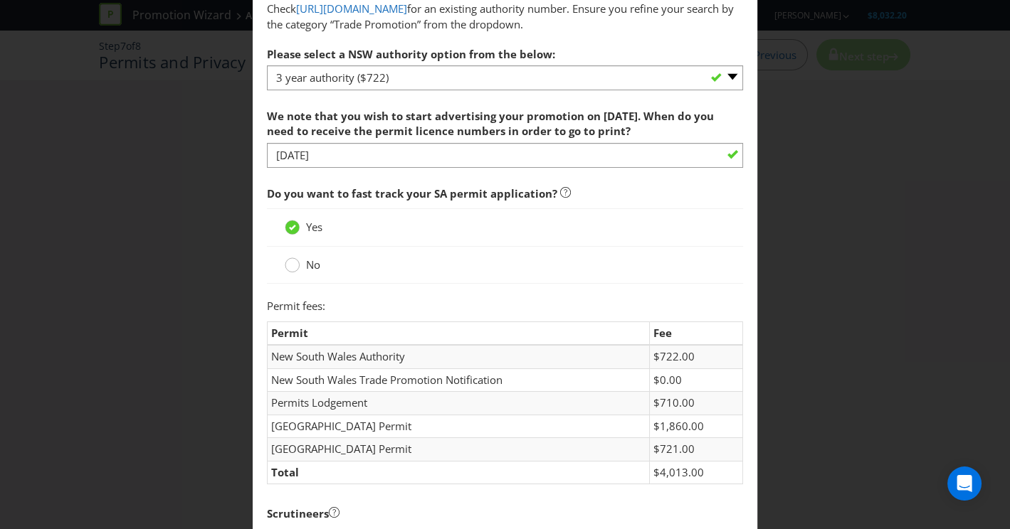
click at [290, 266] on circle at bounding box center [292, 265] width 14 height 14
click at [0, 0] on input "No" at bounding box center [0, 0] width 0 height 0
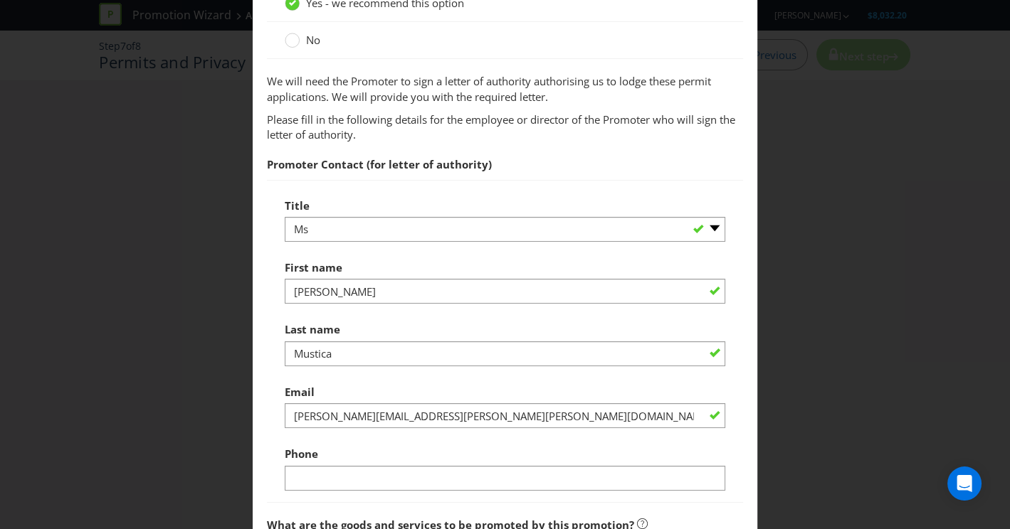
scroll to position [904, 0]
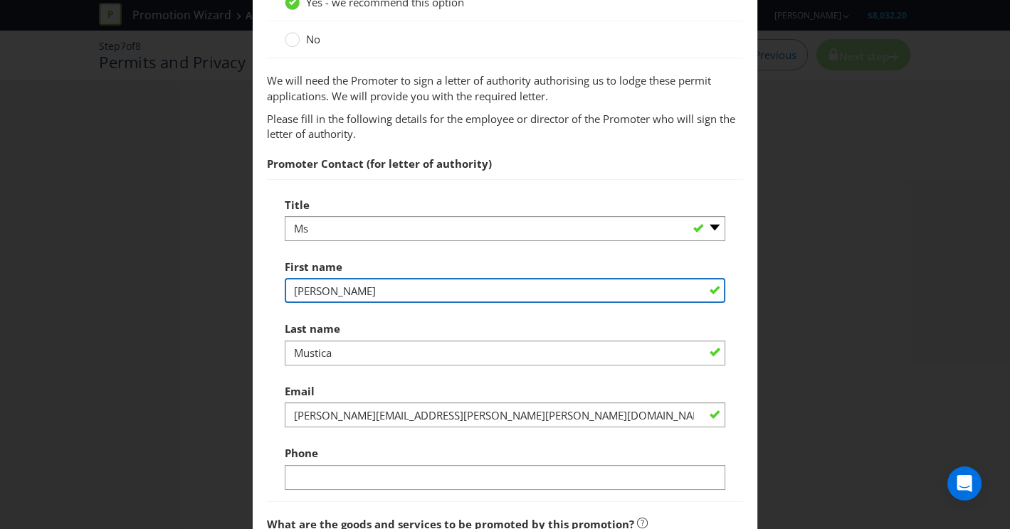
drag, startPoint x: 364, startPoint y: 281, endPoint x: 243, endPoint y: 272, distance: 120.5
click at [246, 273] on div "Permits and Privacy Permits You need permits in SA and ACT and an authority and…" at bounding box center [505, 264] width 1010 height 529
type input "[PERSON_NAME]"
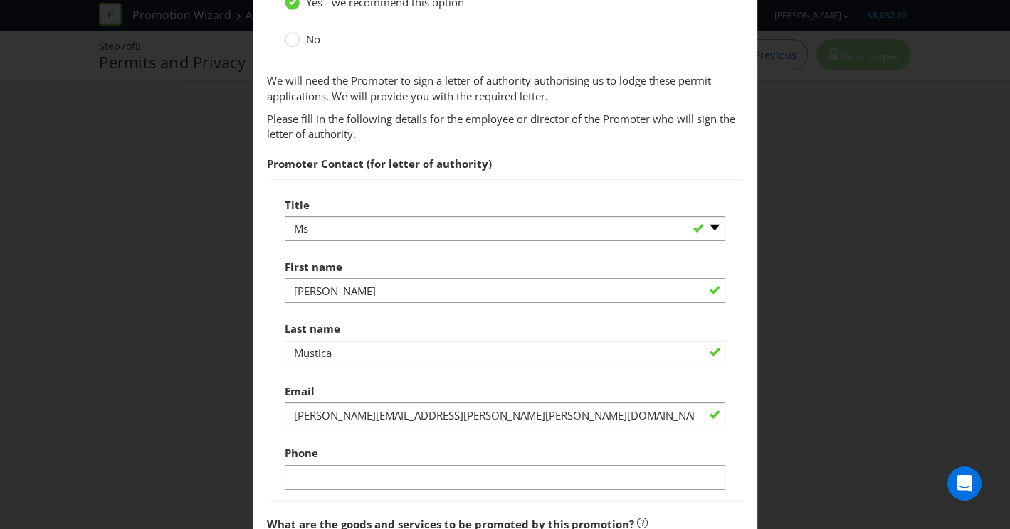
click at [373, 365] on div at bounding box center [505, 365] width 441 height 1
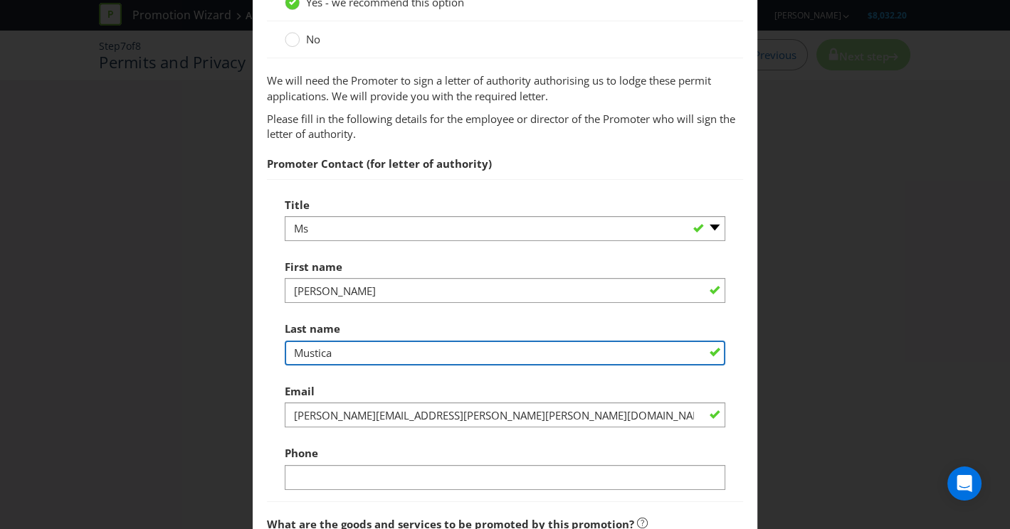
click at [372, 354] on input "Mustica" at bounding box center [505, 353] width 441 height 25
type input "[PERSON_NAME]"
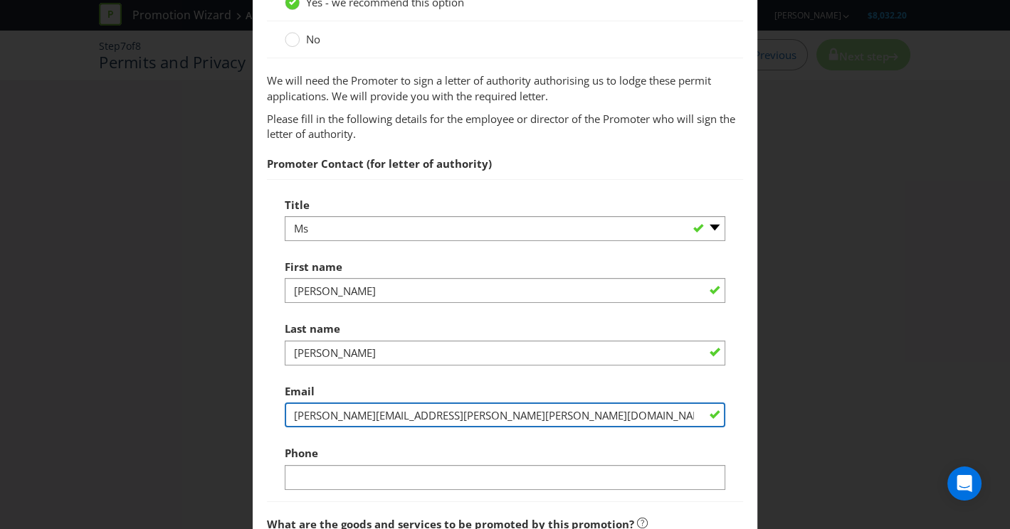
drag, startPoint x: 456, startPoint y: 404, endPoint x: 126, endPoint y: 404, distance: 330.1
click at [126, 404] on div "Permits and Privacy Permits You need permits in SA and ACT and an authority and…" at bounding box center [505, 264] width 1010 height 529
type input "[PERSON_NAME][EMAIL_ADDRESS][PERSON_NAME][PERSON_NAME][DOMAIN_NAME]"
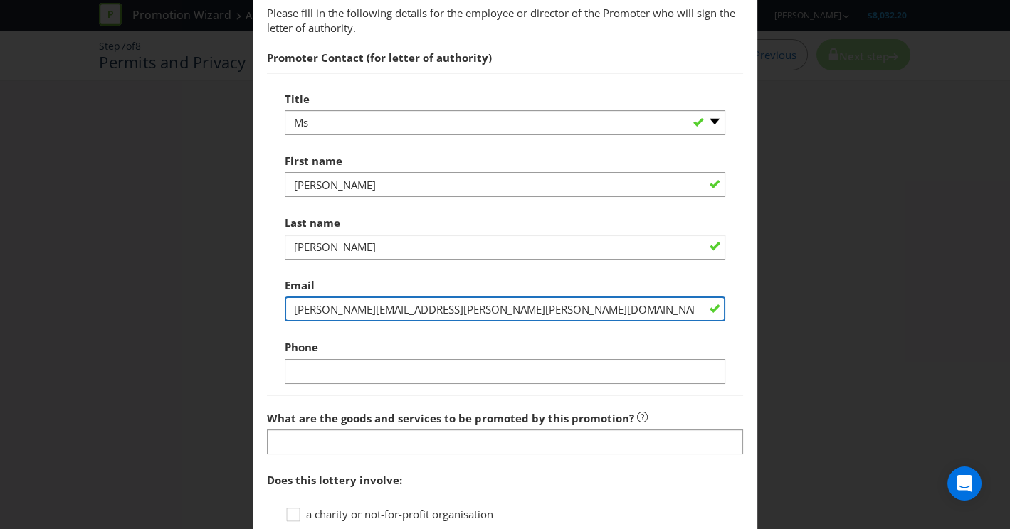
scroll to position [1019, 0]
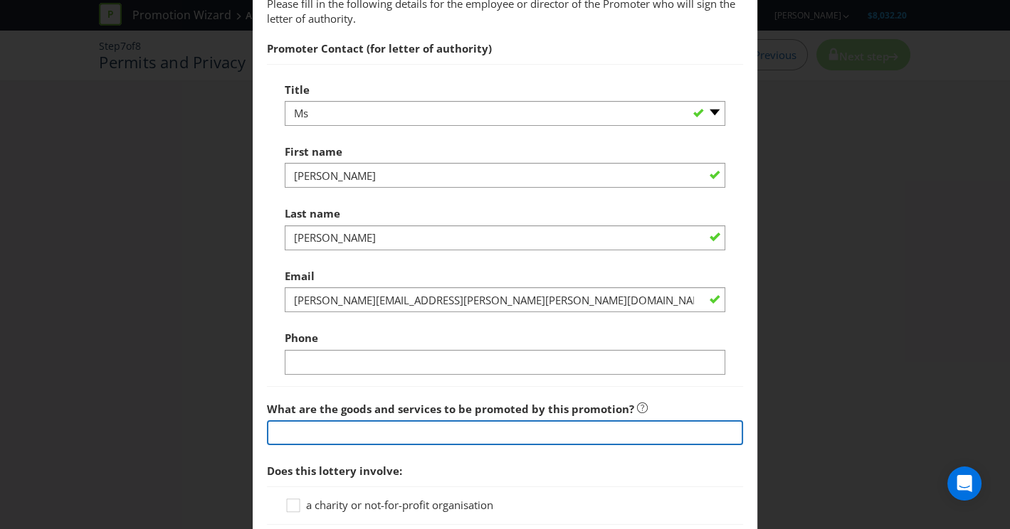
click at [363, 420] on input "text" at bounding box center [505, 432] width 477 height 25
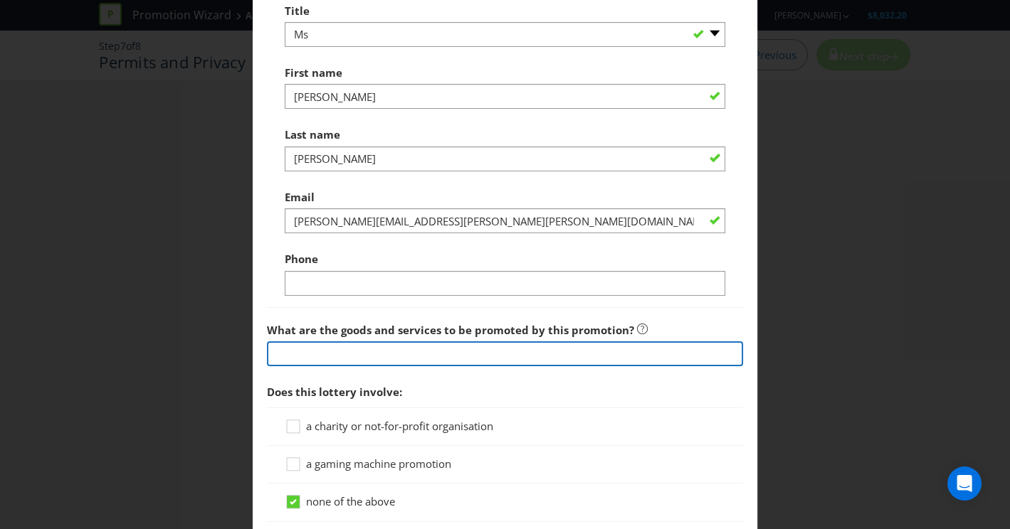
scroll to position [1099, 0]
type input "Financial services"
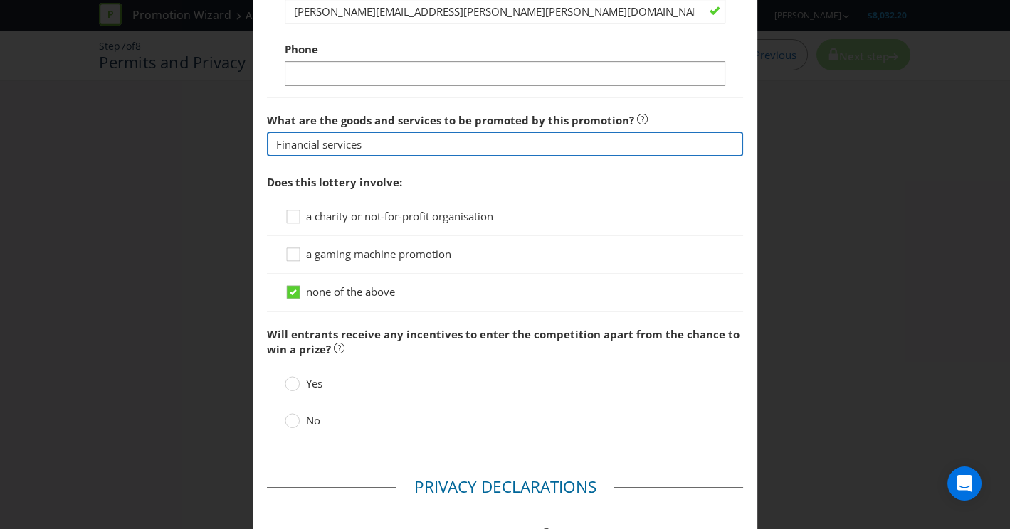
scroll to position [1316, 0]
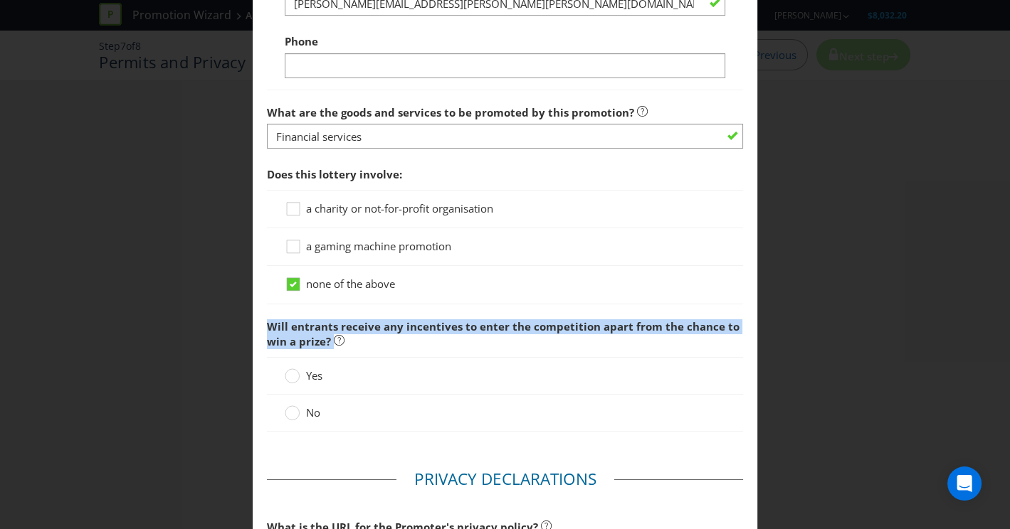
drag, startPoint x: 255, startPoint y: 317, endPoint x: 408, endPoint y: 337, distance: 153.6
click at [408, 337] on span "Will entrants receive any incentives to enter the competition apart from the ch…" at bounding box center [505, 334] width 477 height 45
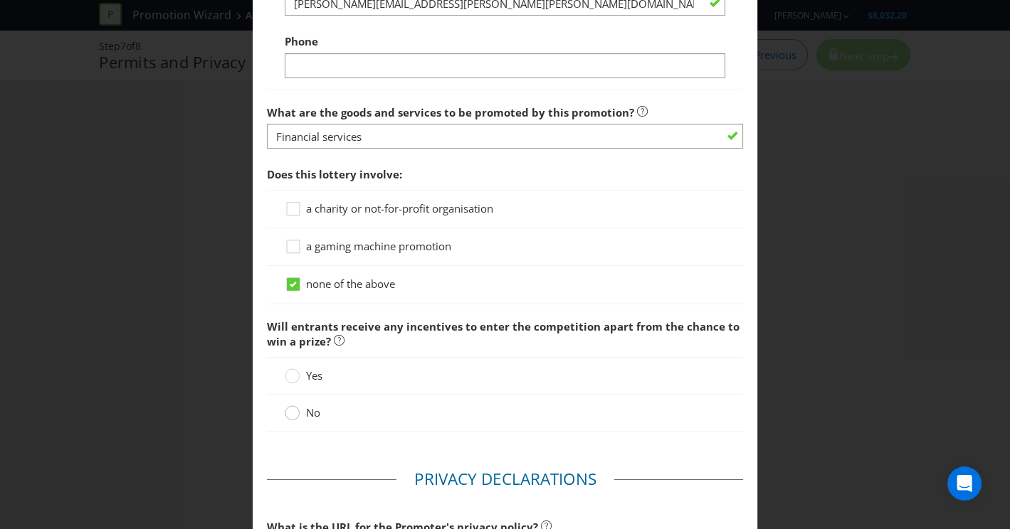
click at [289, 408] on circle at bounding box center [292, 413] width 14 height 14
click at [0, 0] on input "No" at bounding box center [0, 0] width 0 height 0
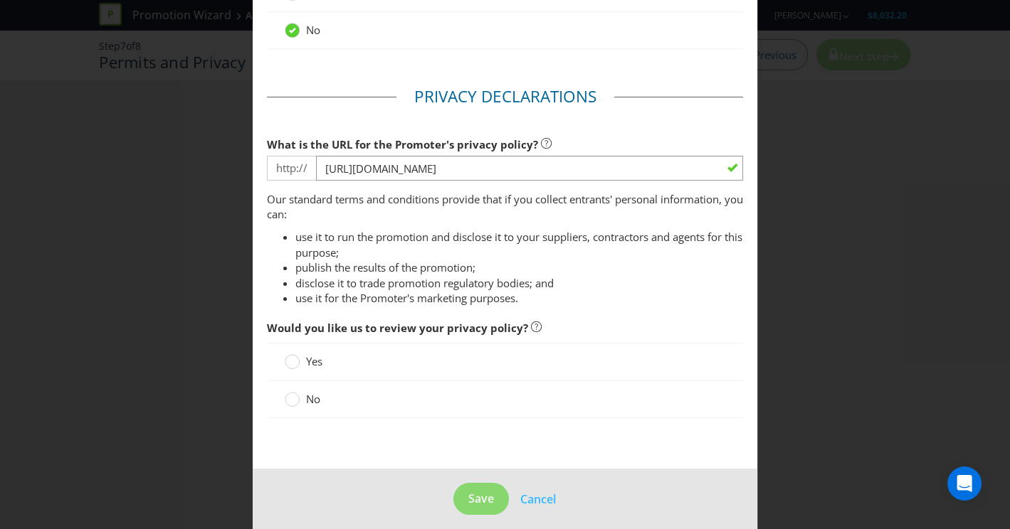
scroll to position [1699, 0]
click at [292, 404] on div "No" at bounding box center [505, 399] width 477 height 37
click at [292, 395] on circle at bounding box center [292, 399] width 14 height 14
click at [0, 0] on input "No" at bounding box center [0, 0] width 0 height 0
click at [464, 482] on button "Save" at bounding box center [480, 498] width 55 height 32
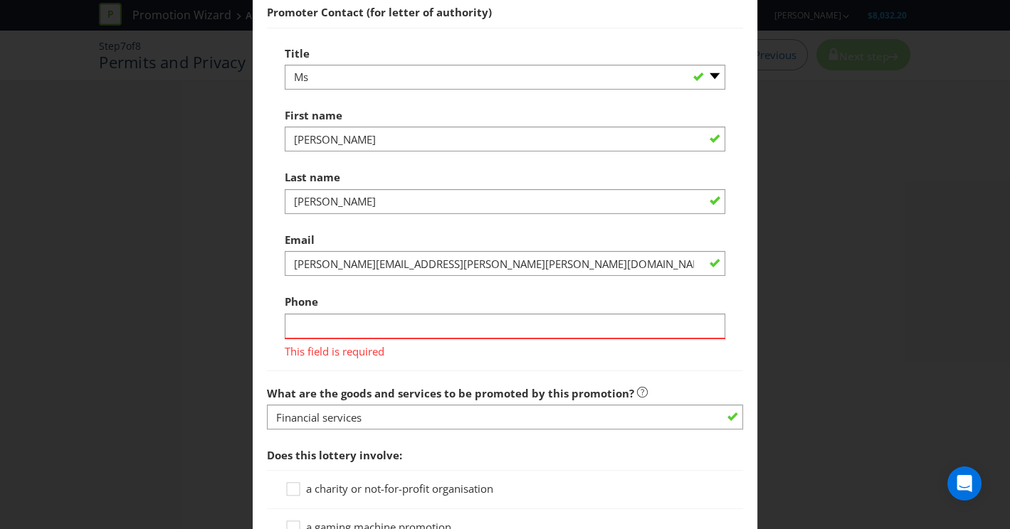
scroll to position [1060, 0]
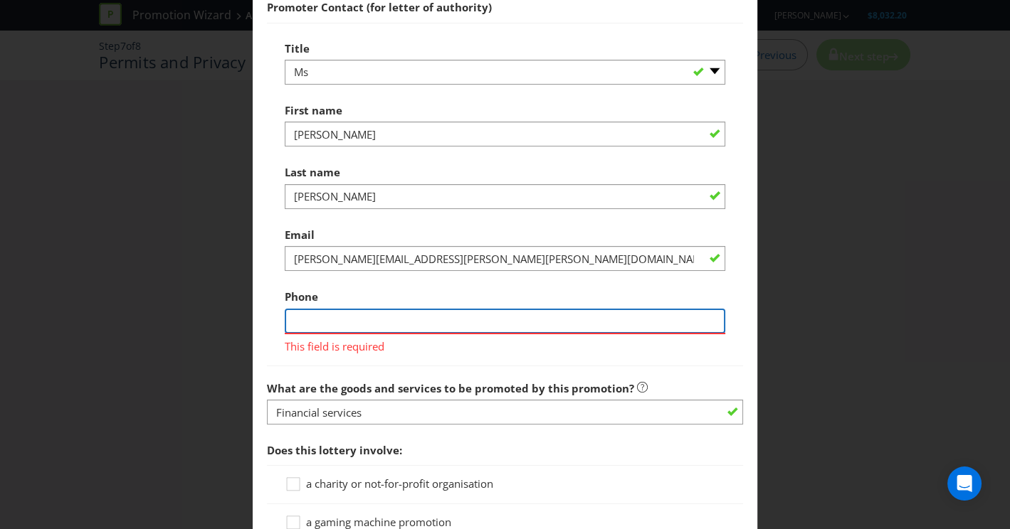
click at [351, 309] on input "text" at bounding box center [505, 321] width 441 height 25
type input "0"
paste input "+61 (431) 127417"
drag, startPoint x: 340, startPoint y: 318, endPoint x: 228, endPoint y: 319, distance: 111.7
click at [228, 319] on div "Permits and Privacy Permits You need permits in SA and ACT and an authority and…" at bounding box center [505, 264] width 1010 height 529
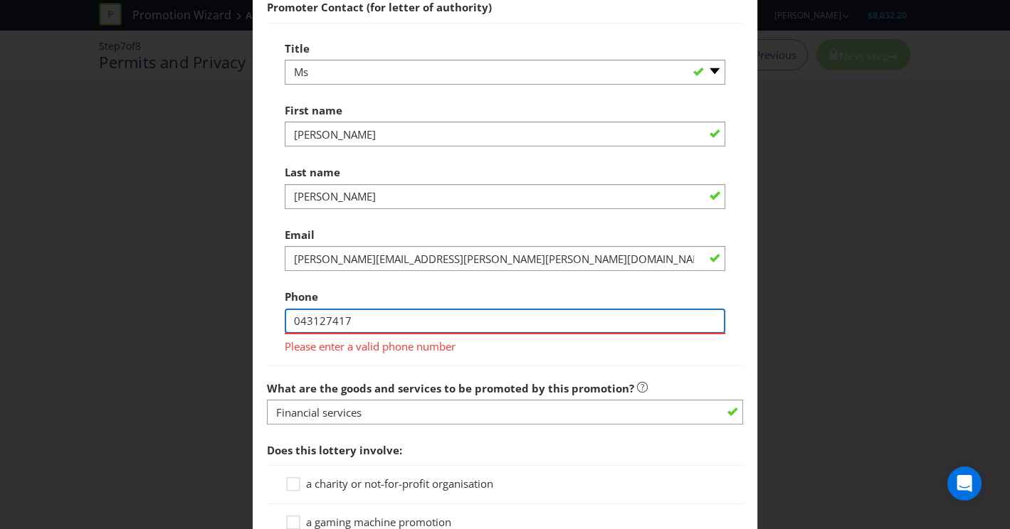
click at [314, 314] on input "043127417" at bounding box center [505, 321] width 441 height 25
click at [332, 309] on input "043127417" at bounding box center [505, 321] width 441 height 25
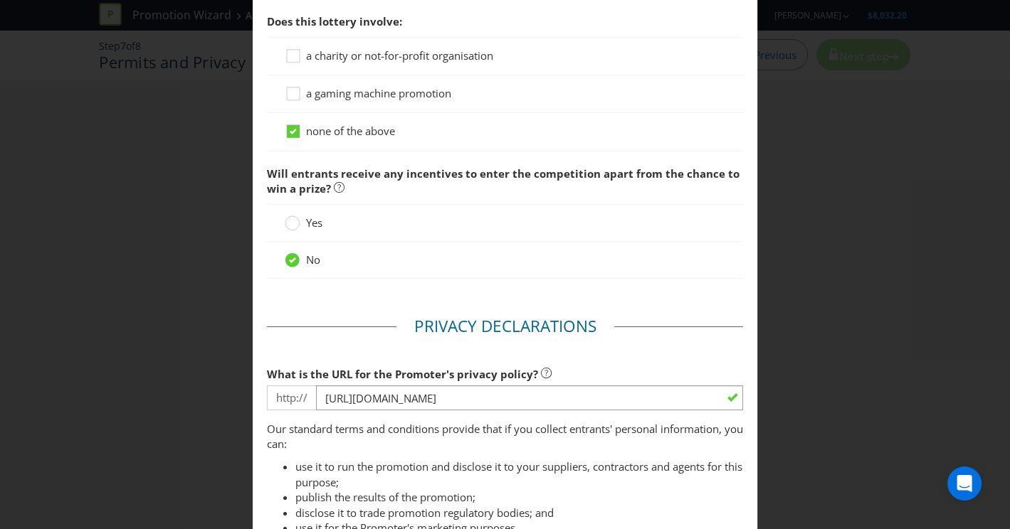
scroll to position [1202, 0]
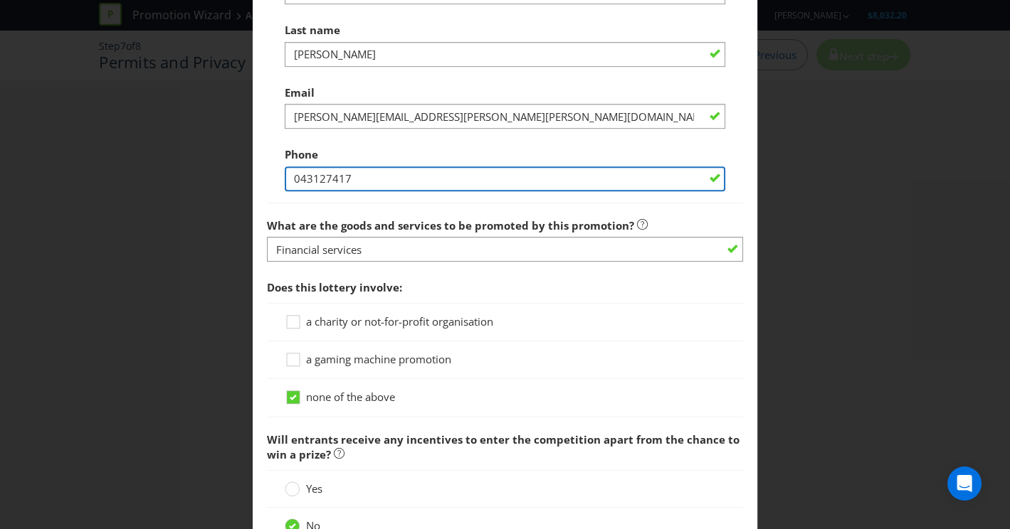
click at [316, 171] on input "043127417" at bounding box center [505, 178] width 441 height 25
type input "0431127417"
click at [311, 175] on input "0431127417" at bounding box center [505, 178] width 441 height 25
drag, startPoint x: 316, startPoint y: 174, endPoint x: 406, endPoint y: 204, distance: 95.2
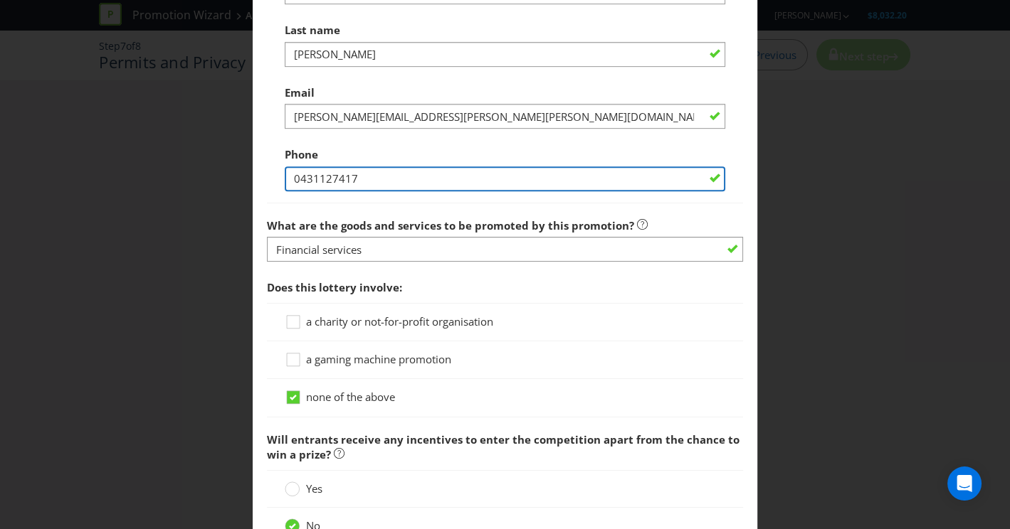
click at [398, 181] on input "0431127417" at bounding box center [505, 178] width 441 height 25
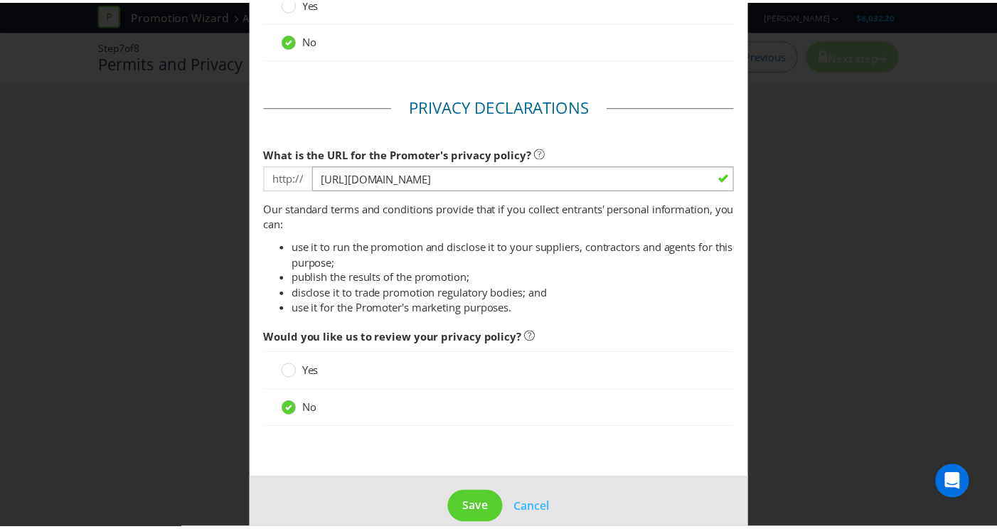
scroll to position [1699, 0]
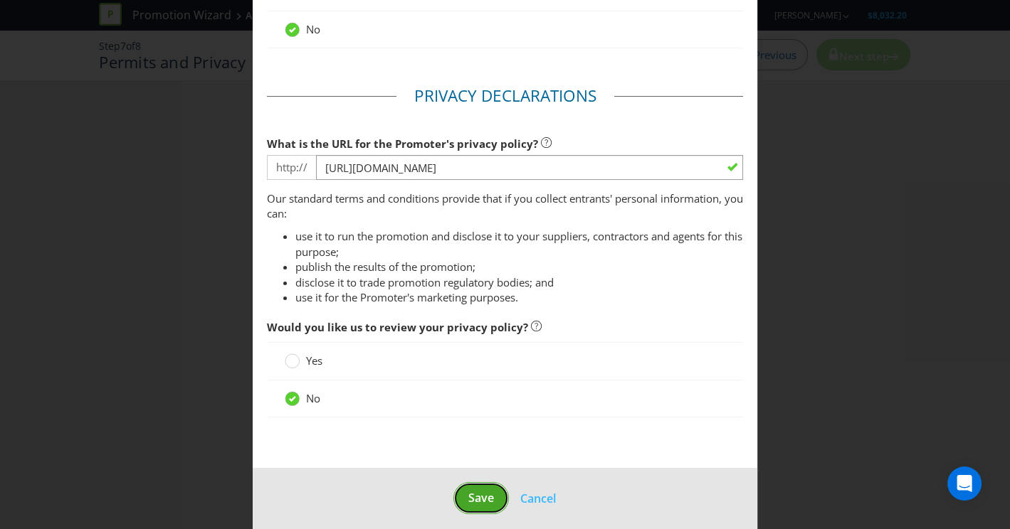
click at [471, 490] on span "Save" at bounding box center [481, 498] width 26 height 16
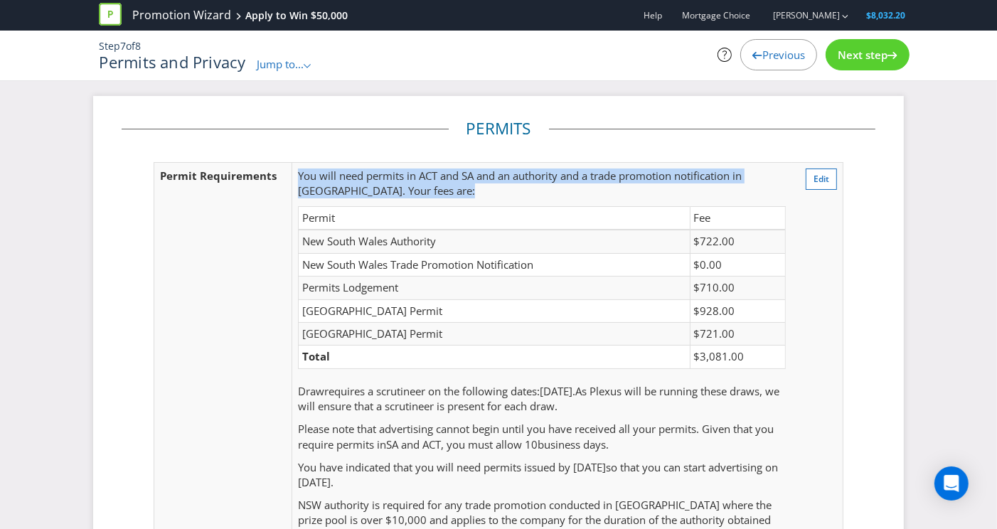
drag, startPoint x: 308, startPoint y: 159, endPoint x: 415, endPoint y: 182, distance: 109.3
click at [415, 182] on td "You will need permits in ACT and SA and an authority and a trade promotion noti…" at bounding box center [542, 367] width 500 height 411
click at [415, 182] on p "You will need permits in ACT and SA and an authority and a trade promotion noti…" at bounding box center [542, 184] width 488 height 31
drag, startPoint x: 406, startPoint y: 186, endPoint x: 296, endPoint y: 154, distance: 114.8
click at [296, 154] on fieldset "Permits Permit Requirements You will need permits in ACT and SA and an authorit…" at bounding box center [499, 411] width 754 height 588
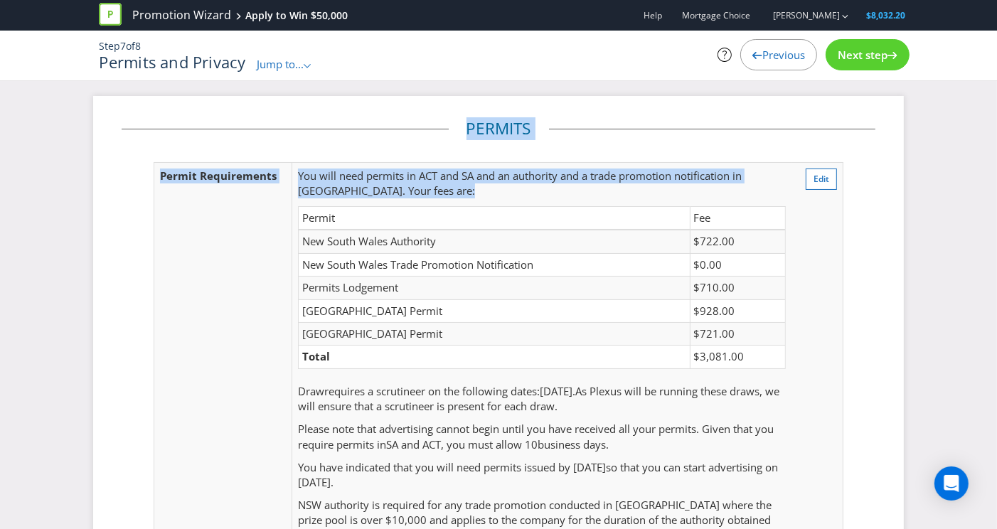
click at [368, 164] on td "You will need permits in ACT and SA and an authority and a trade promotion noti…" at bounding box center [542, 367] width 500 height 411
drag, startPoint x: 302, startPoint y: 169, endPoint x: 745, endPoint y: 379, distance: 490.1
click at [774, 376] on td "You will need permits in ACT and SA and an authority and a trade promotion noti…" at bounding box center [542, 367] width 500 height 411
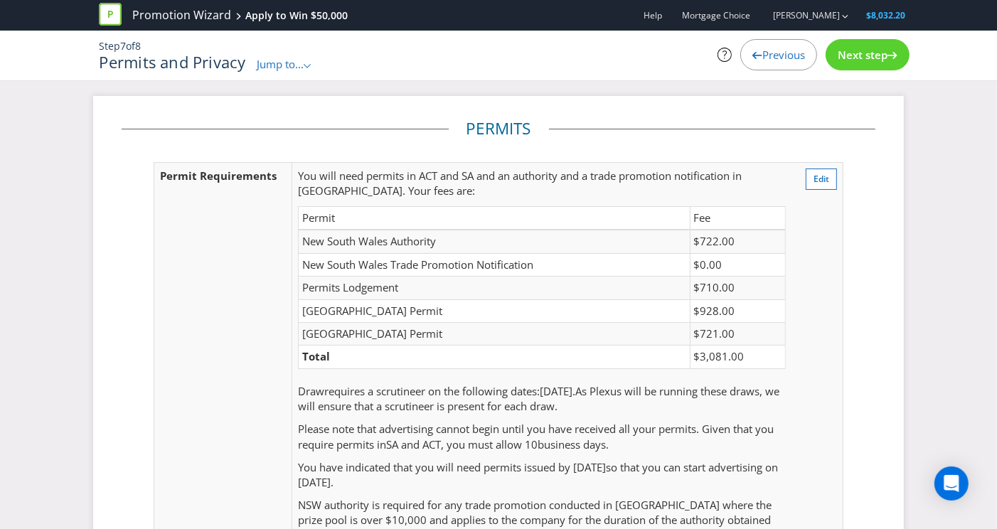
click at [732, 384] on span "As Plexus will be running these draws, we will ensure that a scrutineer is pres…" at bounding box center [539, 398] width 482 height 29
click at [884, 14] on span "$8,032.20" at bounding box center [886, 15] width 39 height 12
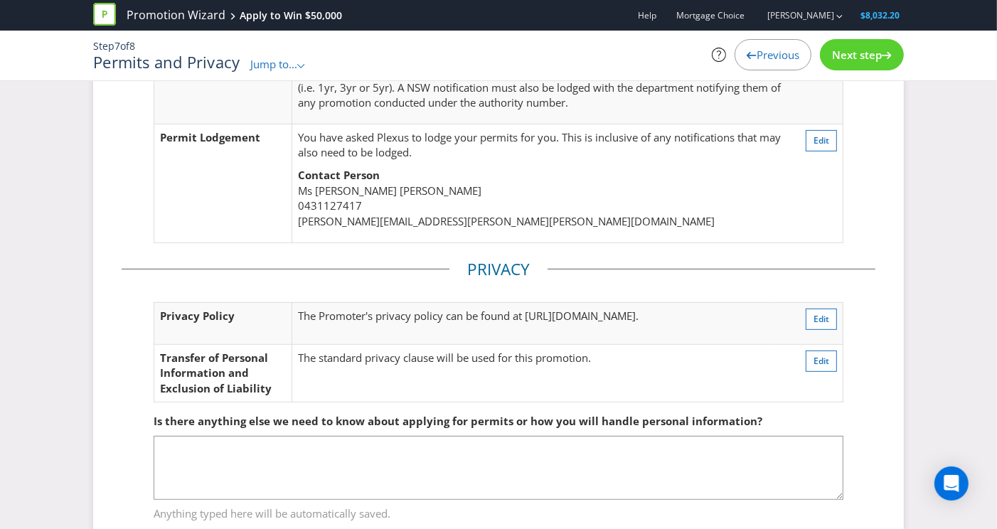
scroll to position [447, 0]
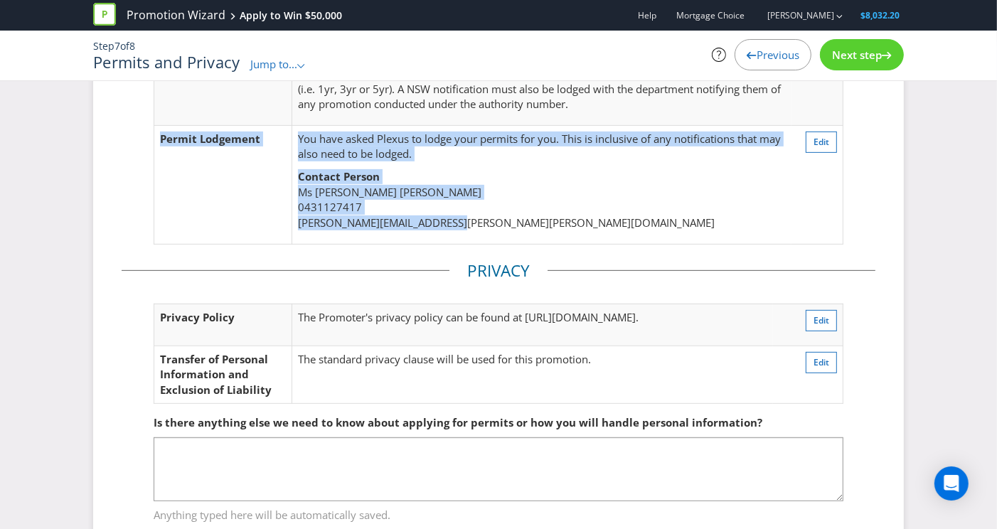
drag, startPoint x: 489, startPoint y: 217, endPoint x: 291, endPoint y: 123, distance: 219.0
click at [291, 126] on tr "Permit Lodgement You have asked Plexus to lodge your permits for you. This is i…" at bounding box center [498, 185] width 689 height 119
drag, startPoint x: 430, startPoint y: 184, endPoint x: 434, endPoint y: 191, distance: 7.7
click at [430, 184] on p "Contact Person [PERSON_NAME] 0431127417 [PERSON_NAME][EMAIL_ADDRESS][PERSON_NAM…" at bounding box center [542, 199] width 488 height 61
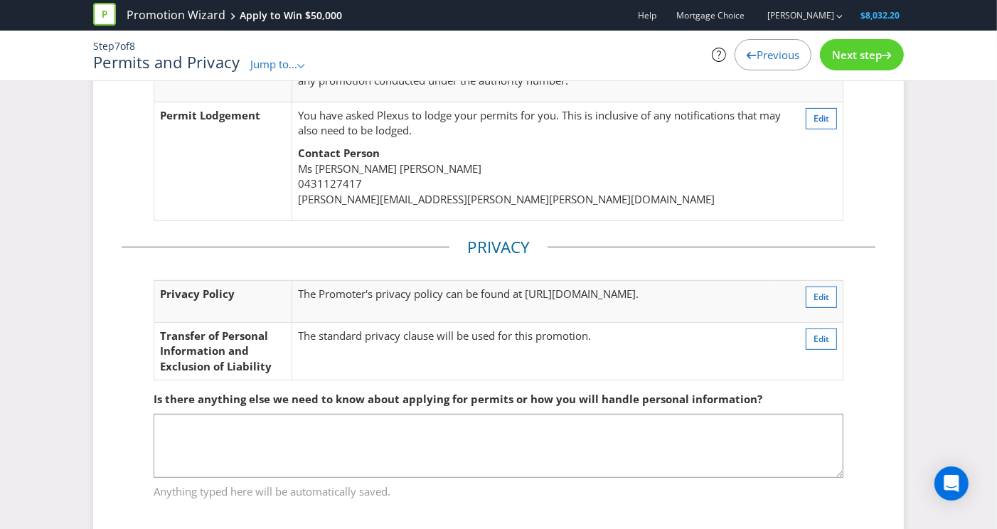
scroll to position [489, 0]
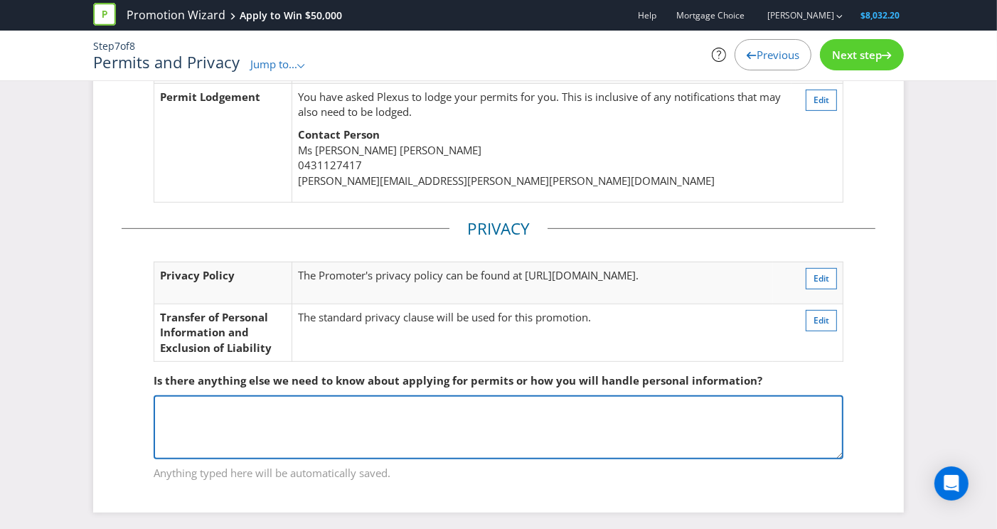
click at [428, 396] on textarea at bounding box center [499, 428] width 690 height 64
click at [430, 396] on textarea at bounding box center [499, 428] width 690 height 64
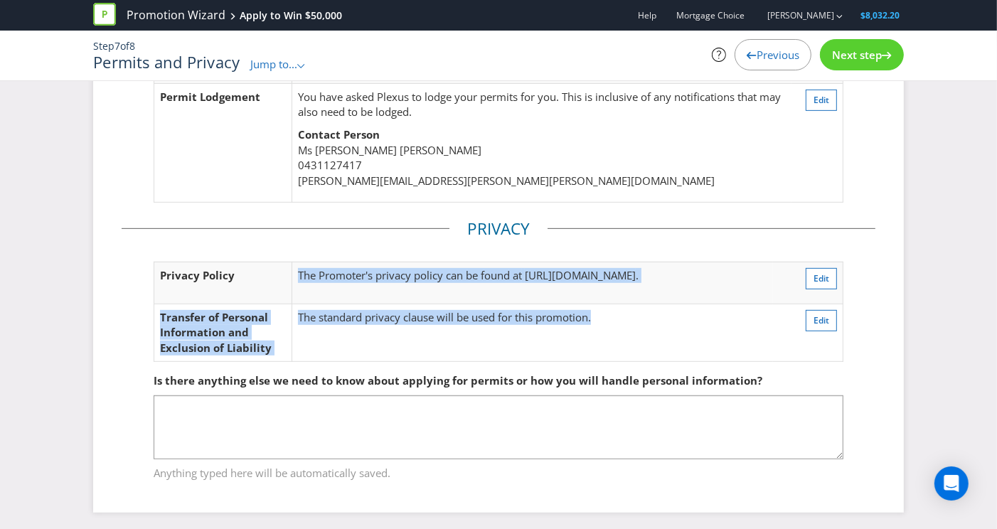
drag, startPoint x: 351, startPoint y: 262, endPoint x: 604, endPoint y: 380, distance: 278.8
click at [603, 336] on tbody "Privacy Policy The Promoter's privacy policy can be found at [URL][DOMAIN_NAME]…" at bounding box center [498, 312] width 689 height 100
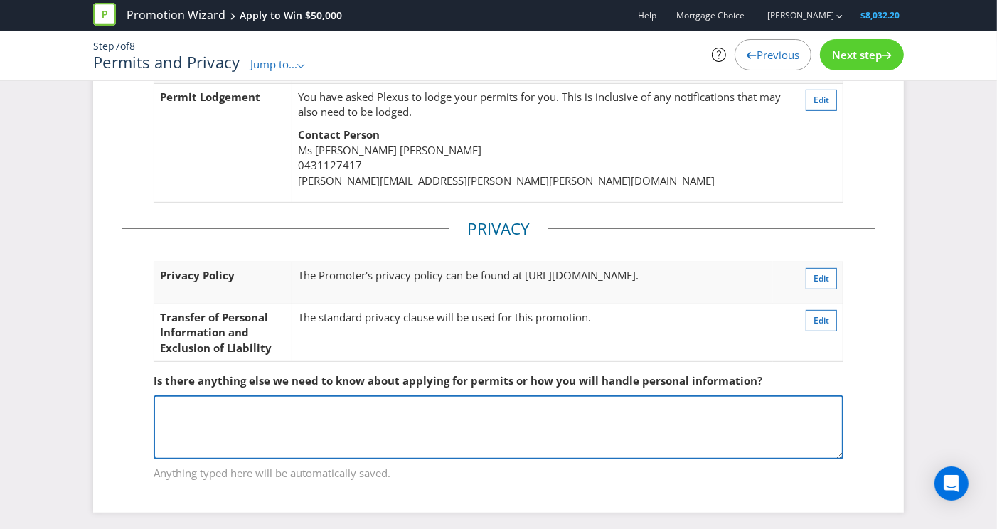
click at [734, 439] on textarea at bounding box center [499, 428] width 690 height 64
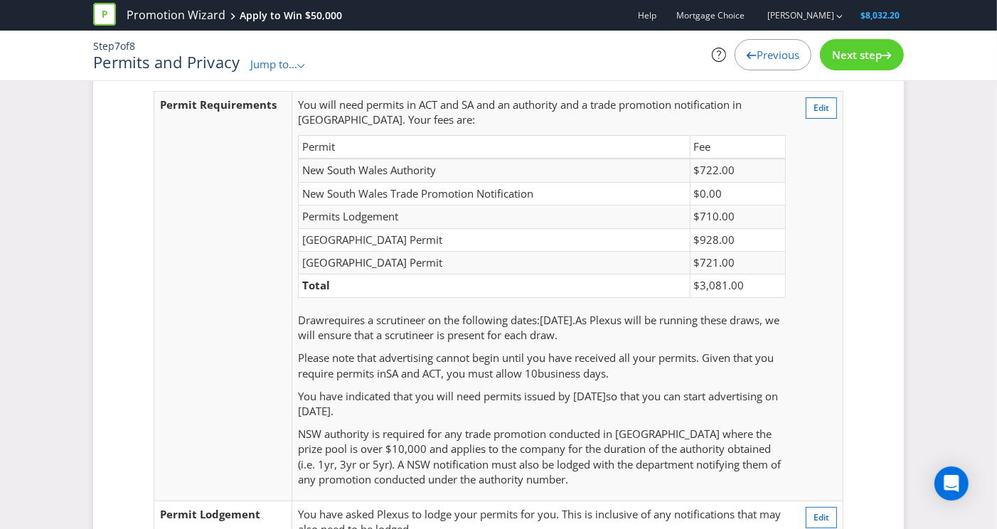
scroll to position [0, 0]
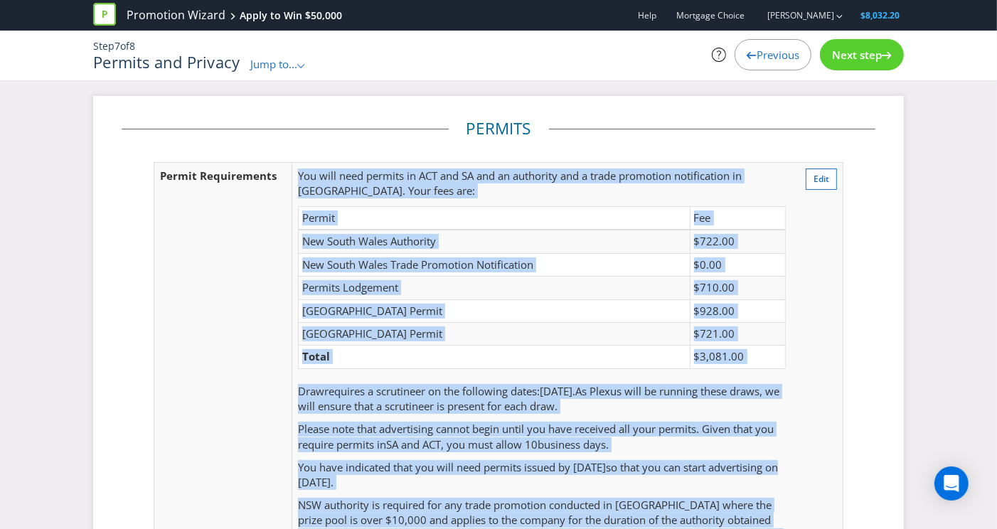
drag, startPoint x: 289, startPoint y: 233, endPoint x: 813, endPoint y: 240, distance: 523.7
click at [813, 240] on tr "Permit Requirements You will need permits in ACT and SA and an authority and a …" at bounding box center [498, 367] width 689 height 411
click at [813, 240] on td "Edit" at bounding box center [818, 367] width 52 height 411
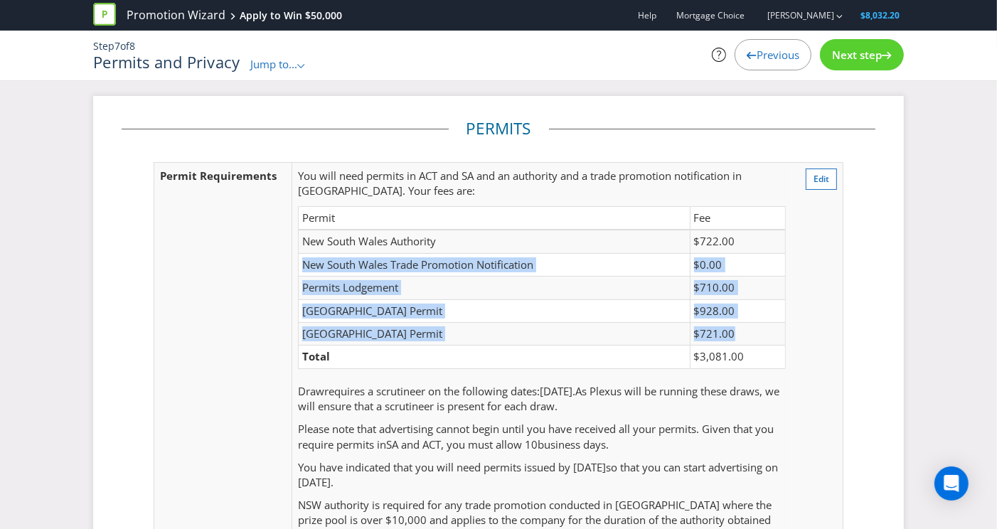
drag, startPoint x: 785, startPoint y: 240, endPoint x: 743, endPoint y: 336, distance: 103.9
click at [743, 336] on tbody "New South Wales Authority $722.00 [GEOGRAPHIC_DATA] Trade Promotion Notificatio…" at bounding box center [541, 299] width 487 height 139
click at [743, 336] on td "$721.00" at bounding box center [737, 334] width 95 height 23
drag, startPoint x: 749, startPoint y: 355, endPoint x: 690, endPoint y: 203, distance: 163.3
click at [692, 203] on td "You will need permits in ACT and SA and an authority and a trade promotion noti…" at bounding box center [542, 367] width 500 height 411
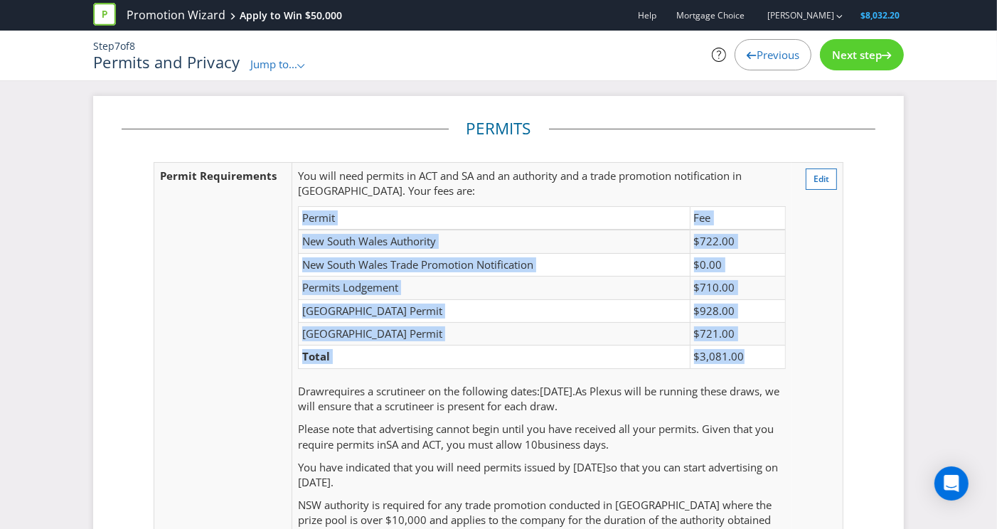
click at [690, 203] on td "You will need permits in ACT and SA and an authority and a trade promotion noti…" at bounding box center [542, 367] width 500 height 411
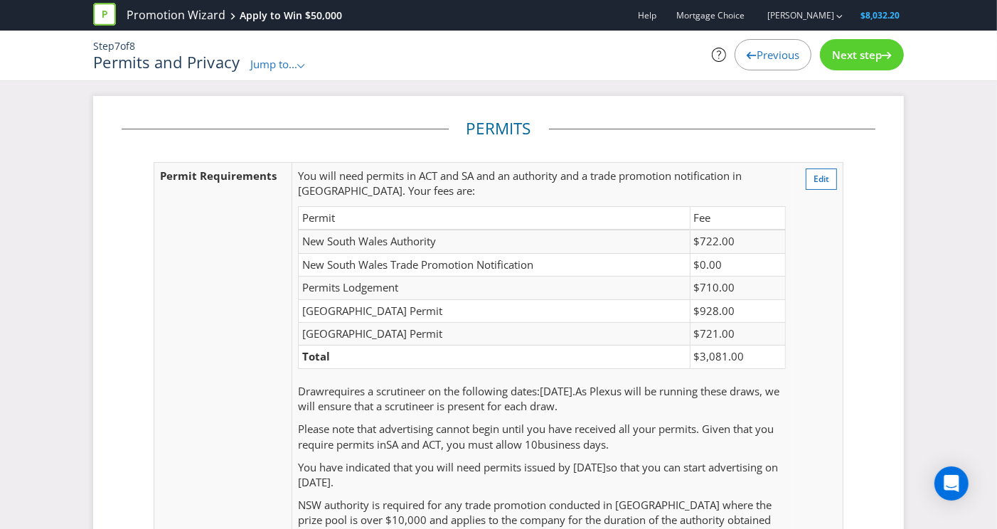
click at [867, 63] on div "Next step" at bounding box center [862, 54] width 84 height 31
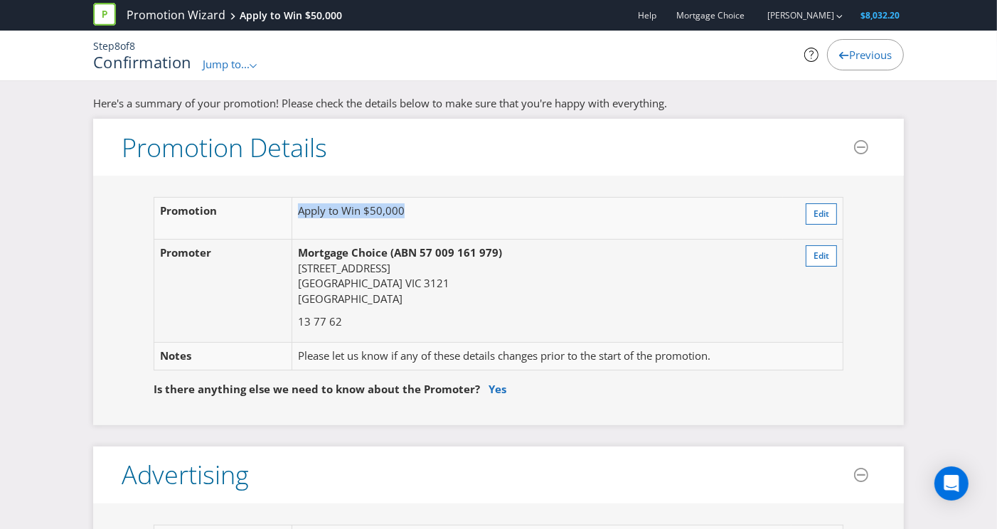
drag, startPoint x: 417, startPoint y: 225, endPoint x: 296, endPoint y: 206, distance: 122.4
click at [296, 206] on td "Apply to Win $50,000" at bounding box center [538, 219] width 492 height 42
drag, startPoint x: 295, startPoint y: 206, endPoint x: 426, endPoint y: 219, distance: 132.2
click at [426, 219] on td "Apply to Win $50,000" at bounding box center [538, 219] width 492 height 42
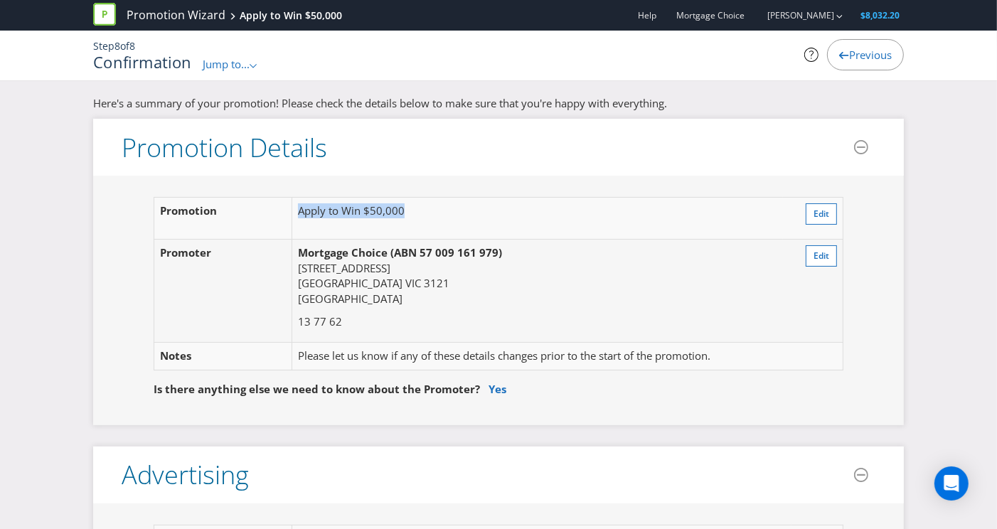
click at [426, 219] on td "Apply to Win $50,000" at bounding box center [538, 219] width 492 height 42
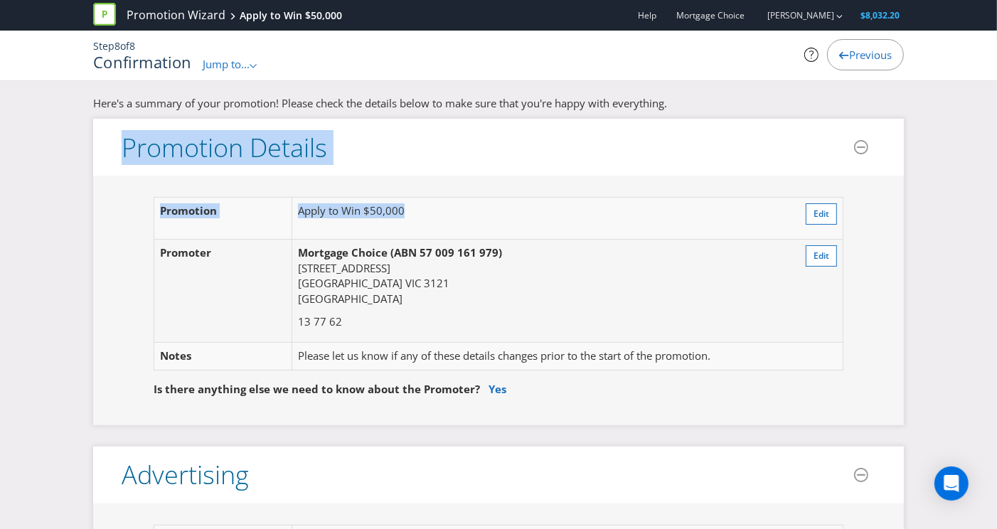
drag, startPoint x: 381, startPoint y: 215, endPoint x: 85, endPoint y: 129, distance: 307.6
drag, startPoint x: 137, startPoint y: 166, endPoint x: 122, endPoint y: 152, distance: 20.6
click at [137, 166] on header "Promotion Details" at bounding box center [498, 147] width 811 height 57
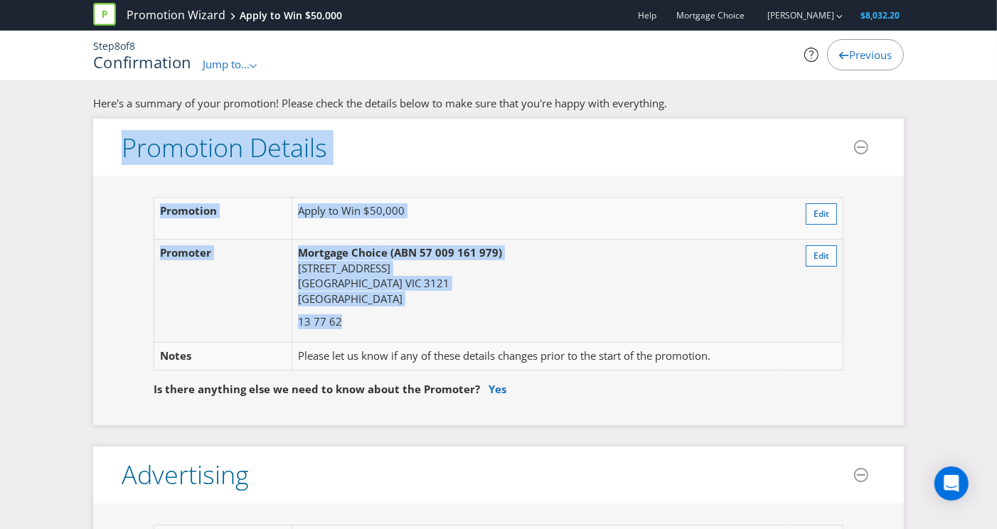
drag, startPoint x: 123, startPoint y: 149, endPoint x: 383, endPoint y: 316, distance: 309.5
click at [383, 316] on section "Promotion Details Promotion Apply to Win $50,000 Edit Promoter Mortgage Choice …" at bounding box center [498, 272] width 811 height 307
click at [383, 316] on p "13 77 62" at bounding box center [538, 321] width 480 height 15
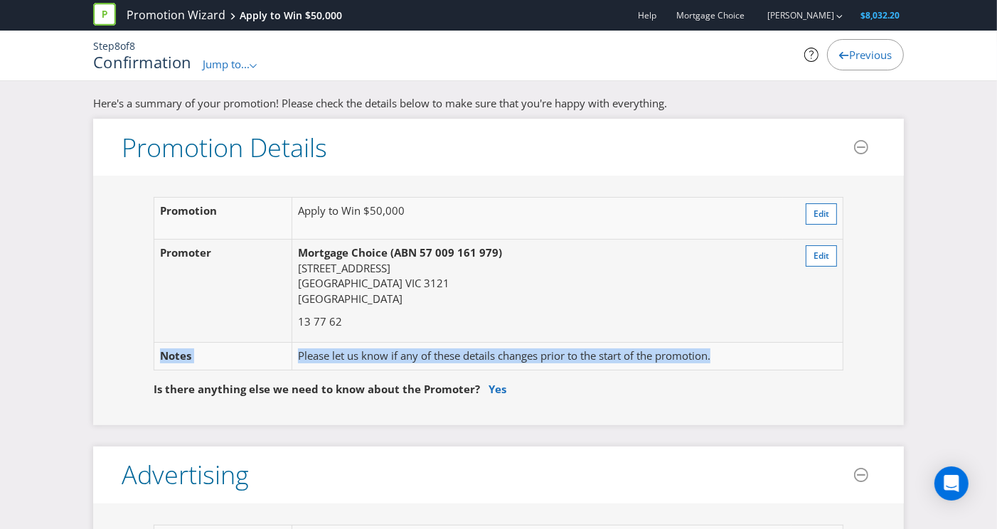
drag, startPoint x: 482, startPoint y: 329, endPoint x: 382, endPoint y: 308, distance: 102.6
click at [383, 308] on div "Promotion Apply to Win $50,000 Edit Promoter Mortgage Choice (ABN 57 009 161 97…" at bounding box center [499, 300] width 754 height 207
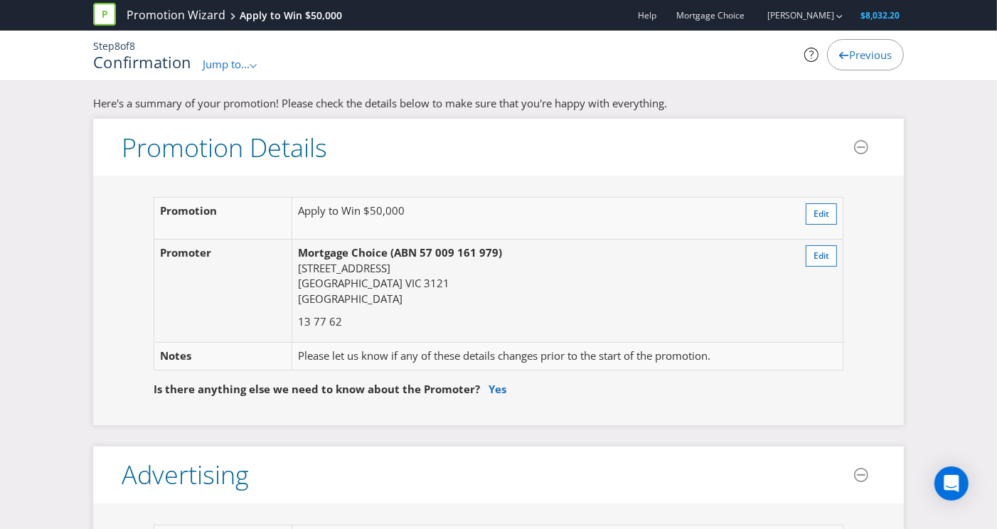
click at [396, 334] on td "Mortgage Choice (ABN 57 009 161 979) [STREET_ADDRESS][DEMOGRAPHIC_DATA] 13 77 62" at bounding box center [538, 291] width 492 height 103
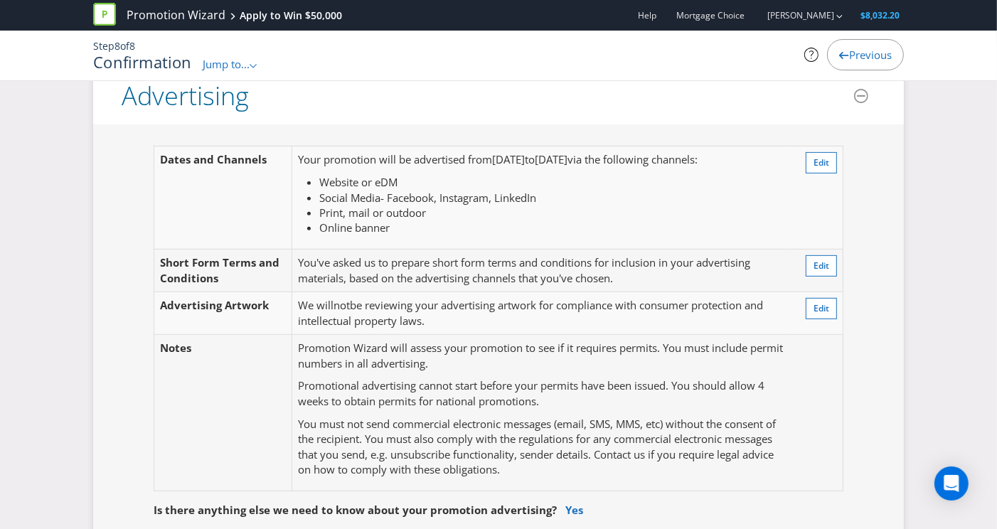
scroll to position [369, 0]
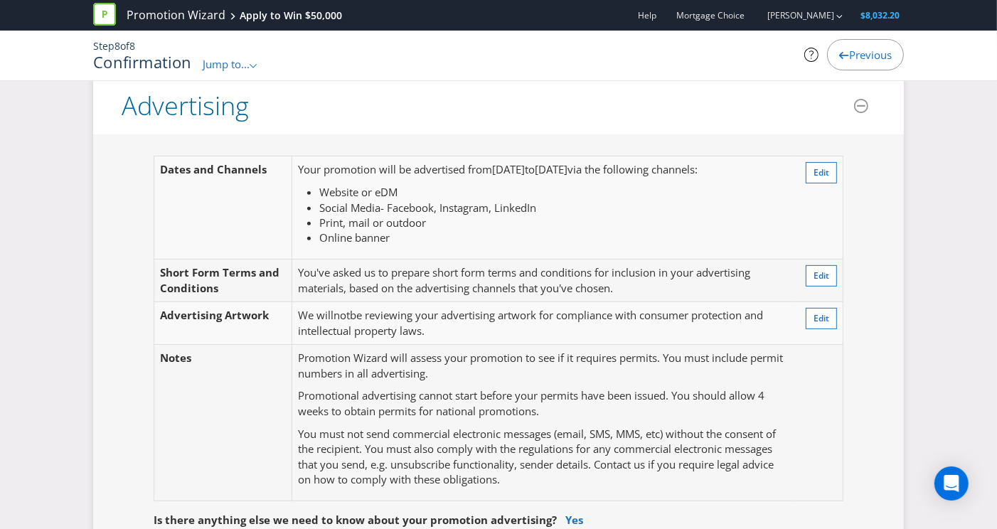
click at [811, 53] on icon at bounding box center [812, 55] width 4 height 9
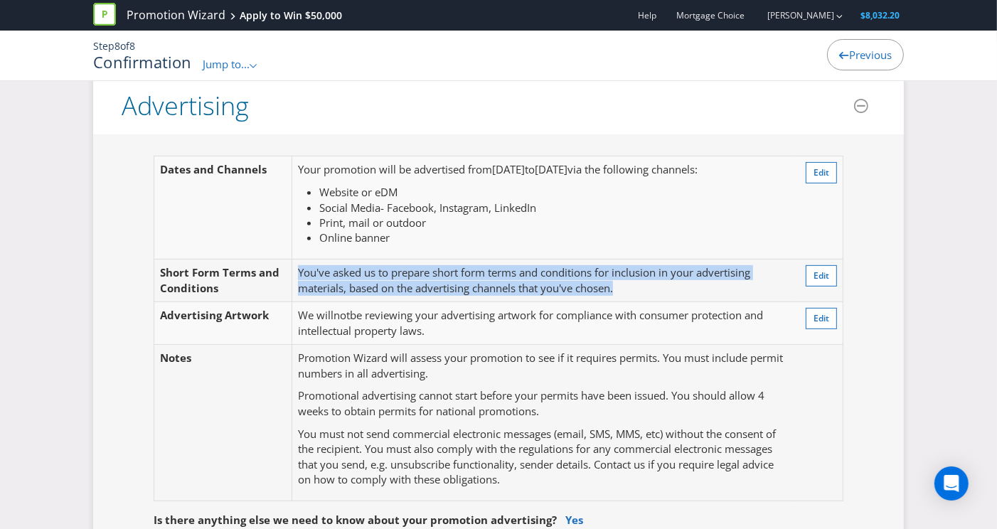
drag, startPoint x: 298, startPoint y: 267, endPoint x: 577, endPoint y: 306, distance: 281.6
click at [638, 284] on td "You've asked us to prepare short form terms and conditions for inclusion in you…" at bounding box center [542, 281] width 500 height 43
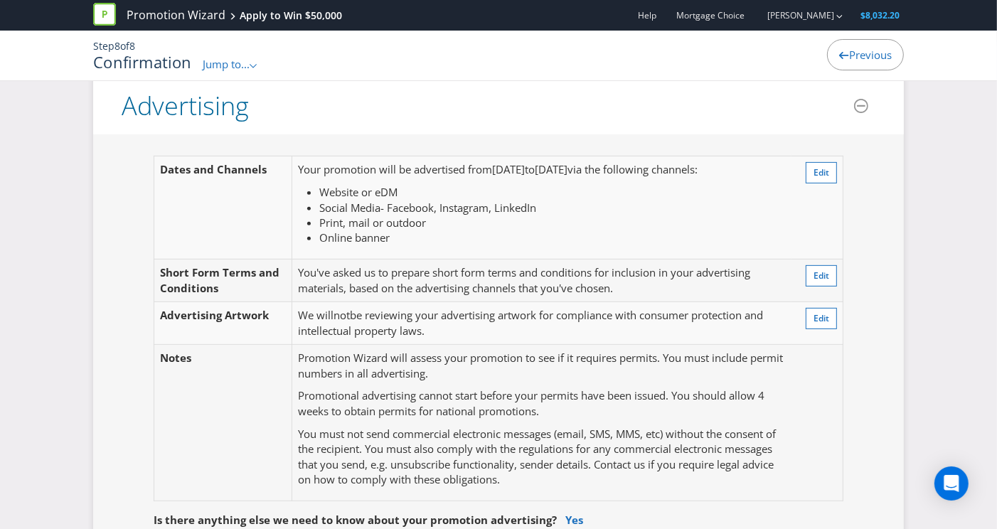
click at [351, 322] on span "be reviewing your advertising artwork for compliance with consumer protection a…" at bounding box center [530, 322] width 465 height 29
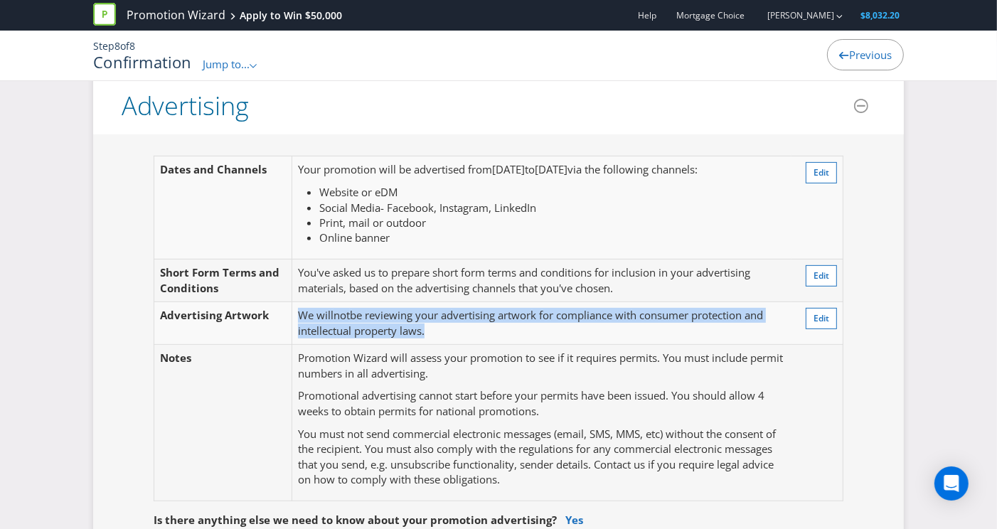
drag, startPoint x: 296, startPoint y: 314, endPoint x: 447, endPoint y: 324, distance: 151.2
click at [447, 324] on td "We will not be reviewing your advertising artwork for compliance with consumer …" at bounding box center [542, 323] width 500 height 43
click at [447, 325] on td "We will not be reviewing your advertising artwork for compliance with consumer …" at bounding box center [542, 323] width 500 height 43
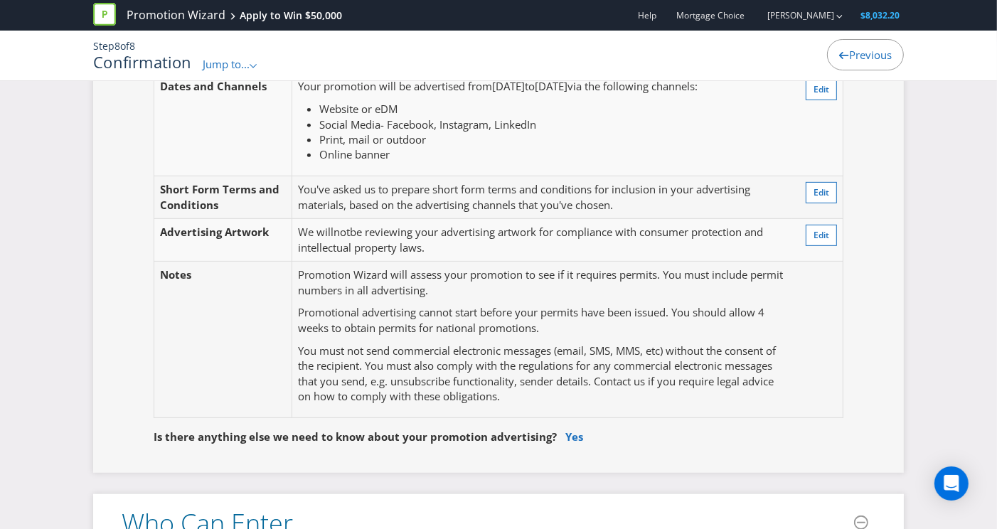
scroll to position [494, 0]
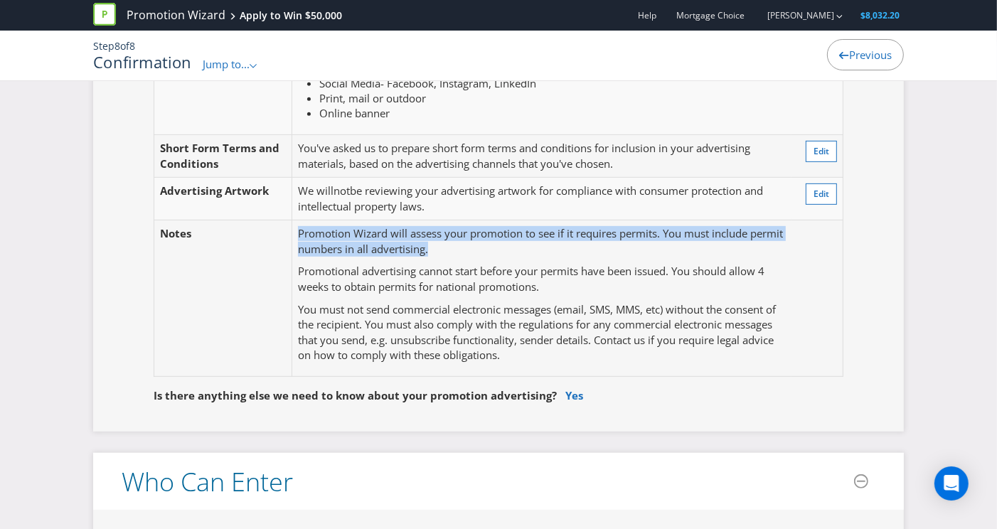
drag, startPoint x: 485, startPoint y: 247, endPoint x: 255, endPoint y: 239, distance: 230.7
click at [253, 233] on tr "Notes Promotion Wizard will assess your promotion to see if it requires permits…" at bounding box center [498, 299] width 689 height 157
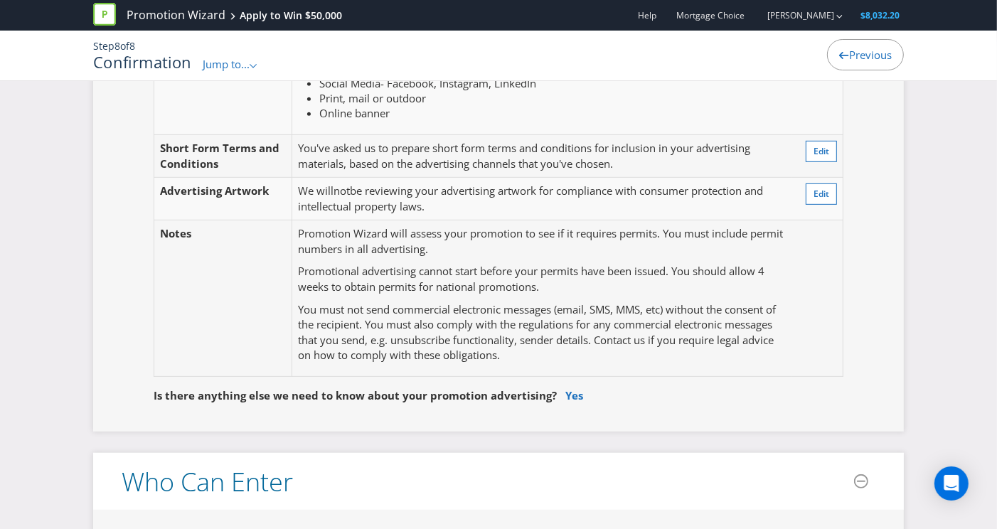
click at [332, 324] on p "You must not send commercial electronic messages (email, SMS, MMS, etc) without…" at bounding box center [542, 332] width 488 height 61
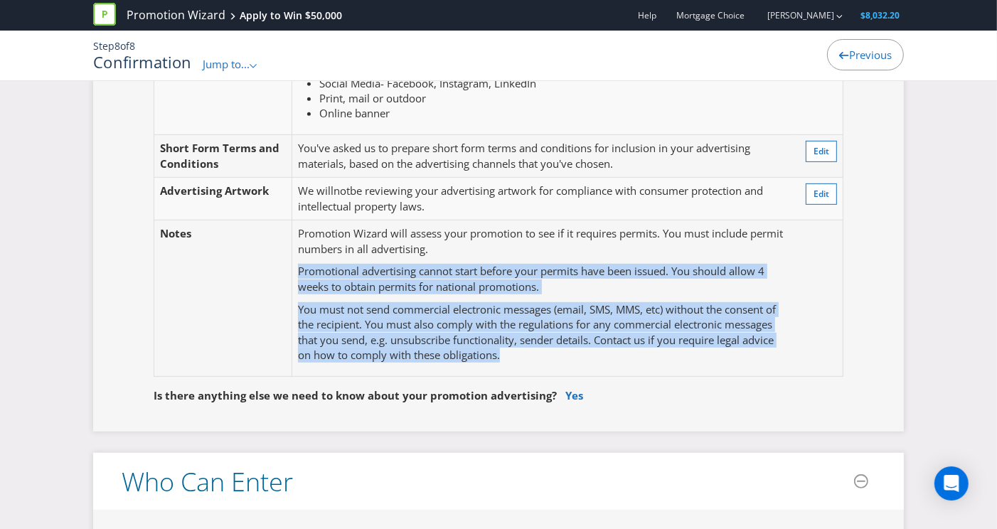
drag, startPoint x: 385, startPoint y: 269, endPoint x: 534, endPoint y: 346, distance: 168.0
click at [534, 346] on td "Promotion Wizard will assess your promotion to see if it requires permits. You …" at bounding box center [542, 299] width 500 height 157
click at [531, 346] on p "You must not send commercial electronic messages (email, SMS, MMS, etc) without…" at bounding box center [542, 332] width 488 height 61
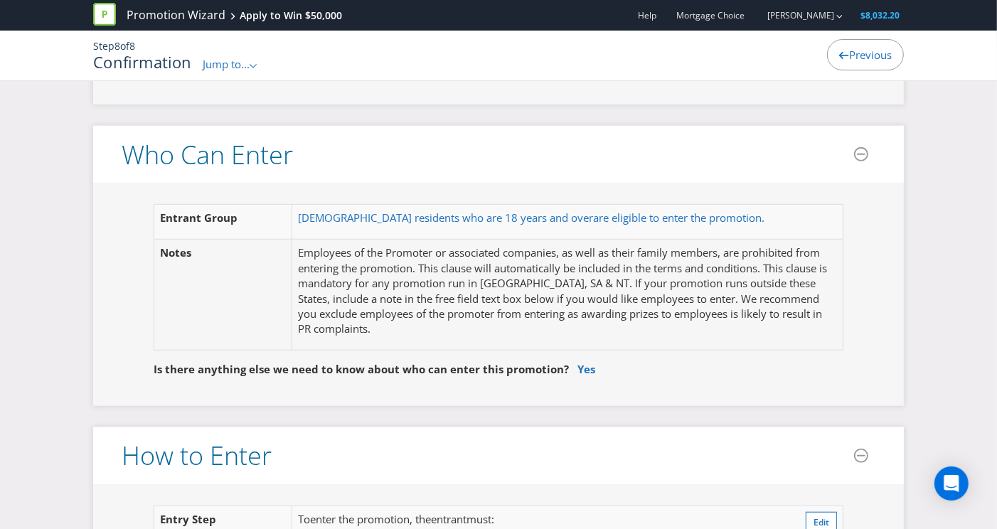
scroll to position [822, 0]
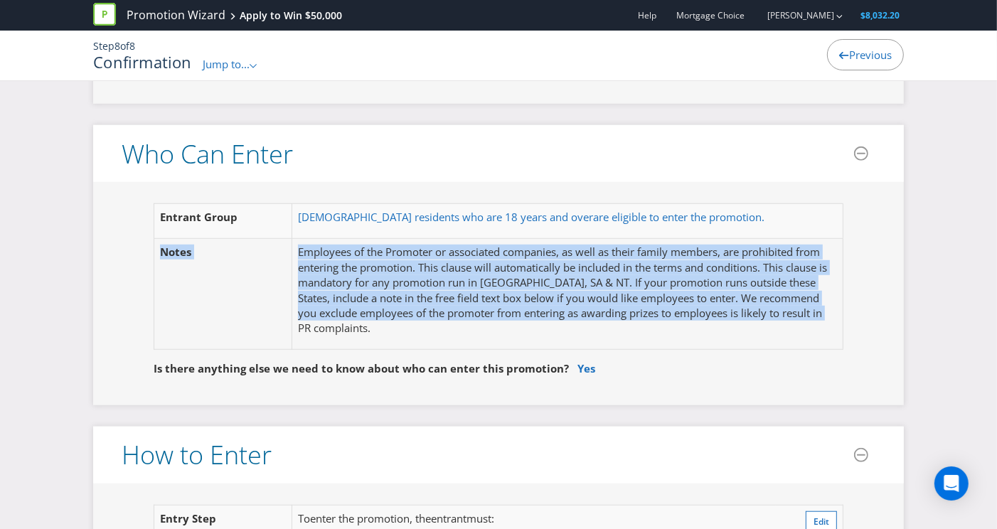
drag, startPoint x: 385, startPoint y: 320, endPoint x: 258, endPoint y: 240, distance: 150.0
click at [251, 239] on tr "Notes Employees of the Promoter or associated companies, as well as their famil…" at bounding box center [498, 294] width 689 height 111
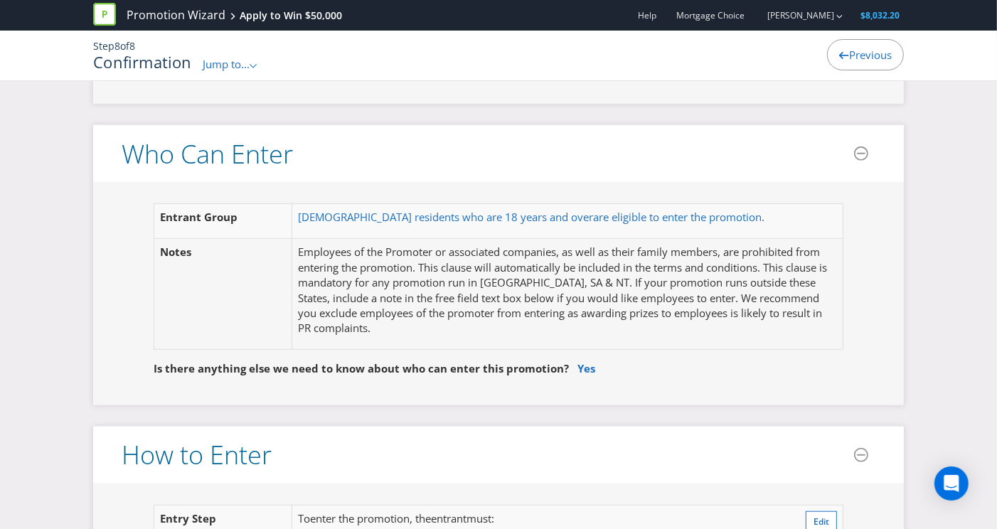
click at [337, 292] on p "Employees of the Promoter or associated companies, as well as their family memb…" at bounding box center [567, 291] width 539 height 92
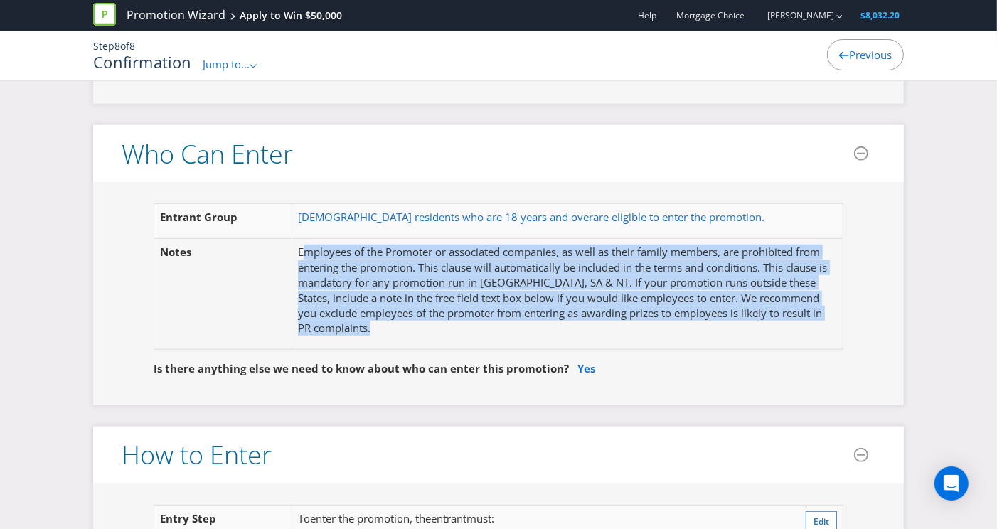
drag, startPoint x: 356, startPoint y: 317, endPoint x: 302, endPoint y: 247, distance: 88.4
click at [302, 247] on div "Entrant Group [DEMOGRAPHIC_DATA] residents who are 18 years and over are eligib…" at bounding box center [499, 293] width 754 height 180
click at [366, 299] on p "Employees of the Promoter or associated companies, as well as their family memb…" at bounding box center [567, 291] width 539 height 92
drag, startPoint x: 363, startPoint y: 329, endPoint x: 307, endPoint y: 238, distance: 106.4
click at [307, 239] on div "Entrant Group [DEMOGRAPHIC_DATA] residents who are 18 years and over are eligib…" at bounding box center [499, 293] width 754 height 180
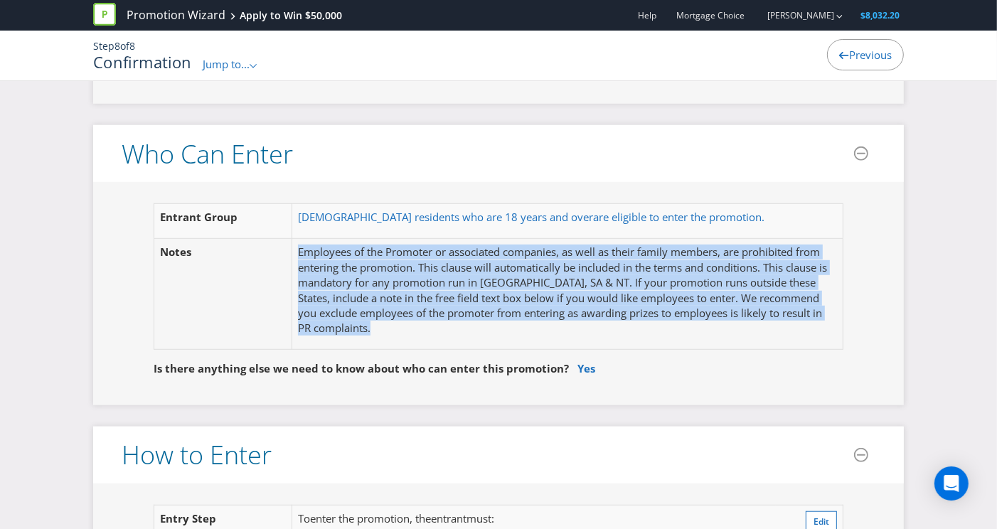
click at [348, 292] on p "Employees of the Promoter or associated companies, as well as their family memb…" at bounding box center [567, 291] width 539 height 92
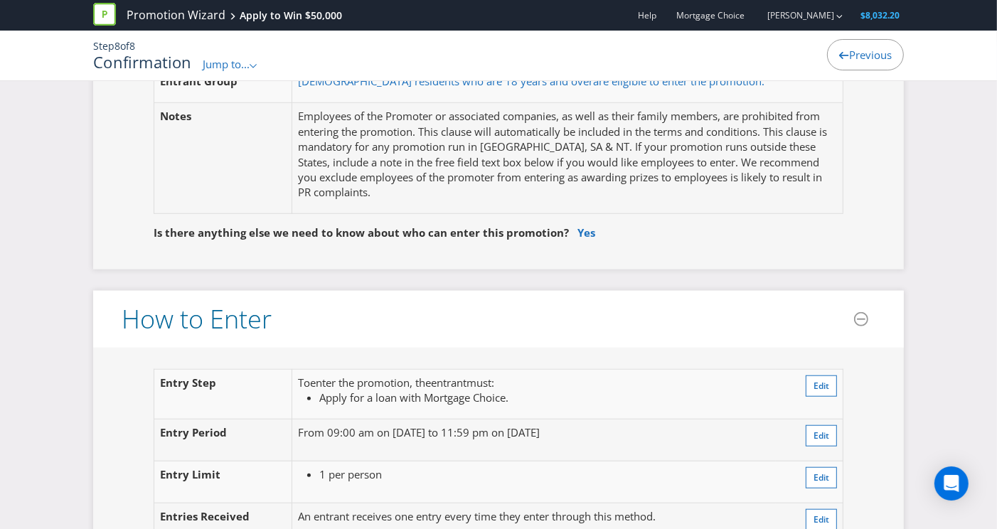
scroll to position [964, 0]
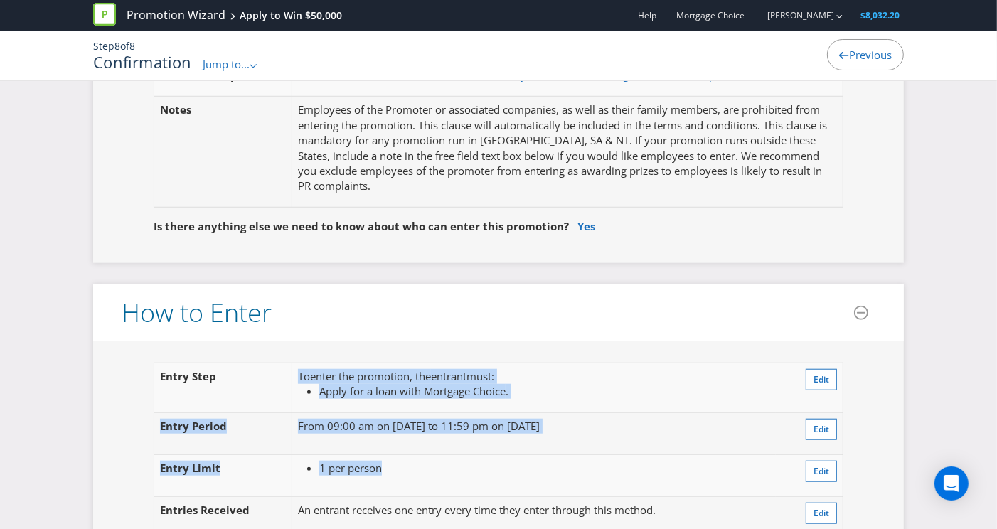
drag, startPoint x: 294, startPoint y: 364, endPoint x: 689, endPoint y: 462, distance: 407.6
click at [691, 462] on tbody "Entry Step To enter the promotion , the entrant must : Apply for a loan with Mo…" at bounding box center [498, 451] width 689 height 176
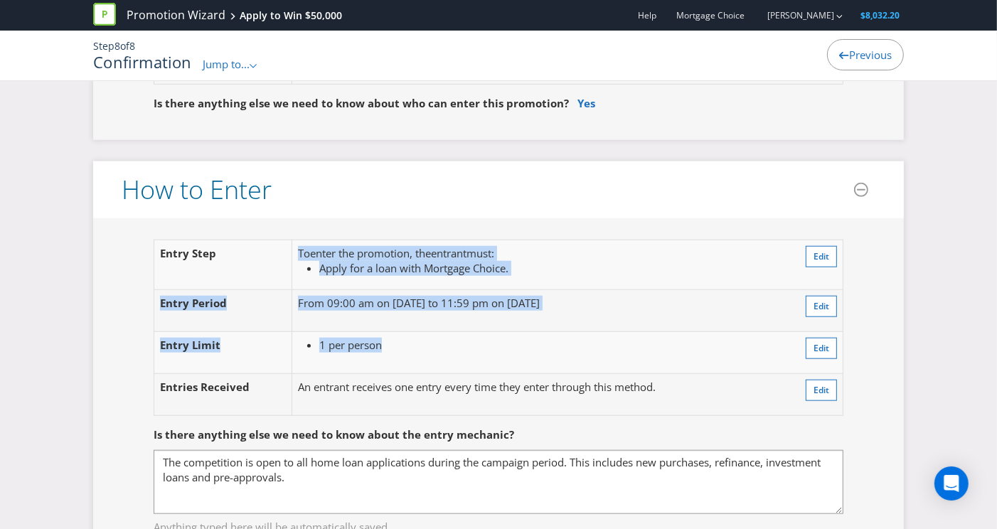
scroll to position [1113, 0]
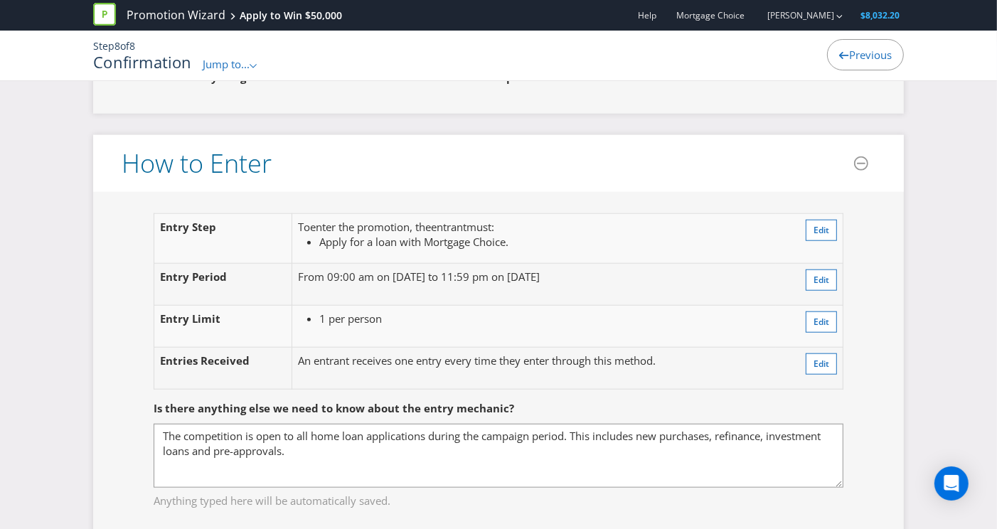
click at [628, 375] on fieldset "Is there anything else we need to know about the entry mechanic? The competitio…" at bounding box center [499, 446] width 754 height 147
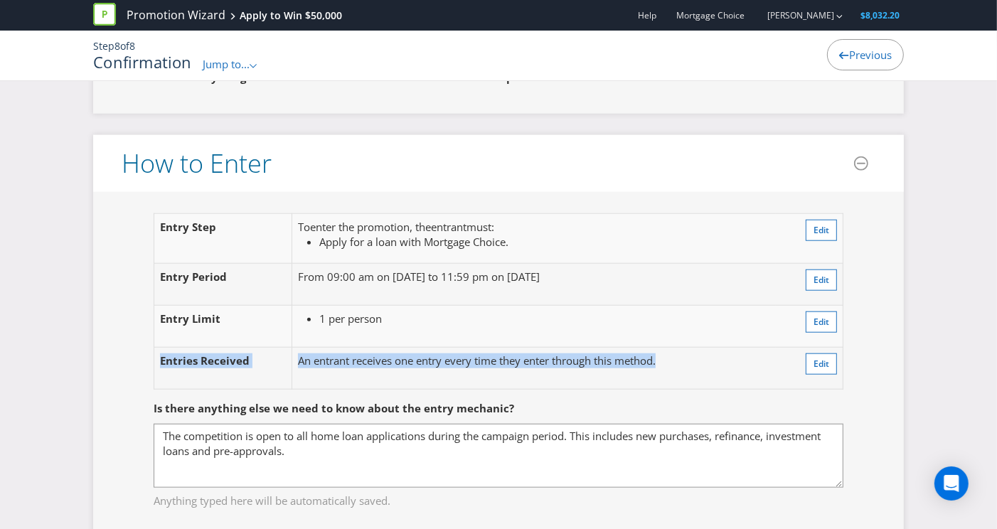
drag, startPoint x: 692, startPoint y: 352, endPoint x: 319, endPoint y: 327, distance: 373.0
click at [320, 327] on tbody "Entry Step To enter the promotion , the entrant must : Apply for a loan with Mo…" at bounding box center [498, 301] width 689 height 176
drag, startPoint x: 328, startPoint y: 327, endPoint x: 333, endPoint y: 333, distance: 8.1
click at [328, 327] on td "1 per person" at bounding box center [534, 327] width 484 height 42
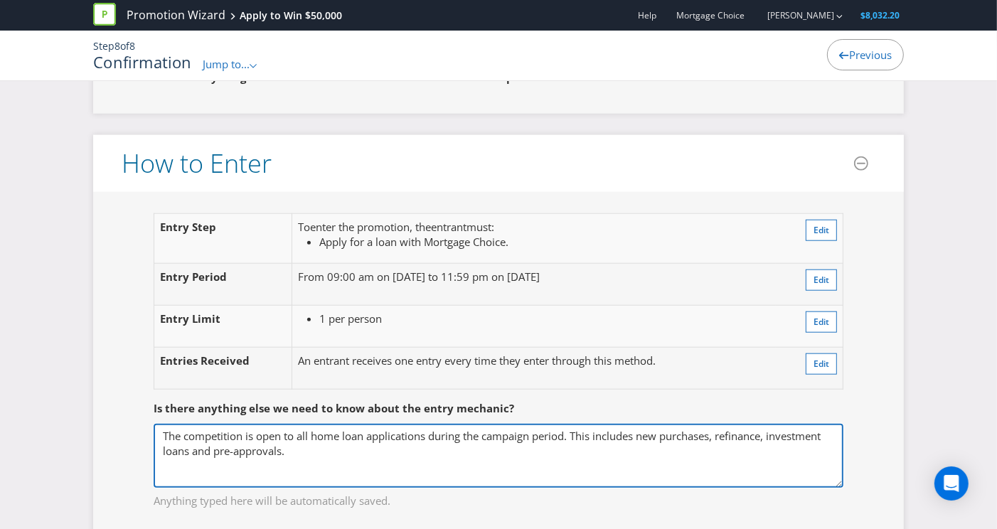
click at [440, 443] on textarea "The competition is open to all home loan applications during the campaign perio…" at bounding box center [499, 456] width 690 height 64
click at [602, 448] on textarea "The competition is open to all home loan applications during the campaign perio…" at bounding box center [499, 456] width 690 height 64
drag, startPoint x: 413, startPoint y: 443, endPoint x: 101, endPoint y: 416, distance: 312.8
click at [107, 416] on div "Entry Step To enter the promotion , the entrant must : Apply for a loan with Mo…" at bounding box center [498, 366] width 811 height 349
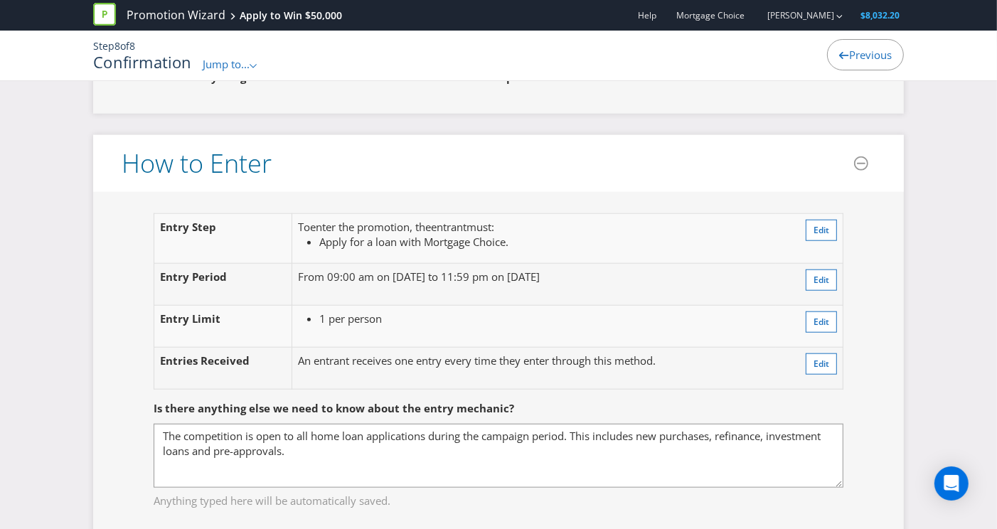
click at [125, 438] on fieldset "Is there anything else we need to know about the entry mechanic? The competitio…" at bounding box center [499, 446] width 754 height 147
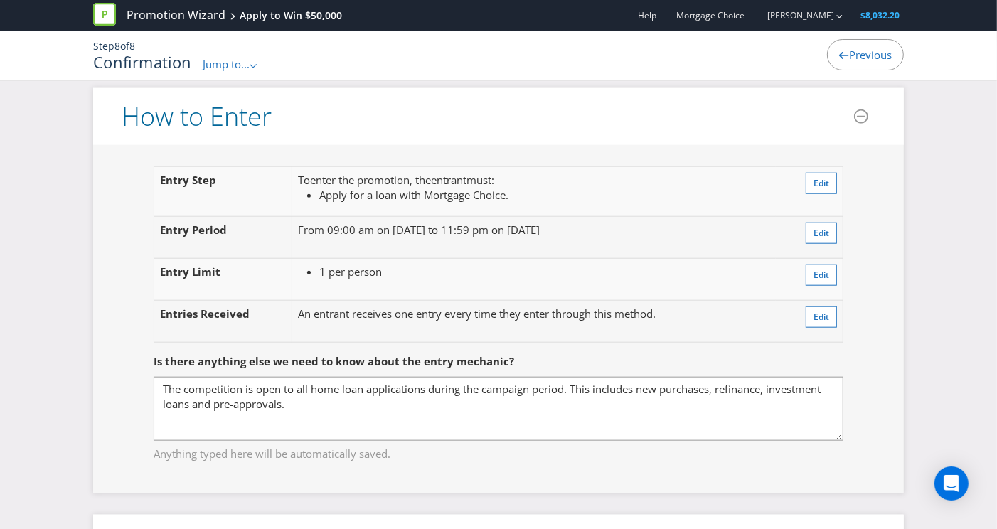
scroll to position [1160, 0]
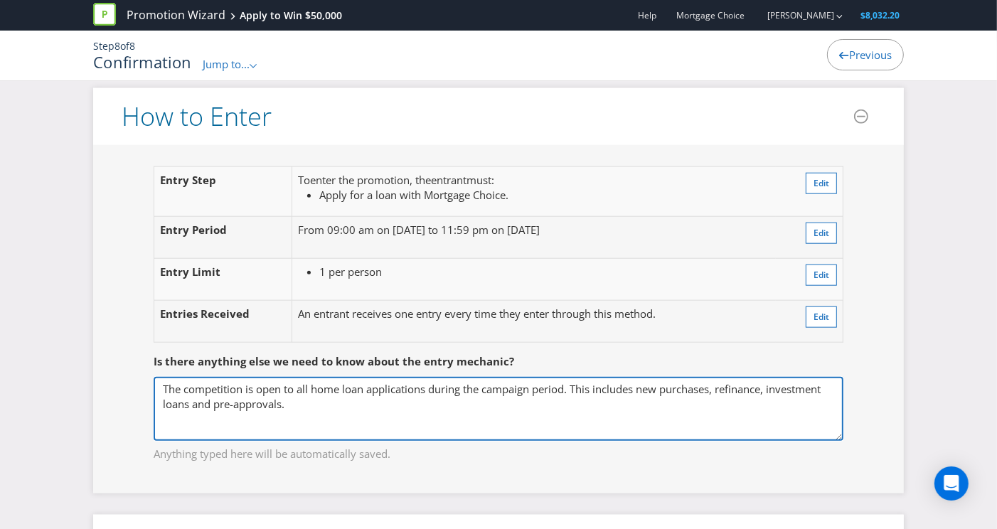
drag, startPoint x: 330, startPoint y: 405, endPoint x: 211, endPoint y: 383, distance: 121.5
click at [129, 366] on fieldset "Is there anything else we need to know about the entry mechanic? The competitio…" at bounding box center [499, 399] width 754 height 147
click at [304, 402] on textarea "The competition is open to all home loan applications during the campaign perio…" at bounding box center [499, 409] width 690 height 64
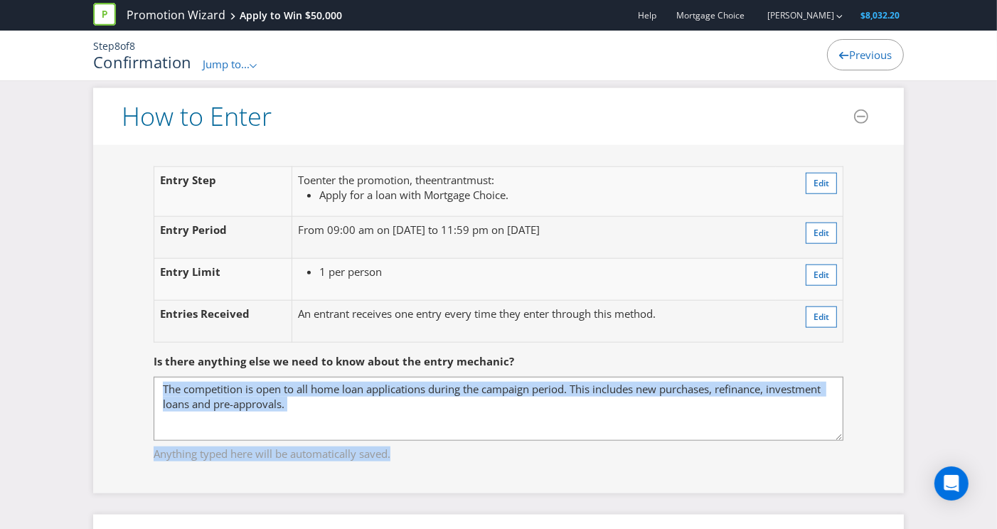
drag, startPoint x: 416, startPoint y: 443, endPoint x: 91, endPoint y: 417, distance: 326.2
click at [142, 413] on fieldset "Is there anything else we need to know about the entry mechanic? The competitio…" at bounding box center [499, 399] width 754 height 147
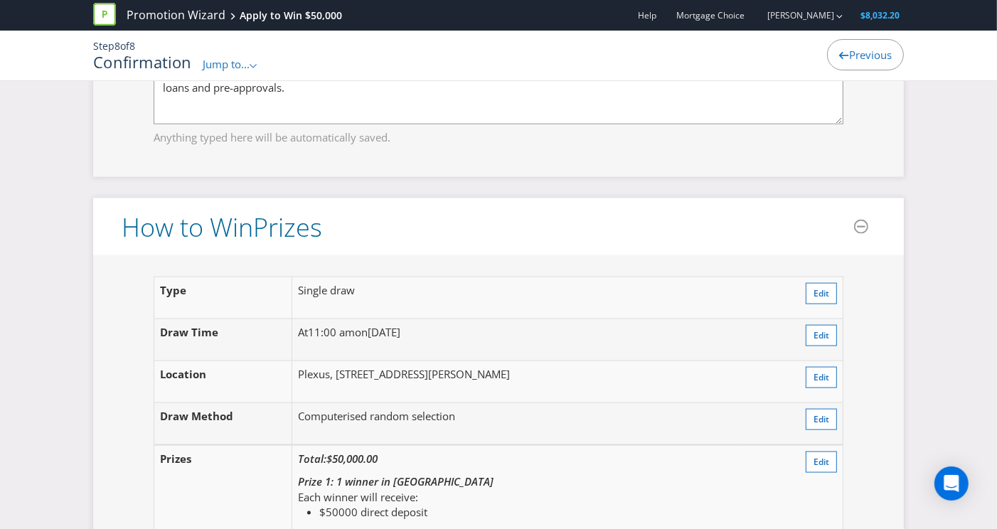
scroll to position [1559, 0]
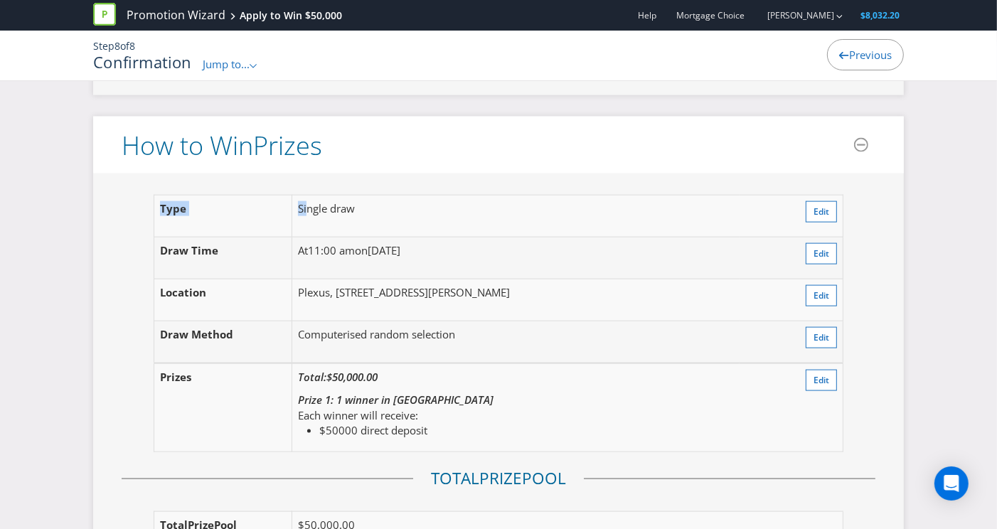
drag, startPoint x: 309, startPoint y: 194, endPoint x: 512, endPoint y: 450, distance: 326.7
click at [519, 444] on fieldset "Type Single draw Edit Draw Time At 11:00 am [DATE][DATE] Edit Location Plexus, …" at bounding box center [499, 331] width 754 height 272
click at [512, 451] on fieldset "Type Single draw Edit Draw Time At 11:00 am [DATE][DATE] Edit Location Plexus, …" at bounding box center [499, 331] width 754 height 272
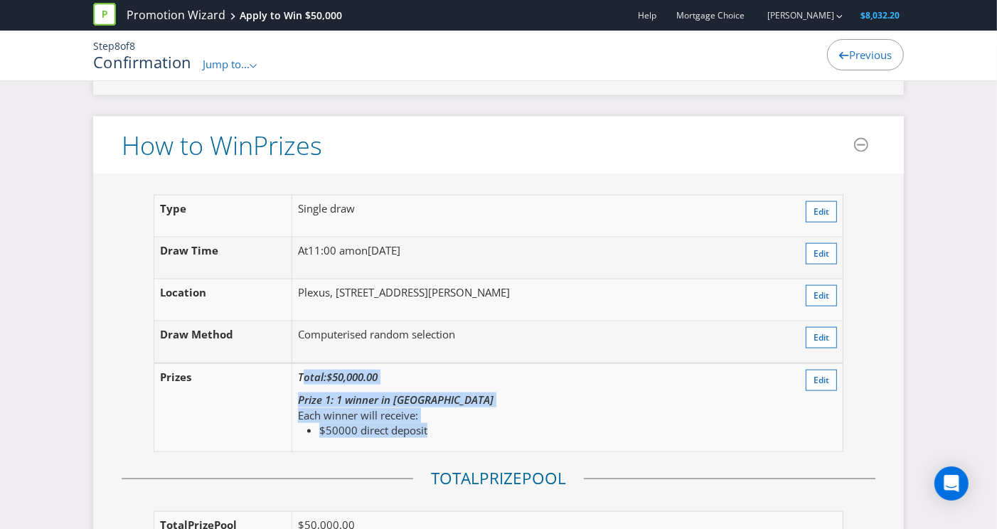
drag, startPoint x: 305, startPoint y: 361, endPoint x: 467, endPoint y: 420, distance: 172.6
click at [467, 420] on td "Total: $50,000.00 Prize 1: 1 winner in [GEOGRAPHIC_DATA] Each winner will recei…" at bounding box center [516, 408] width 448 height 88
click at [467, 423] on li "$50000 direct deposit" at bounding box center [526, 430] width 415 height 15
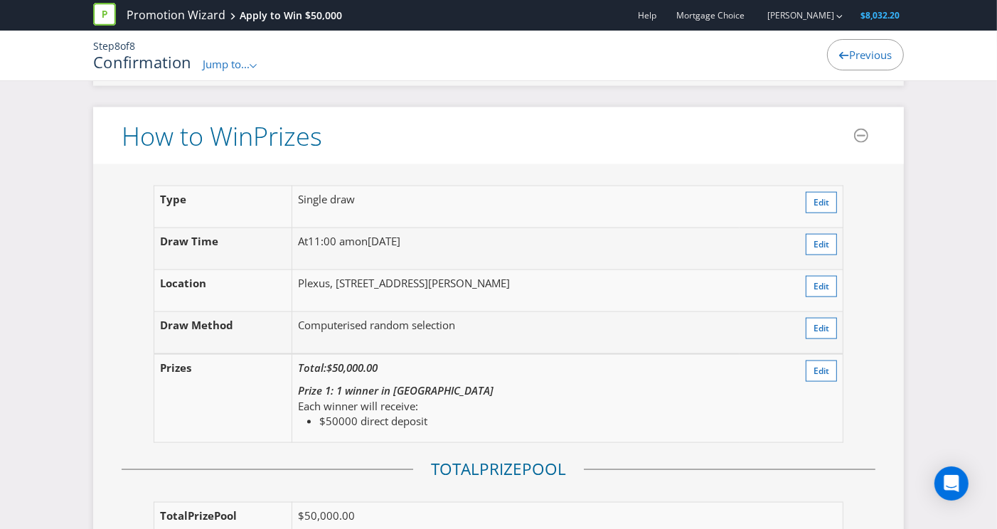
scroll to position [1571, 0]
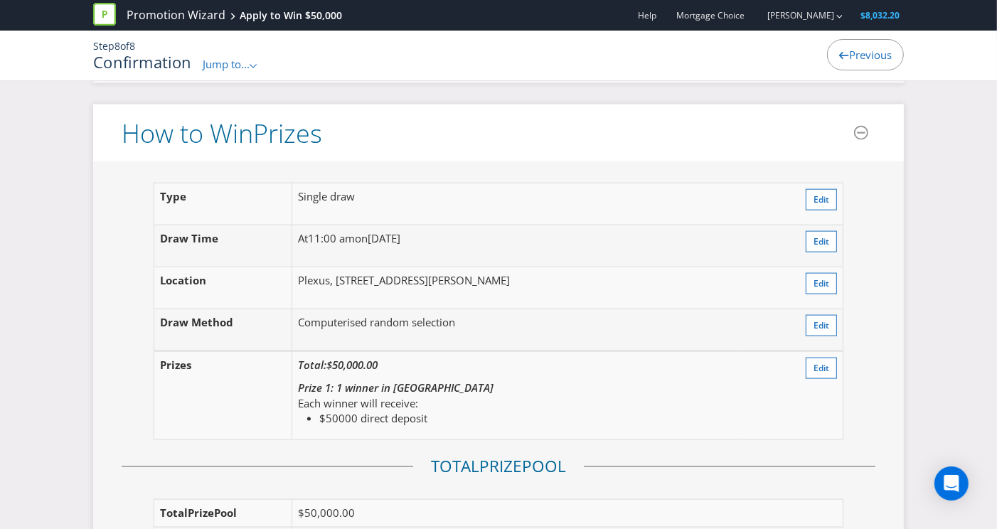
click at [435, 411] on li "$50000 direct deposit" at bounding box center [526, 418] width 415 height 15
click at [824, 362] on span "Edit" at bounding box center [822, 368] width 16 height 12
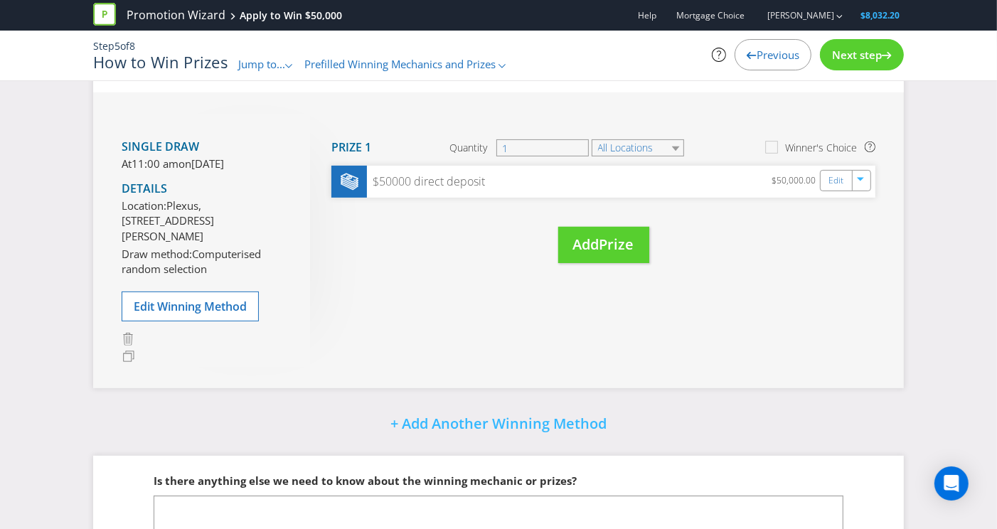
scroll to position [230, 0]
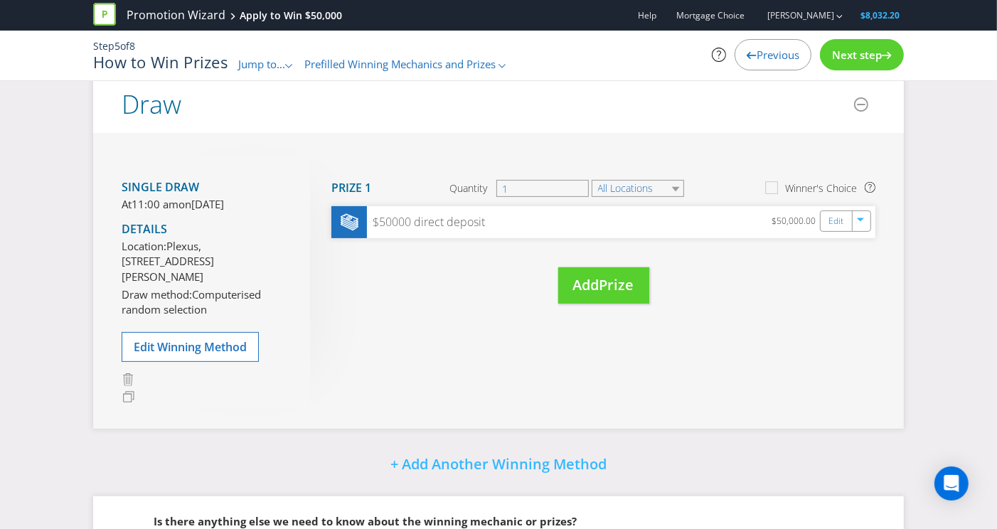
click at [875, 63] on div "Next step" at bounding box center [862, 54] width 84 height 31
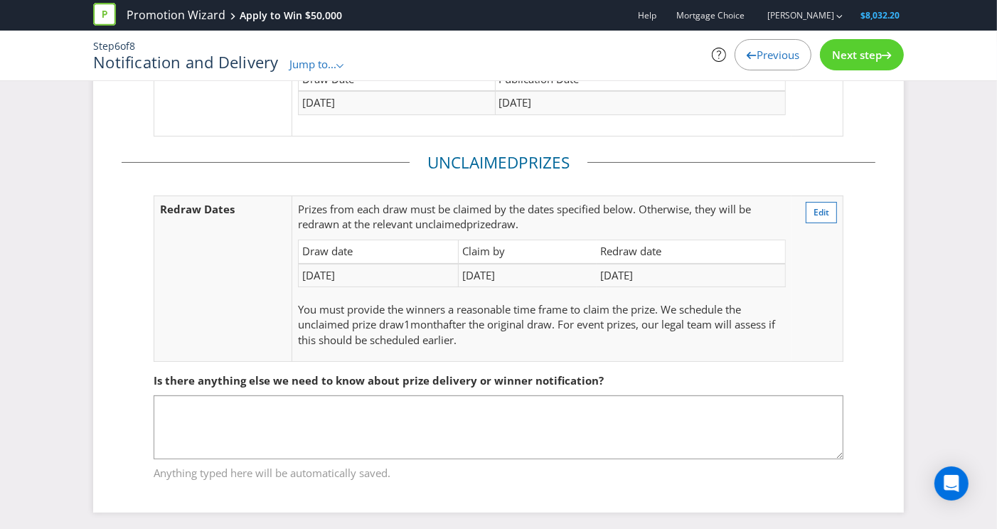
click at [875, 63] on div "Next step" at bounding box center [862, 54] width 84 height 31
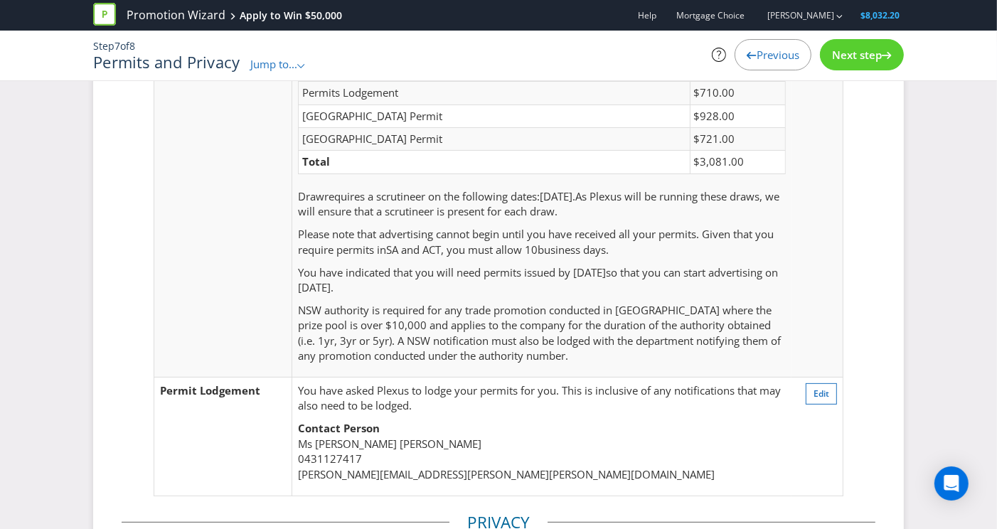
scroll to position [230, 0]
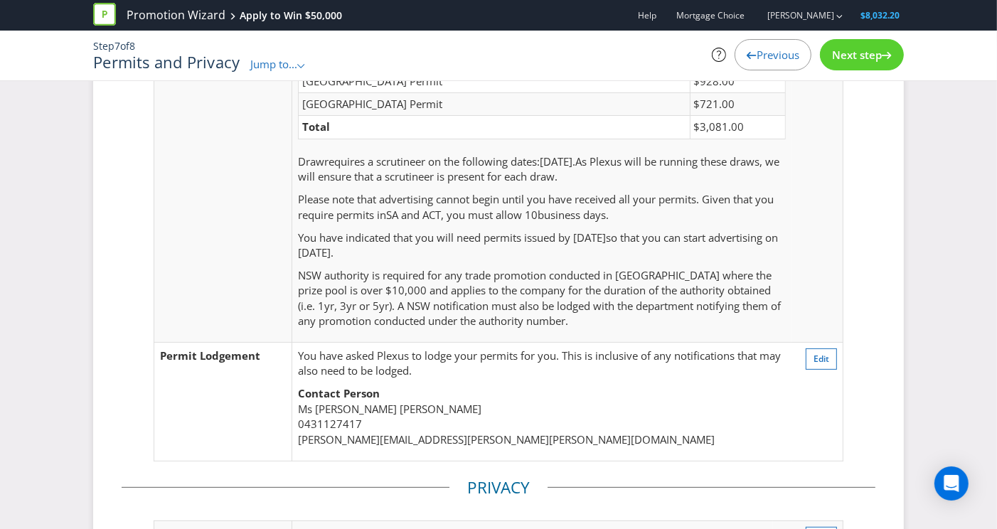
click at [875, 56] on span "Next step" at bounding box center [857, 55] width 50 height 14
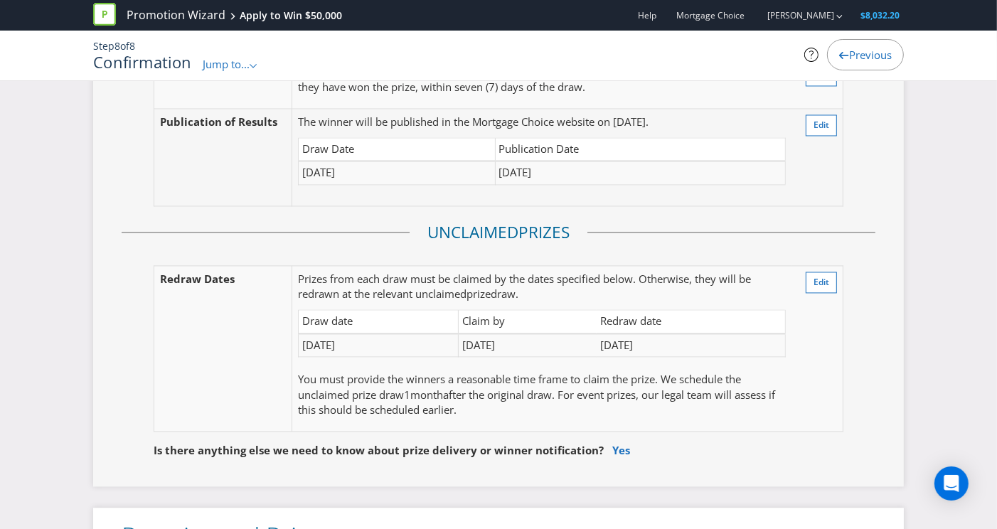
scroll to position [2206, 0]
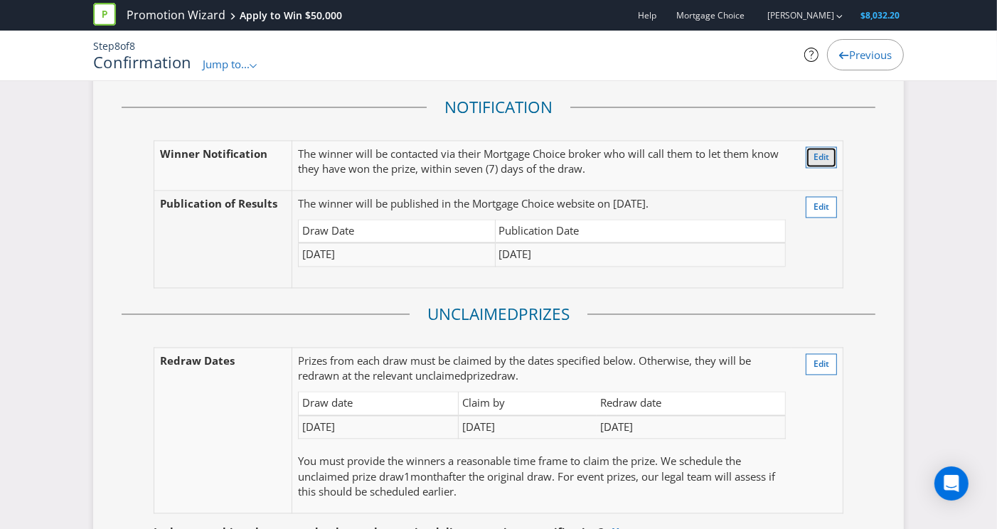
click at [817, 152] on span "Edit" at bounding box center [822, 158] width 16 height 12
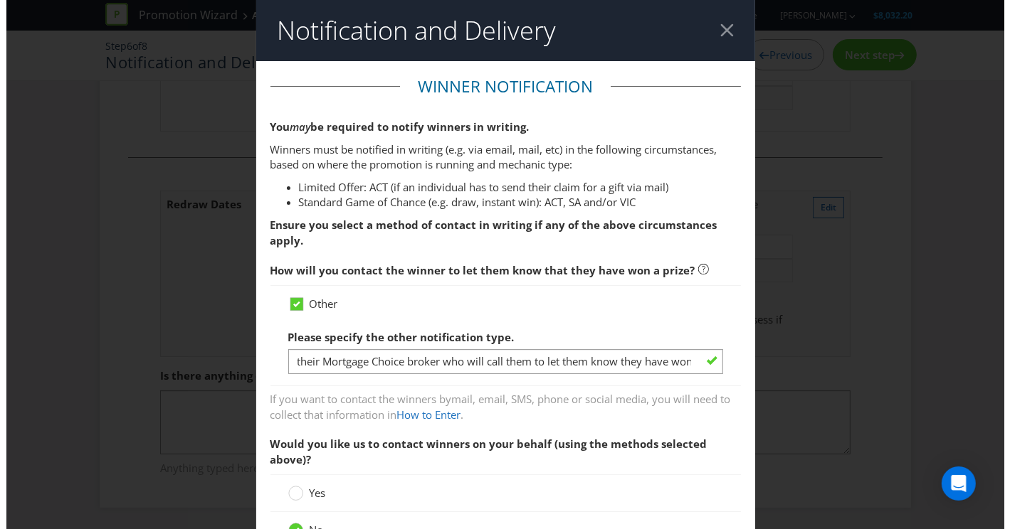
scroll to position [195, 0]
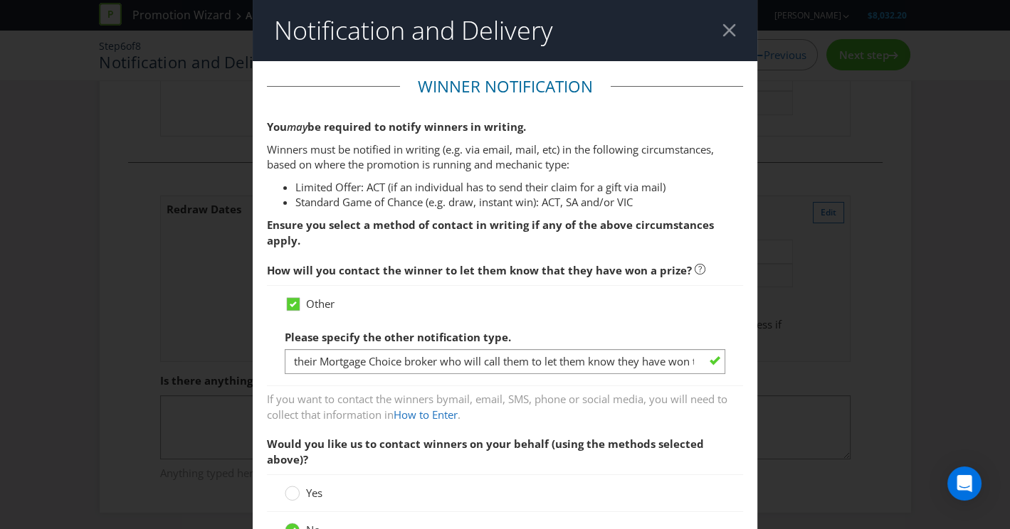
click at [466, 167] on p "Winners must be notified in writing (e.g. via email, mail, etc) in the followin…" at bounding box center [505, 157] width 477 height 31
click at [439, 374] on div "Other Please specify the other notification type. their Mortgage Choice broker …" at bounding box center [505, 335] width 477 height 101
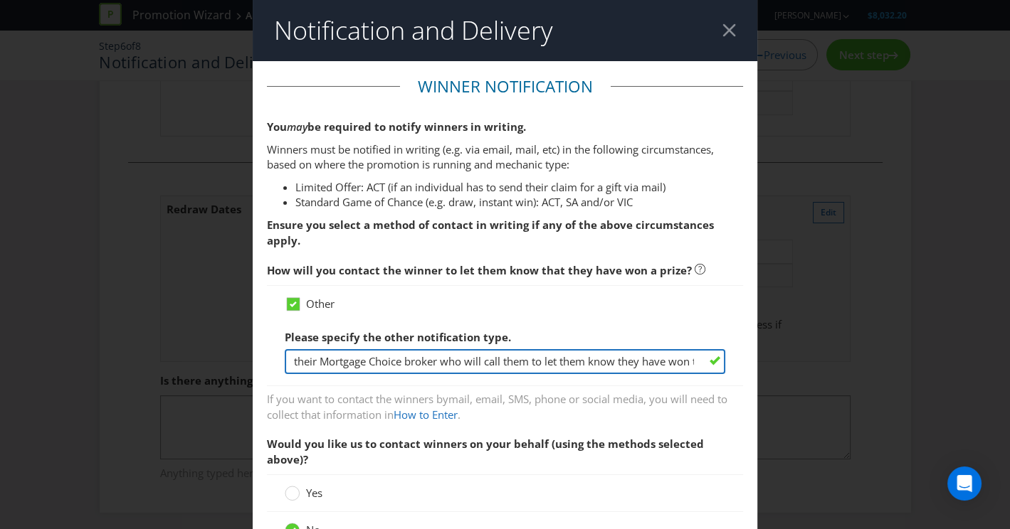
click at [417, 352] on input "their Mortgage Choice broker who will call them to let them know they have won …" at bounding box center [505, 361] width 441 height 25
click at [337, 364] on input "their Mortgage Choice broker who will call them to let them know they have won …" at bounding box center [505, 361] width 441 height 25
drag, startPoint x: 440, startPoint y: 364, endPoint x: 613, endPoint y: 361, distance: 172.9
click at [613, 361] on input "their Mortgage Choice broker who will call them to let them know they have won …" at bounding box center [505, 361] width 441 height 25
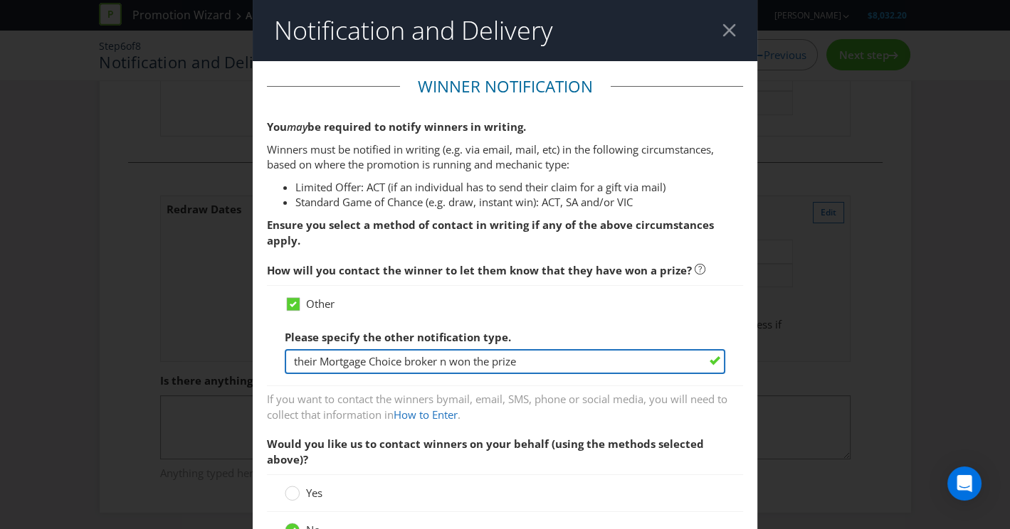
scroll to position [0, 0]
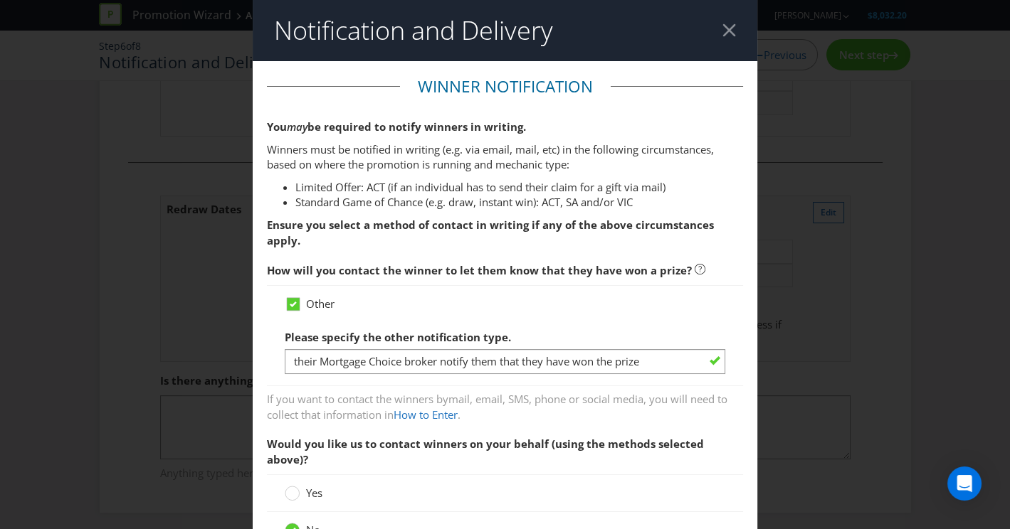
drag, startPoint x: 866, startPoint y: 395, endPoint x: 859, endPoint y: 374, distance: 21.6
click at [866, 395] on div "Notification and Delivery Winner Notification You may be required to notify win…" at bounding box center [505, 264] width 1010 height 529
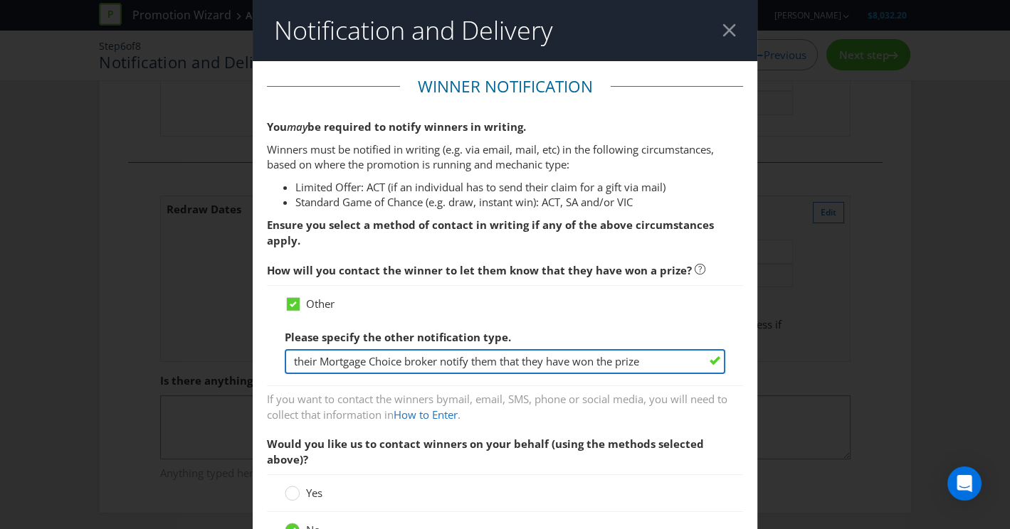
drag, startPoint x: 263, startPoint y: 364, endPoint x: 236, endPoint y: 362, distance: 27.1
click at [235, 364] on div "Notification and Delivery Winner Notification You may be required to notify win…" at bounding box center [505, 264] width 1010 height 529
click at [393, 359] on input "Mortgage Choice broker notify them that they have won the prize" at bounding box center [505, 361] width 441 height 25
type input "Mortgage Choice will notify them that they have won the prize"
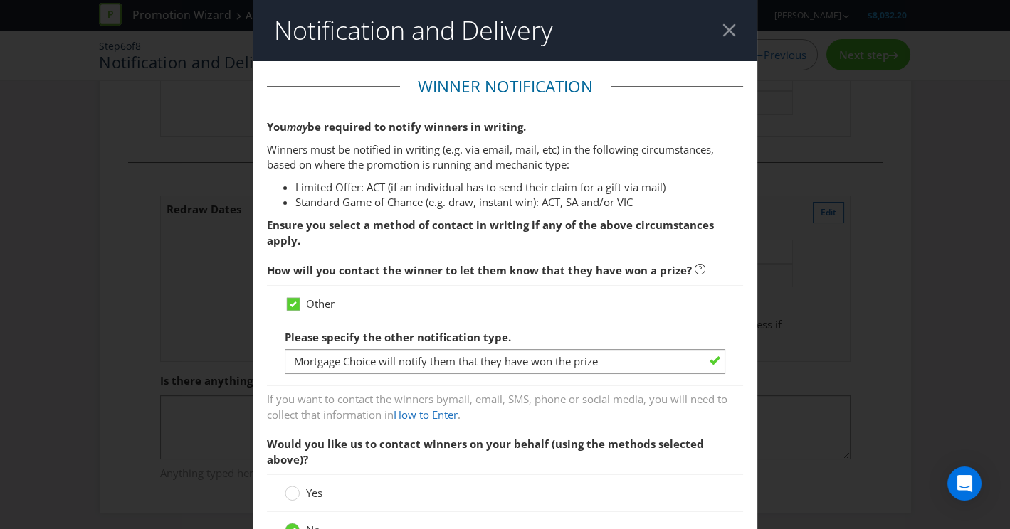
click at [581, 282] on span "How will you contact the winner to let them know that they have won a prize?" at bounding box center [505, 270] width 477 height 29
click at [830, 357] on div "Notification and Delivery Winner Notification You may be required to notify win…" at bounding box center [505, 264] width 1010 height 529
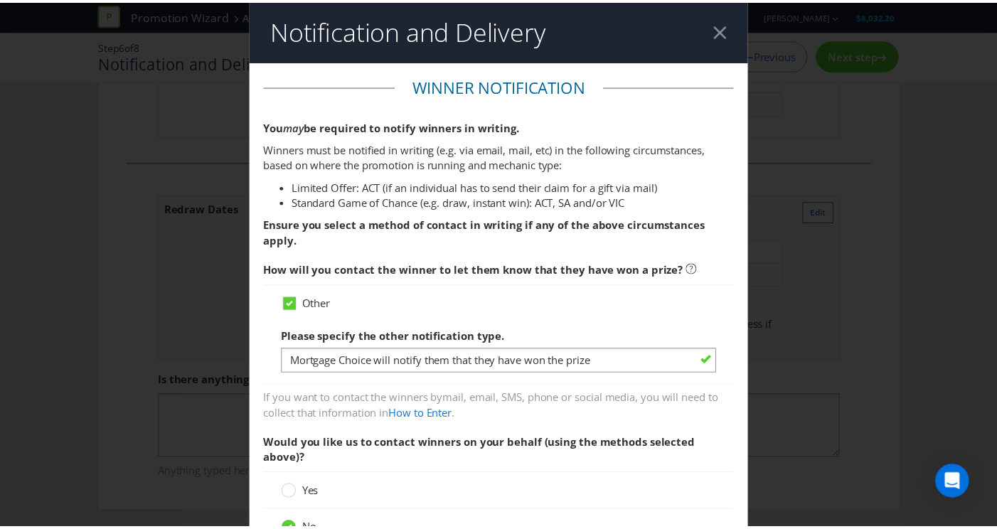
scroll to position [1012, 0]
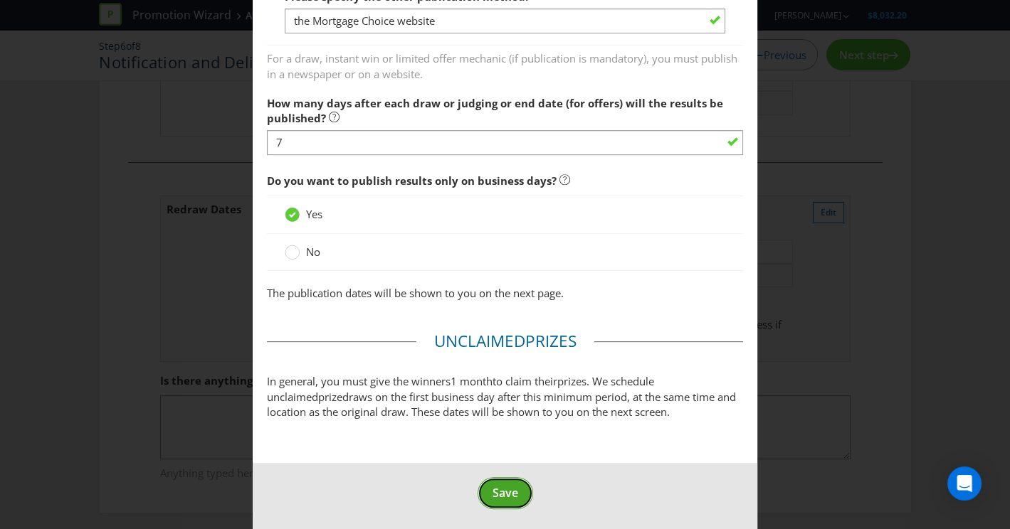
click at [507, 477] on button "Save" at bounding box center [504, 493] width 55 height 32
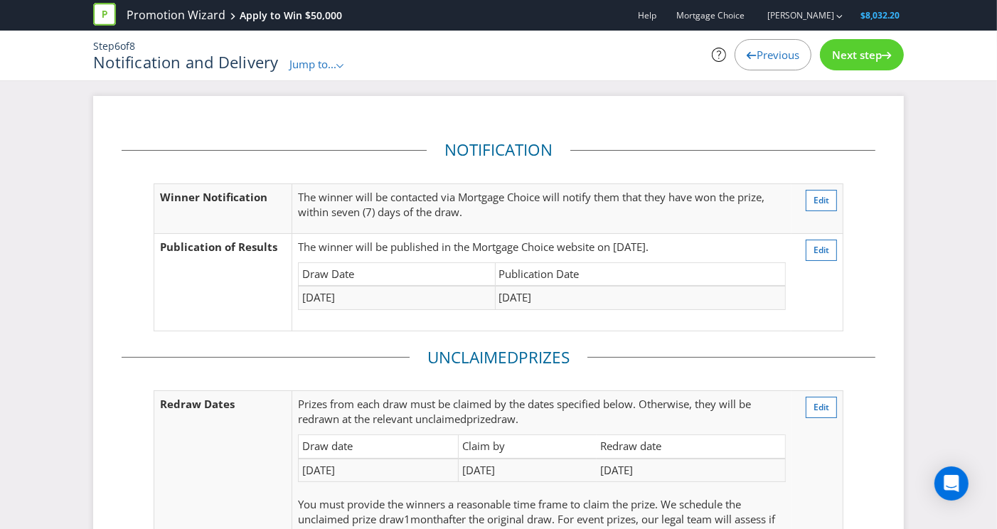
scroll to position [195, 0]
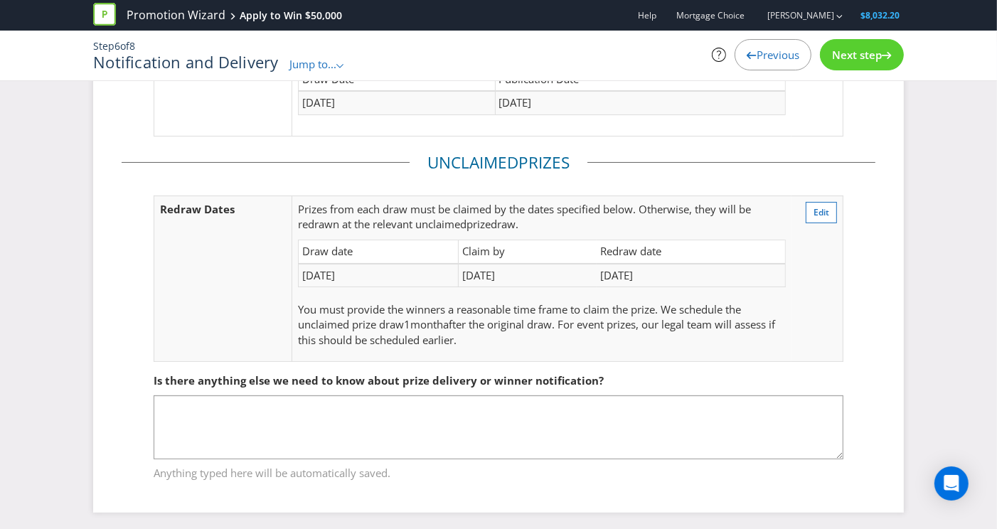
click at [869, 55] on span "Next step" at bounding box center [857, 55] width 50 height 14
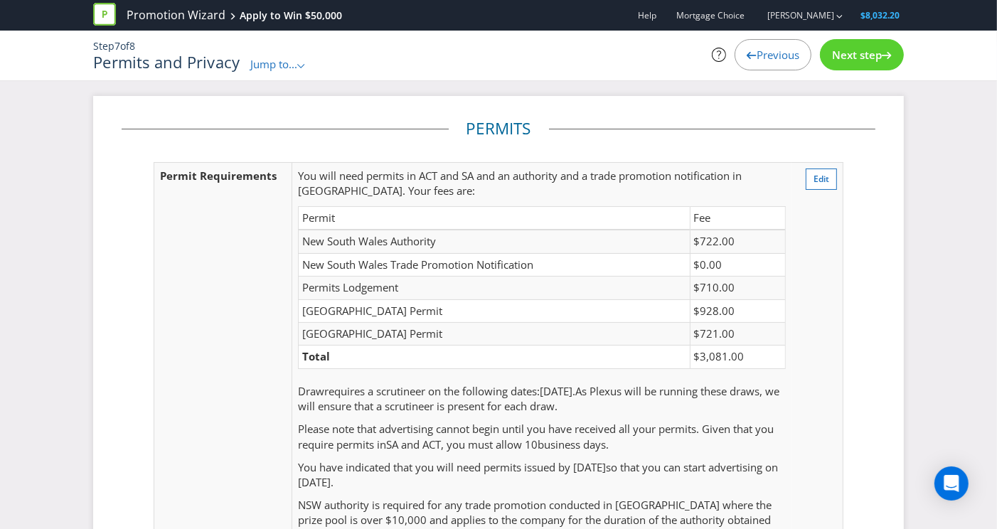
click at [859, 59] on span "Next step" at bounding box center [857, 55] width 50 height 14
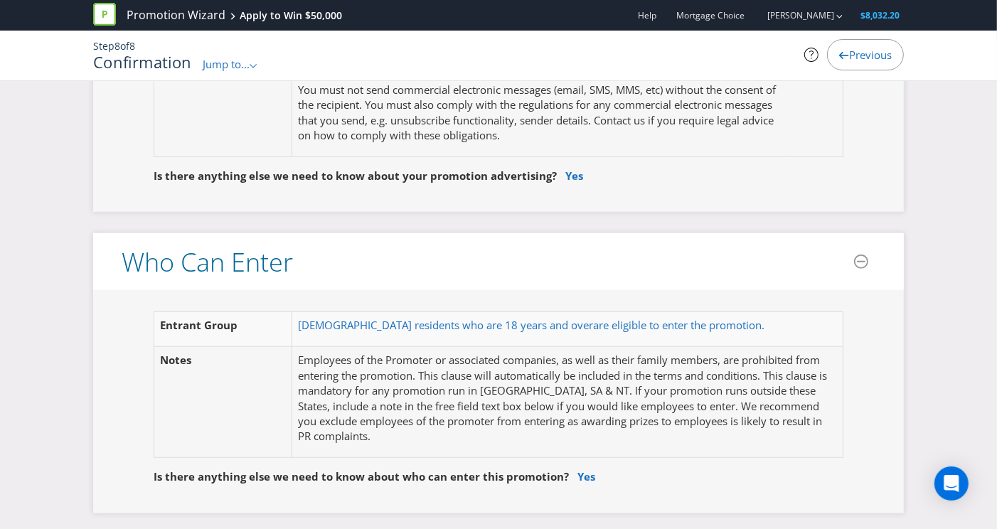
scroll to position [831, 0]
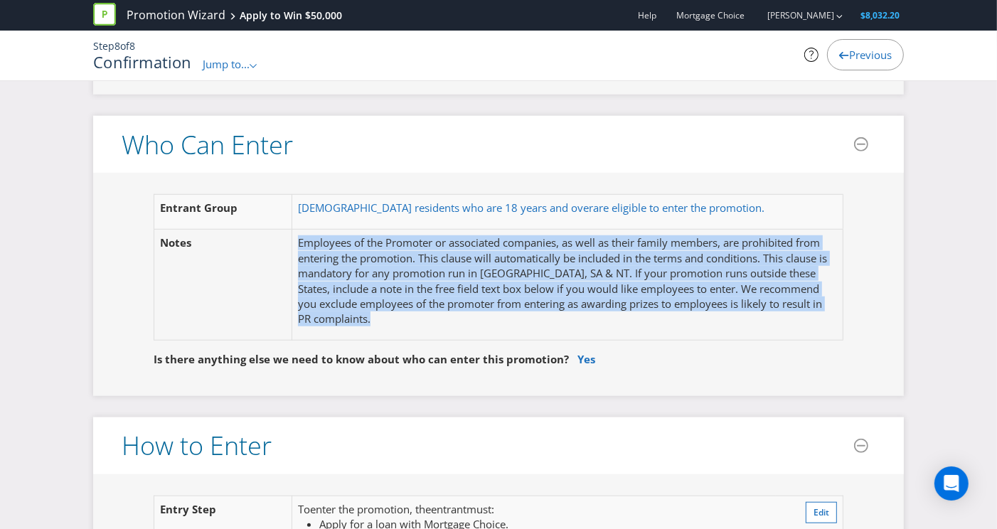
drag, startPoint x: 408, startPoint y: 320, endPoint x: 282, endPoint y: 258, distance: 141.0
click at [245, 236] on div "Entrant Group [DEMOGRAPHIC_DATA] residents who are 18 years and over are eligib…" at bounding box center [499, 284] width 754 height 180
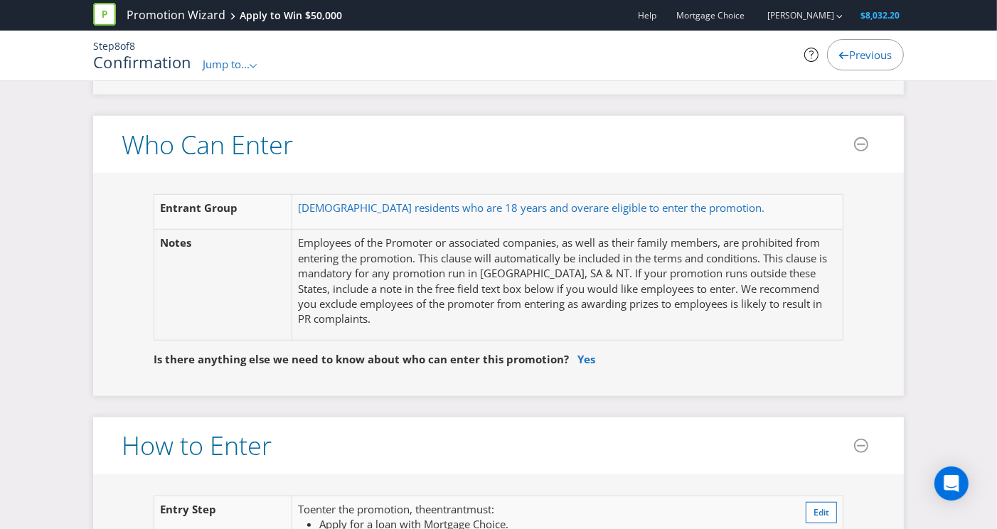
click at [345, 295] on p "Employees of the Promoter or associated companies, as well as their family memb…" at bounding box center [567, 281] width 539 height 92
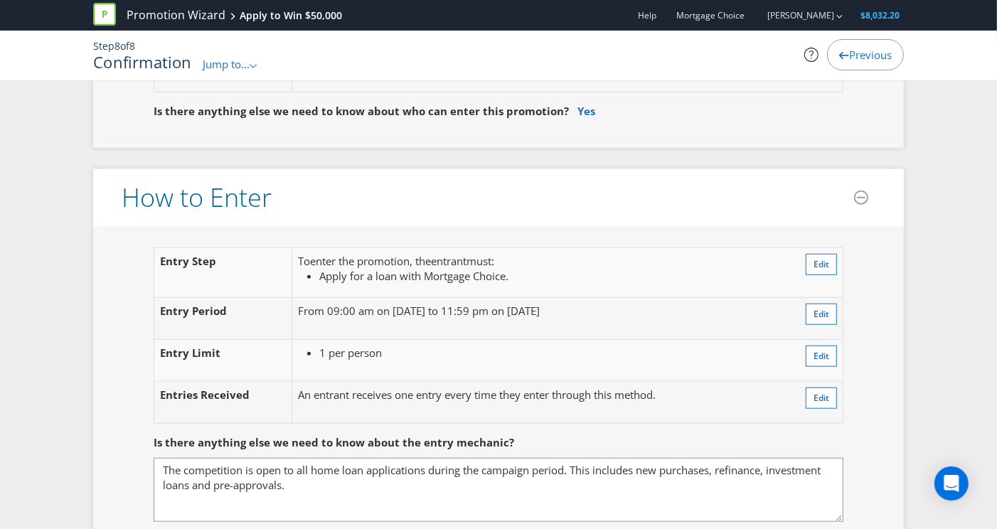
scroll to position [803, 0]
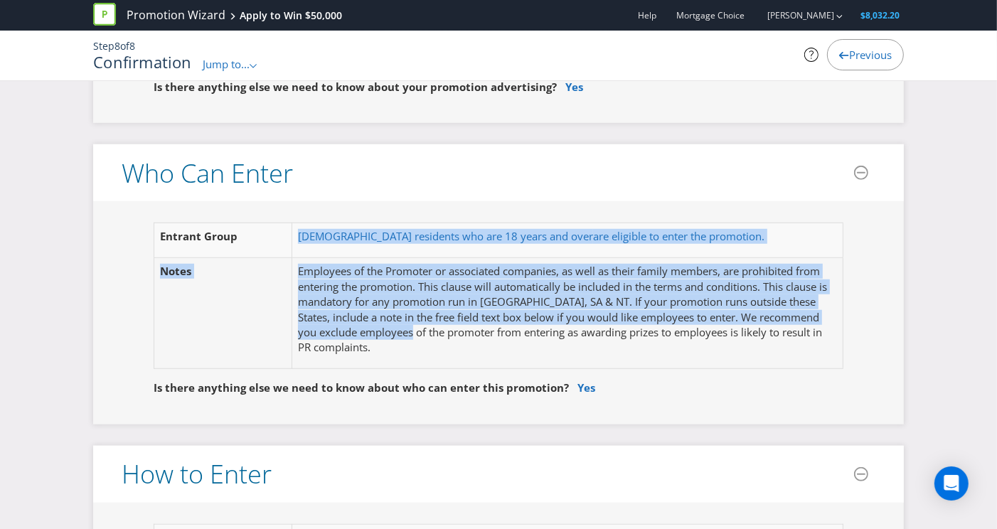
drag, startPoint x: 290, startPoint y: 252, endPoint x: 423, endPoint y: 337, distance: 158.3
click at [424, 334] on tbody "Entrant Group [DEMOGRAPHIC_DATA] residents who are 18 years and over are eligib…" at bounding box center [498, 296] width 689 height 146
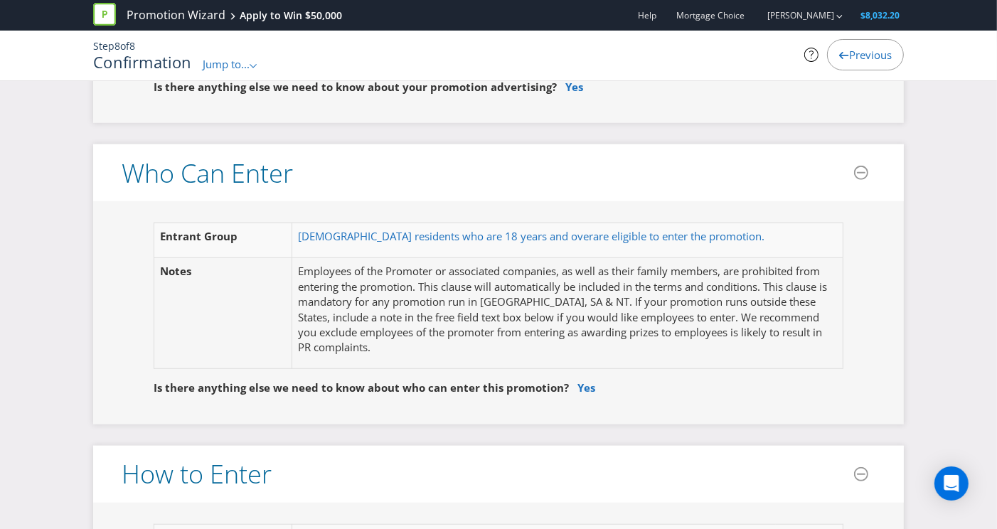
click at [422, 342] on p "Employees of the Promoter or associated companies, as well as their family memb…" at bounding box center [567, 310] width 539 height 92
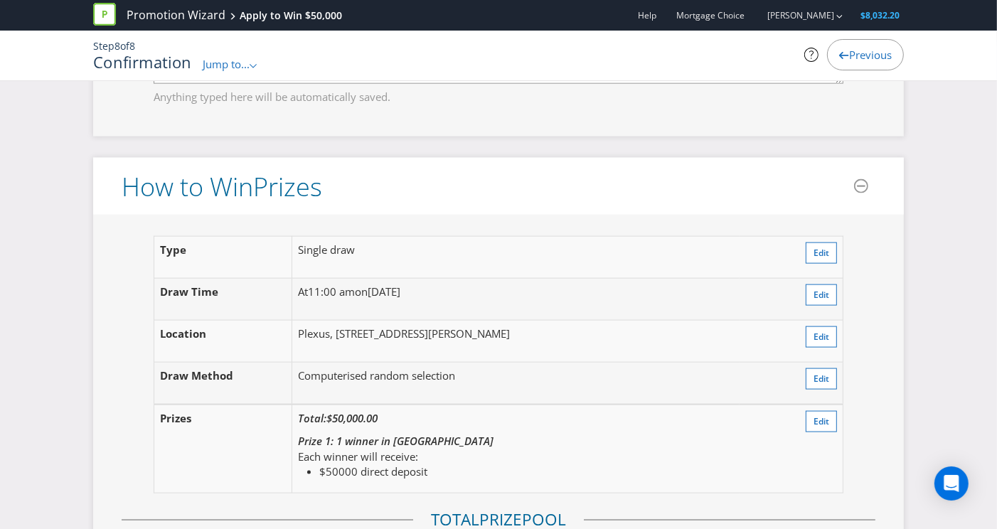
scroll to position [1519, 0]
drag, startPoint x: 449, startPoint y: 435, endPoint x: 344, endPoint y: 278, distance: 189.2
click at [344, 280] on table "Type Single draw Edit Draw Time At 11:00 am [DATE][DATE] Edit Location Plexus, …" at bounding box center [499, 364] width 690 height 258
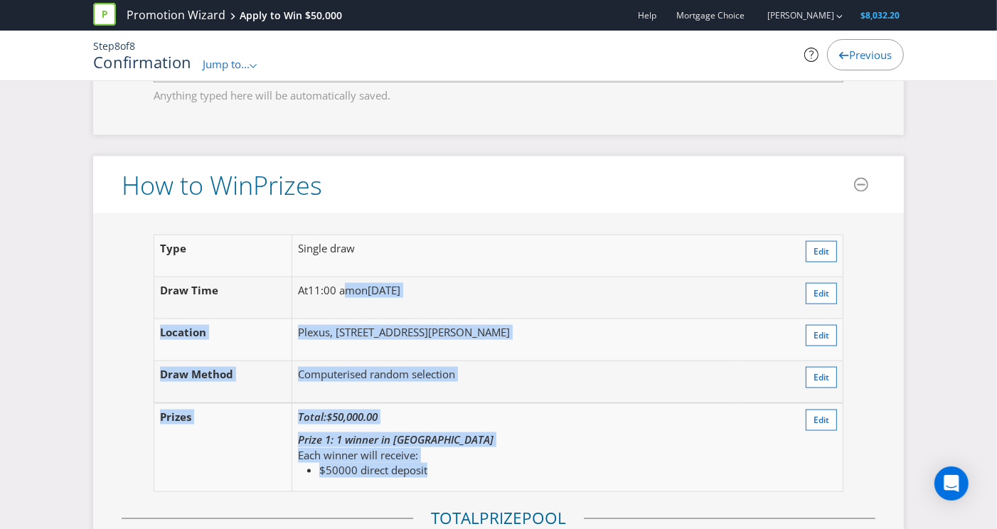
click at [425, 305] on td "At 11:00 am [DATE][DATE]" at bounding box center [516, 298] width 448 height 42
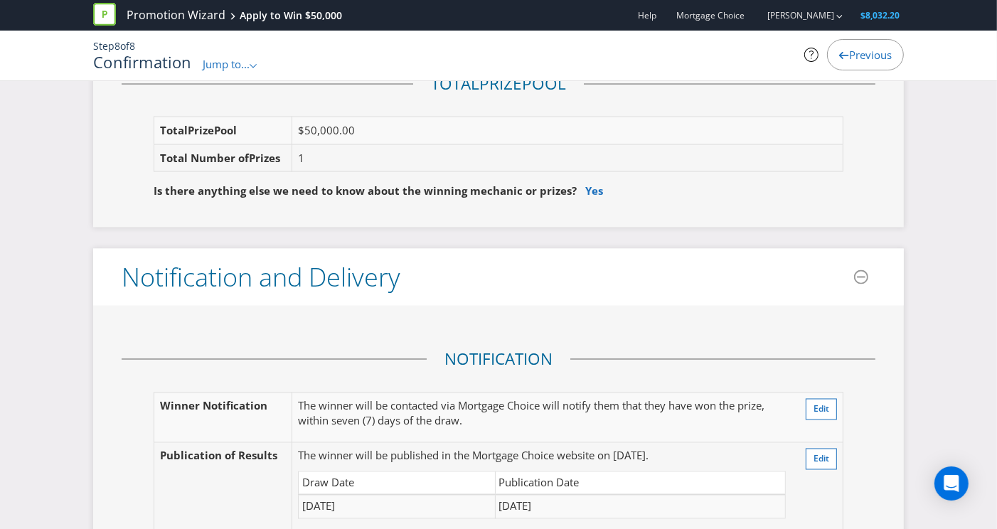
scroll to position [1970, 0]
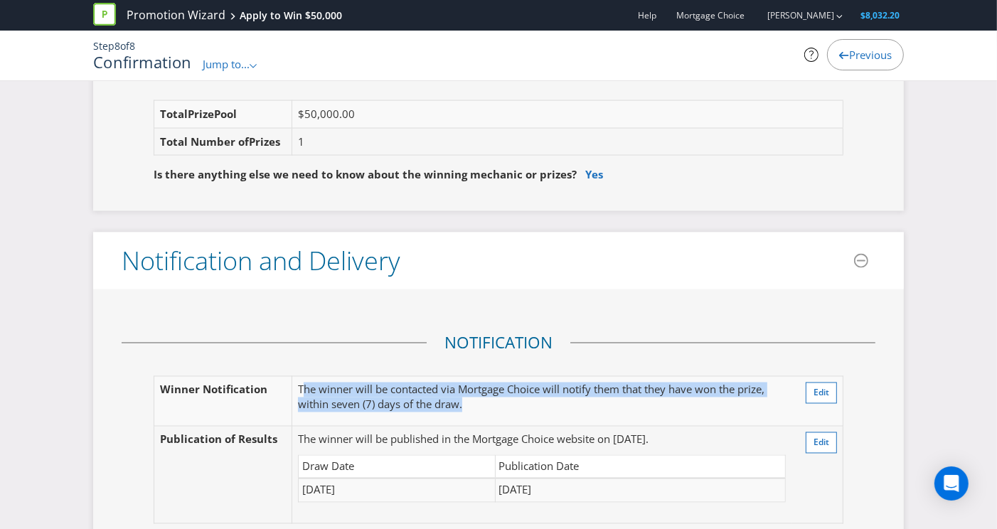
drag, startPoint x: 573, startPoint y: 400, endPoint x: 302, endPoint y: 377, distance: 272.0
click at [302, 383] on p "The winner will be contacted via Mortgage Choice will notify them that they hav…" at bounding box center [542, 398] width 488 height 31
click at [303, 383] on p "The winner will be contacted via Mortgage Choice will notify them that they hav…" at bounding box center [542, 398] width 488 height 31
drag, startPoint x: 299, startPoint y: 374, endPoint x: 482, endPoint y: 390, distance: 183.6
click at [482, 390] on p "The winner will be contacted via Mortgage Choice will notify them that they hav…" at bounding box center [542, 398] width 488 height 31
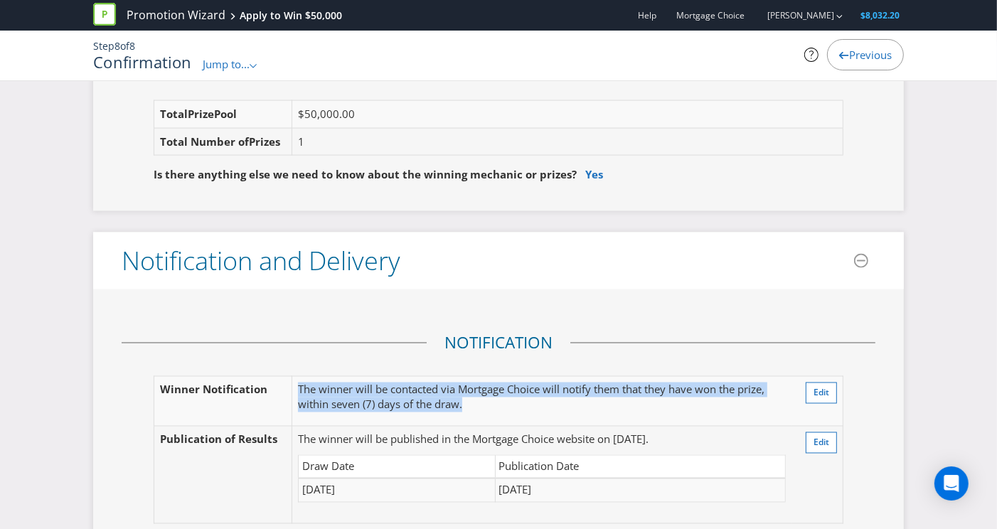
click at [482, 390] on p "The winner will be contacted via Mortgage Choice will notify them that they hav…" at bounding box center [542, 398] width 488 height 31
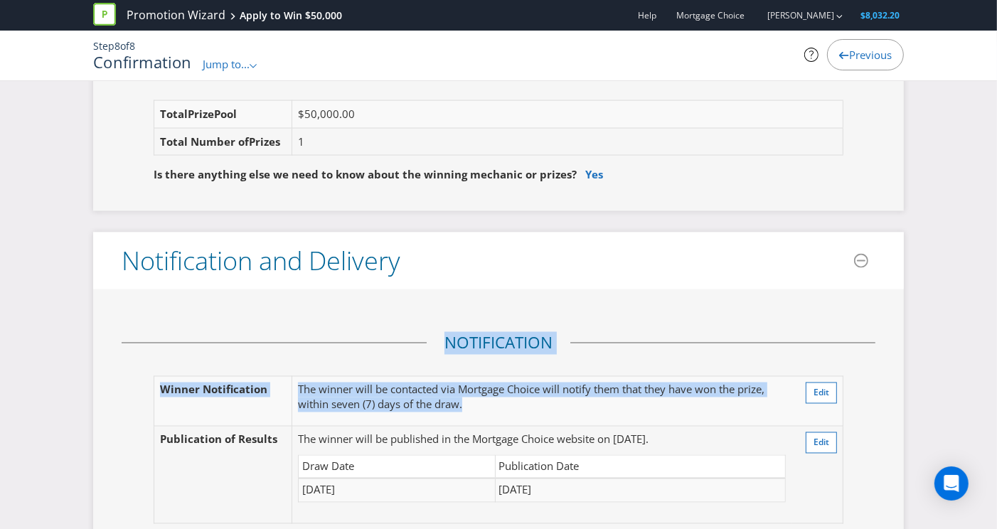
drag, startPoint x: 444, startPoint y: 391, endPoint x: 339, endPoint y: 302, distance: 137.8
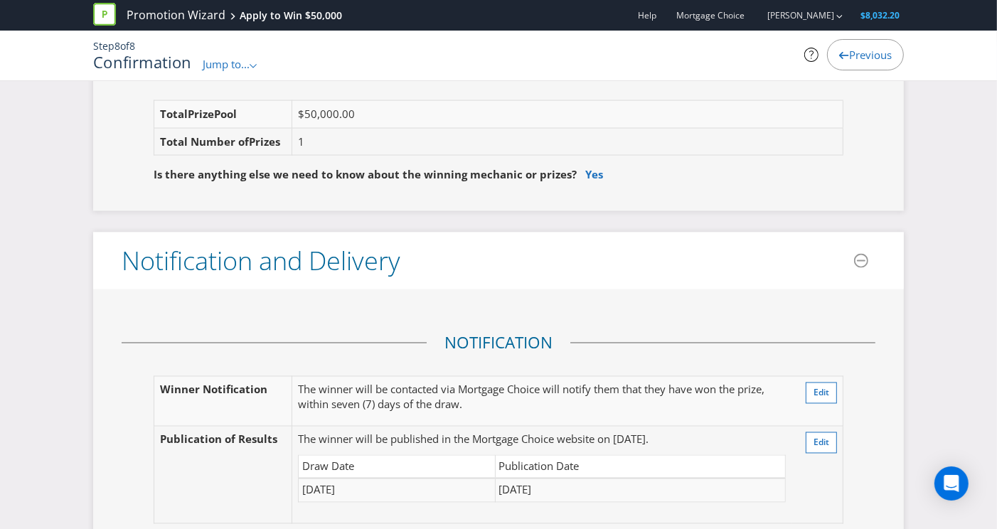
click at [418, 332] on fieldset "Notification Winner Notification The winner will be contacted via Mortgage Choi…" at bounding box center [499, 435] width 754 height 207
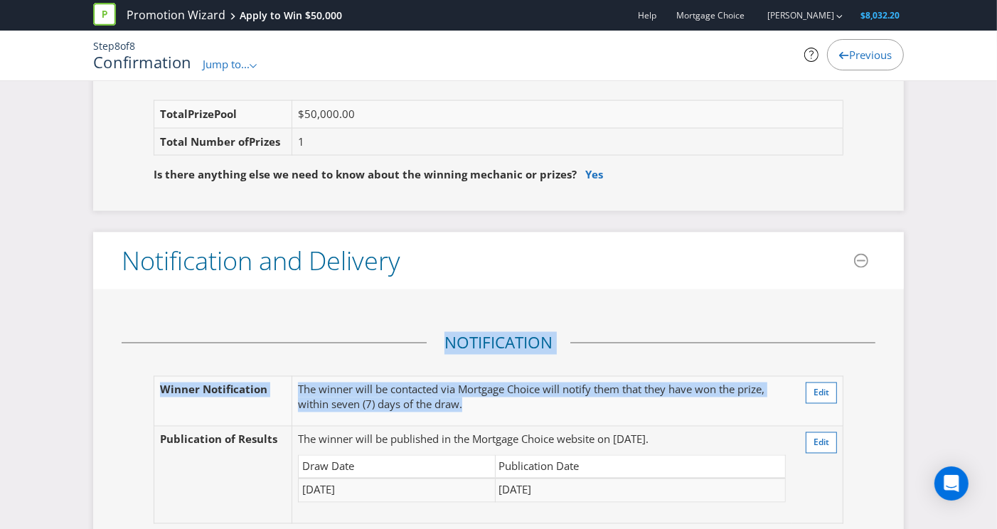
drag, startPoint x: 433, startPoint y: 318, endPoint x: 520, endPoint y: 388, distance: 111.8
click at [520, 388] on fieldset "Notification Winner Notification The winner will be contacted via Mortgage Choi…" at bounding box center [499, 435] width 754 height 207
click at [519, 388] on p "The winner will be contacted via Mortgage Choice will notify them that they hav…" at bounding box center [542, 398] width 488 height 31
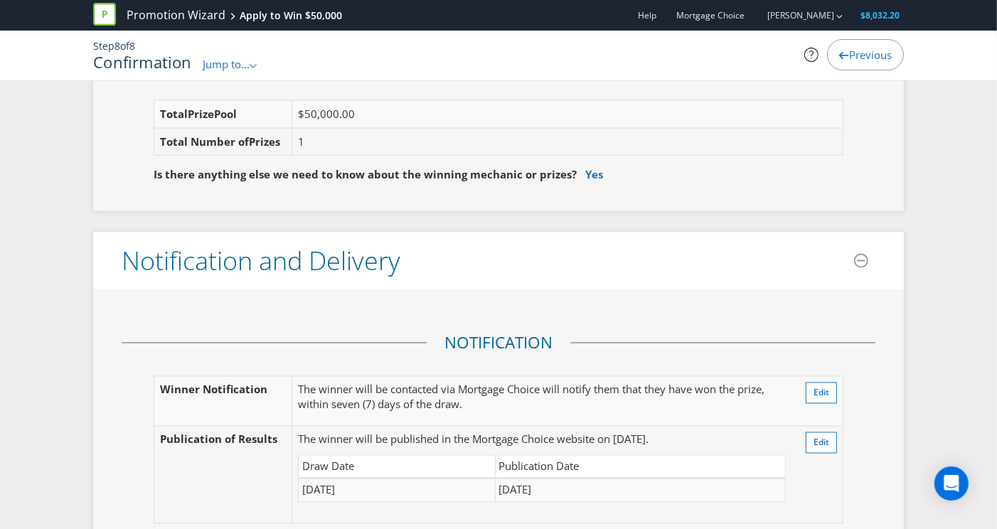
click at [564, 394] on p "The winner will be contacted via Mortgage Choice will notify them that they hav…" at bounding box center [542, 398] width 488 height 31
click at [822, 387] on span "Edit" at bounding box center [822, 393] width 16 height 12
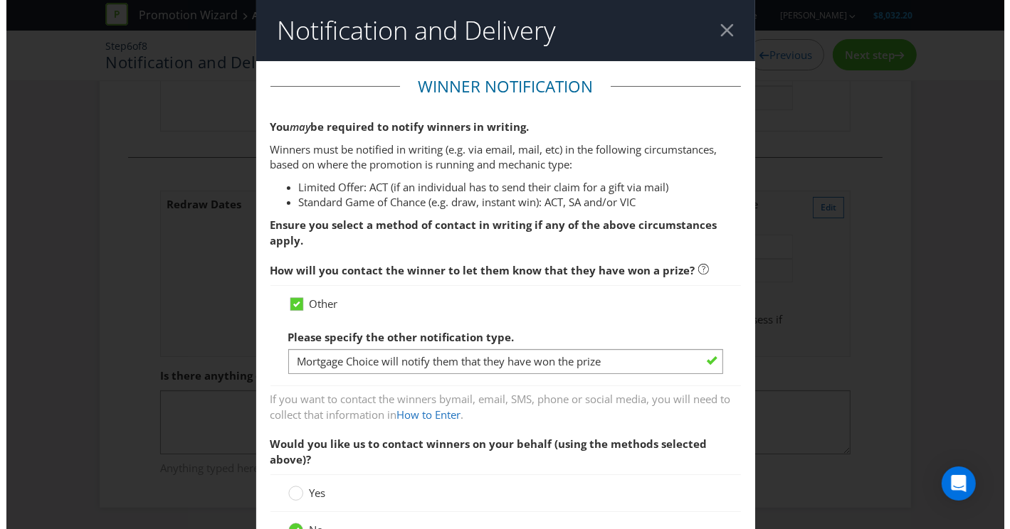
scroll to position [195, 0]
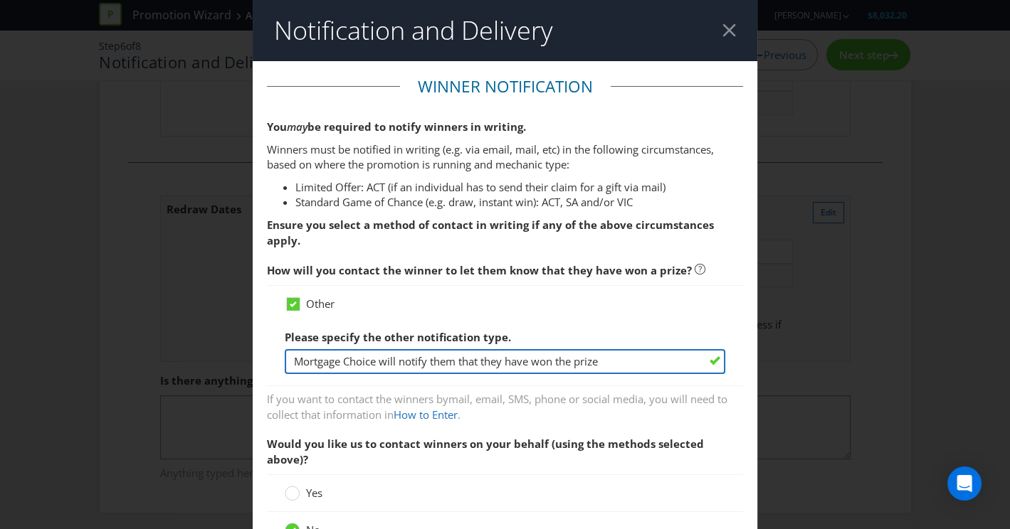
click at [378, 366] on input "Mortgage Choice will notify them that they have won the prize" at bounding box center [505, 361] width 441 height 25
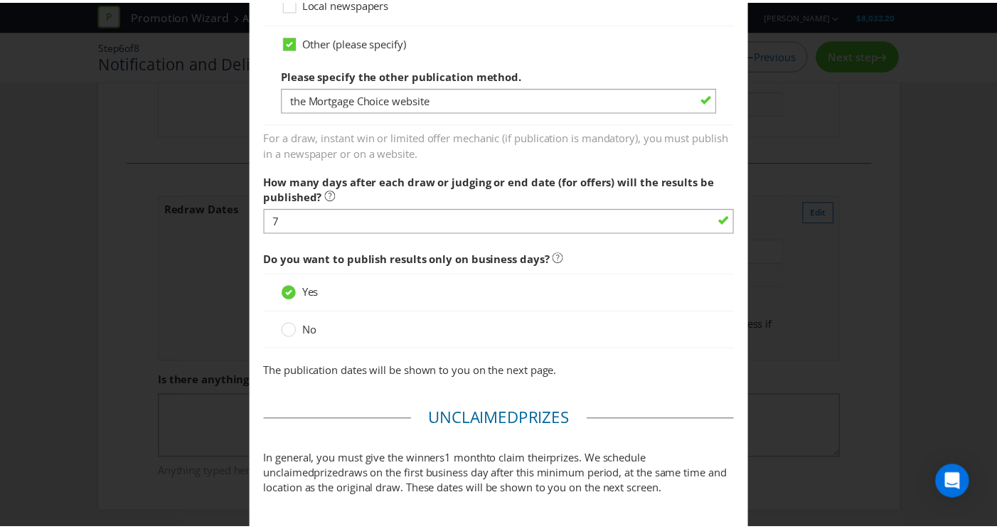
scroll to position [1012, 0]
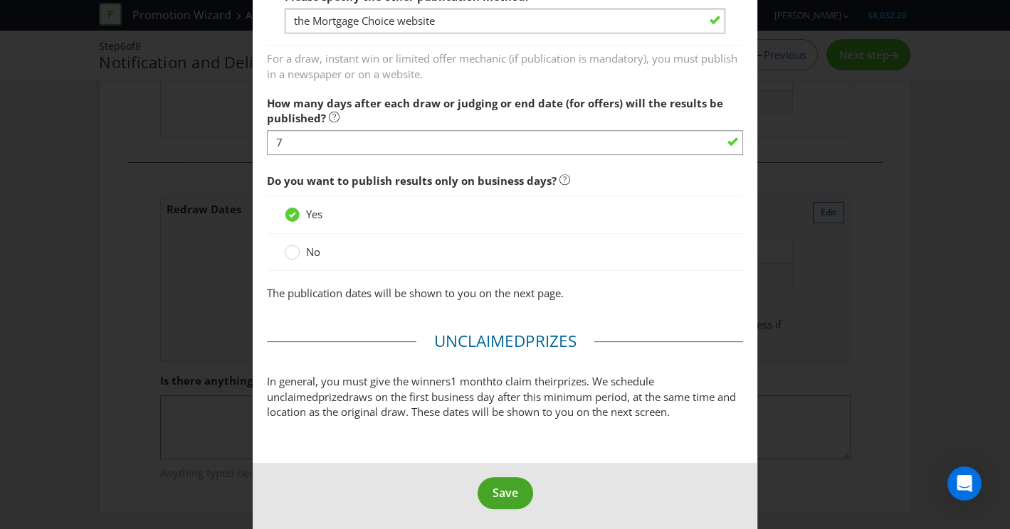
type input "Mortgage Choice who will notify them that they have won the prize"
drag, startPoint x: 484, startPoint y: 485, endPoint x: 502, endPoint y: 491, distance: 19.4
click at [484, 485] on button "Save" at bounding box center [504, 493] width 55 height 32
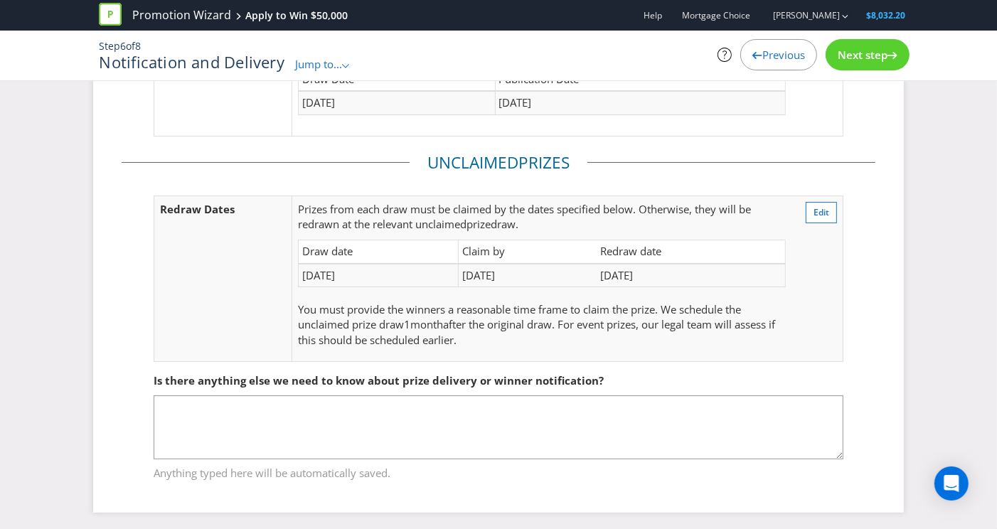
click at [849, 60] on span "Next step" at bounding box center [863, 55] width 50 height 14
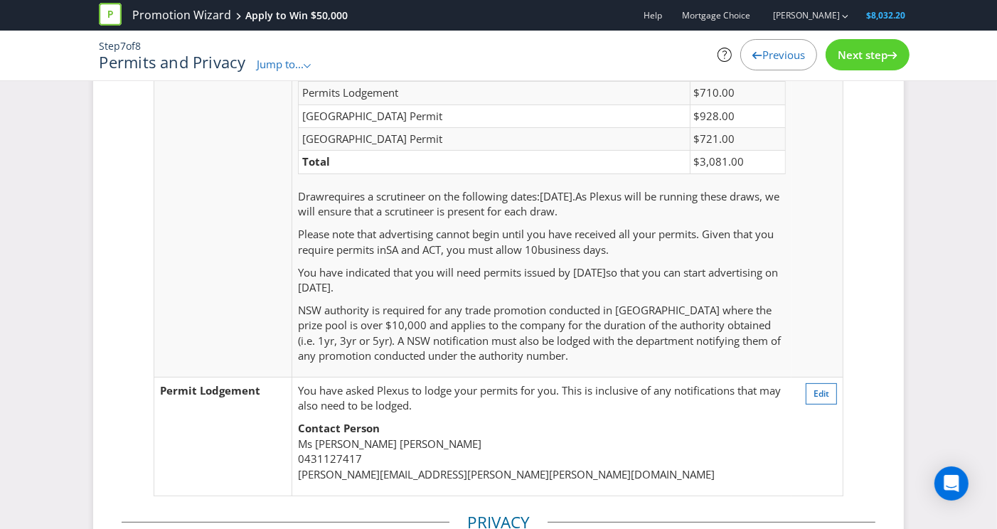
click at [849, 60] on span "Next step" at bounding box center [863, 55] width 50 height 14
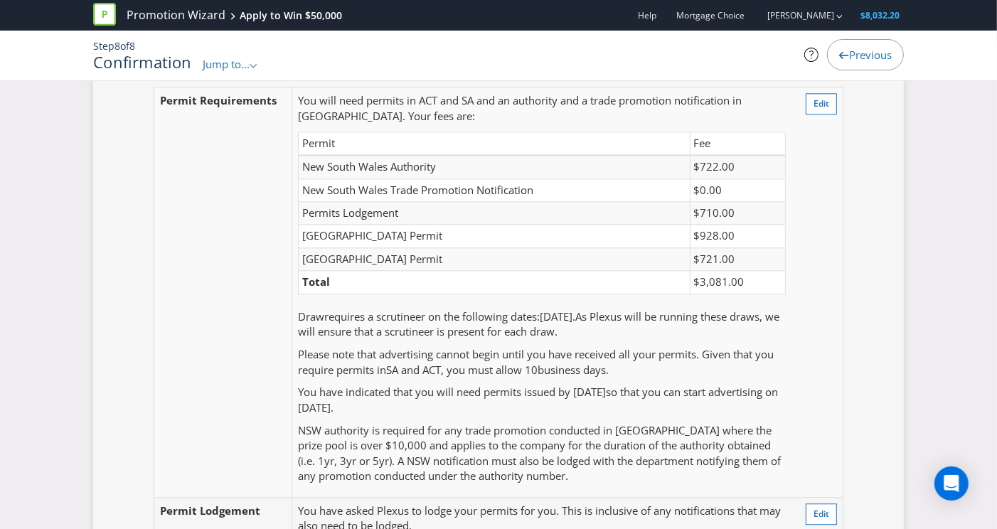
scroll to position [2816, 0]
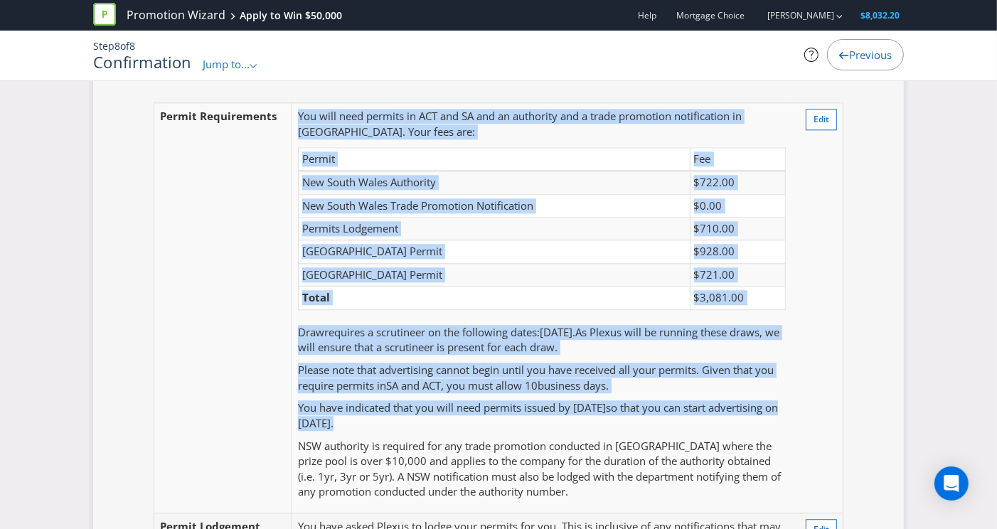
drag, startPoint x: 295, startPoint y: 312, endPoint x: 592, endPoint y: 406, distance: 311.2
click at [592, 406] on tr "Permit Requirements You will need permits in ACT and SA and an authority and a …" at bounding box center [498, 308] width 689 height 411
click at [591, 406] on p "You have indicated that you will need permits issued by [DATE] so that you can …" at bounding box center [542, 416] width 488 height 31
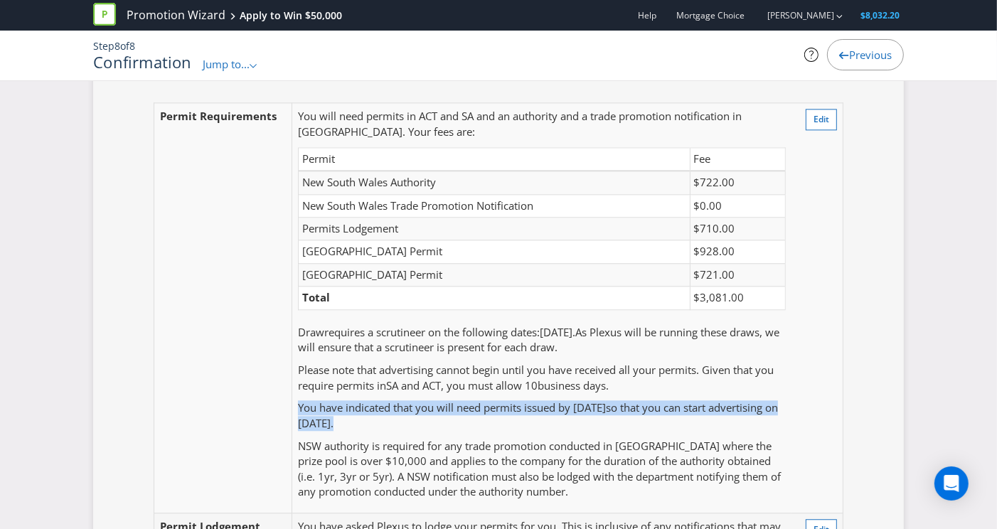
drag, startPoint x: 444, startPoint y: 403, endPoint x: 297, endPoint y: 386, distance: 147.6
click at [298, 401] on p "You have indicated that you will need permits issued by [DATE] so that you can …" at bounding box center [542, 416] width 488 height 31
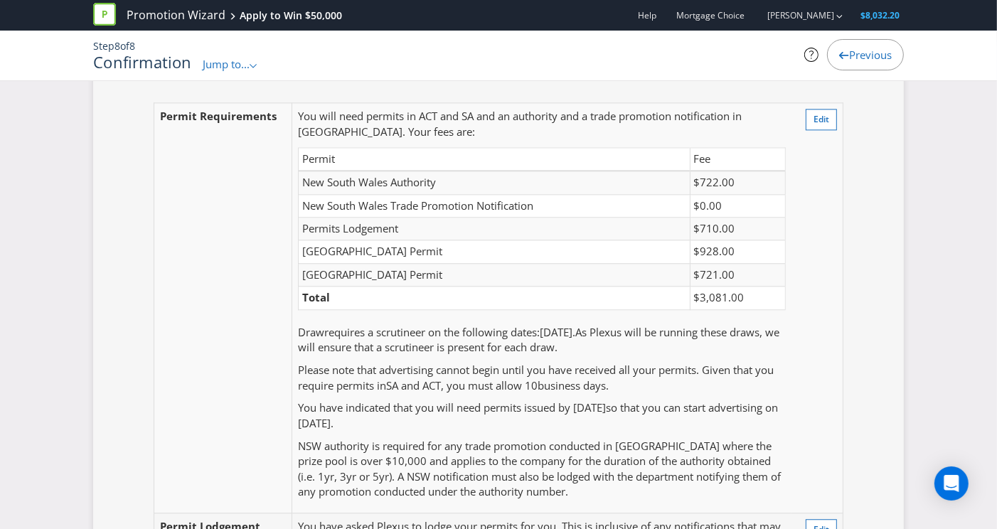
click at [349, 412] on td "You will need permits in ACT and SA and an authority and a trade promotion noti…" at bounding box center [542, 308] width 500 height 411
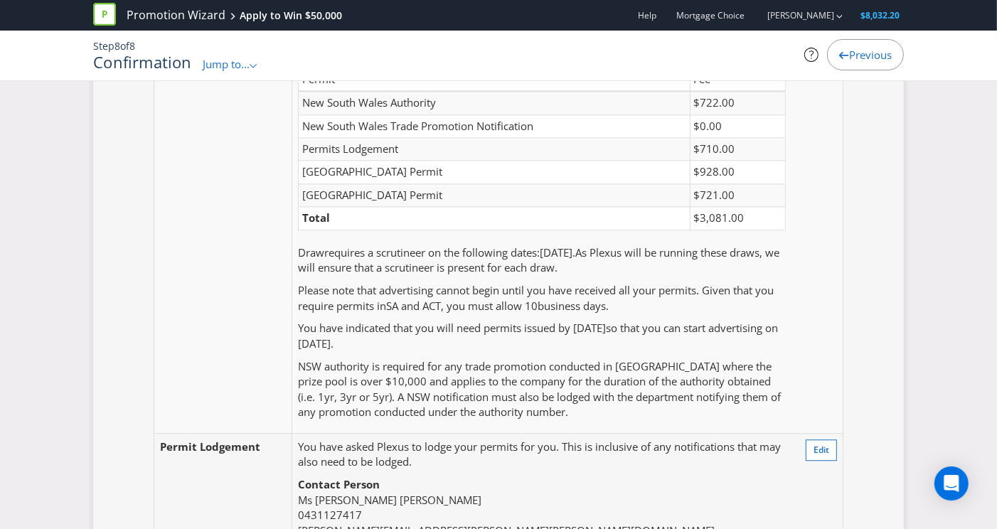
scroll to position [2670, 0]
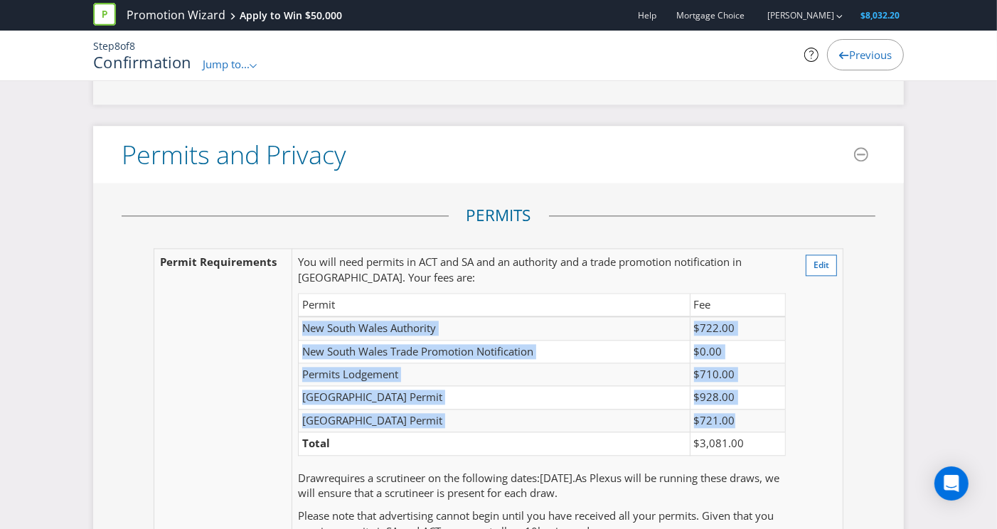
drag, startPoint x: 304, startPoint y: 310, endPoint x: 753, endPoint y: 398, distance: 457.4
click at [753, 398] on tbody "New South Wales Authority $722.00 [GEOGRAPHIC_DATA] Trade Promotion Notificatio…" at bounding box center [541, 386] width 487 height 139
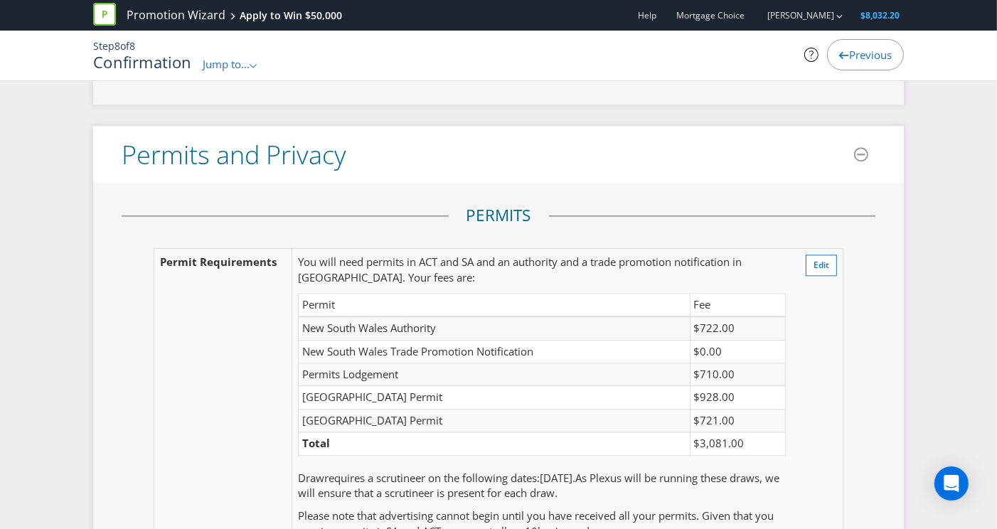
click at [753, 409] on td "$721.00" at bounding box center [737, 420] width 95 height 23
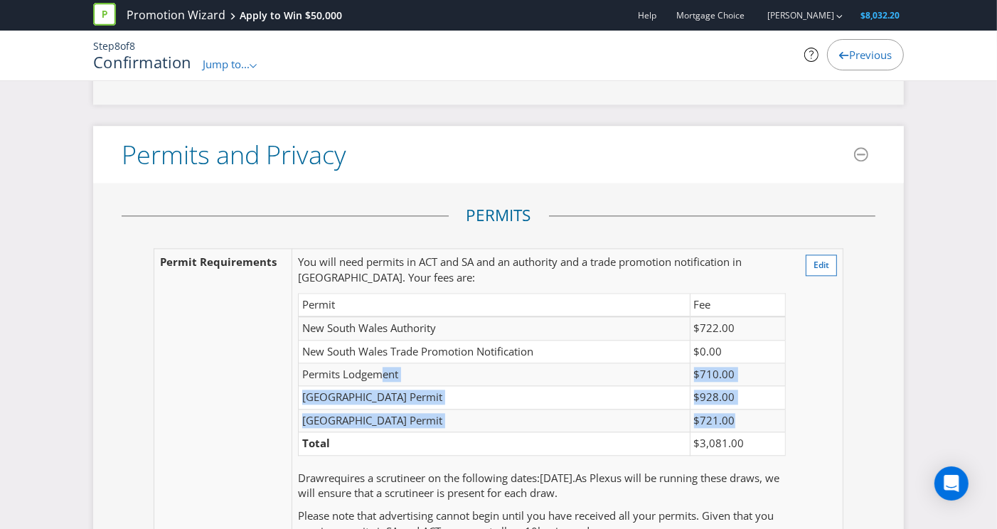
drag, startPoint x: 392, startPoint y: 354, endPoint x: 779, endPoint y: 400, distance: 389.7
click at [781, 400] on tbody "New South Wales Authority $722.00 [GEOGRAPHIC_DATA] Trade Promotion Notificatio…" at bounding box center [541, 386] width 487 height 139
click at [775, 409] on td "$721.00" at bounding box center [737, 420] width 95 height 23
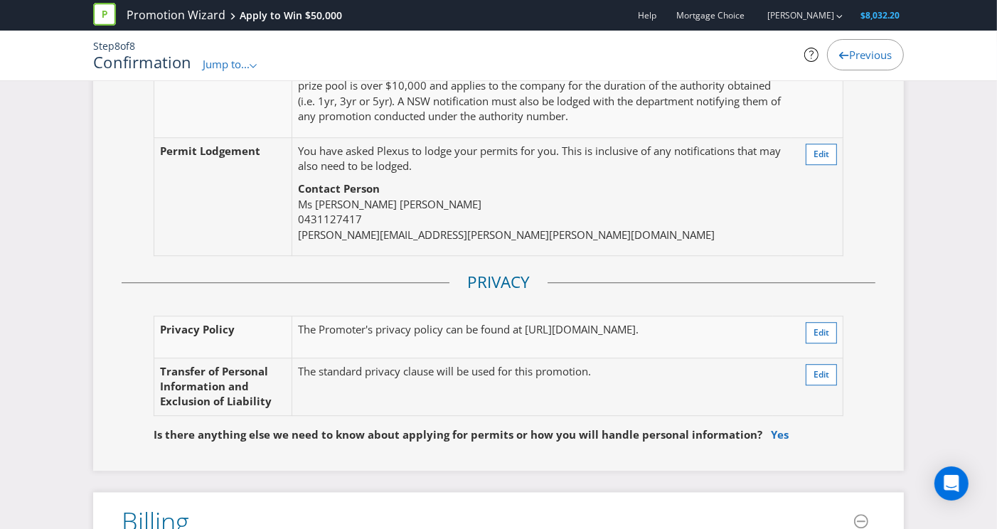
scroll to position [3192, 0]
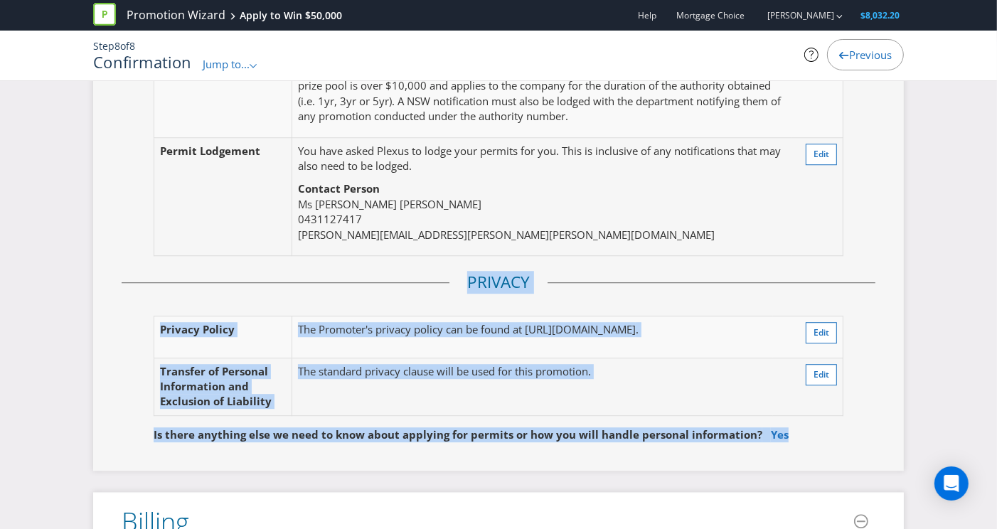
drag, startPoint x: 486, startPoint y: 274, endPoint x: 539, endPoint y: 430, distance: 165.4
click at [539, 430] on div "Permits Permit Requirements You will need permits in ACT and SA and an authorit…" at bounding box center [498, 66] width 811 height 810
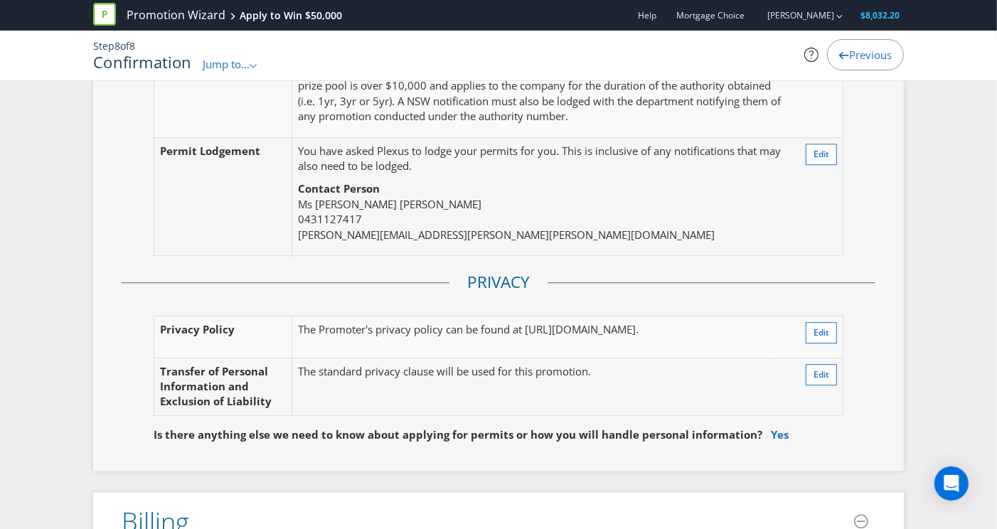
click at [539, 430] on div "Permits Permit Requirements You will need permits in ACT and SA and an authorit…" at bounding box center [498, 66] width 811 height 810
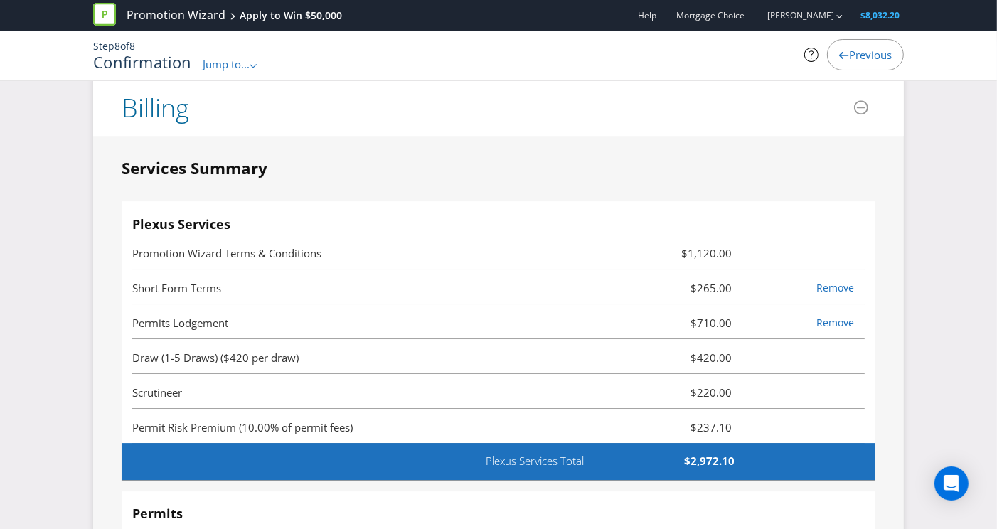
scroll to position [3652, 0]
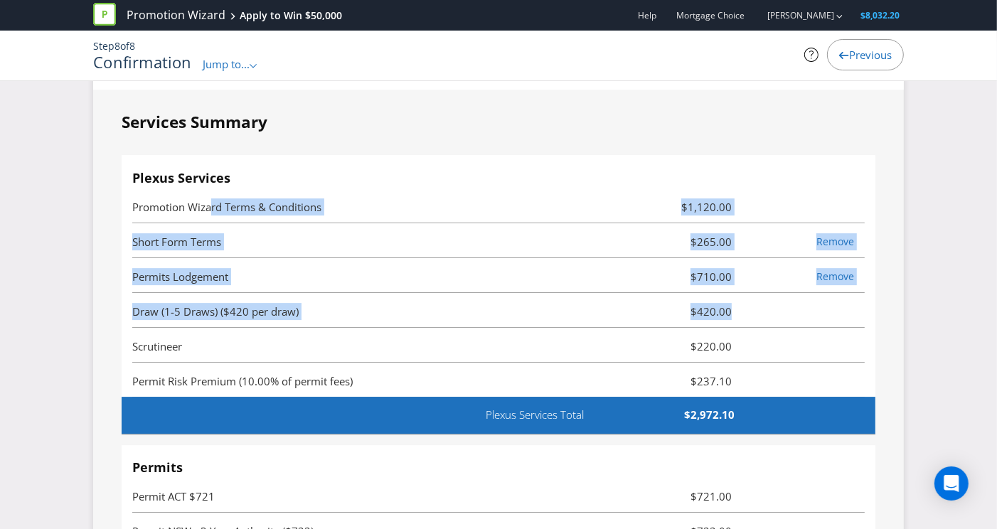
drag, startPoint x: 218, startPoint y: 181, endPoint x: 738, endPoint y: 287, distance: 530.9
click at [738, 287] on ul "Promotion Wizard Terms & Conditions $1,120.00 Short Form Terms $265.00 Remove P…" at bounding box center [498, 293] width 733 height 209
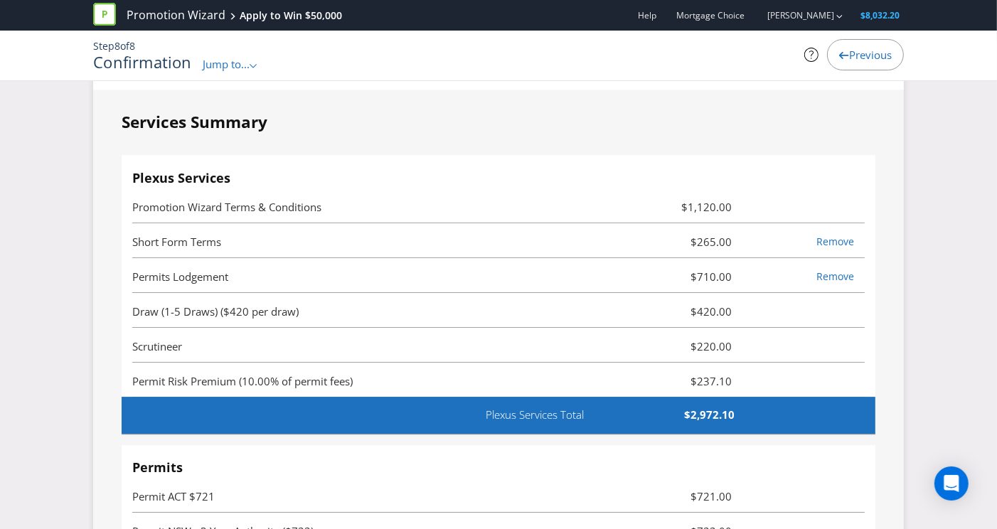
click at [751, 293] on li "Draw (1-5 Draws) ($420 per draw) $420.00" at bounding box center [498, 310] width 733 height 35
drag, startPoint x: 702, startPoint y: 289, endPoint x: 743, endPoint y: 357, distance: 79.4
click at [743, 357] on ul "Promotion Wizard Terms & Conditions $1,120.00 Short Form Terms $265.00 Remove P…" at bounding box center [498, 293] width 733 height 209
click at [707, 373] on span "$237.10" at bounding box center [682, 381] width 122 height 17
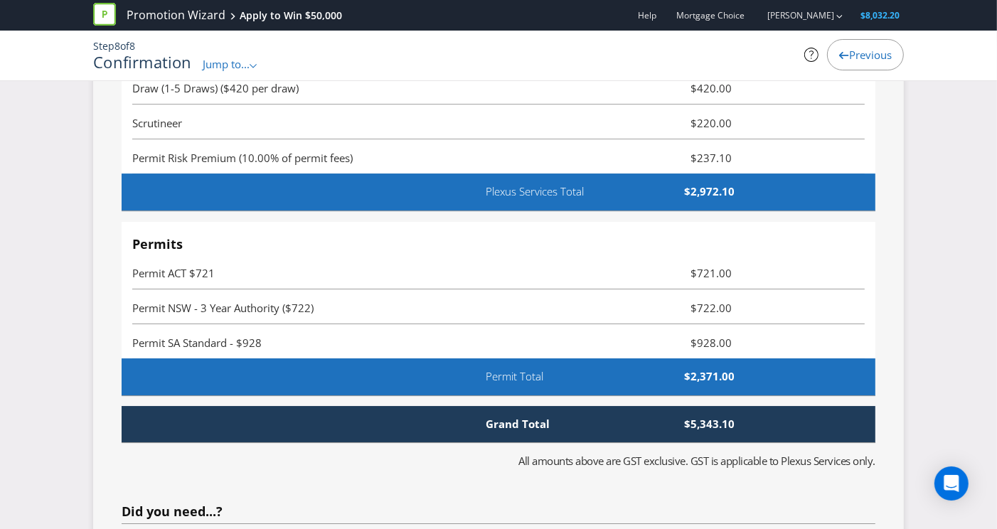
scroll to position [3900, 0]
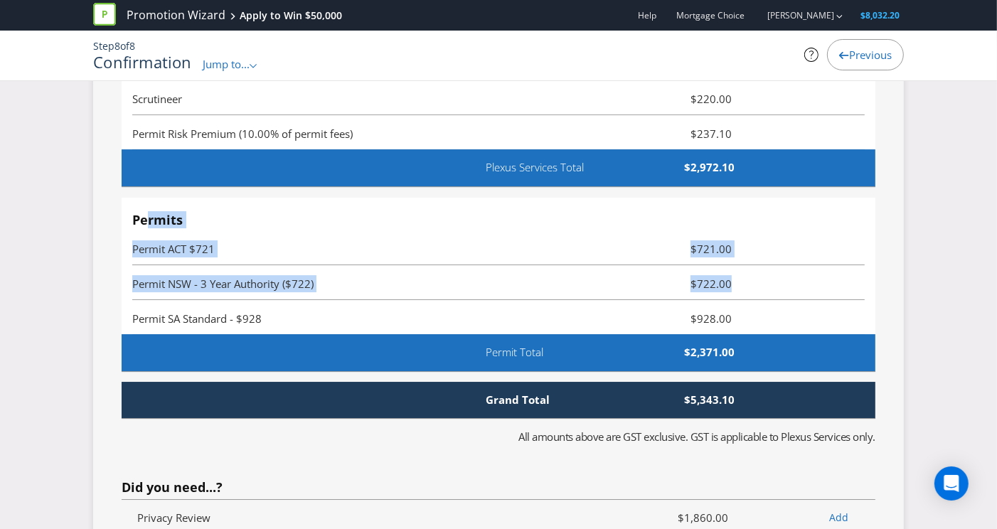
drag, startPoint x: 155, startPoint y: 197, endPoint x: 736, endPoint y: 302, distance: 590.7
click at [736, 302] on ul "Permits Permit ACT $721 $721.00 Permit NSW - 3 Year Authority ($722) $722.00 Pe…" at bounding box center [498, 274] width 733 height 122
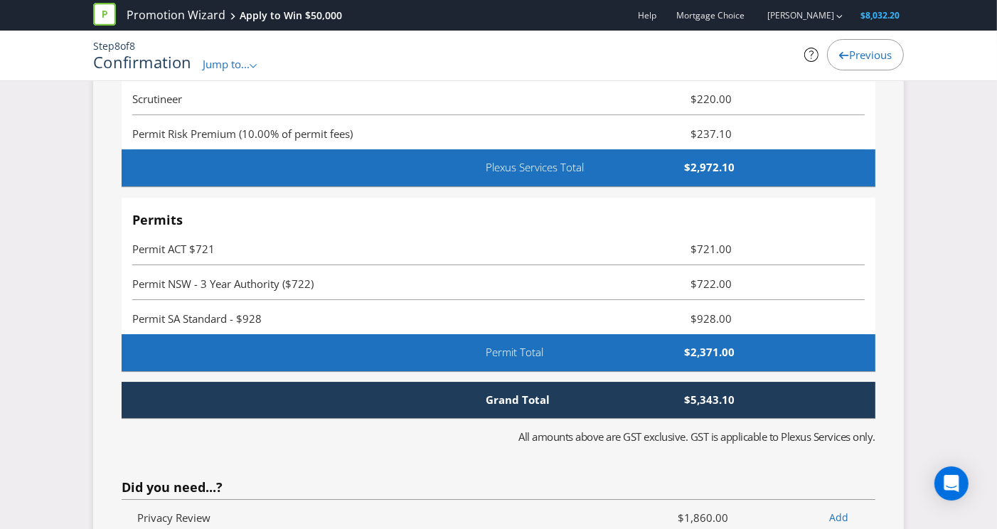
drag, startPoint x: 741, startPoint y: 308, endPoint x: 762, endPoint y: 325, distance: 26.8
click at [741, 308] on li "Permit SA Standard - $928 $928.00" at bounding box center [498, 317] width 733 height 35
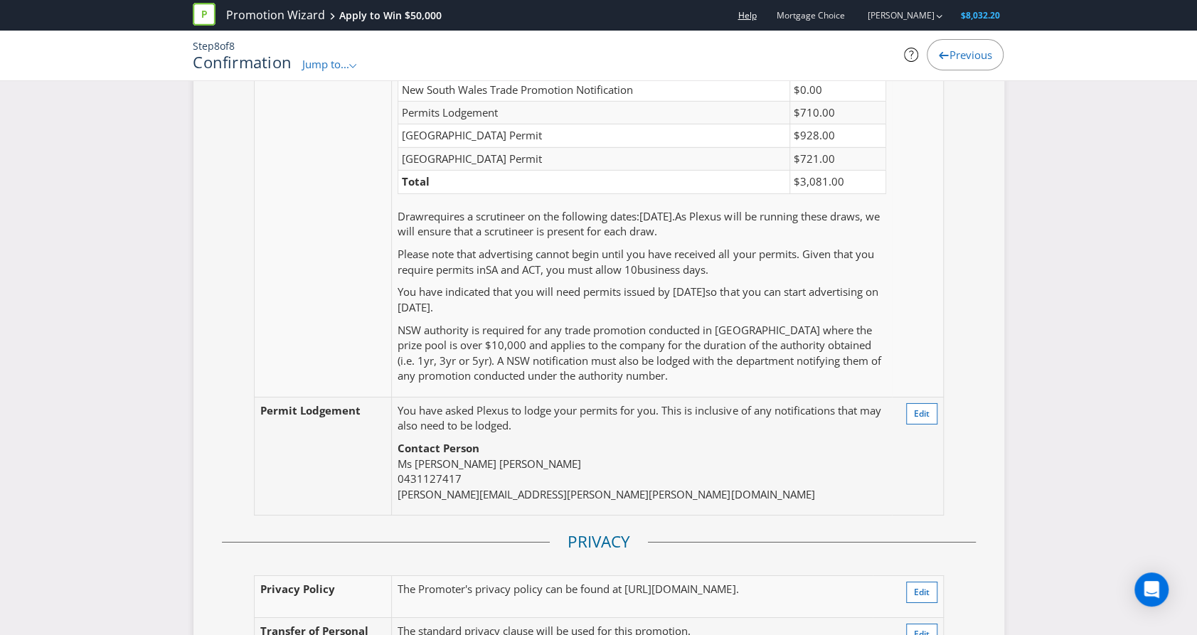
scroll to position [2768, 0]
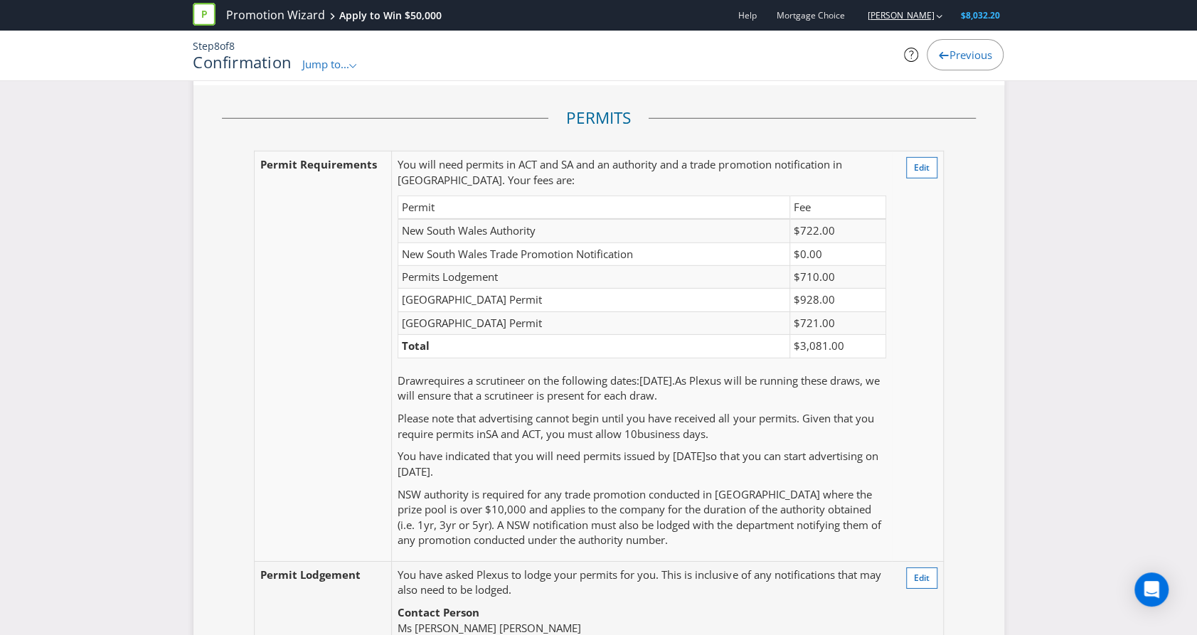
click at [918, 12] on link "[PERSON_NAME]" at bounding box center [893, 15] width 81 height 12
click at [209, 15] on icon at bounding box center [204, 14] width 23 height 23
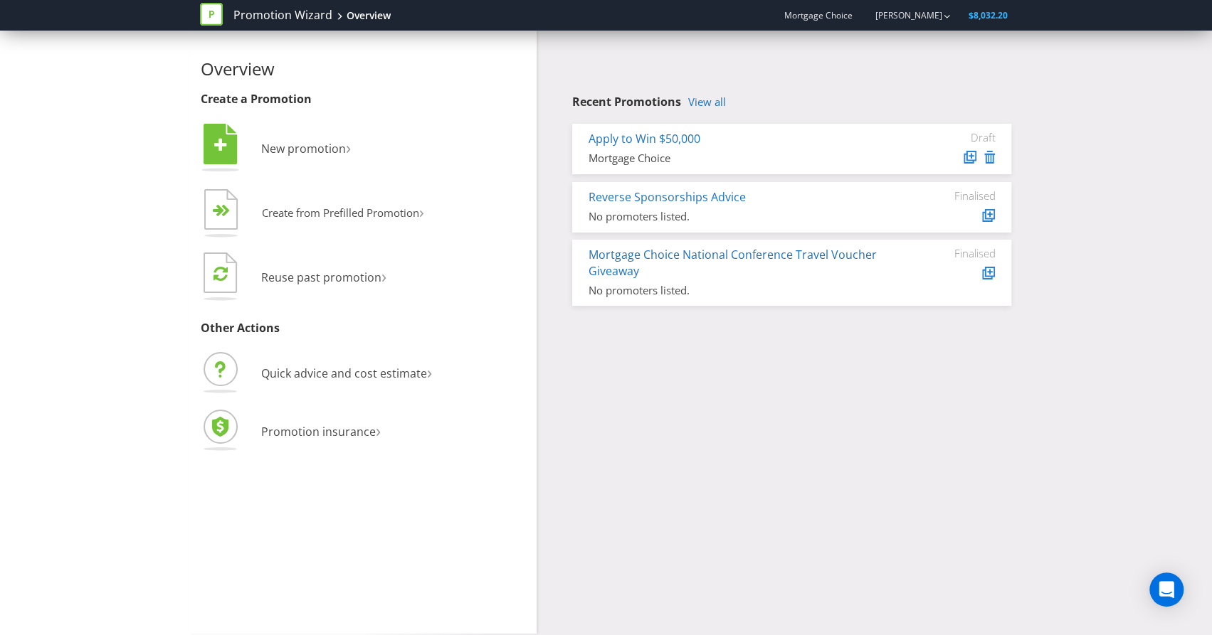
click at [219, 11] on icon at bounding box center [211, 14] width 23 height 23
click at [720, 100] on link "View all" at bounding box center [707, 102] width 38 height 12
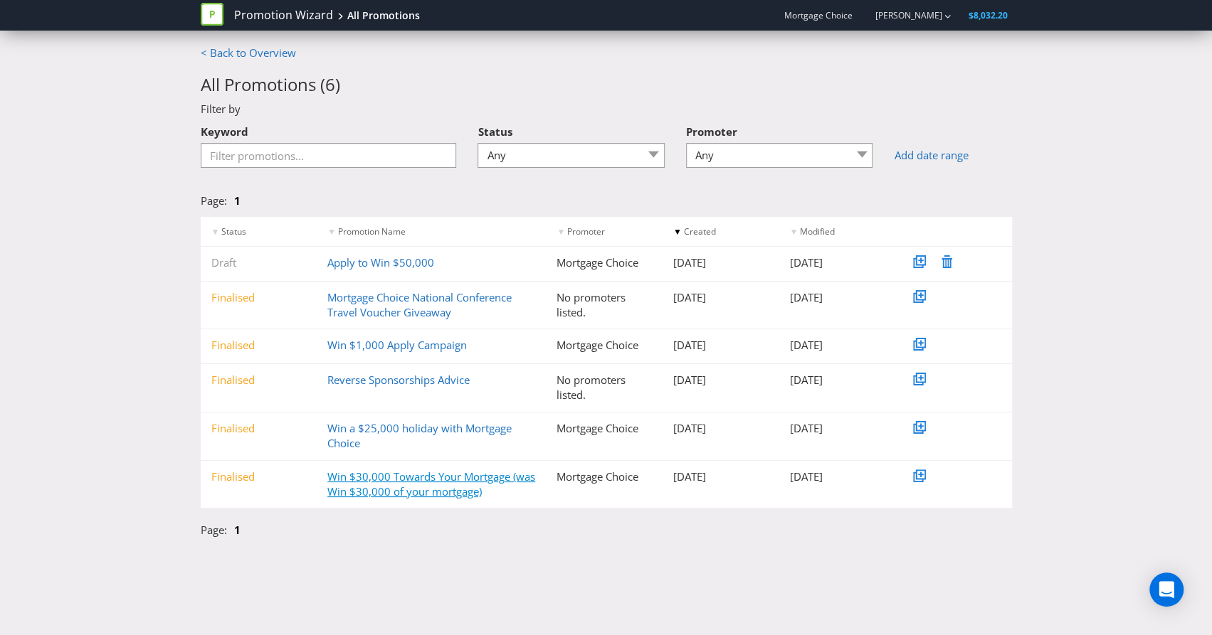
click at [466, 480] on link "Win $30,000 Towards Your Mortgage (was Win $30,000 of your mortgage)" at bounding box center [431, 484] width 208 height 29
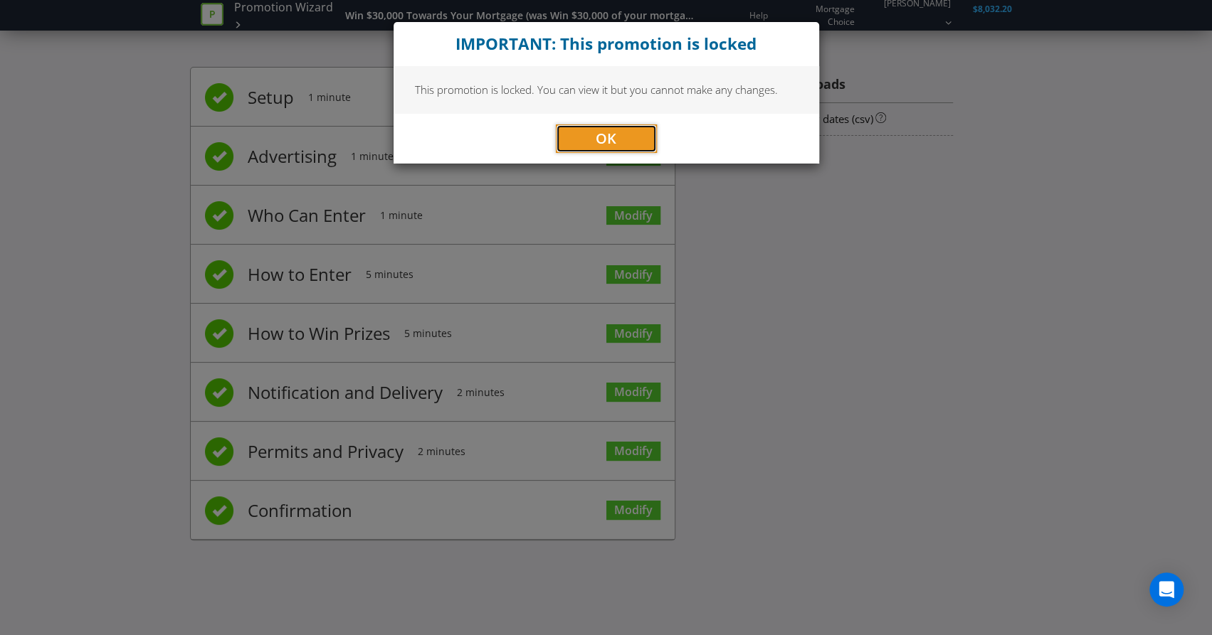
click at [596, 129] on span "OK" at bounding box center [606, 138] width 21 height 19
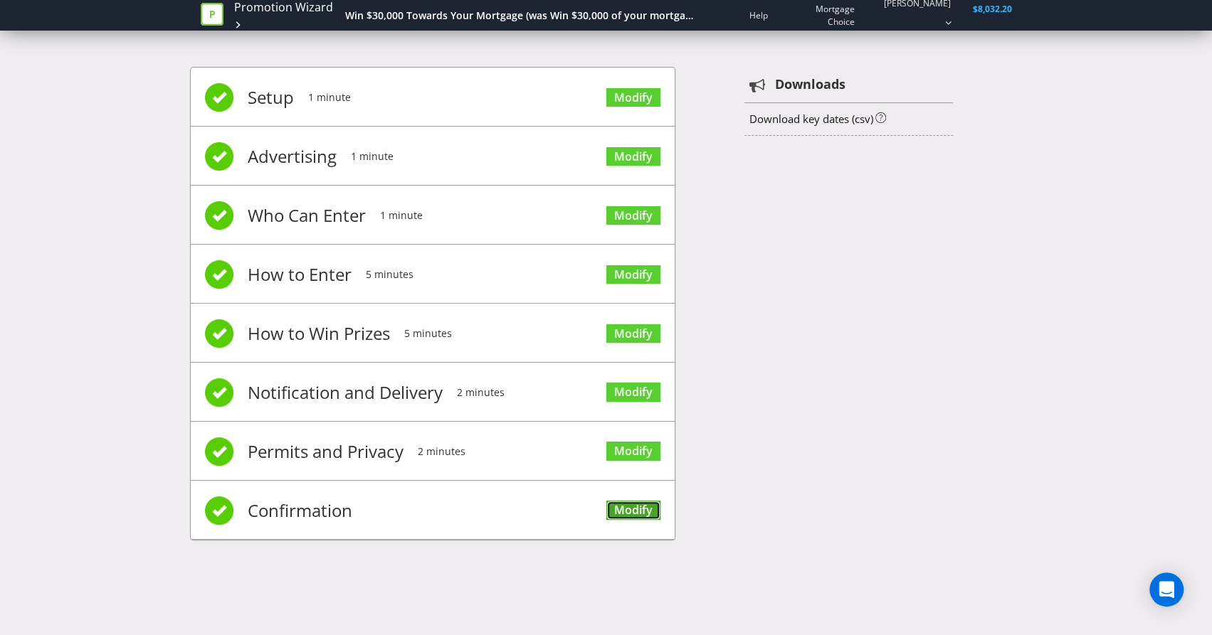
click at [627, 504] on link "Modify" at bounding box center [633, 510] width 54 height 19
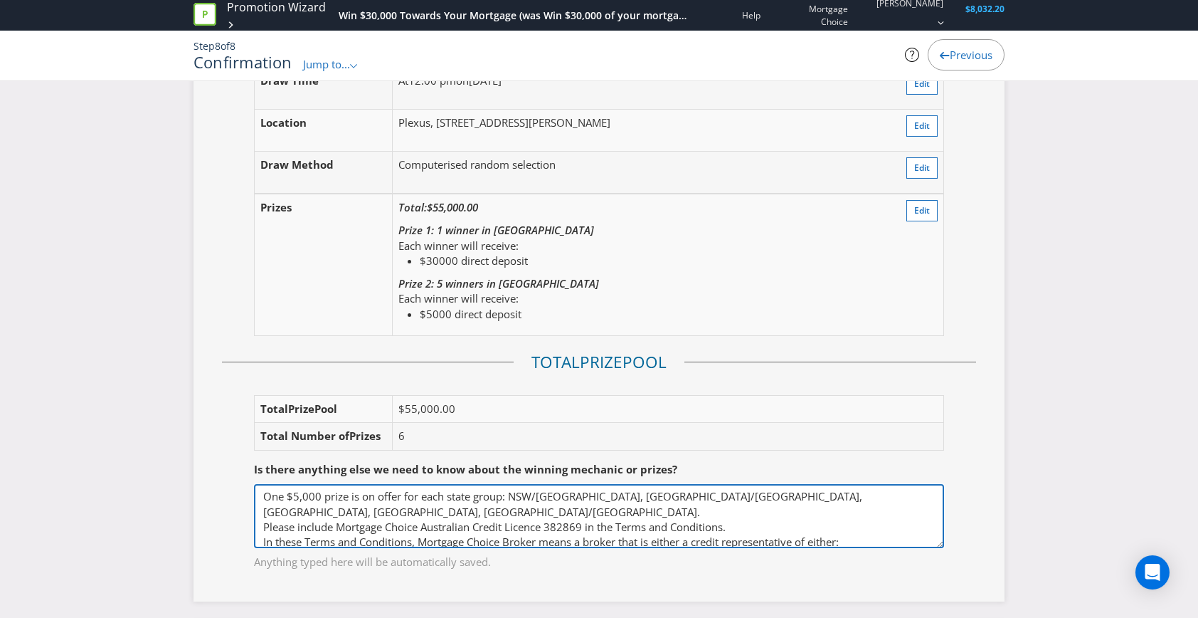
drag, startPoint x: 260, startPoint y: 489, endPoint x: 849, endPoint y: 484, distance: 589.1
click at [849, 484] on textarea "One $5,000 prize is on offer for each state group: NSW/[GEOGRAPHIC_DATA], [GEOG…" at bounding box center [599, 516] width 690 height 64
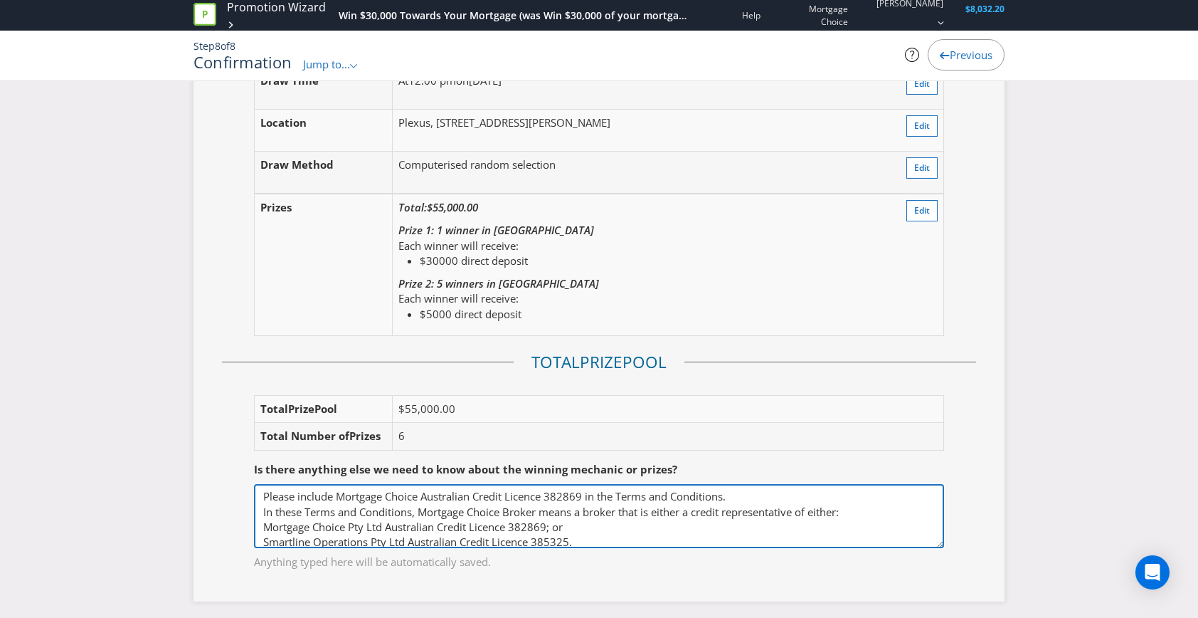
drag, startPoint x: 732, startPoint y: 489, endPoint x: 889, endPoint y: 504, distance: 157.2
click at [889, 503] on textarea "One $5,000 prize is on offer for each state group: NSW/[GEOGRAPHIC_DATA], [GEOG…" at bounding box center [599, 516] width 690 height 64
click at [887, 506] on textarea "One $5,000 prize is on offer for each state group: NSW/[GEOGRAPHIC_DATA], [GEOG…" at bounding box center [599, 516] width 690 height 64
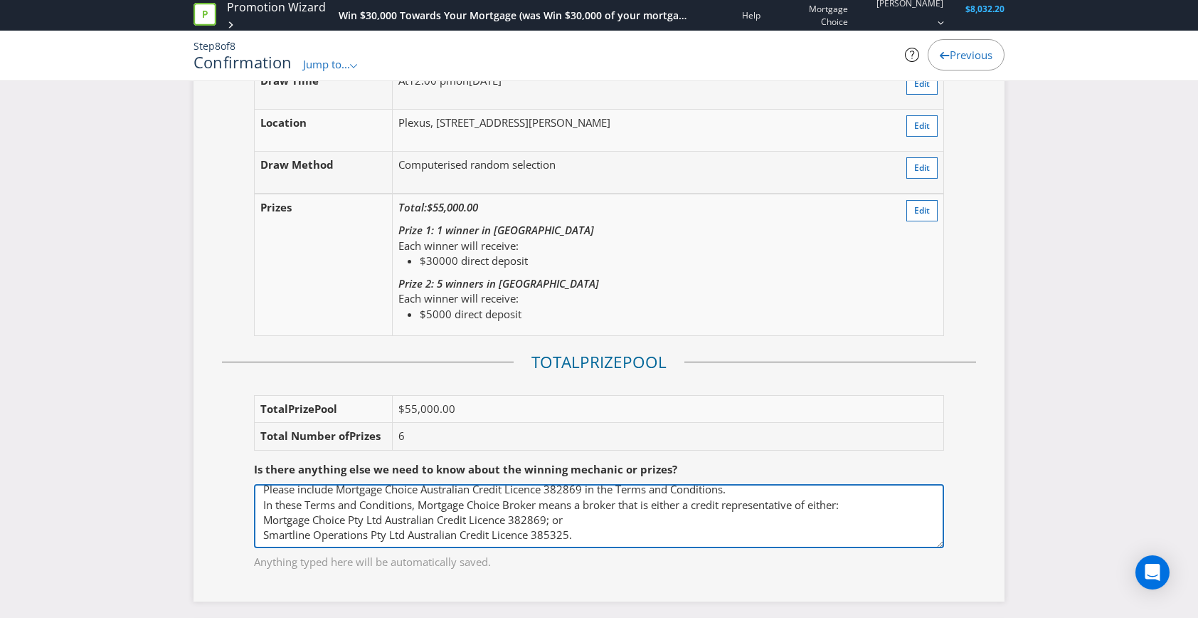
scroll to position [15, 0]
drag, startPoint x: 577, startPoint y: 517, endPoint x: 218, endPoint y: 500, distance: 359.0
click at [218, 502] on div "Type Single draw Edit Draw Time At 12:00 pm [DATE][DATE] Edit Location Plexus, …" at bounding box center [599, 303] width 811 height 598
click at [376, 501] on textarea "One $5,000 prize is on offer for each state group: NSW/[GEOGRAPHIC_DATA], [GEOG…" at bounding box center [599, 516] width 690 height 64
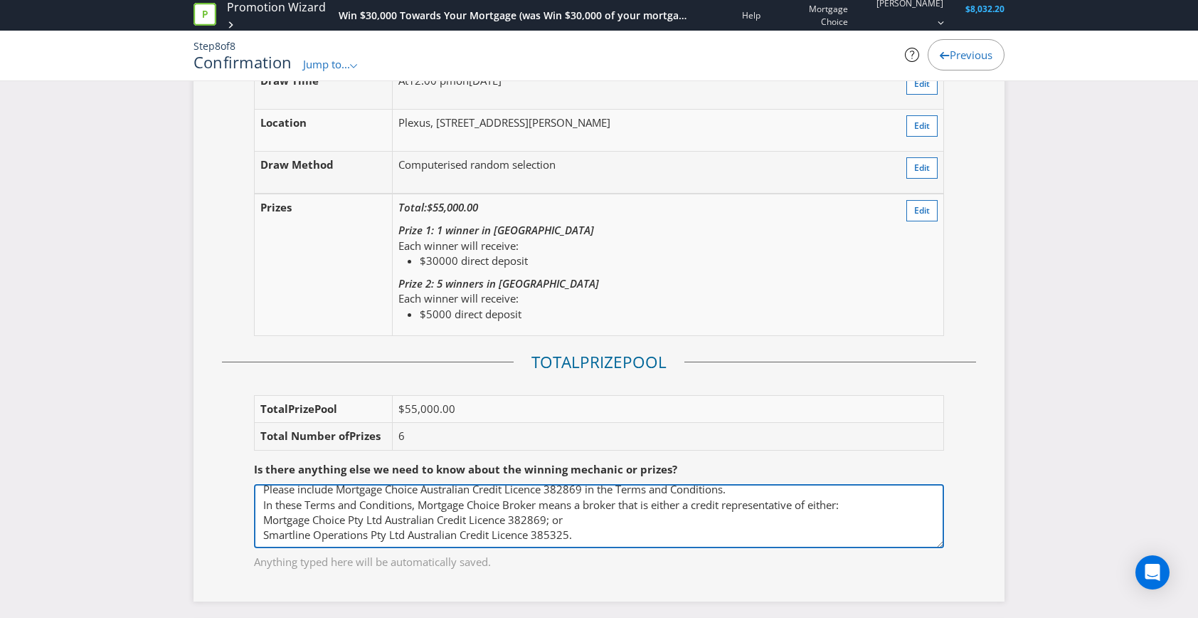
type textarea "Please include Mortgage Choice Australian Credit Licence 382869 in the Terms an…"
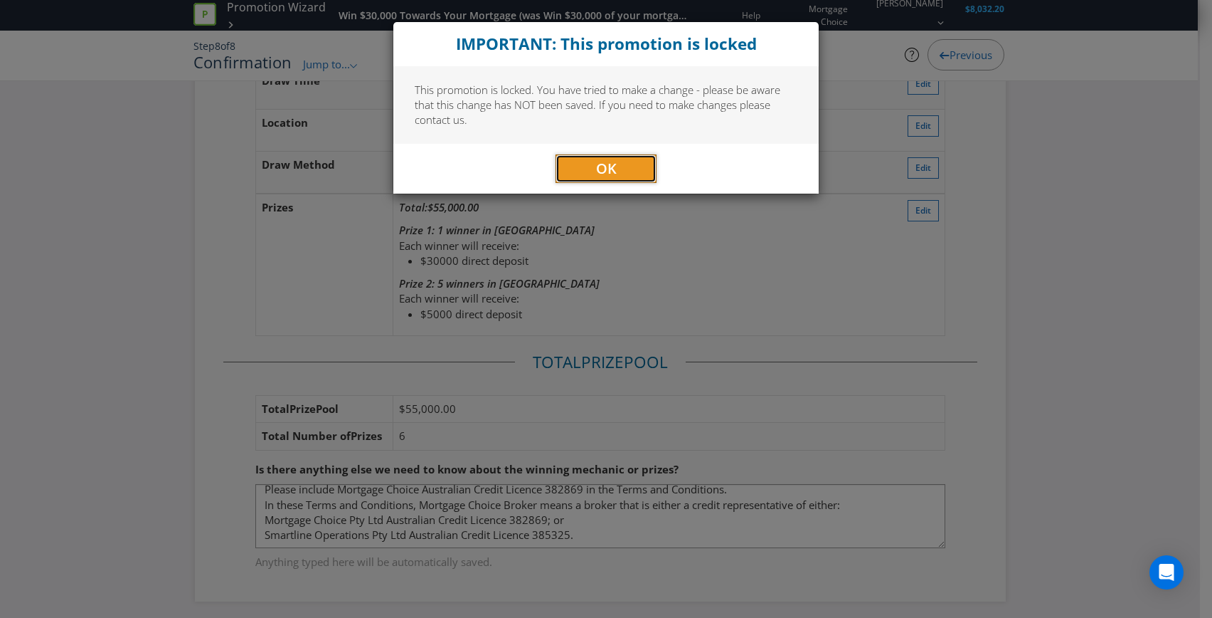
click at [610, 176] on span "OK" at bounding box center [606, 168] width 21 height 19
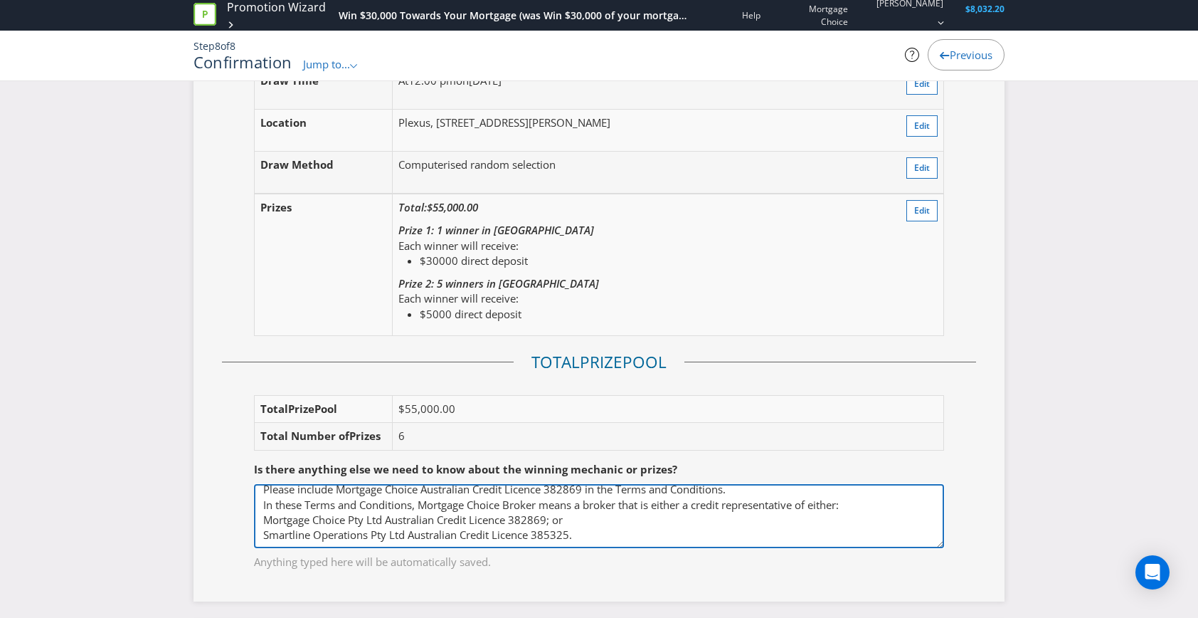
click at [419, 523] on textarea "One $5,000 prize is on offer for each state group: NSW/[GEOGRAPHIC_DATA], [GEOG…" at bounding box center [599, 516] width 690 height 64
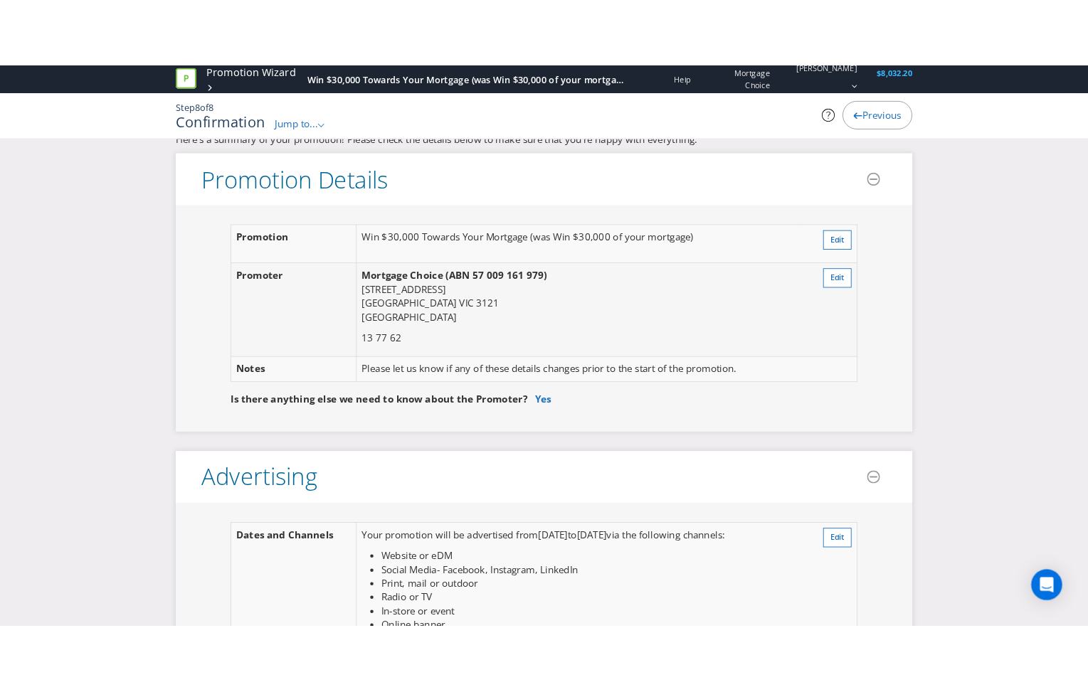
scroll to position [0, 0]
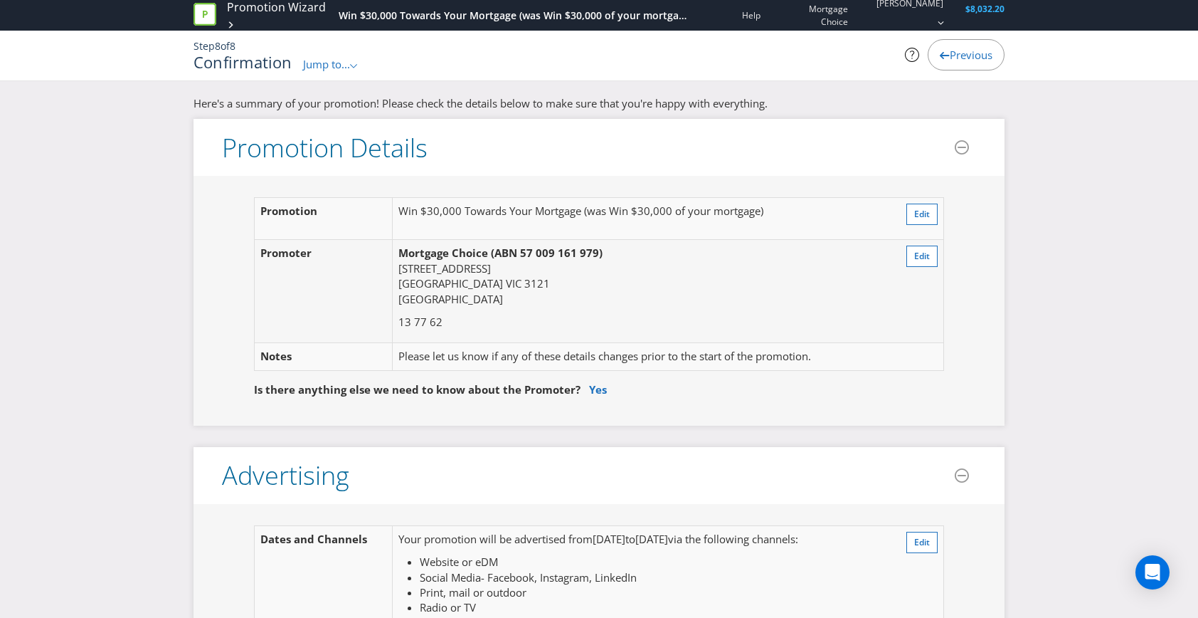
click at [196, 12] on icon at bounding box center [205, 14] width 23 height 23
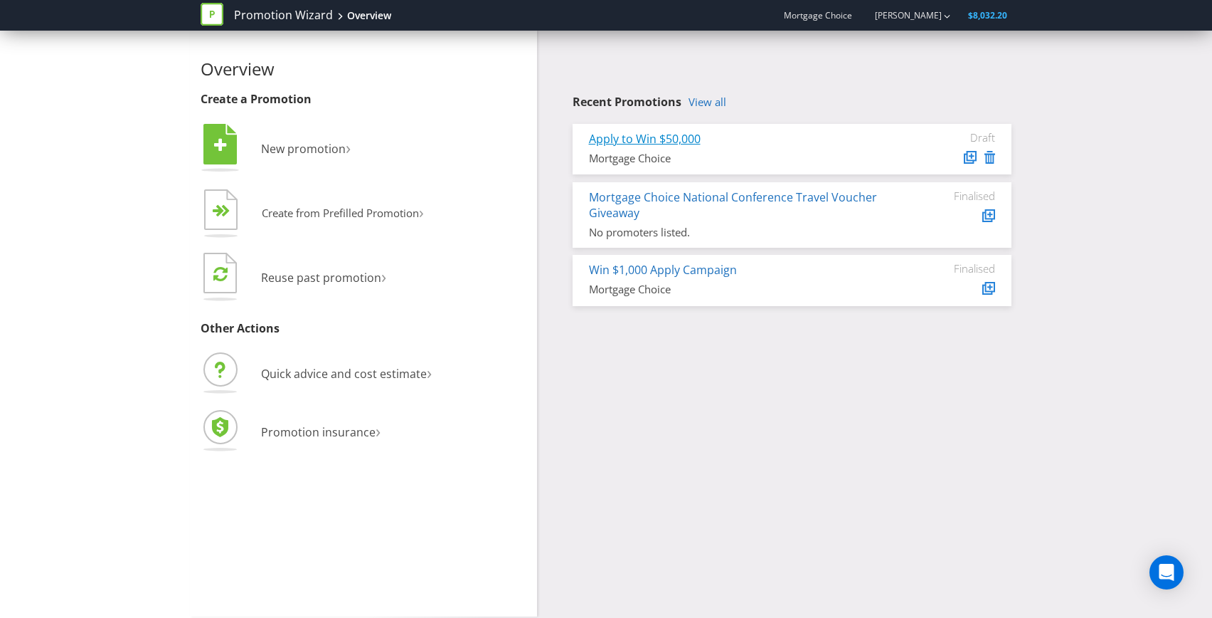
click at [665, 134] on link "Apply to Win $50,000" at bounding box center [645, 139] width 112 height 16
